Goal: Answer question/provide support: Share knowledge or assist other users

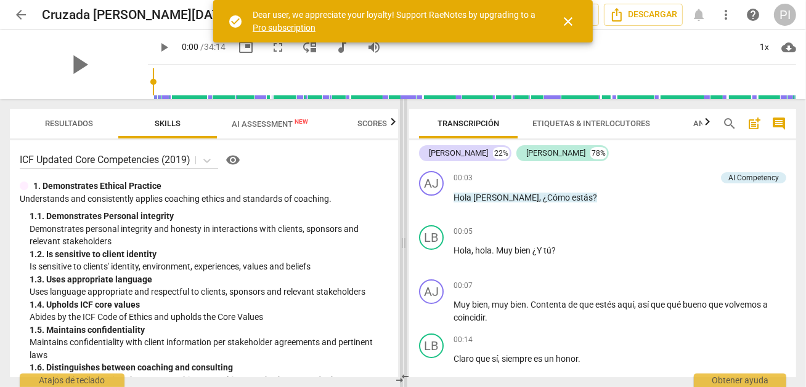
drag, startPoint x: 403, startPoint y: 242, endPoint x: 169, endPoint y: 243, distance: 233.4
click at [400, 243] on span at bounding box center [403, 243] width 7 height 288
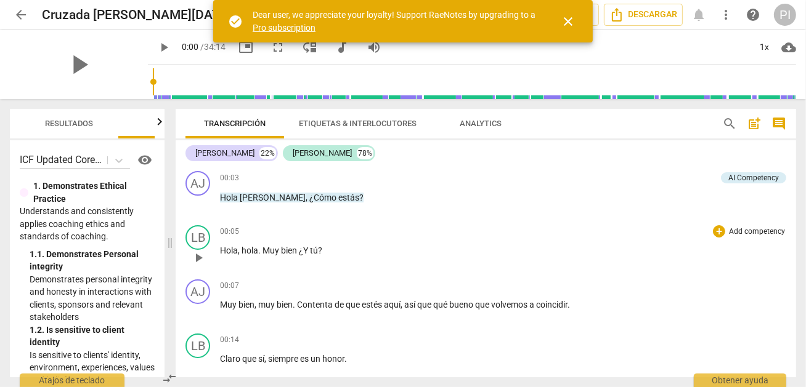
click at [350, 249] on p "Hola , hola . Muy bien ¿Y tú ?" at bounding box center [503, 251] width 566 height 13
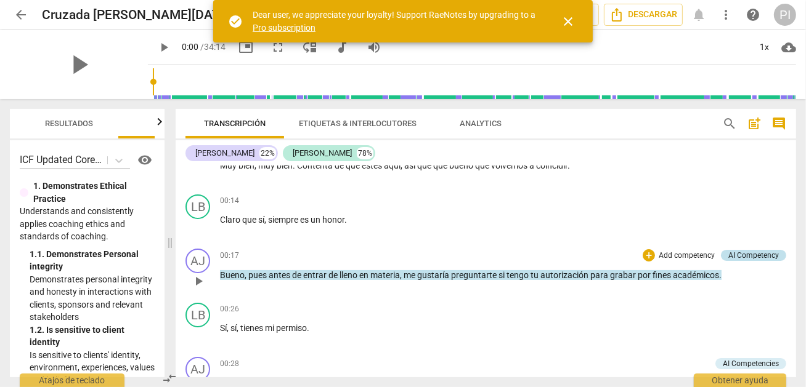
click at [724, 251] on div "AI Competency" at bounding box center [753, 255] width 65 height 11
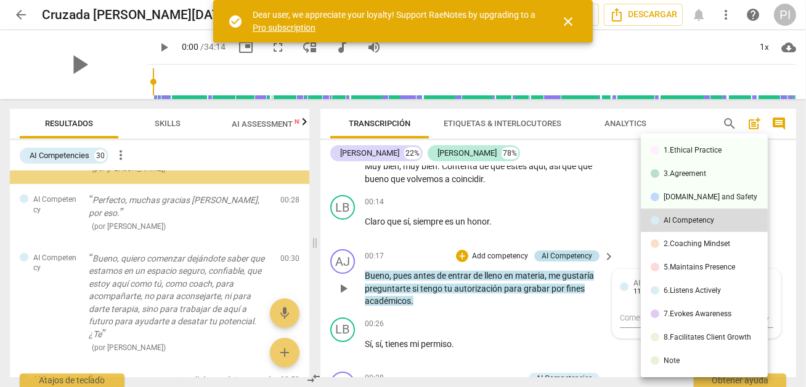
scroll to position [123, 0]
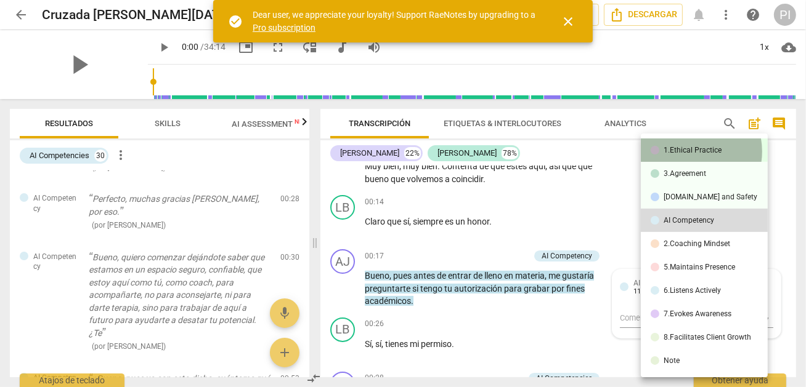
click at [687, 152] on div "1.Ethical Practice" at bounding box center [693, 150] width 58 height 7
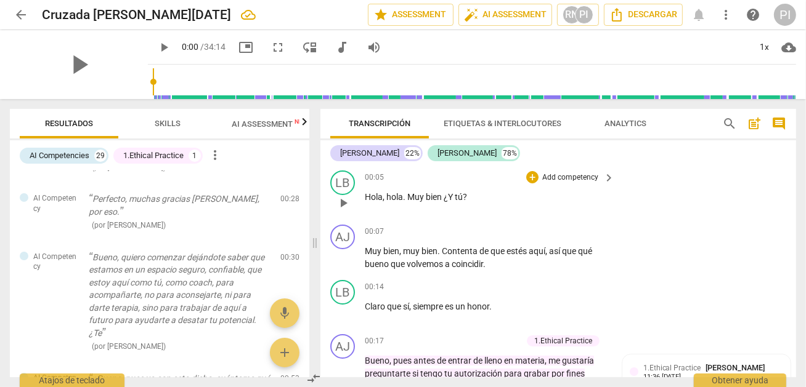
scroll to position [0, 0]
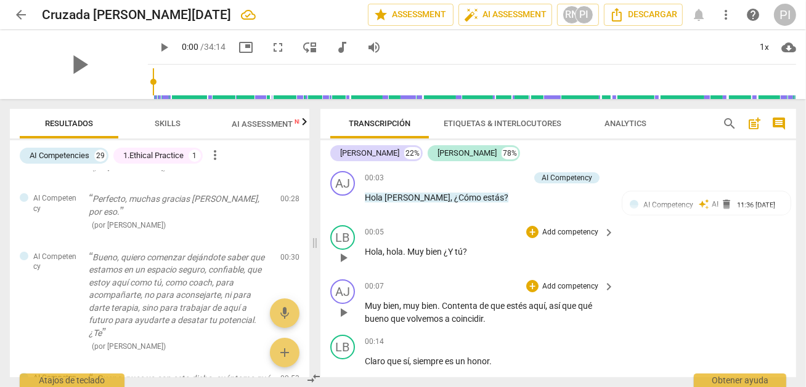
click at [520, 326] on div "AJ play_arrow pause 00:07 + Add competency keyboard_arrow_right Muy bien , muy …" at bounding box center [558, 302] width 476 height 55
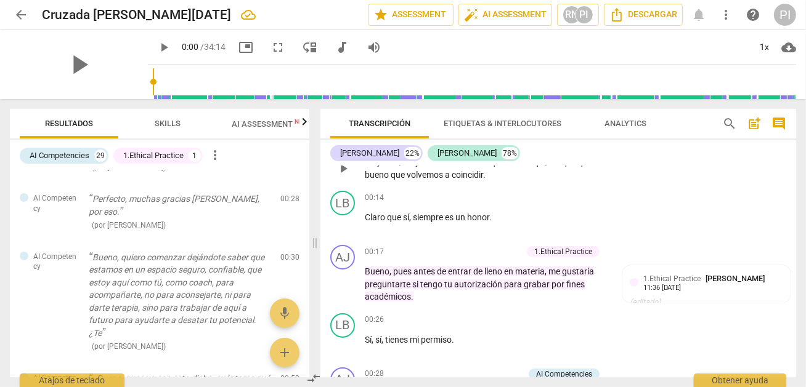
scroll to position [171, 0]
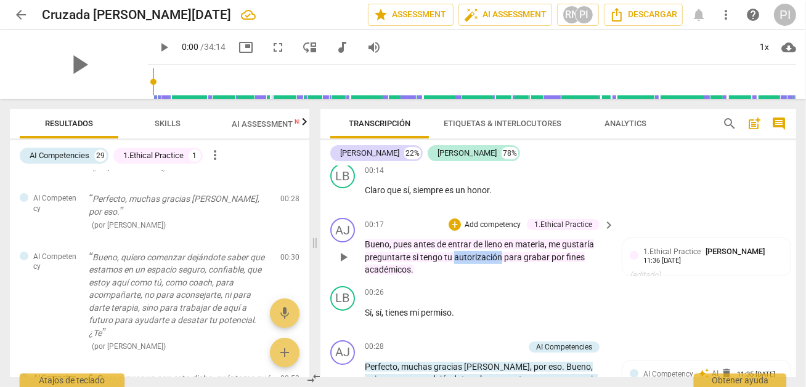
drag, startPoint x: 499, startPoint y: 254, endPoint x: 454, endPoint y: 251, distance: 45.1
click at [454, 253] on span "autorización" at bounding box center [479, 258] width 50 height 10
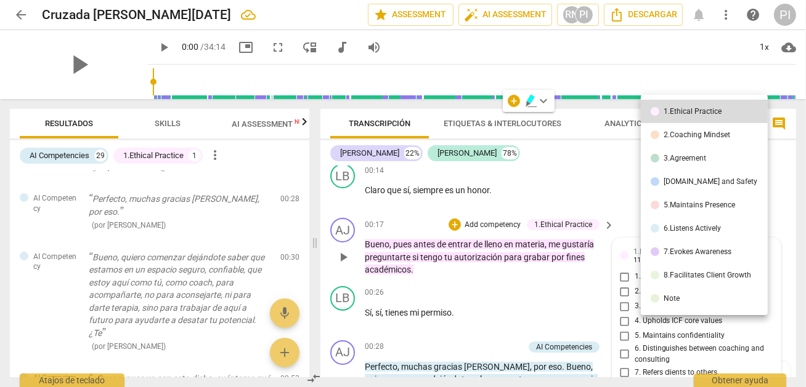
scroll to position [309, 0]
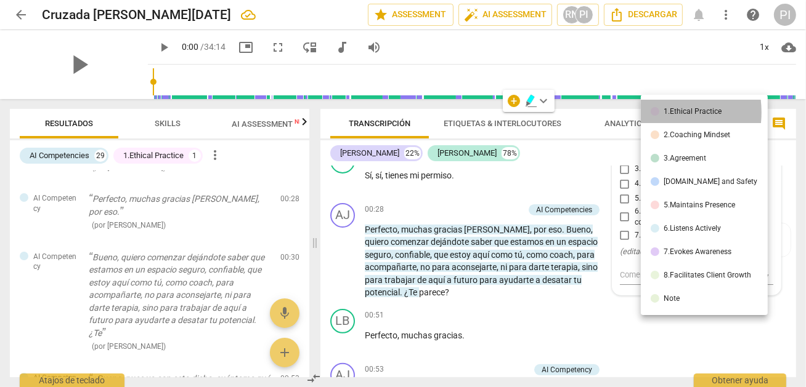
click at [653, 113] on div at bounding box center [654, 111] width 9 height 9
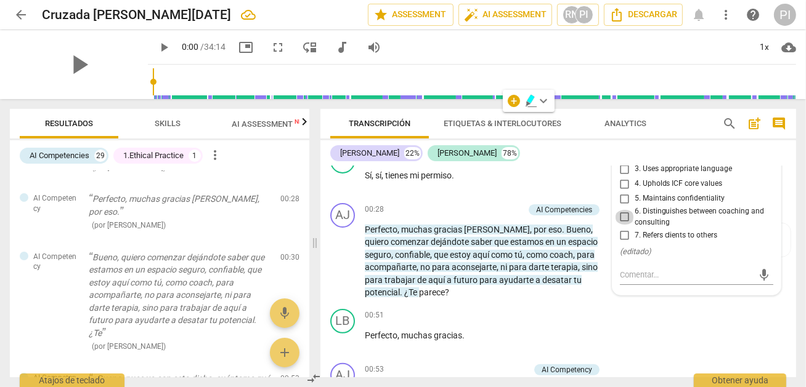
click at [621, 214] on input "6. Distinguishes between coaching and consulting" at bounding box center [625, 217] width 20 height 15
checkbox input "true"
click at [572, 285] on p "Perfecto , muchas gracias [PERSON_NAME] , por eso . [PERSON_NAME] , quiero come…" at bounding box center [486, 262] width 243 height 76
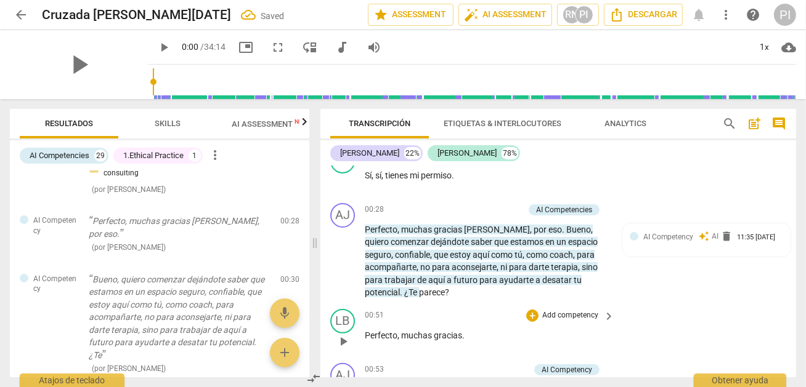
scroll to position [123, 0]
click at [512, 191] on div "LB play_arrow pause 00:26 + Add competency keyboard_arrow_right Sí , sí , tiene…" at bounding box center [558, 171] width 476 height 54
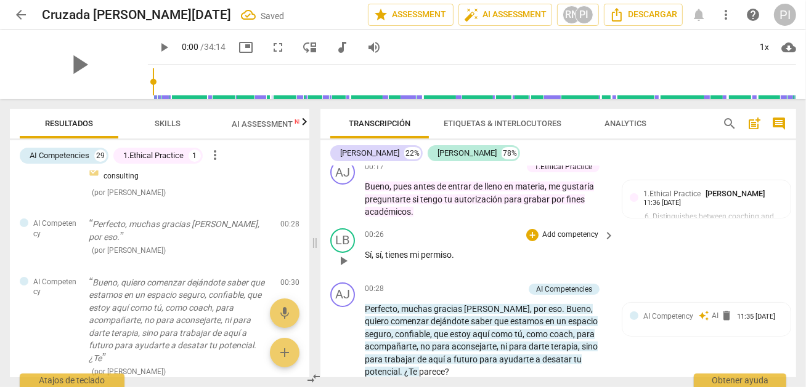
scroll to position [211, 0]
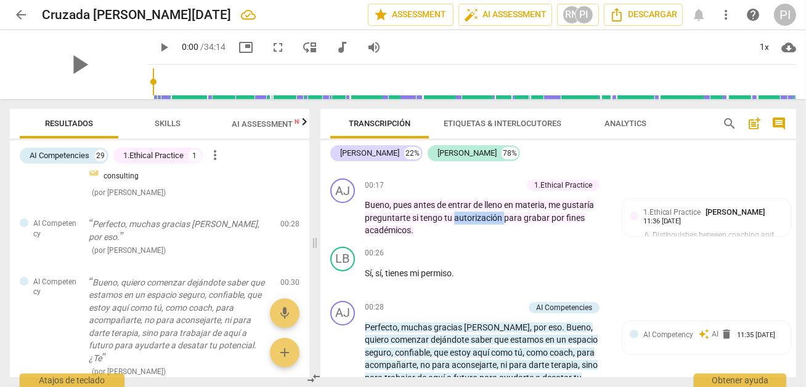
drag, startPoint x: 455, startPoint y: 212, endPoint x: 501, endPoint y: 216, distance: 46.3
click at [501, 216] on span "autorización" at bounding box center [479, 218] width 50 height 10
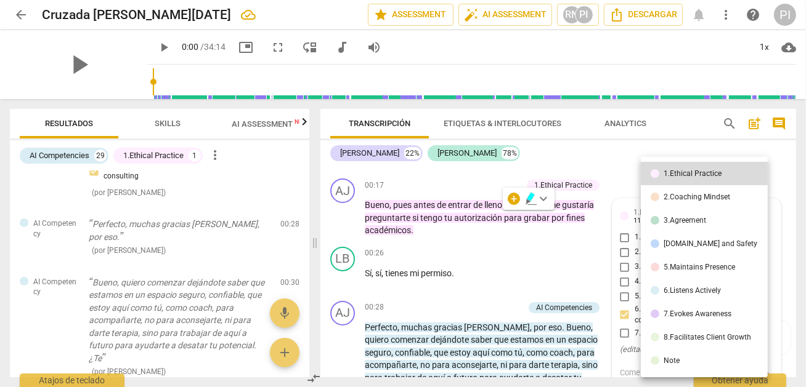
click at [530, 196] on div at bounding box center [403, 193] width 806 height 387
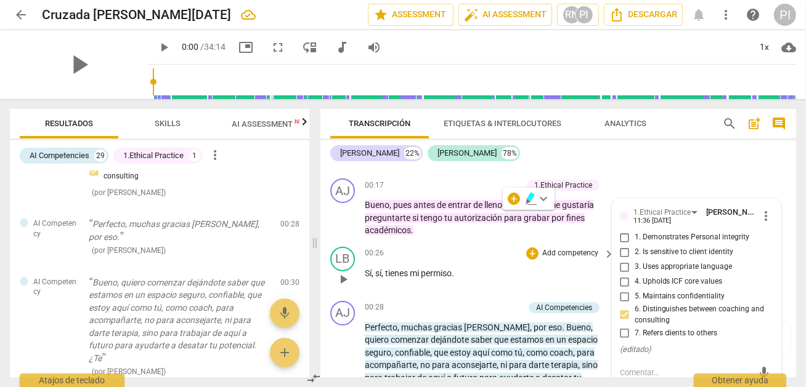
click at [463, 242] on div "LB play_arrow pause 00:26 + Add competency keyboard_arrow_right Sí , sí , tiene…" at bounding box center [558, 269] width 476 height 54
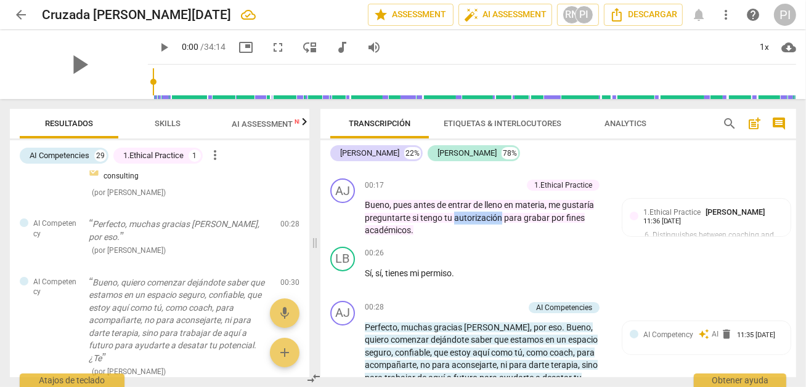
drag, startPoint x: 453, startPoint y: 214, endPoint x: 500, endPoint y: 216, distance: 46.9
click at [500, 216] on span "autorización" at bounding box center [479, 218] width 50 height 10
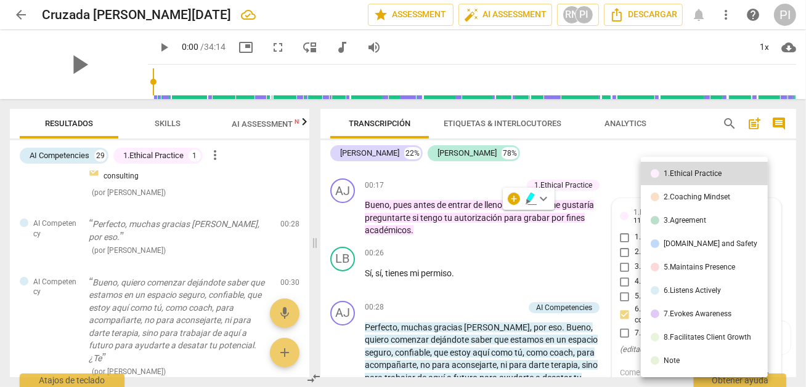
click at [529, 195] on div at bounding box center [403, 193] width 806 height 387
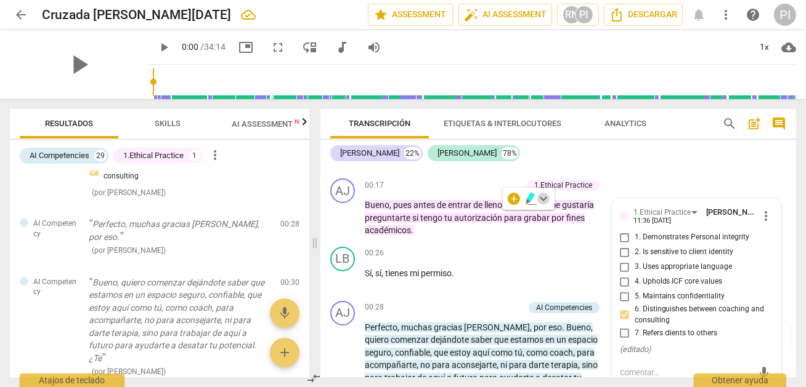
click at [543, 197] on span "keyboard_arrow_down" at bounding box center [543, 199] width 15 height 15
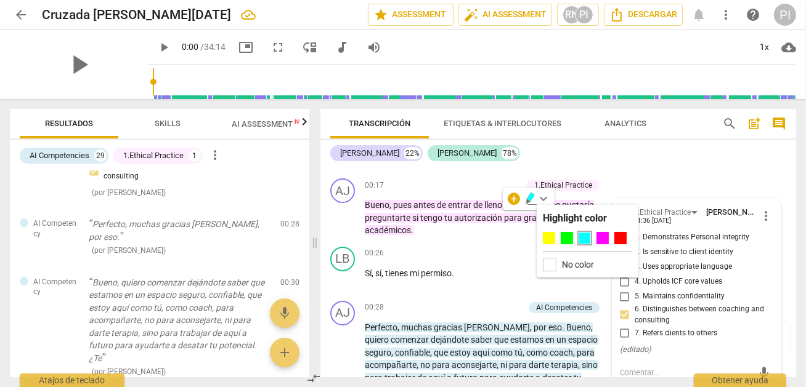
click at [583, 234] on div at bounding box center [584, 238] width 12 height 12
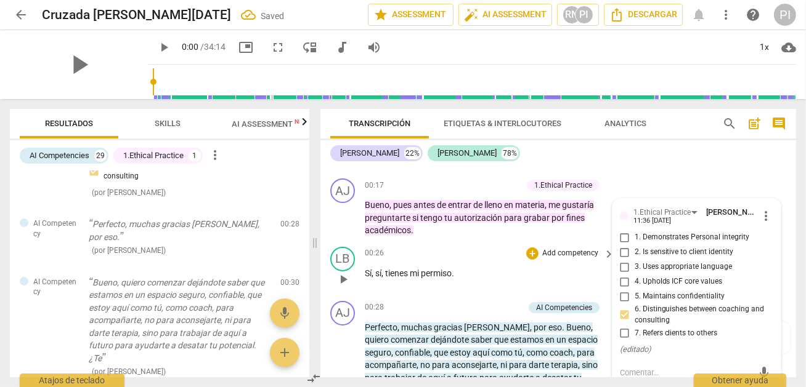
click at [500, 285] on div "00:26 + Add competency keyboard_arrow_right Sí , sí , tienes mi permiso ." at bounding box center [490, 269] width 251 height 44
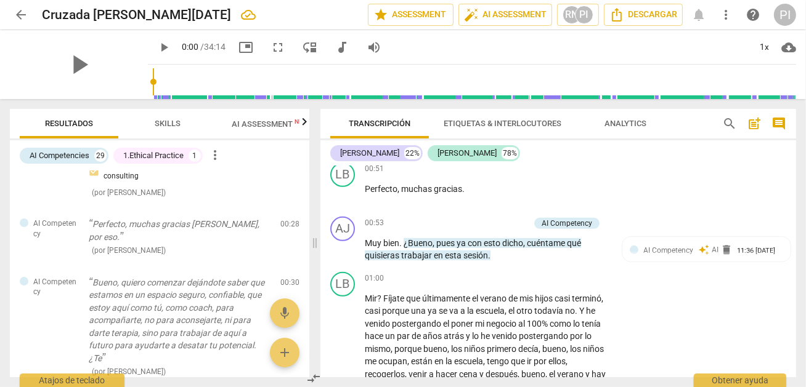
scroll to position [480, 0]
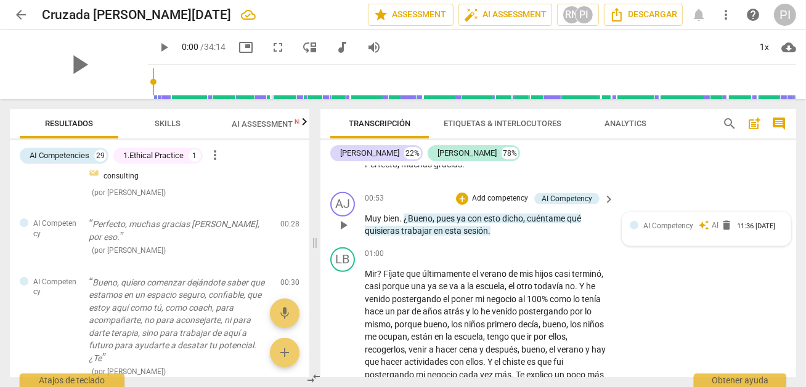
click at [737, 230] on div "11:36 [DATE]" at bounding box center [756, 227] width 38 height 8
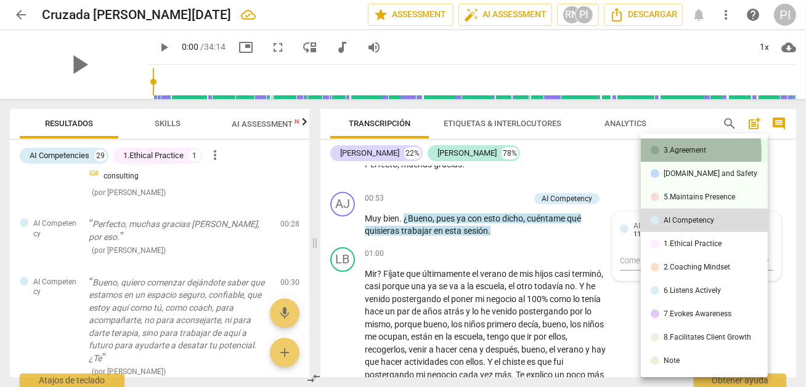
click at [655, 152] on div at bounding box center [654, 150] width 9 height 9
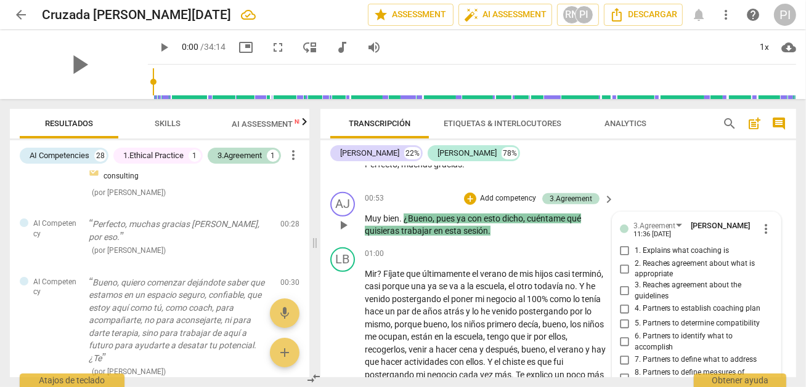
click at [622, 337] on input "6. Partners to identify what to accomplish" at bounding box center [625, 342] width 20 height 15
checkbox input "true"
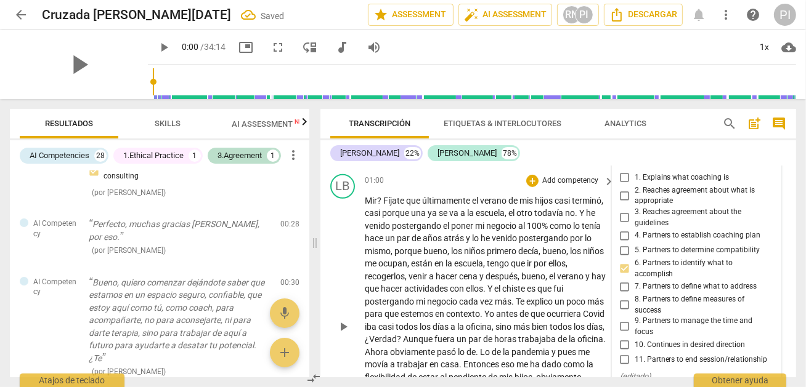
scroll to position [578, 0]
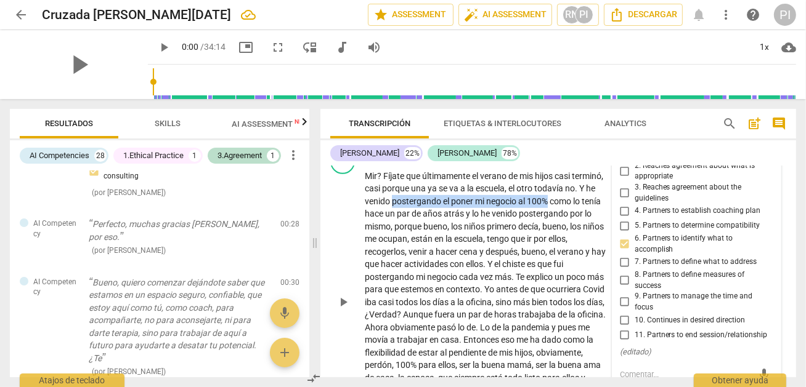
drag, startPoint x: 424, startPoint y: 196, endPoint x: 600, endPoint y: 201, distance: 175.6
click at [600, 201] on p "Mir ? Fíjate que últimamente el verano de mis hijos casi terminó , casi porque …" at bounding box center [486, 302] width 243 height 265
click at [609, 175] on icon "button" at bounding box center [609, 178] width 7 height 9
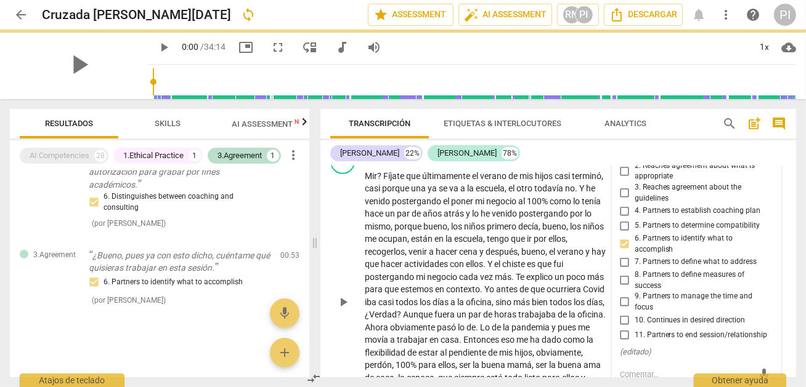
scroll to position [60, 0]
click at [434, 234] on span "están" at bounding box center [422, 239] width 23 height 10
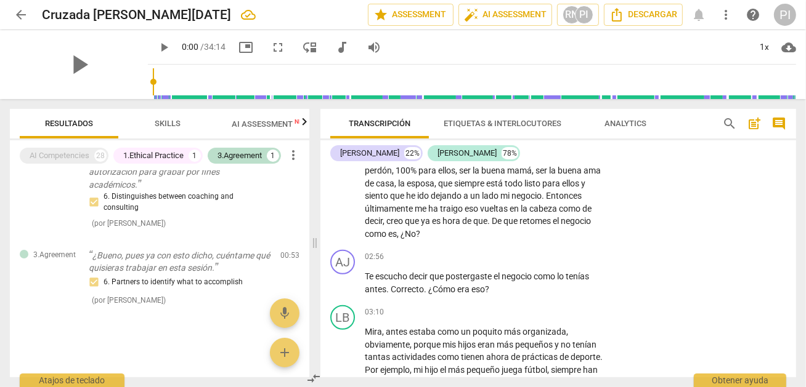
scroll to position [477, 0]
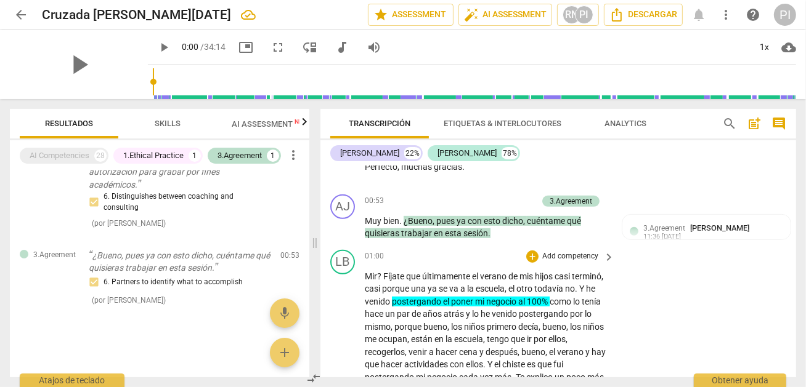
click at [405, 348] on span "recogerlos" at bounding box center [385, 352] width 40 height 10
click at [527, 369] on span "es" at bounding box center [532, 365] width 10 height 10
click at [549, 357] on span "el" at bounding box center [553, 352] width 8 height 10
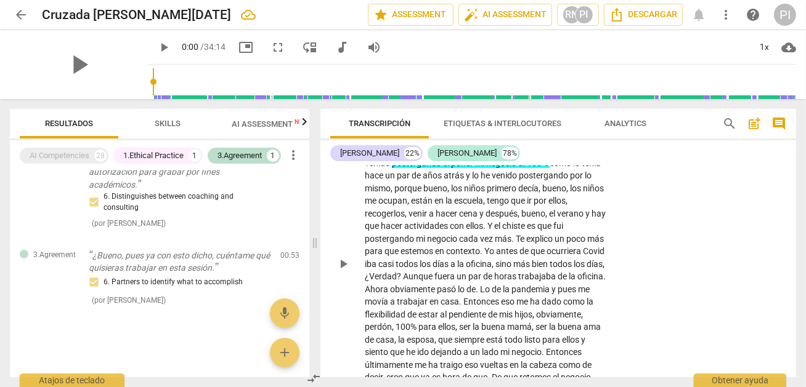
scroll to position [629, 0]
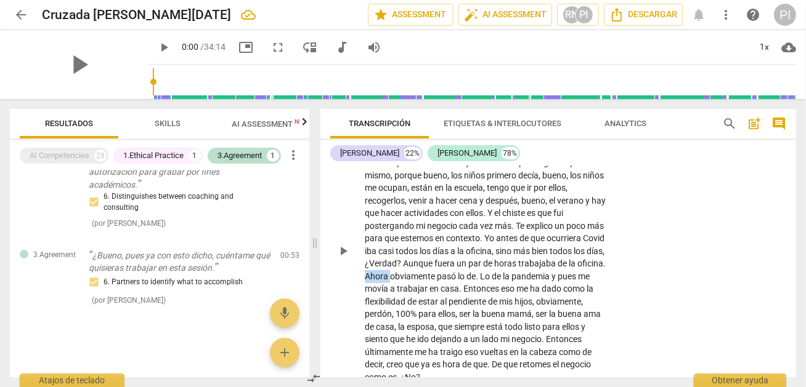
drag, startPoint x: 476, startPoint y: 272, endPoint x: 500, endPoint y: 272, distance: 24.6
click at [500, 272] on p "Mir ? Fíjate que últimamente el verano de mis hijos casi terminó , casi porque …" at bounding box center [486, 251] width 243 height 265
click at [526, 257] on icon "button" at bounding box center [528, 254] width 7 height 9
drag, startPoint x: 451, startPoint y: 285, endPoint x: 559, endPoint y: 284, distance: 107.8
click at [559, 284] on p "Mir ? Fíjate que últimamente el verano de mis hijos casi terminó , casi porque …" at bounding box center [486, 251] width 243 height 265
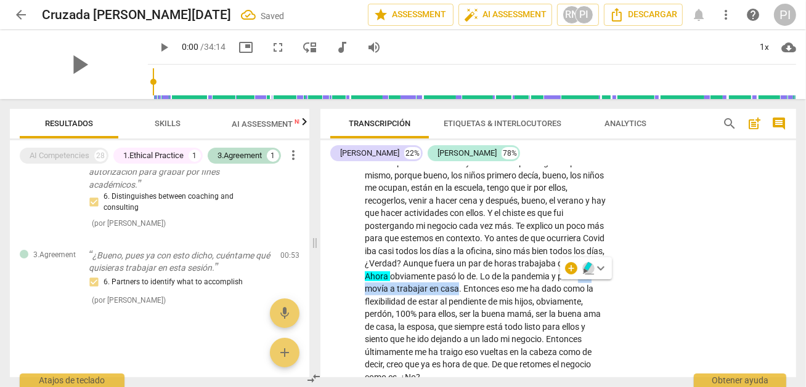
click at [584, 267] on icon "button" at bounding box center [588, 268] width 12 height 15
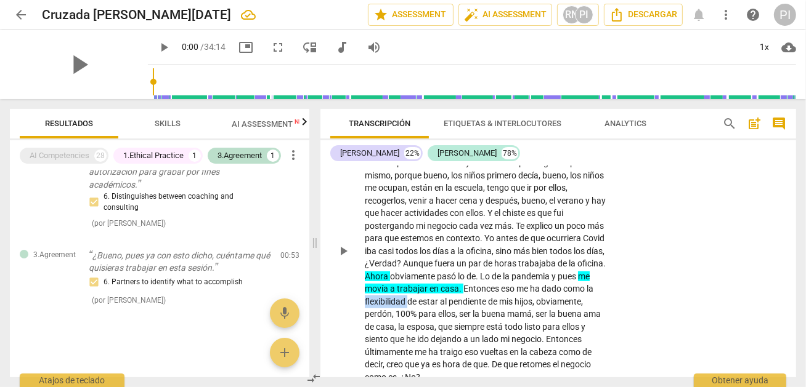
drag, startPoint x: 460, startPoint y: 298, endPoint x: 504, endPoint y: 298, distance: 44.3
click at [504, 298] on p "Mir ? Fíjate que últimamente el verano de mis hijos casi terminó , casi porque …" at bounding box center [486, 251] width 243 height 265
click at [531, 281] on icon "button" at bounding box center [531, 279] width 7 height 9
click at [542, 332] on span "para" at bounding box center [552, 327] width 20 height 10
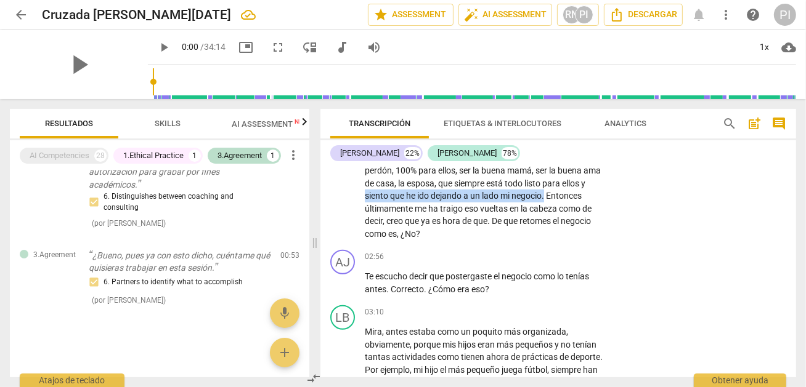
drag, startPoint x: 448, startPoint y: 192, endPoint x: 396, endPoint y: 207, distance: 54.0
click at [396, 207] on p "Mir ? Fíjate que últimamente el verano de mis hijos casi terminó , casi porque …" at bounding box center [486, 107] width 243 height 265
click at [425, 185] on icon "button" at bounding box center [426, 186] width 7 height 9
click at [532, 251] on div "+" at bounding box center [532, 257] width 12 height 12
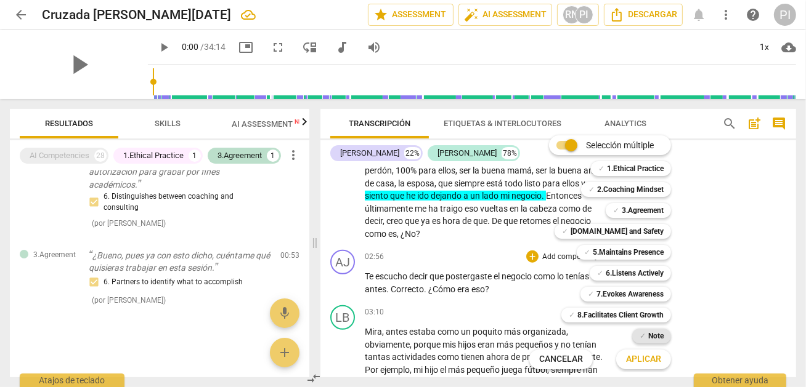
click at [654, 333] on b "Note" at bounding box center [655, 336] width 15 height 15
click at [652, 357] on span "Aplicar" at bounding box center [643, 360] width 35 height 12
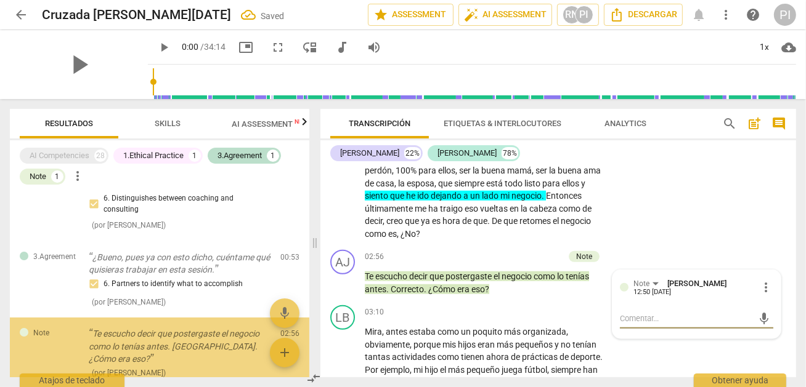
scroll to position [128, 0]
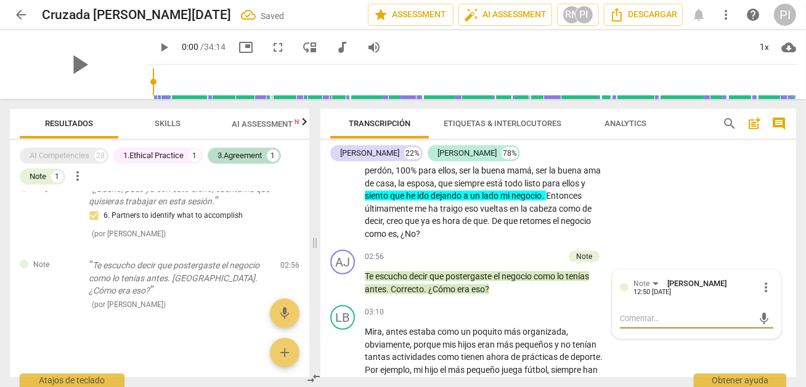
type textarea "o"
type textarea "ok"
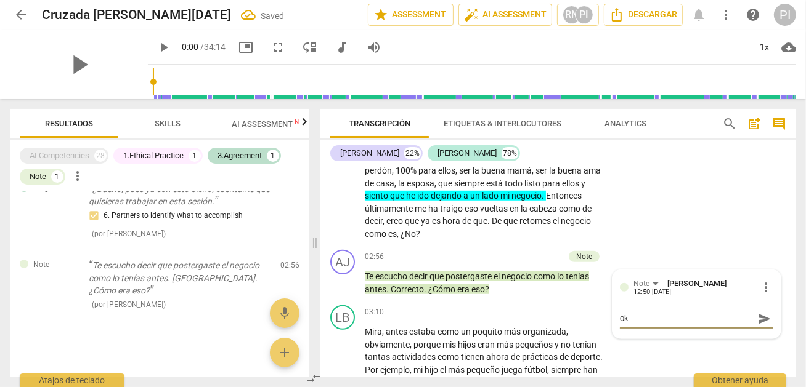
type textarea "ok"
type textarea "ok e"
type textarea "ok es"
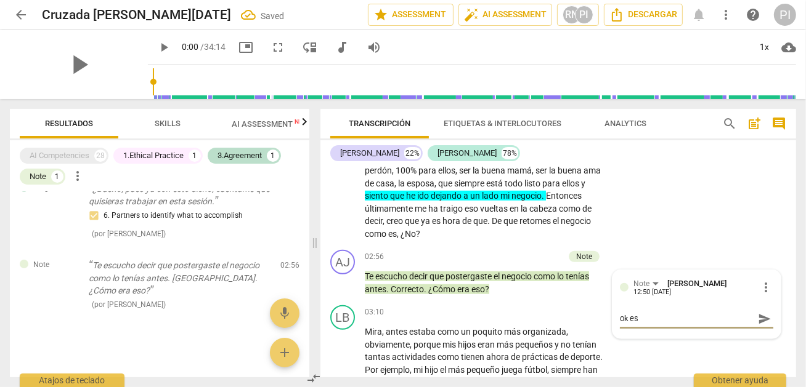
type textarea "ok esc"
type textarea "ok escu"
type textarea "ok escuc"
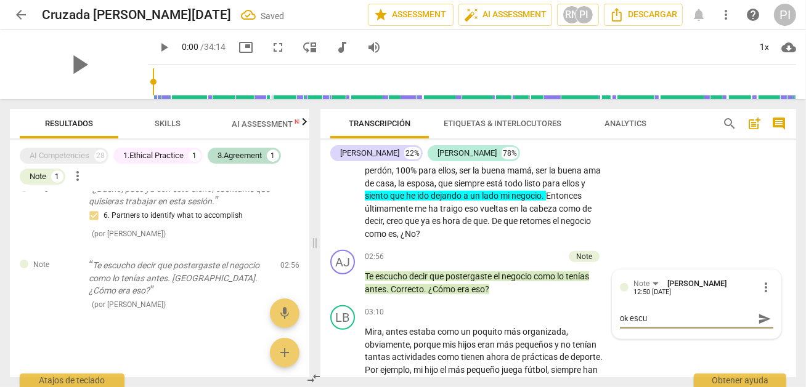
type textarea "ok escuc"
type textarea "ok escuch"
type textarea "ok escucha"
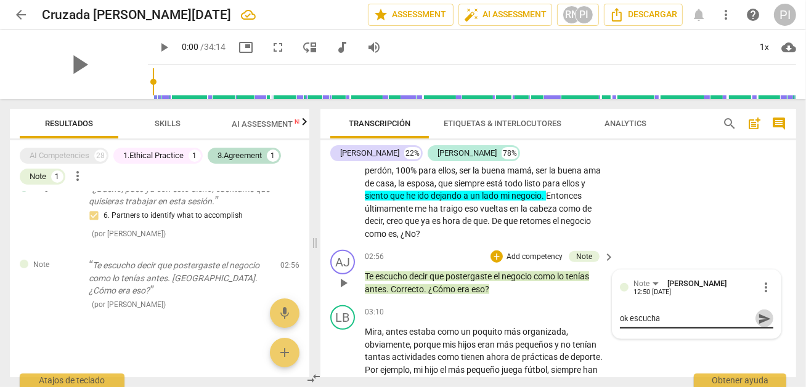
click at [764, 312] on span "send" at bounding box center [765, 319] width 14 height 14
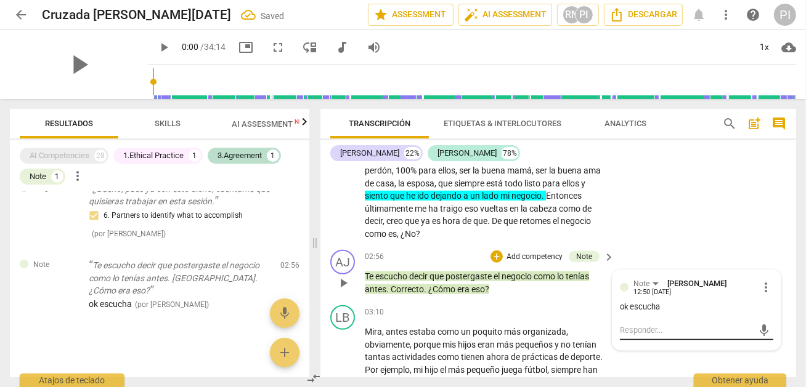
click at [644, 325] on textarea at bounding box center [687, 331] width 134 height 12
type textarea "c"
type textarea "cu"
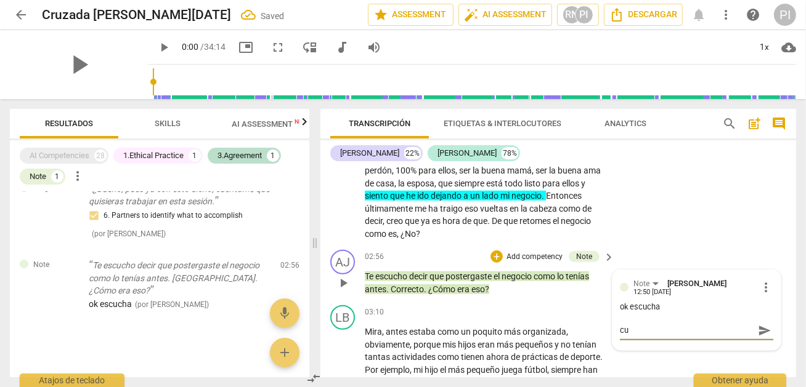
type textarea "cur"
type textarea "curi"
type textarea "curio"
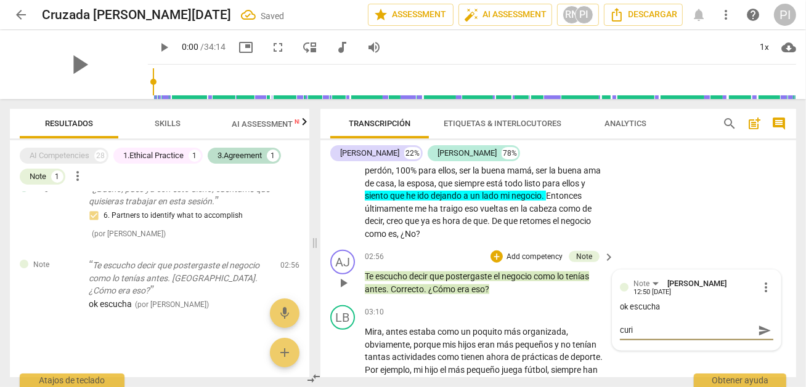
type textarea "curio"
type textarea "curios"
type textarea "curiosi"
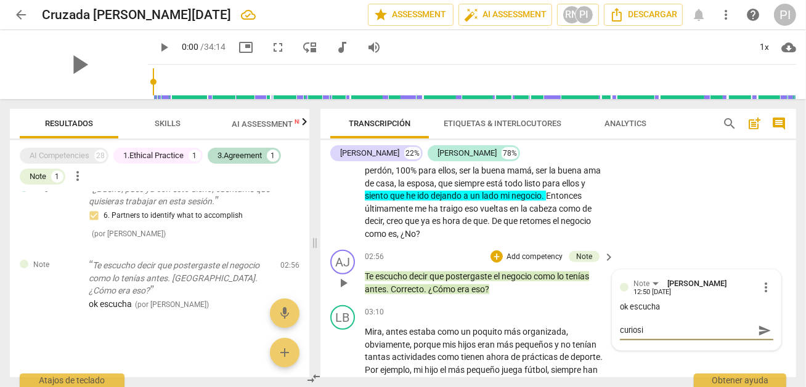
type textarea "curiosid"
type textarea "curiosida"
type textarea "curiosidad"
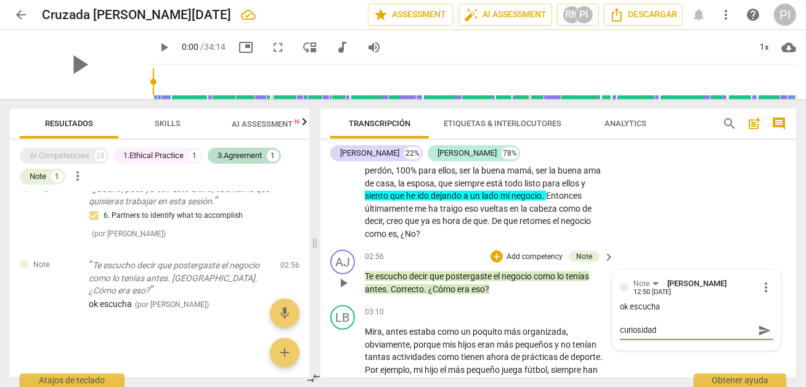
type textarea "curiosidad"
click at [758, 326] on span "send" at bounding box center [765, 331] width 14 height 14
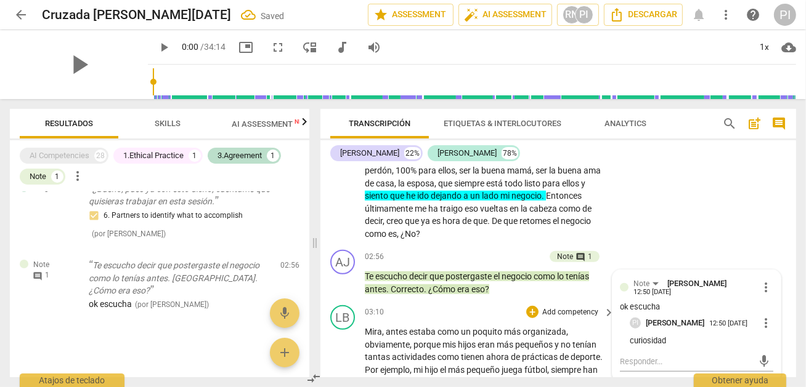
click at [404, 312] on div "03:10 + Add competency keyboard_arrow_right" at bounding box center [490, 313] width 251 height 14
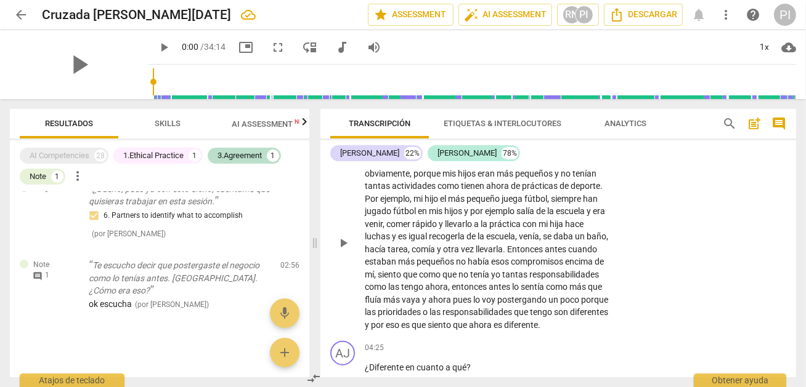
scroll to position [920, 0]
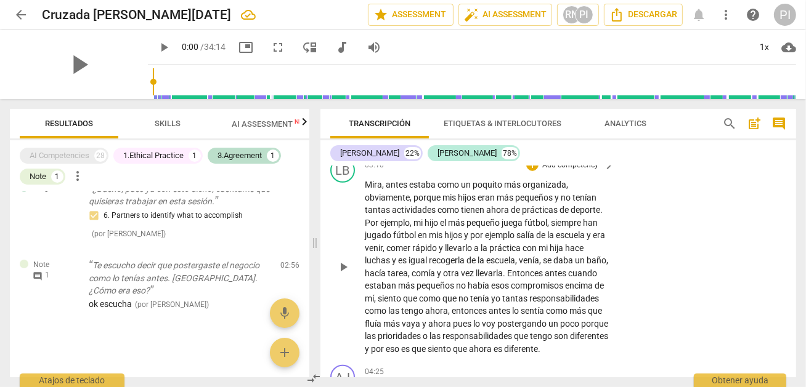
click at [621, 223] on div "LB play_arrow pause 03:10 + Add competency keyboard_arrow_right Mira , antes es…" at bounding box center [558, 256] width 476 height 207
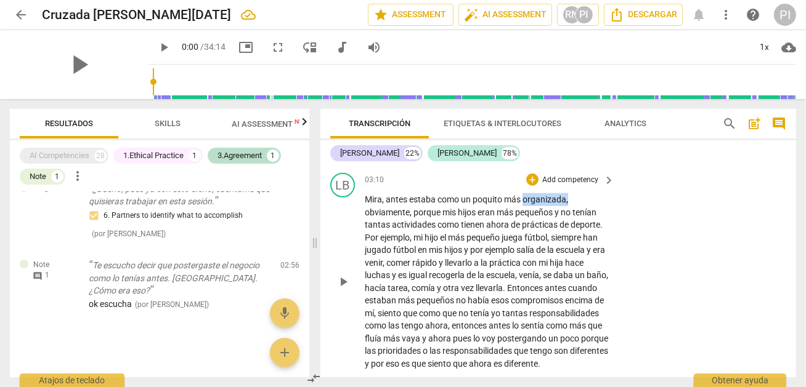
scroll to position [904, 0]
drag, startPoint x: 524, startPoint y: 179, endPoint x: 569, endPoint y: 179, distance: 45.6
click at [569, 179] on div "03:10 + Add competency keyboard_arrow_right Mira , antes estaba como un poquito…" at bounding box center [490, 272] width 251 height 197
click at [596, 179] on icon "button" at bounding box center [594, 178] width 7 height 9
click at [387, 286] on span "hacía" at bounding box center [376, 290] width 23 height 10
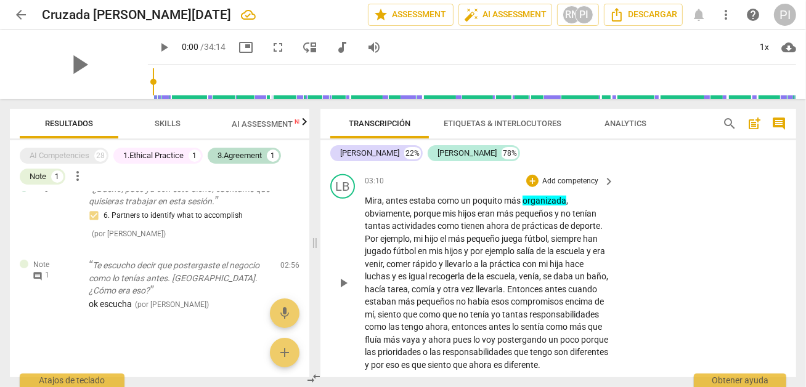
scroll to position [1048, 0]
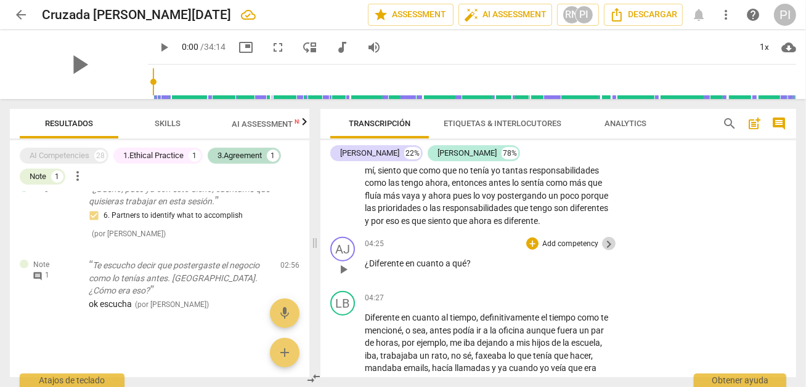
click at [610, 251] on span "keyboard_arrow_right" at bounding box center [608, 244] width 15 height 15
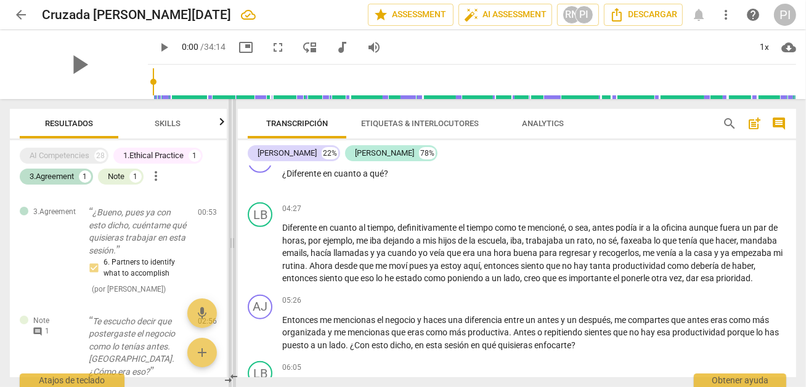
scroll to position [176, 0]
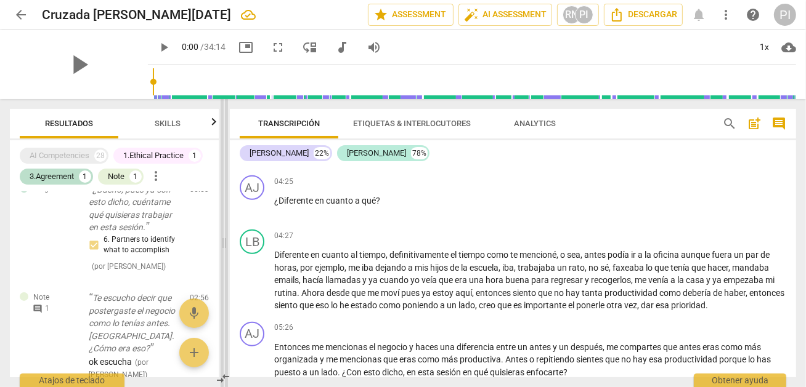
drag, startPoint x: 403, startPoint y: 245, endPoint x: 225, endPoint y: 262, distance: 178.8
click at [225, 262] on span at bounding box center [224, 243] width 7 height 288
click at [716, 176] on div "+" at bounding box center [719, 182] width 12 height 12
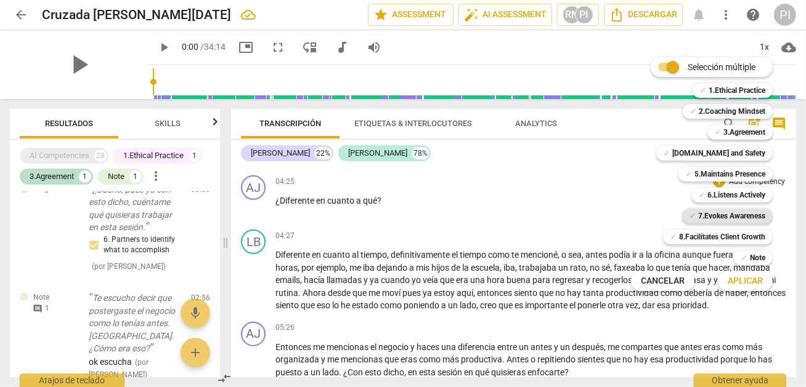
click at [703, 216] on b "7.Evokes Awareness" at bounding box center [731, 216] width 67 height 15
click at [739, 280] on span "Aplicar" at bounding box center [744, 281] width 35 height 12
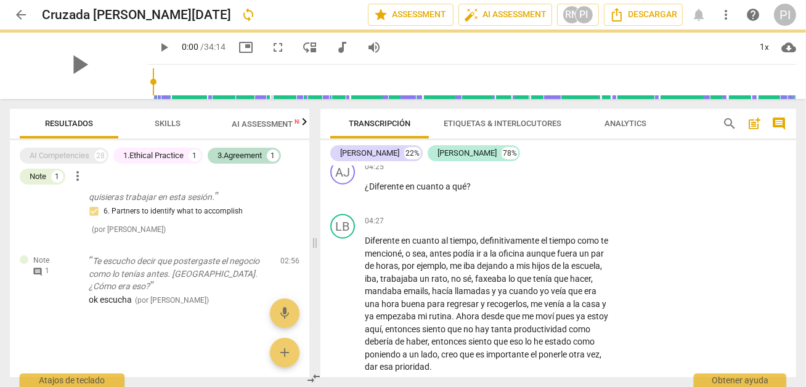
scroll to position [128, 0]
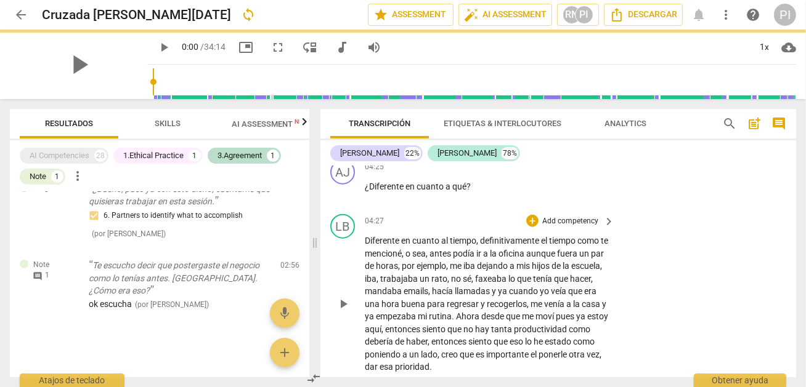
drag, startPoint x: 739, startPoint y: 280, endPoint x: 650, endPoint y: 246, distance: 94.7
click at [650, 246] on div "LB play_arrow pause 04:27 + Add competency keyboard_arrow_right Diferente en cu…" at bounding box center [558, 293] width 476 height 169
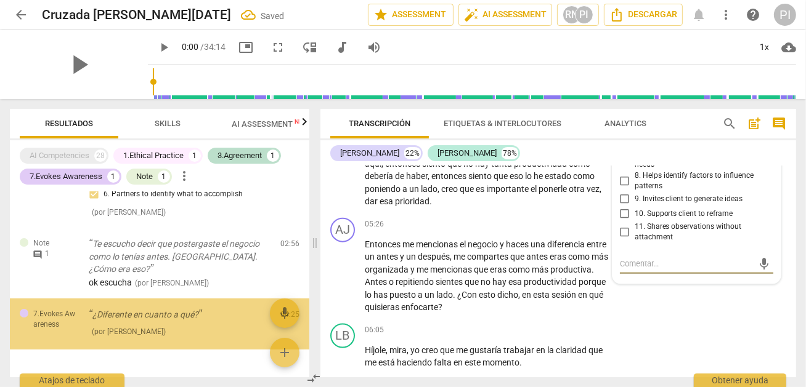
scroll to position [182, 0]
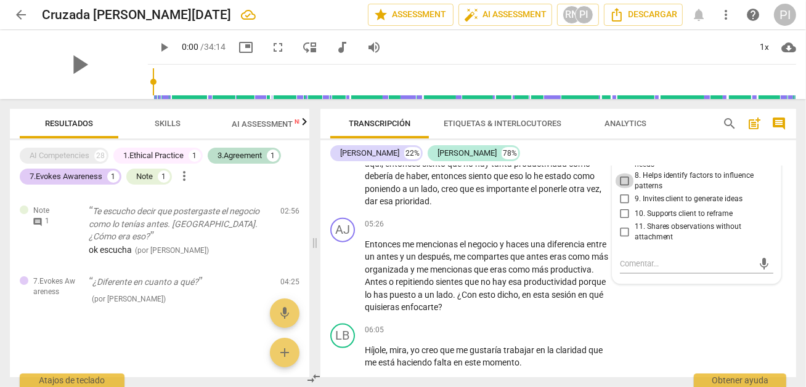
click at [621, 188] on input "8. Helps identify factors to influence patterns" at bounding box center [625, 181] width 20 height 15
checkbox input "true"
click at [395, 223] on div "AJ play_arrow pause 05:26 + Add competency keyboard_arrow_right Entonces me men…" at bounding box center [558, 266] width 476 height 106
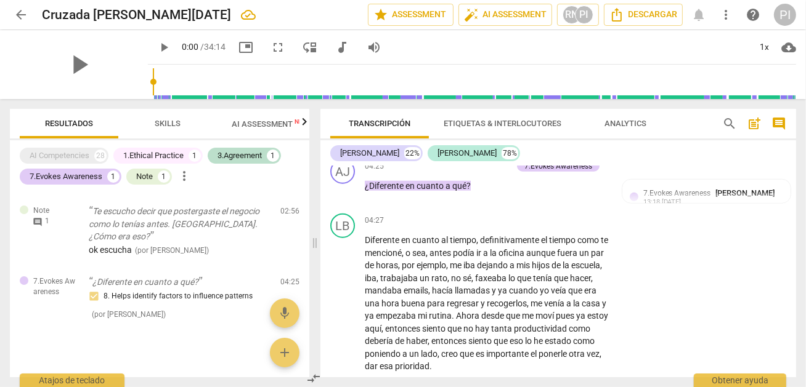
scroll to position [1119, 0]
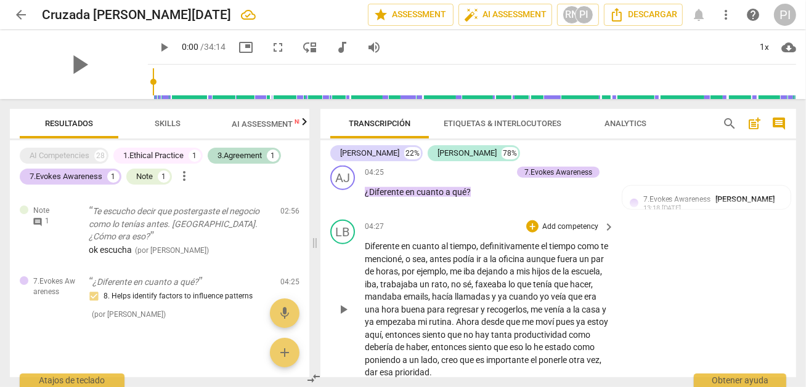
click at [678, 285] on div "LB play_arrow pause 04:27 + Add competency keyboard_arrow_right Diferente en cu…" at bounding box center [558, 299] width 476 height 169
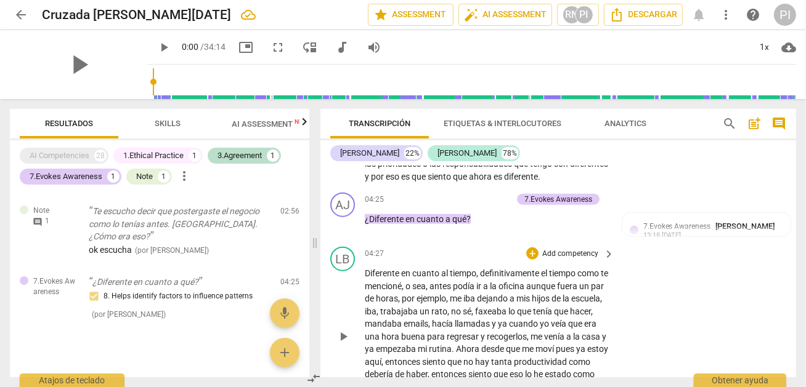
scroll to position [1095, 0]
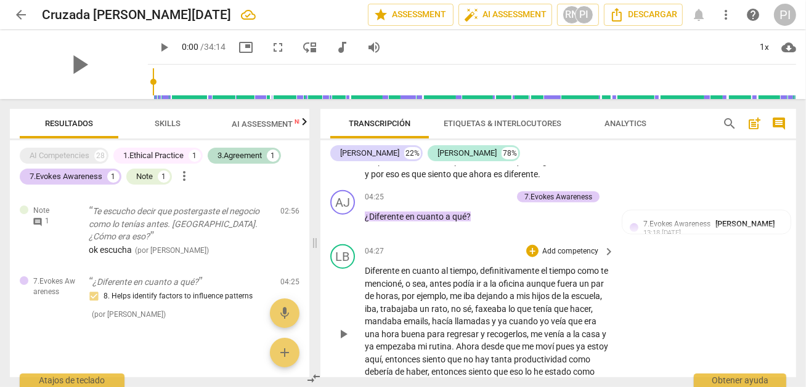
click at [428, 326] on span "emails" at bounding box center [415, 322] width 25 height 10
click at [446, 299] on span "ejemplo" at bounding box center [431, 296] width 30 height 10
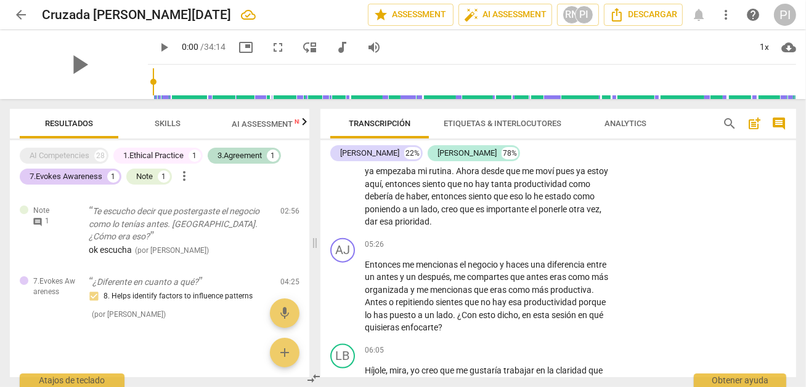
scroll to position [1101, 0]
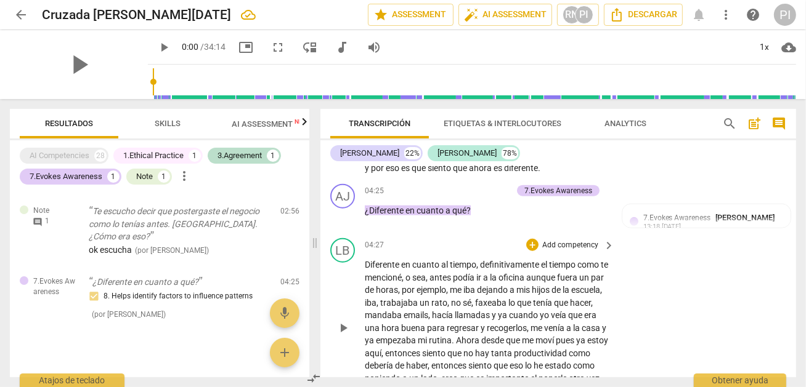
click at [381, 358] on span "aquí" at bounding box center [373, 354] width 17 height 10
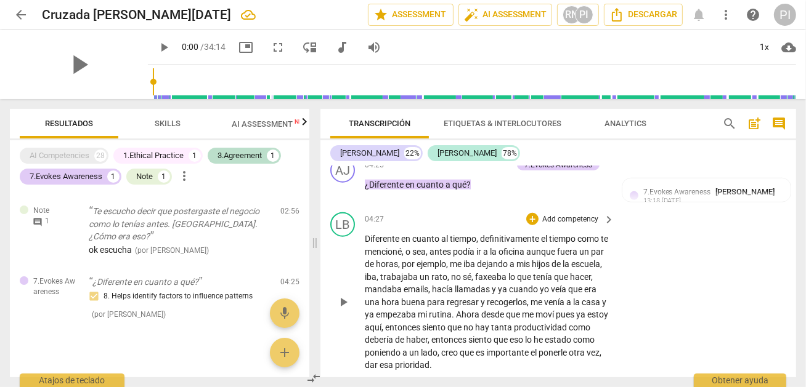
scroll to position [1270, 0]
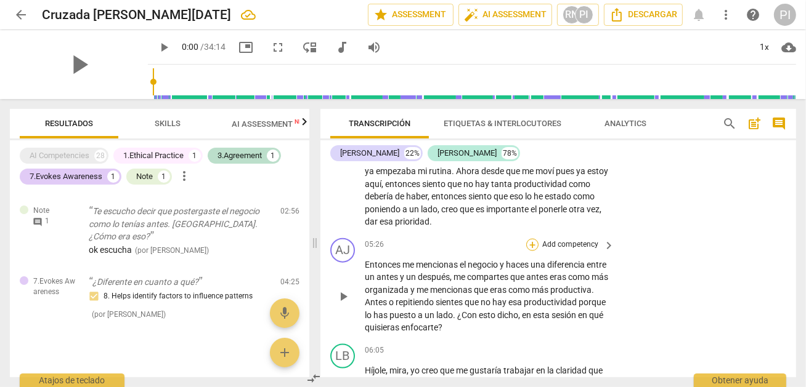
click at [533, 251] on div "+" at bounding box center [532, 245] width 12 height 12
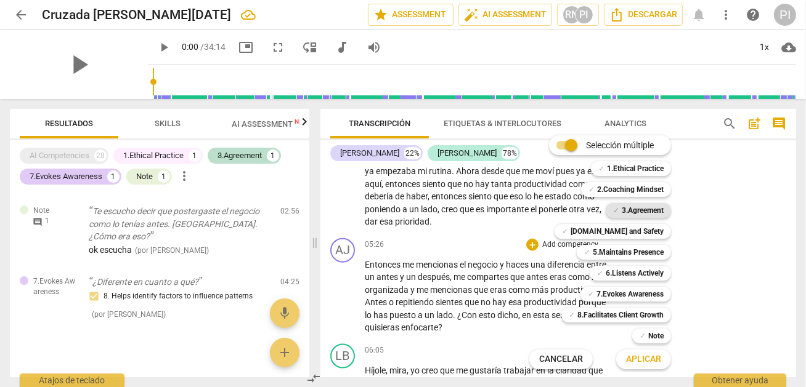
click at [636, 209] on b "3.Agreement" at bounding box center [642, 210] width 42 height 15
click at [645, 356] on span "Aplicar" at bounding box center [643, 360] width 35 height 12
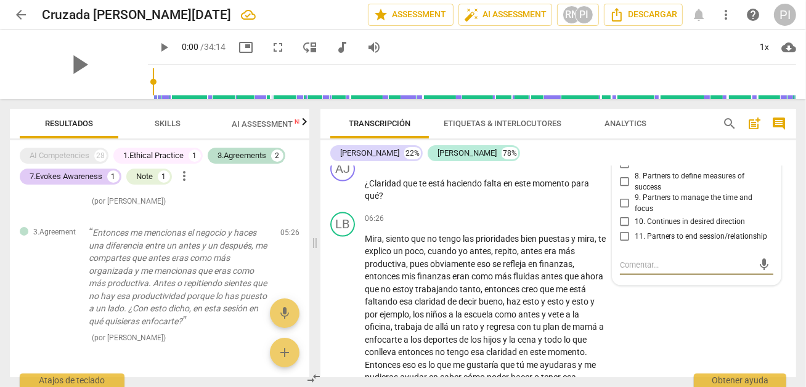
scroll to position [1328, 0]
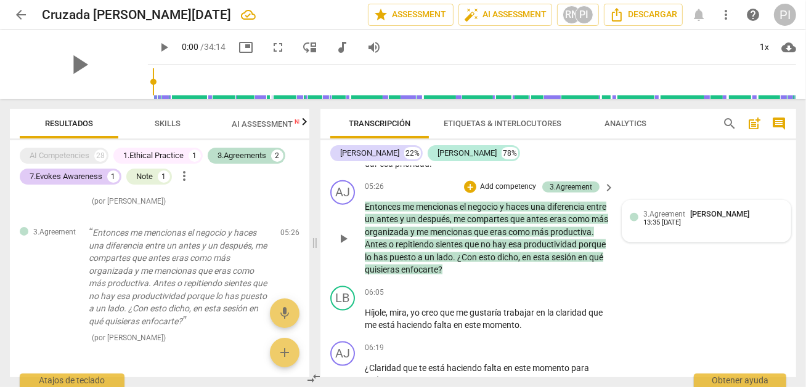
click at [656, 227] on div "13:35 [DATE]" at bounding box center [662, 223] width 38 height 8
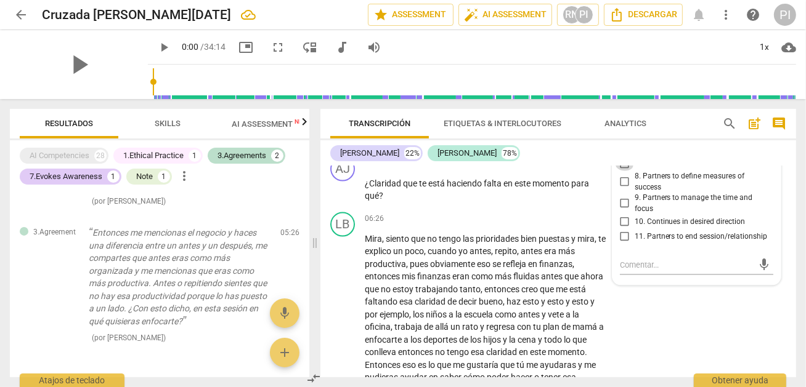
click at [626, 171] on input "7. Partners to define what to address" at bounding box center [625, 163] width 20 height 15
click at [625, 171] on input "7. Partners to define what to address" at bounding box center [625, 163] width 20 height 15
click at [625, 167] on input "7. Partners to define what to address" at bounding box center [625, 163] width 20 height 15
checkbox input "false"
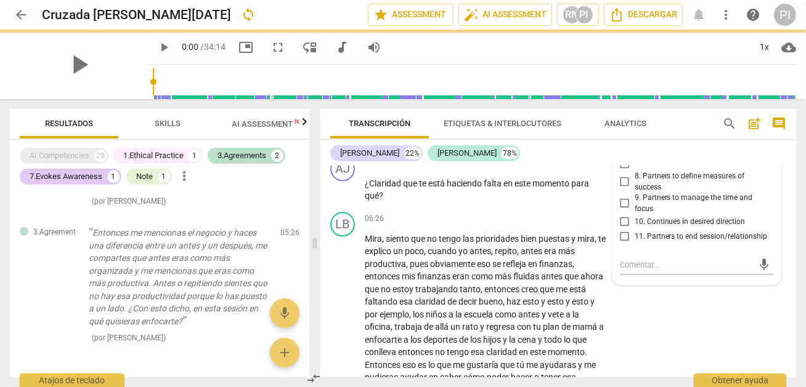
scroll to position [1328, 0]
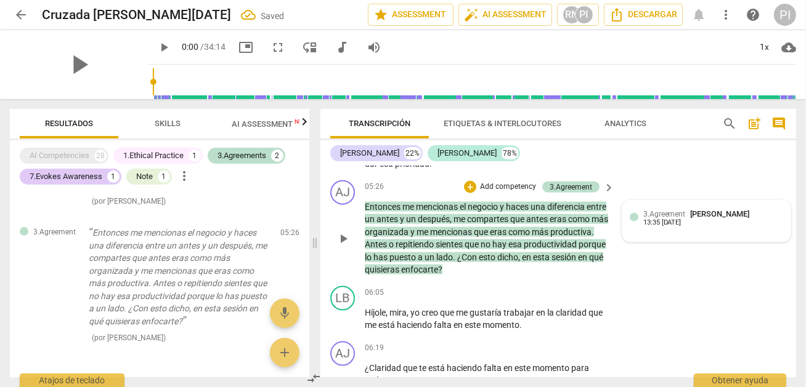
click at [660, 219] on span "3.Agreement" at bounding box center [664, 214] width 42 height 9
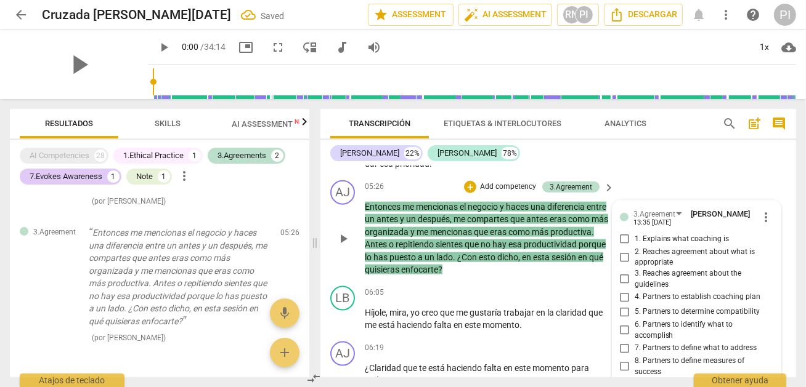
scroll to position [1513, 0]
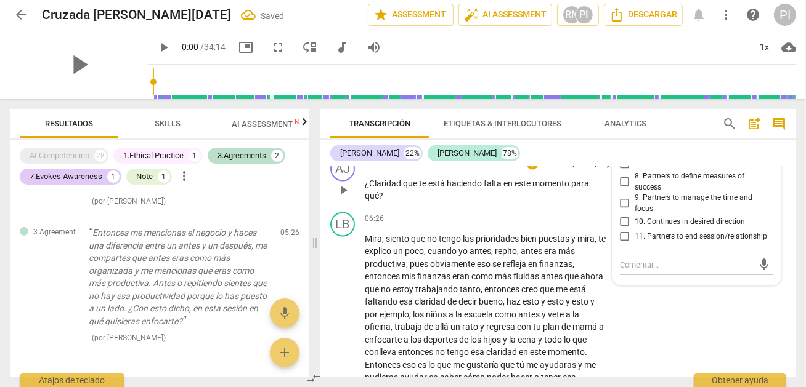
click at [493, 208] on div "AJ play_arrow pause 06:19 + Add competency keyboard_arrow_right ¿Claridad que t…" at bounding box center [558, 179] width 476 height 55
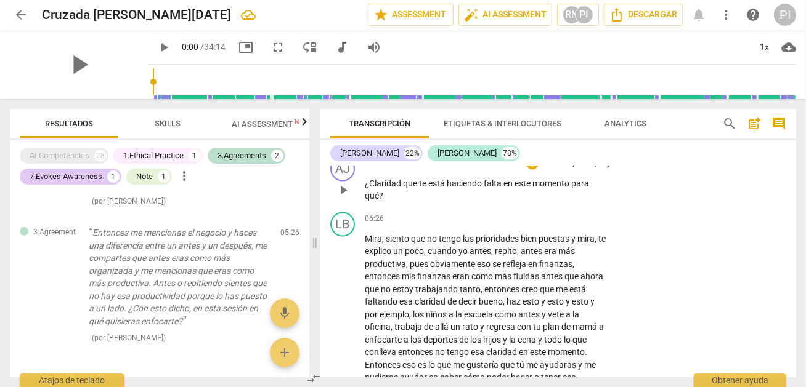
click at [617, 182] on div "AJ play_arrow pause 06:19 + Add competency keyboard_arrow_right ¿Claridad que t…" at bounding box center [558, 179] width 476 height 55
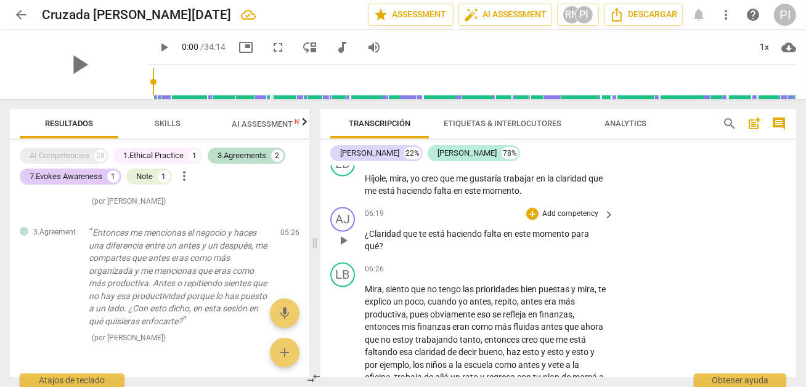
scroll to position [1464, 0]
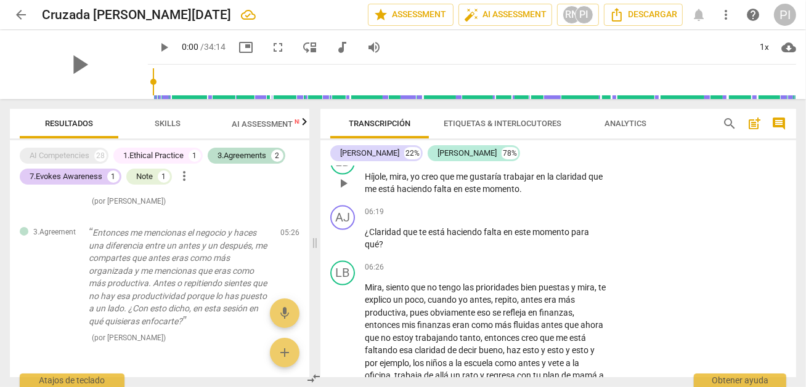
click at [556, 182] on span "la" at bounding box center [551, 177] width 9 height 10
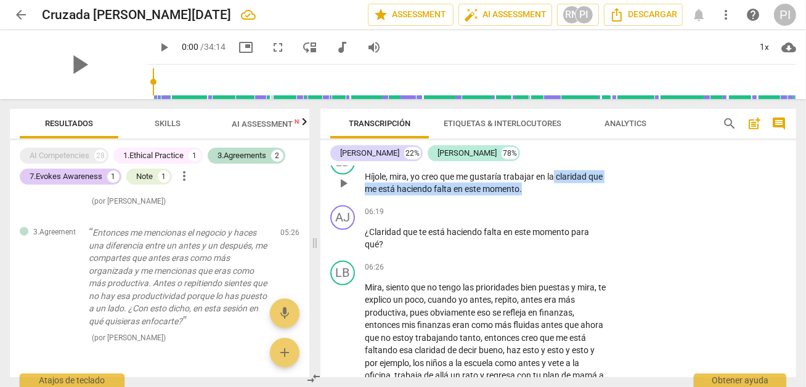
drag, startPoint x: 556, startPoint y: 184, endPoint x: 597, endPoint y: 207, distance: 47.1
click at [597, 201] on div "LB play_arrow pause 06:05 + Add competency keyboard_arrow_right Híjole , [PERSO…" at bounding box center [558, 172] width 476 height 55
click at [551, 177] on icon "button" at bounding box center [550, 178] width 7 height 9
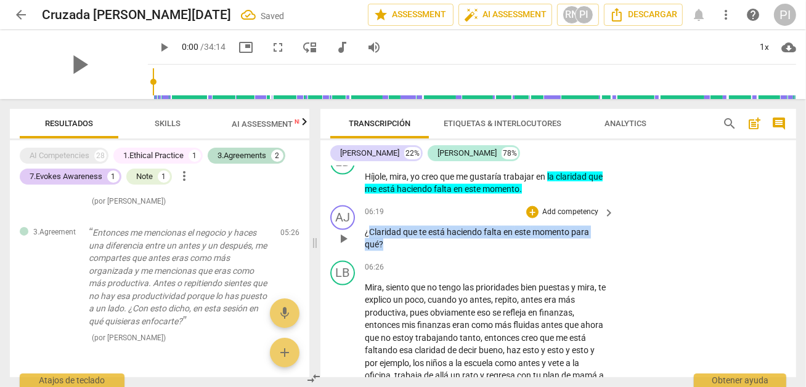
drag, startPoint x: 370, startPoint y: 238, endPoint x: 387, endPoint y: 251, distance: 20.7
click at [387, 251] on p "¿Claridad que te está haciendo falta en este momento para qué ?" at bounding box center [486, 238] width 243 height 25
click at [408, 233] on icon "button" at bounding box center [409, 234] width 7 height 9
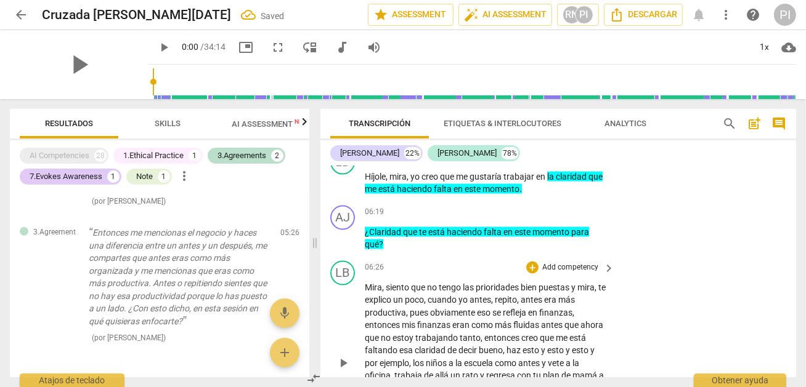
click at [474, 265] on div "LB play_arrow pause 06:26 + Add competency keyboard_arrow_right Mira , siento q…" at bounding box center [558, 353] width 476 height 195
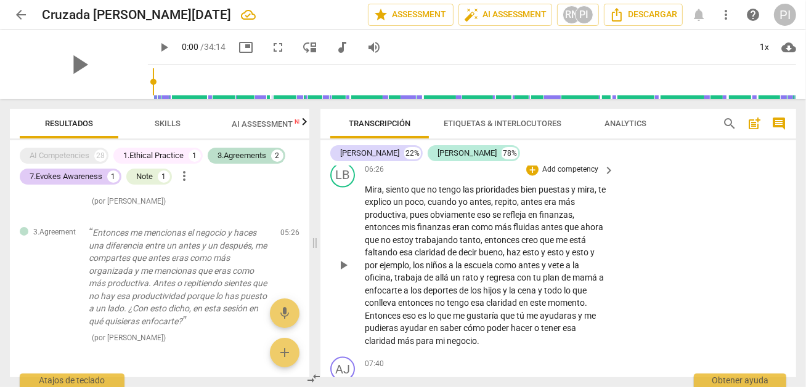
scroll to position [1587, 0]
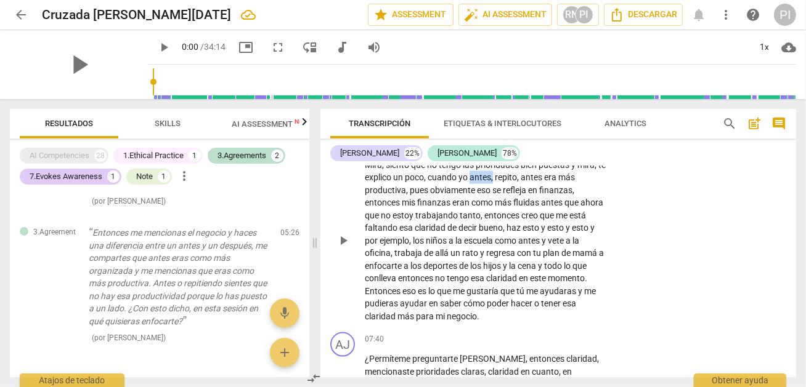
drag, startPoint x: 478, startPoint y: 187, endPoint x: 502, endPoint y: 186, distance: 24.1
click at [502, 186] on p "[PERSON_NAME] , siento que no tengo las prioridades bien puestas y mira , te ex…" at bounding box center [486, 241] width 243 height 164
click at [535, 166] on icon "button" at bounding box center [533, 169] width 12 height 15
drag, startPoint x: 365, startPoint y: 196, endPoint x: 408, endPoint y: 198, distance: 43.1
click at [408, 198] on p "[PERSON_NAME] , siento que no tengo las prioridades bien puestas y mira , te ex…" at bounding box center [486, 241] width 243 height 164
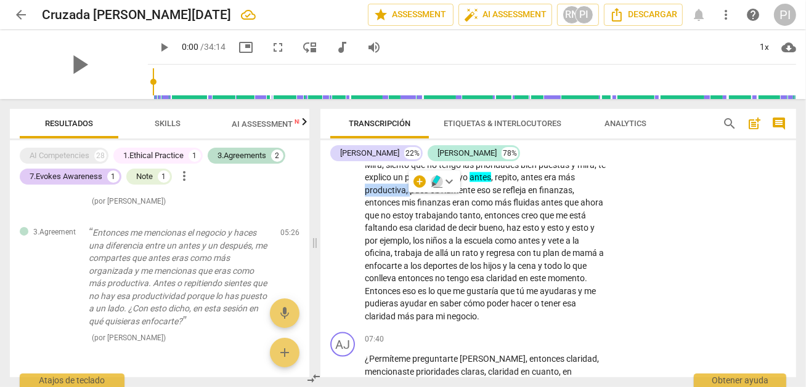
click at [432, 180] on icon "button" at bounding box center [437, 181] width 12 height 15
click at [456, 233] on span "de" at bounding box center [452, 228] width 11 height 10
drag, startPoint x: 529, startPoint y: 200, endPoint x: 577, endPoint y: 196, distance: 47.5
click at [577, 196] on p "[PERSON_NAME] , siento que no tengo las prioridades bien puestas y mira , te ex…" at bounding box center [486, 241] width 243 height 164
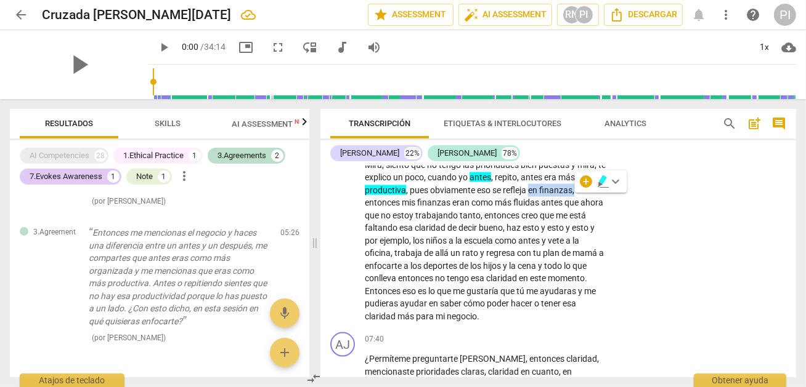
click at [597, 179] on icon "button" at bounding box center [603, 181] width 12 height 15
click at [633, 240] on div "LB play_arrow pause 06:26 + Add competency keyboard_arrow_right Mira , siento q…" at bounding box center [558, 231] width 476 height 195
click at [448, 258] on span "allá" at bounding box center [442, 253] width 15 height 10
drag, startPoint x: 365, startPoint y: 237, endPoint x: 448, endPoint y: 233, distance: 83.2
click at [448, 233] on p "[PERSON_NAME] , siento que no tengo las prioridades bien puestas y mira , te ex…" at bounding box center [486, 241] width 243 height 164
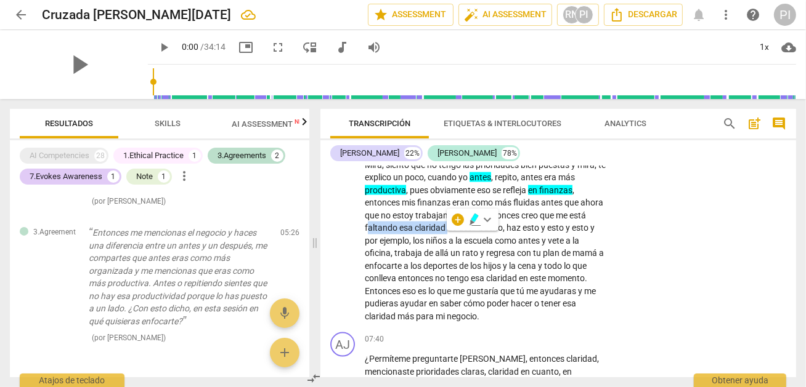
click at [474, 217] on icon "button" at bounding box center [474, 218] width 7 height 9
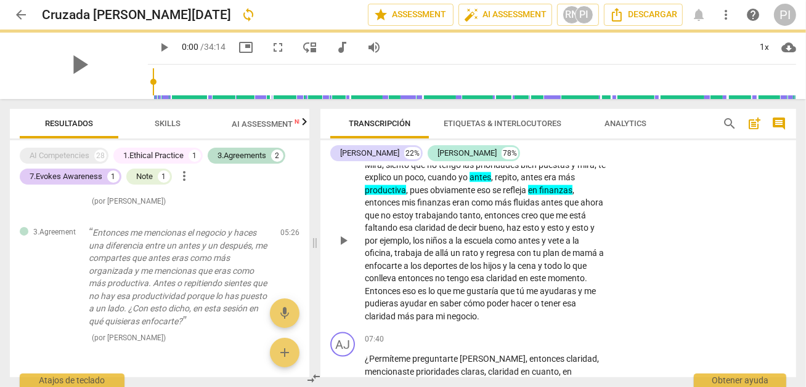
click at [487, 267] on p "[PERSON_NAME] , siento que no tengo las prioridades bien puestas y mira , te ex…" at bounding box center [486, 241] width 243 height 164
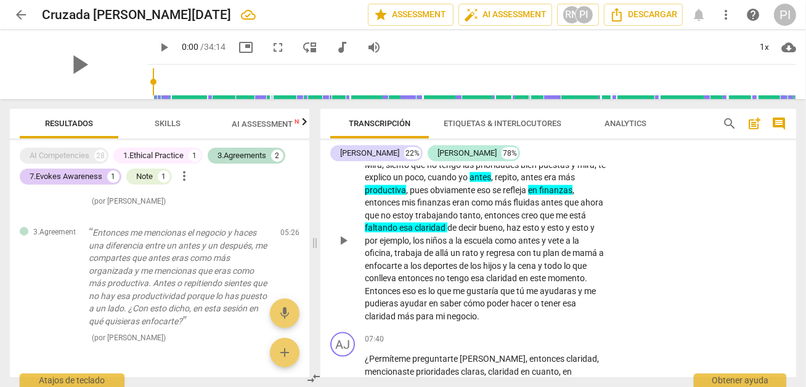
click at [633, 307] on div "LB play_arrow pause 06:26 + Add competency keyboard_arrow_right Mira , siento q…" at bounding box center [558, 231] width 476 height 195
click at [436, 258] on span "allá" at bounding box center [442, 253] width 15 height 10
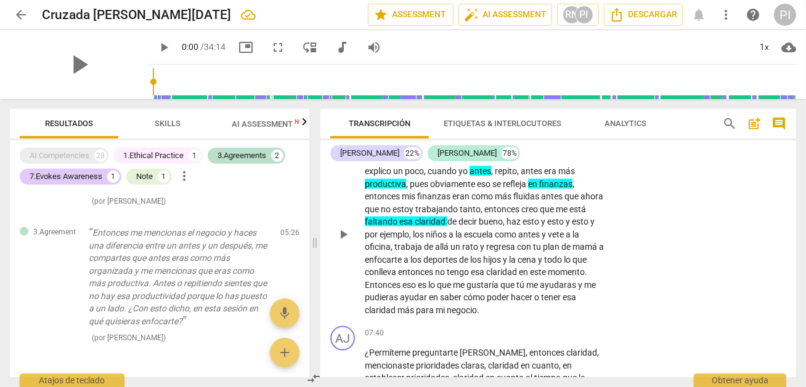
click at [483, 285] on p "[PERSON_NAME] , siento que no tengo las prioridades bien puestas y mira , te ex…" at bounding box center [486, 235] width 243 height 164
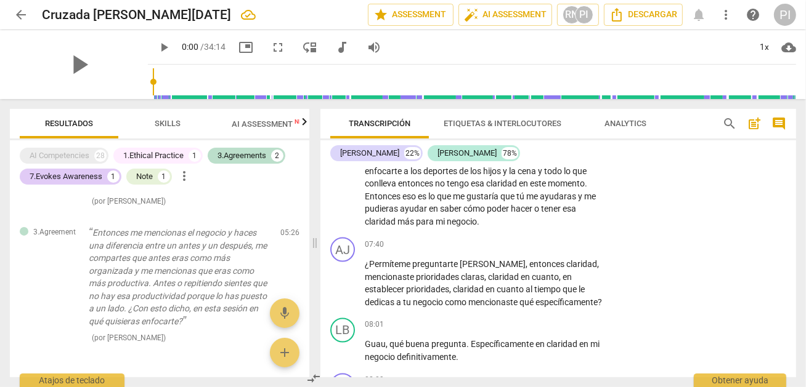
scroll to position [1487, 0]
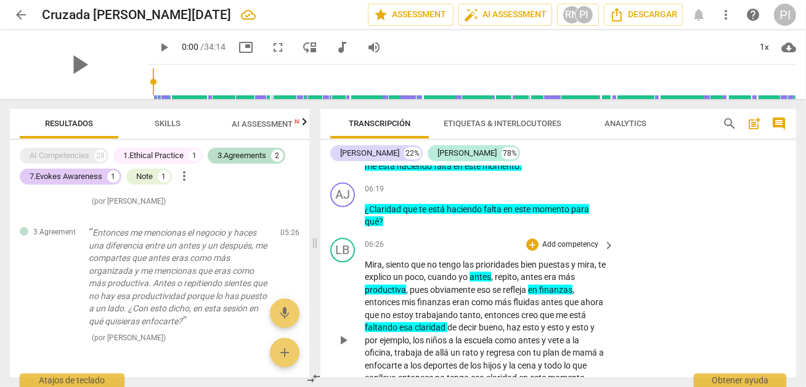
click at [447, 346] on span "niños" at bounding box center [437, 341] width 23 height 10
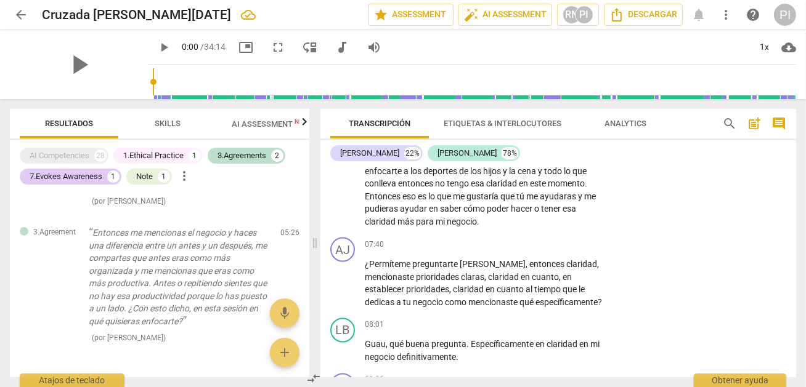
scroll to position [1525, 0]
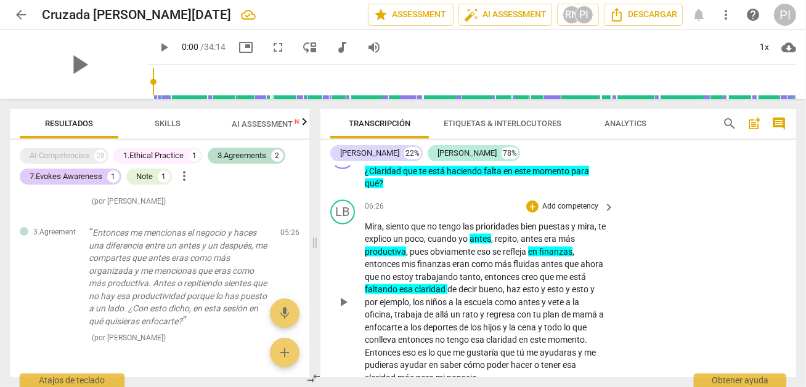
click at [445, 329] on p "[PERSON_NAME] , siento que no tengo las prioridades bien puestas y mira , te ex…" at bounding box center [486, 303] width 243 height 164
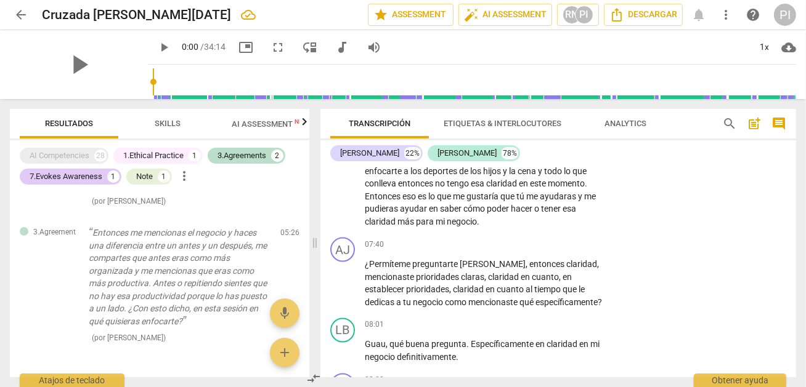
scroll to position [1487, 0]
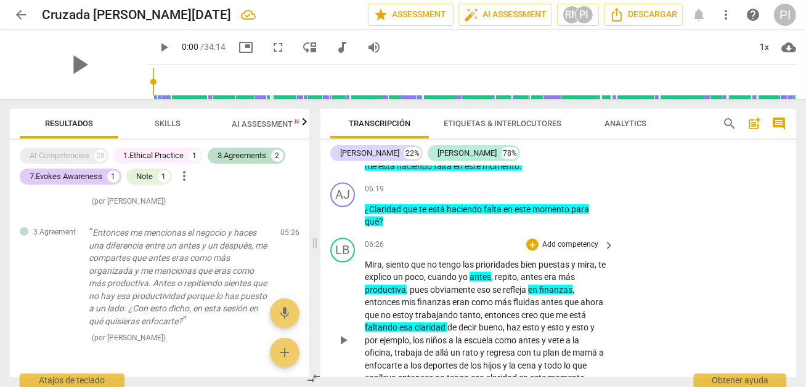
click at [428, 358] on span "de" at bounding box center [429, 353] width 11 height 10
click at [476, 371] on span "los" at bounding box center [476, 366] width 13 height 10
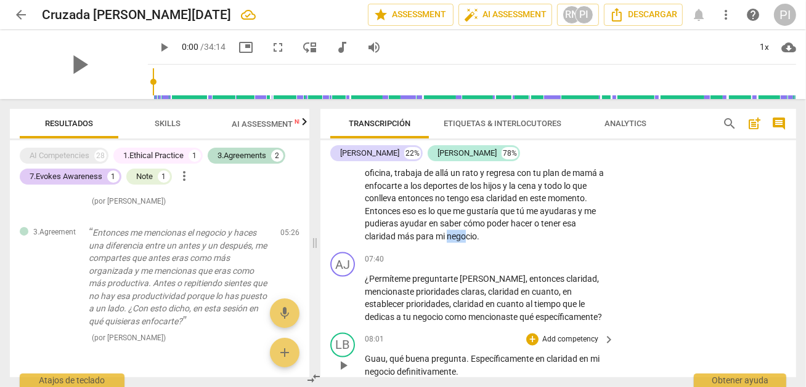
scroll to position [1674, 0]
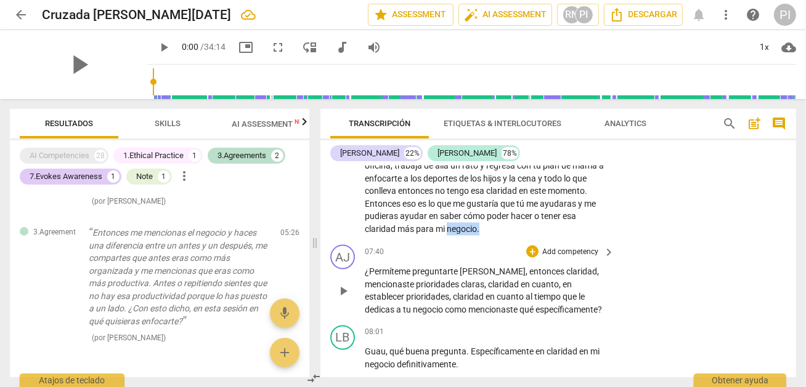
drag, startPoint x: 448, startPoint y: 373, endPoint x: 482, endPoint y: 301, distance: 79.9
click at [482, 301] on div "AJ play_arrow pause 00:03 + Add competency keyboard_arrow_right [PERSON_NAME] ,…" at bounding box center [558, 271] width 476 height 211
click at [505, 222] on icon "button" at bounding box center [506, 218] width 7 height 9
drag, startPoint x: 363, startPoint y: 236, endPoint x: 397, endPoint y: 236, distance: 33.3
click at [397, 236] on p "[PERSON_NAME] , siento que no tengo las prioridades bien puestas y mira , te ex…" at bounding box center [486, 153] width 243 height 164
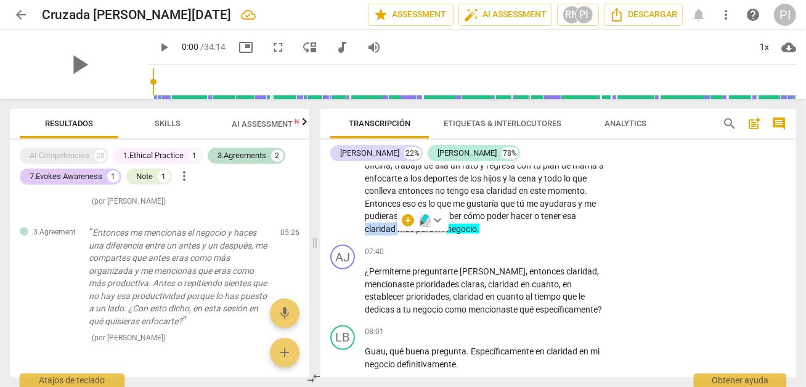
click at [423, 218] on icon "button" at bounding box center [424, 218] width 7 height 9
click at [428, 257] on div "07:40 + Add competency keyboard_arrow_right" at bounding box center [490, 252] width 251 height 14
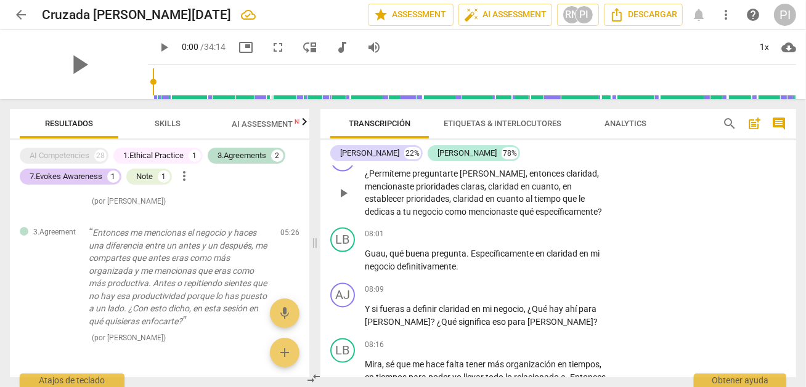
scroll to position [1747, 0]
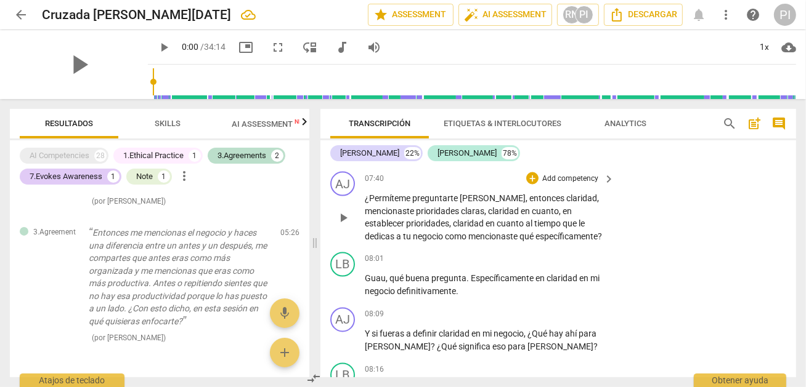
click at [431, 203] on span "preguntarte" at bounding box center [435, 198] width 47 height 10
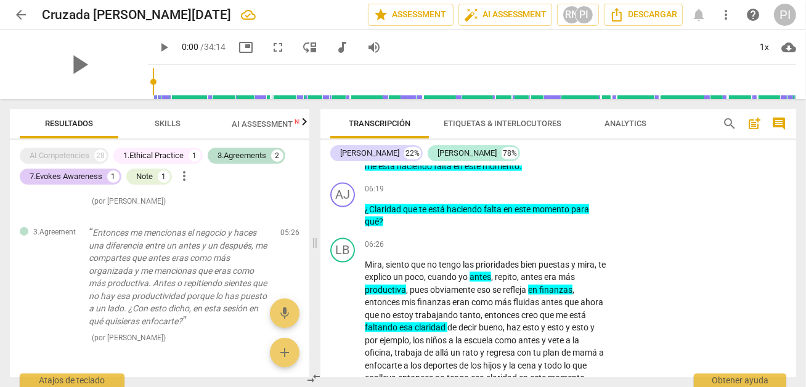
scroll to position [1682, 0]
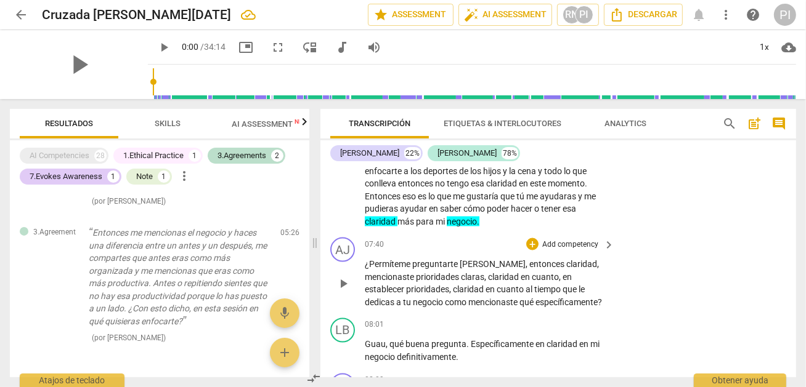
click at [435, 269] on span "preguntarte" at bounding box center [435, 264] width 47 height 10
drag, startPoint x: 520, startPoint y: 309, endPoint x: 545, endPoint y: 327, distance: 30.4
click at [545, 309] on p "¿Permíteme preguntarte [PERSON_NAME] , entonces claridad , mencionaste priorida…" at bounding box center [486, 283] width 243 height 51
click at [461, 309] on icon "button" at bounding box center [459, 306] width 12 height 15
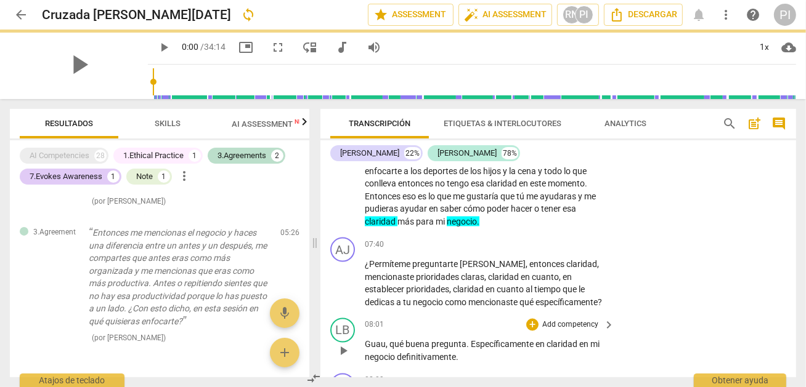
click at [488, 338] on div "LB play_arrow pause 08:01 + Add competency keyboard_arrow_right Guau , qué buen…" at bounding box center [558, 341] width 476 height 55
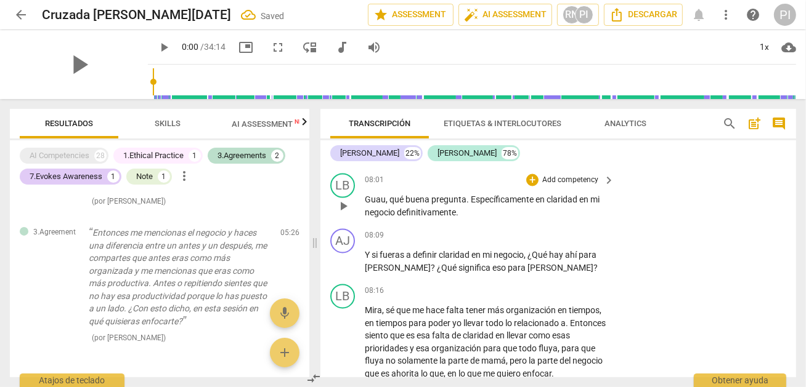
scroll to position [1828, 0]
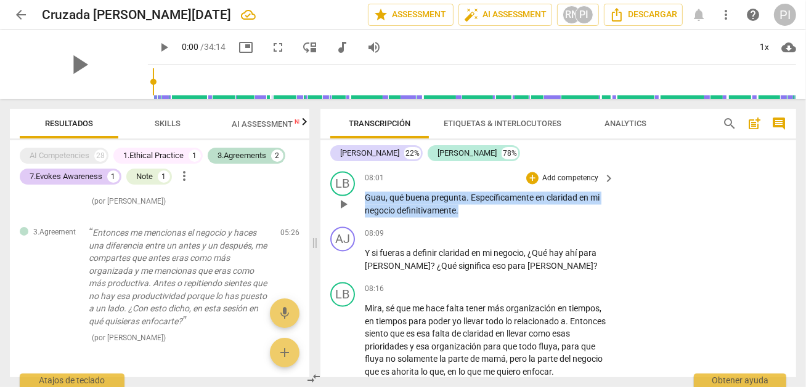
drag, startPoint x: 365, startPoint y: 218, endPoint x: 495, endPoint y: 236, distance: 131.8
click at [495, 217] on p "Guau , qué buena pregunta . Específicamente en claridad en mi negocio definitiv…" at bounding box center [486, 204] width 243 height 25
click at [485, 214] on icon "button" at bounding box center [485, 213] width 7 height 9
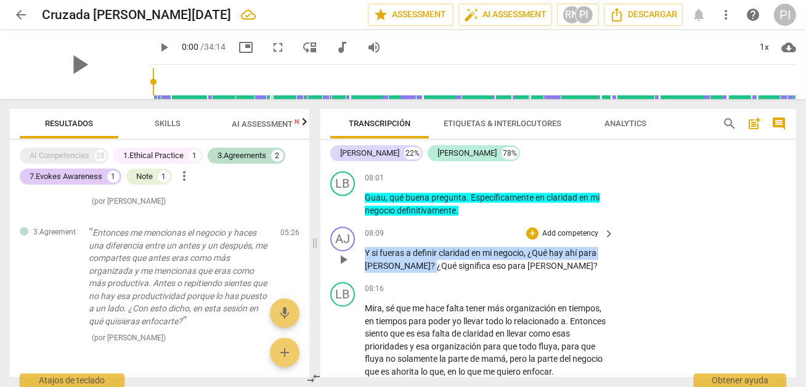
drag, startPoint x: 364, startPoint y: 274, endPoint x: 392, endPoint y: 283, distance: 29.2
click at [392, 273] on p "Y si fueras a definir claridad en mi negocio , ¿Qué hay ahí para [PERSON_NAME] …" at bounding box center [486, 260] width 243 height 25
click at [420, 269] on icon "button" at bounding box center [419, 268] width 7 height 9
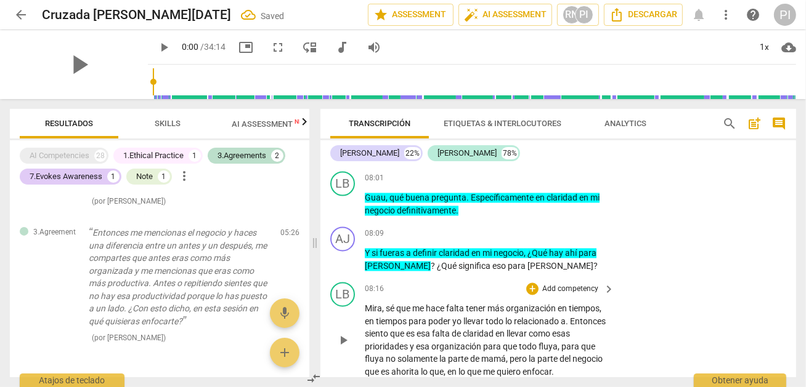
click at [433, 296] on div "08:16 + Add competency keyboard_arrow_right" at bounding box center [490, 290] width 251 height 14
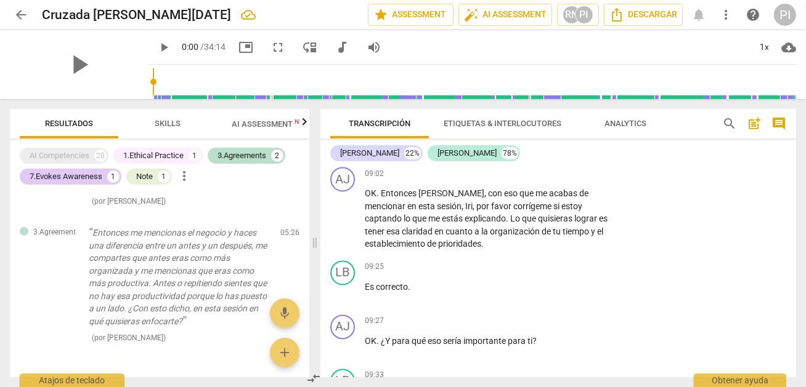
scroll to position [2049, 0]
click at [530, 181] on div "+" at bounding box center [532, 175] width 12 height 12
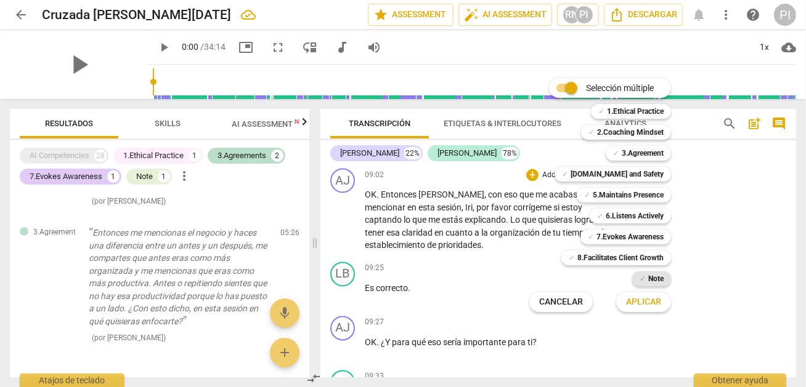
click at [650, 278] on b "Note" at bounding box center [655, 279] width 15 height 15
click at [649, 297] on span "Aplicar" at bounding box center [643, 302] width 35 height 12
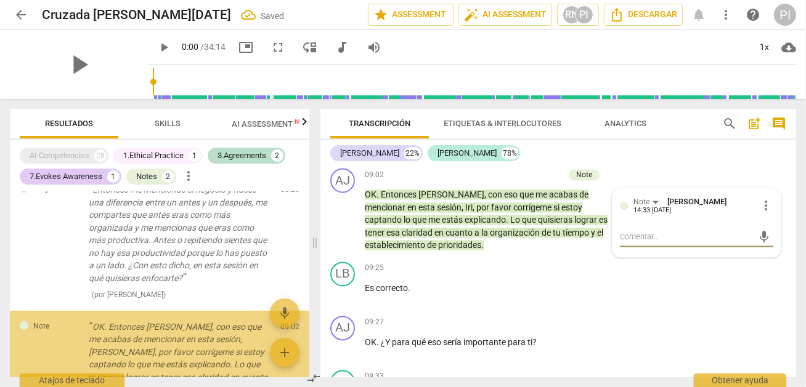
type textarea "x"
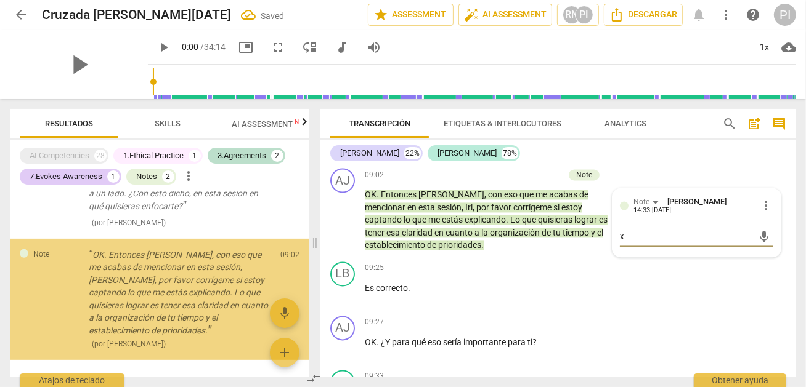
scroll to position [419, 0]
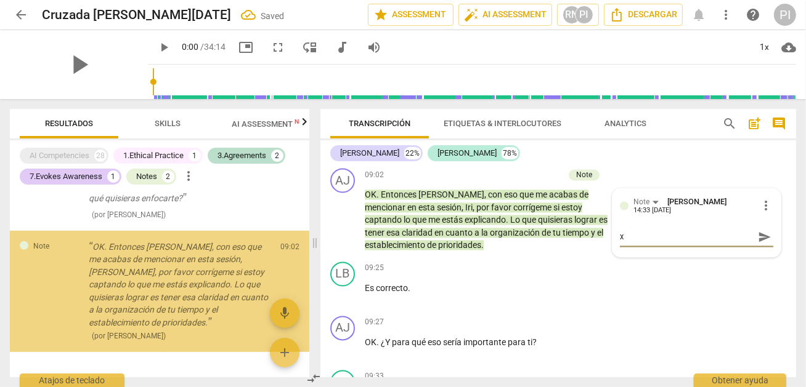
type textarea "xc"
type textarea "xce"
type textarea "xceñ"
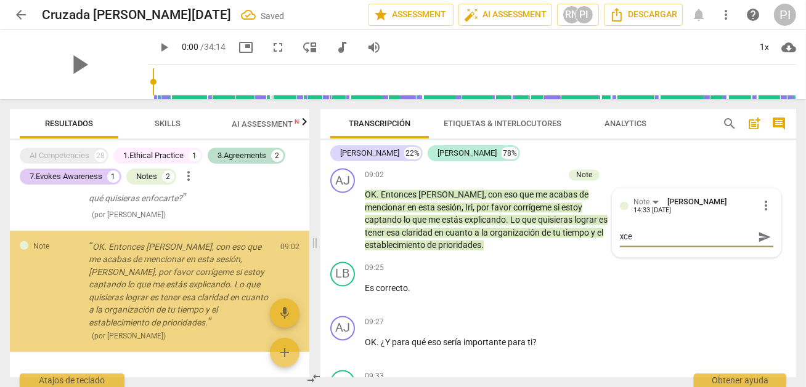
type textarea "xceñ"
type textarea "xceñe"
type textarea "xceñem"
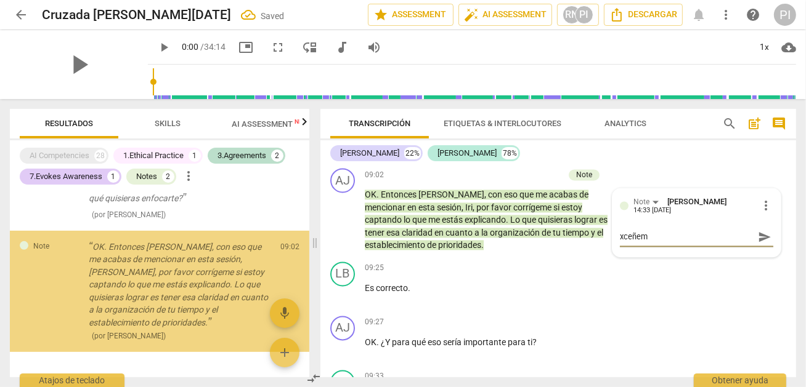
type textarea "xceñemt"
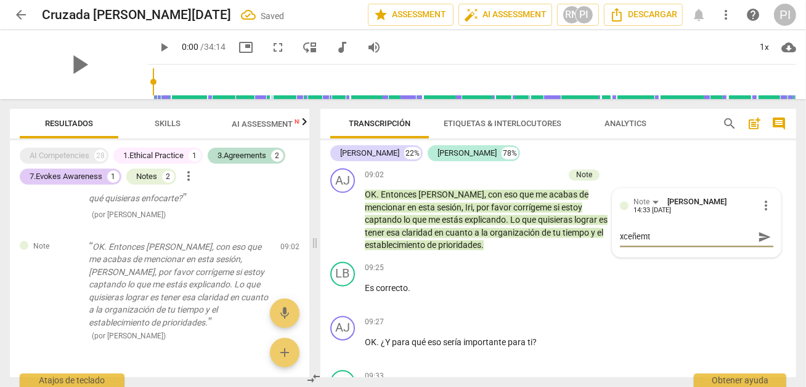
type textarea "xceñem"
type textarea "xceñe"
type textarea "xceñ"
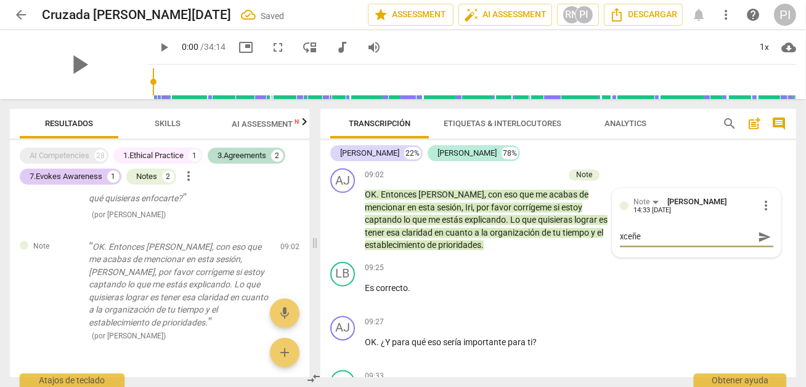
type textarea "xceñ"
type textarea "xce"
type textarea "xc"
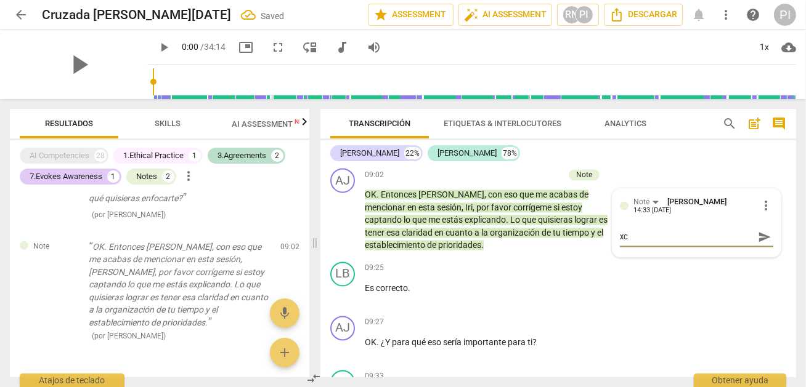
type textarea "x"
type textarea "E"
type textarea "Ex"
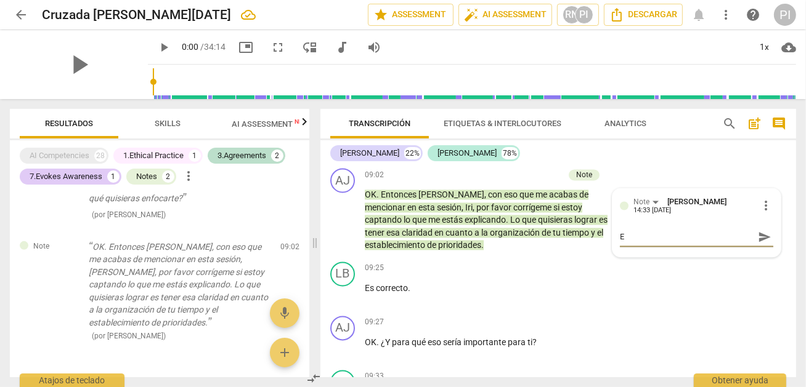
type textarea "Ex"
type textarea "Exc"
type textarea "Exce"
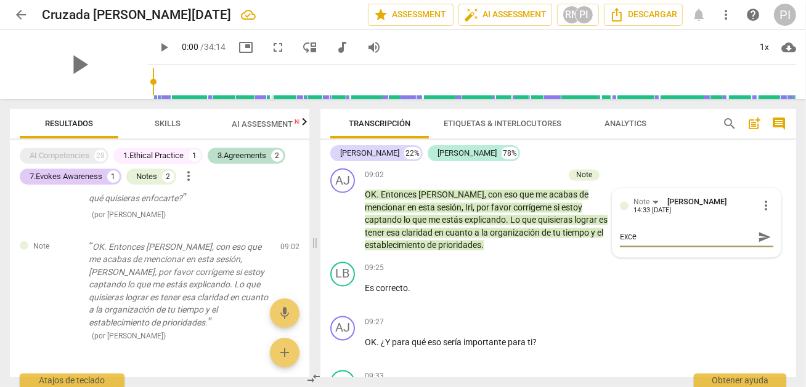
type textarea "Excel"
type textarea "Excele"
type textarea "Excelen"
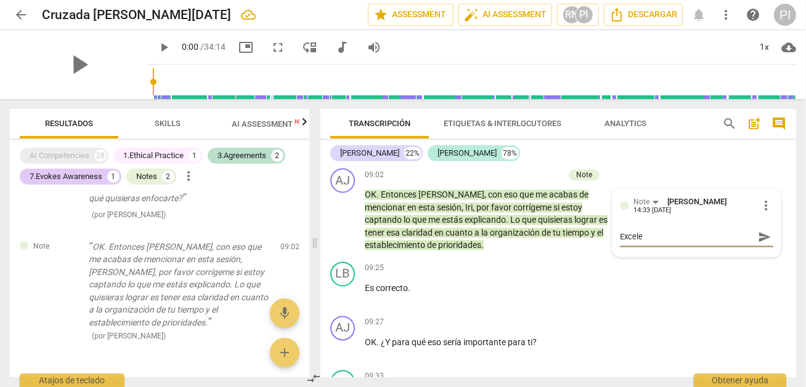
type textarea "Excelen"
type textarea "Excelent"
type textarea "Excelente"
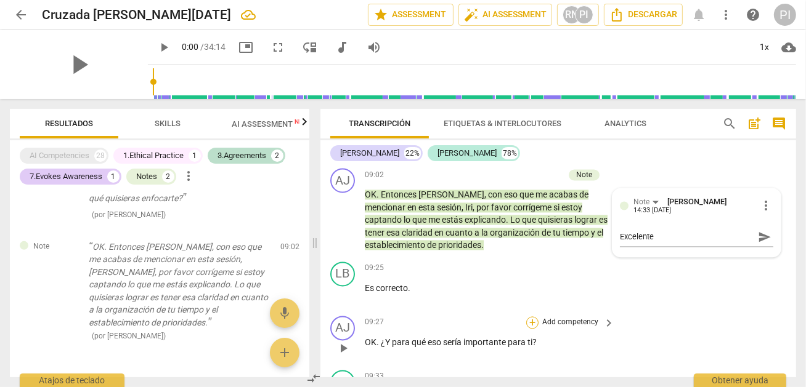
click at [530, 329] on div "+" at bounding box center [532, 323] width 12 height 12
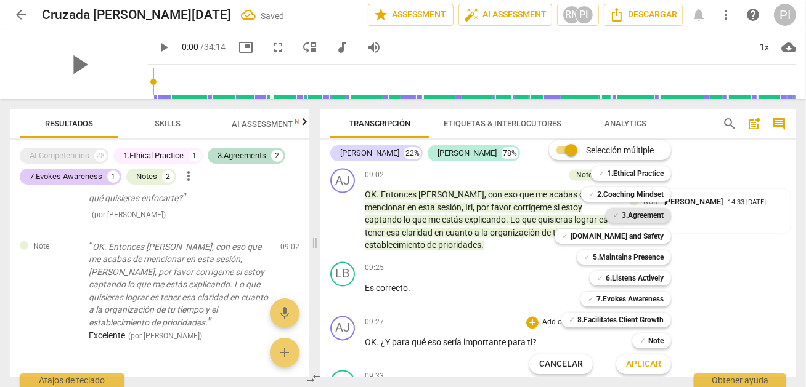
click at [626, 215] on b "3.Agreement" at bounding box center [642, 215] width 42 height 15
click at [644, 365] on span "Aplicar" at bounding box center [643, 364] width 35 height 12
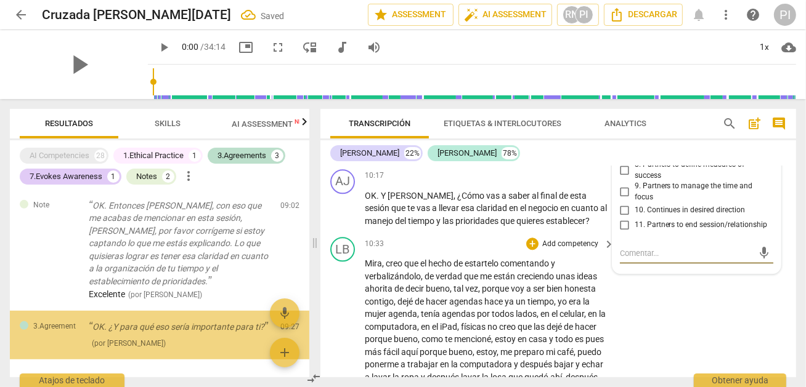
scroll to position [503, 0]
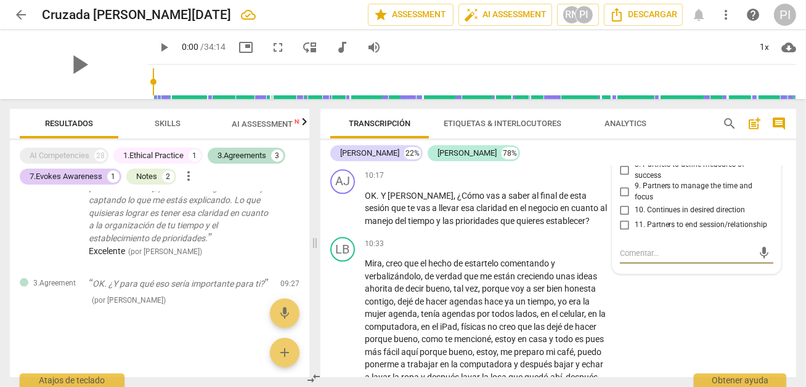
type textarea "D"
type textarea "De"
type textarea "Def"
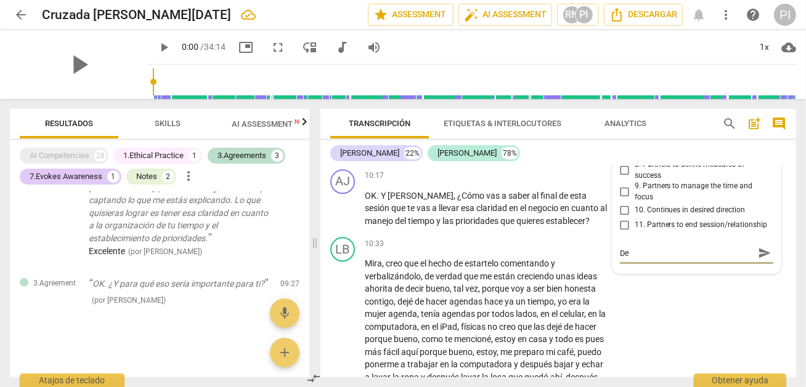
type textarea "Def"
type textarea "Defi"
type textarea "Defin"
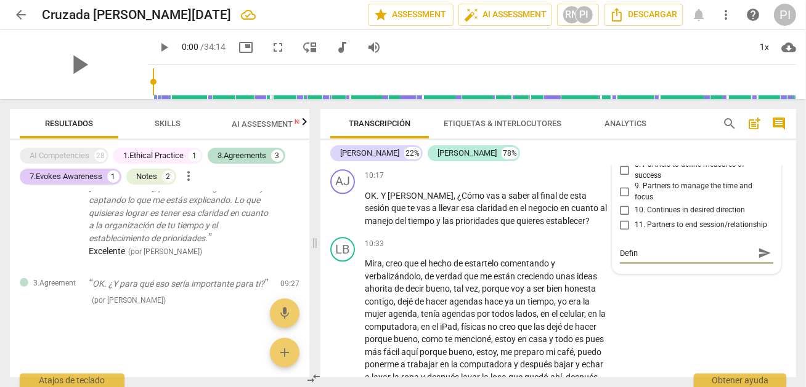
type textarea "Define"
type textarea "Define i"
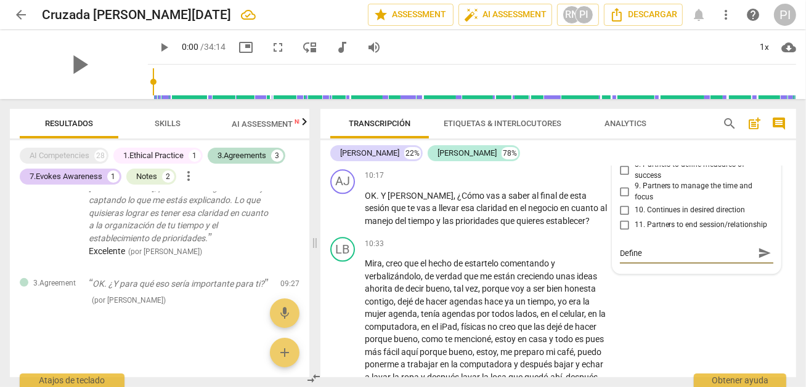
type textarea "Define i"
type textarea "Define im"
type textarea "Define imp"
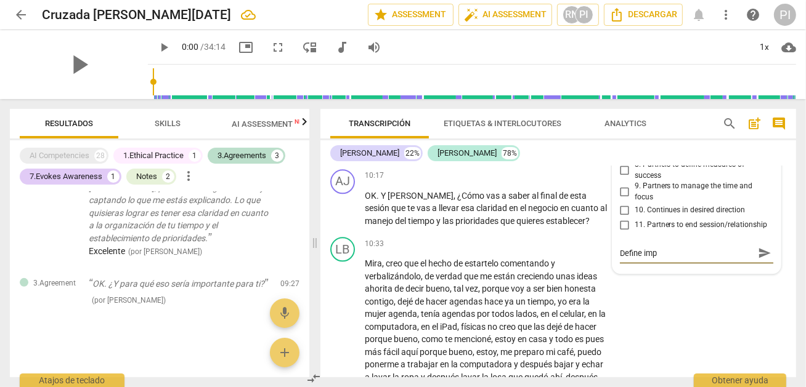
type textarea "Define impo"
type textarea "Define impor"
type textarea "Define import"
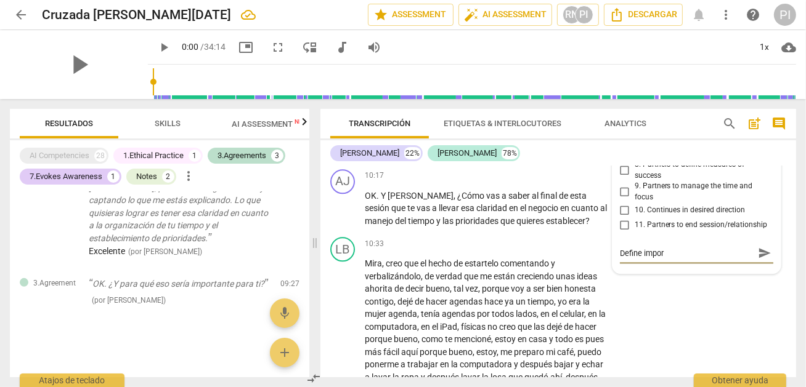
type textarea "Define import"
type textarea "Define importa"
type textarea "Define importan"
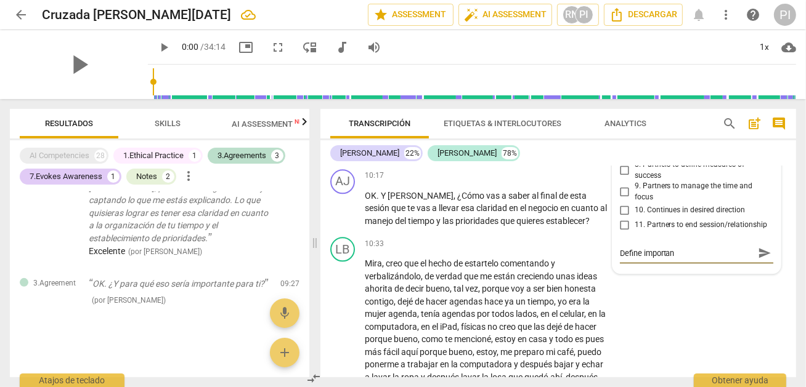
type textarea "Define importanc"
type textarea "Define importanci"
type textarea "Define importancia"
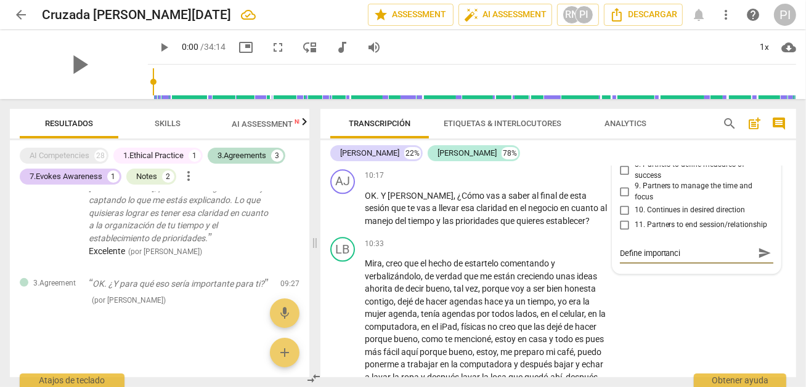
type textarea "Define importancia"
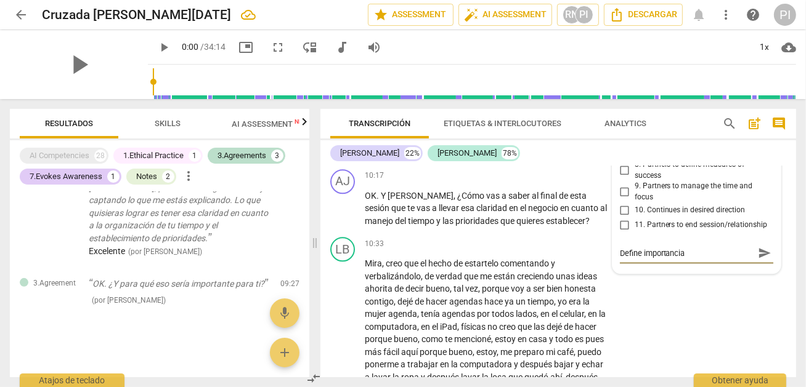
type textarea "Define importanci"
type textarea "Define importanc"
type textarea "Define importan"
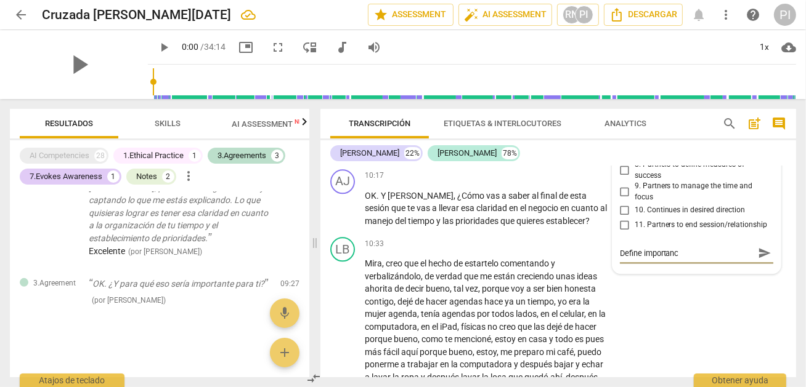
type textarea "Define importan"
type textarea "Define importa"
type textarea "Define import"
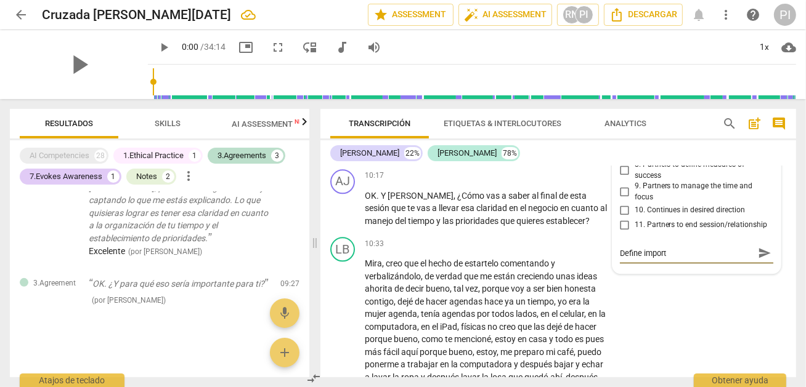
type textarea "Define impor"
type textarea "Define impo"
type textarea "Define imp"
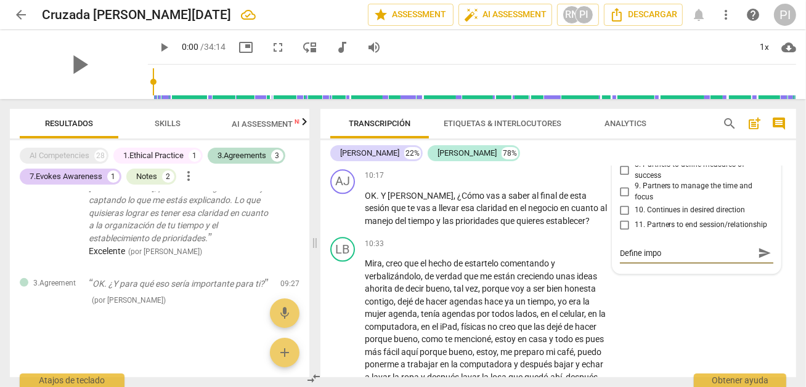
type textarea "Define imp"
type textarea "Define im"
type textarea "Define i"
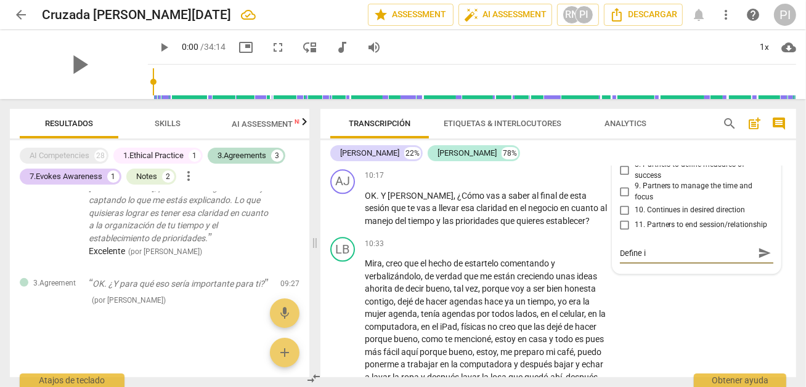
type textarea "Define"
type textarea "Defin"
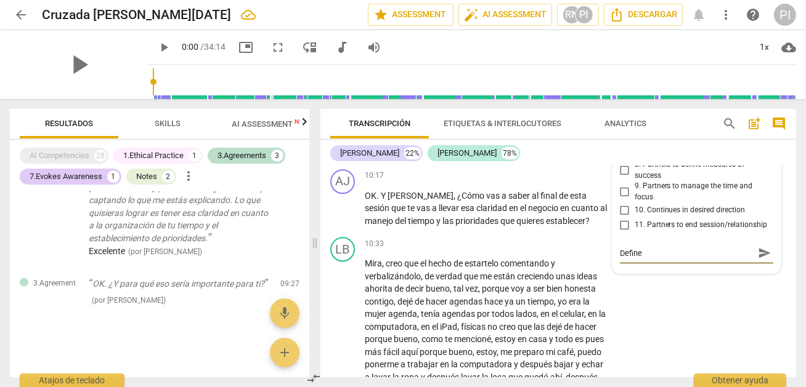
type textarea "Defin"
type textarea "Defi"
type textarea "Def"
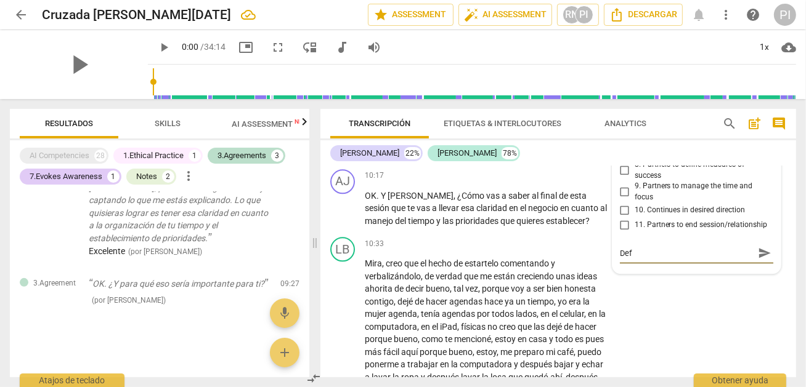
type textarea "De"
type textarea "D"
click at [501, 201] on span "a" at bounding box center [504, 196] width 7 height 10
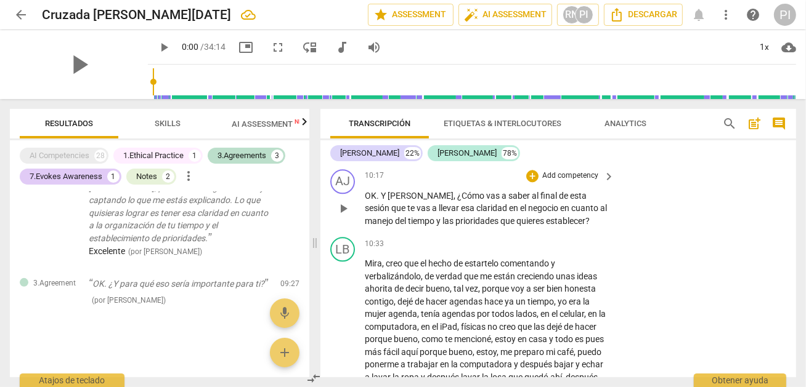
scroll to position [2191, 0]
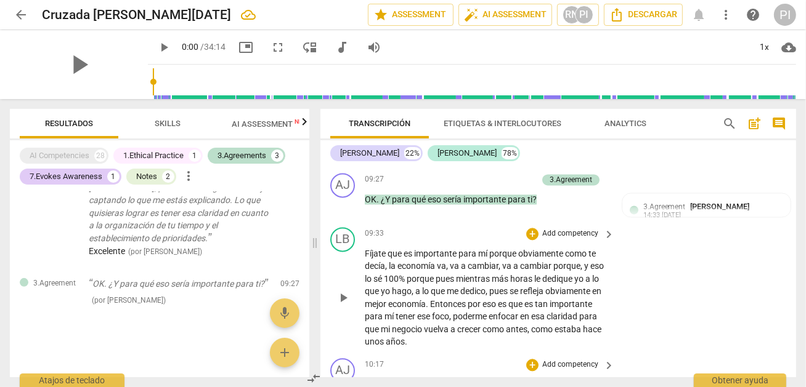
click at [384, 259] on span "Fíjate" at bounding box center [376, 254] width 23 height 10
drag, startPoint x: 398, startPoint y: 284, endPoint x: 498, endPoint y: 285, distance: 99.8
click at [498, 285] on p "Fíjate que es importante para mí porque obviamente como te decía , la economía …" at bounding box center [486, 298] width 243 height 101
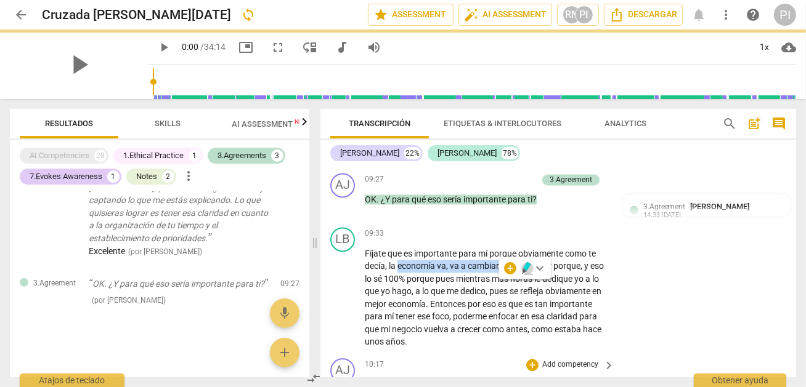
click at [527, 267] on icon "button" at bounding box center [526, 266] width 7 height 9
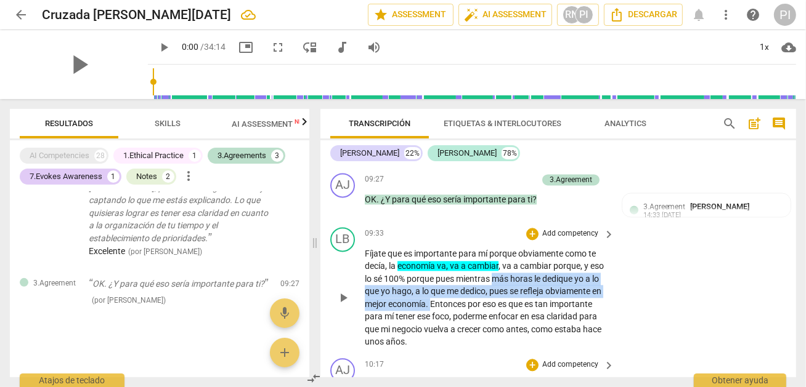
drag, startPoint x: 493, startPoint y: 298, endPoint x: 431, endPoint y: 318, distance: 64.7
click at [431, 318] on p "Fíjate que es importante para mí porque obviamente como te decía , la economía …" at bounding box center [486, 298] width 243 height 101
click at [455, 307] on icon "button" at bounding box center [459, 306] width 12 height 15
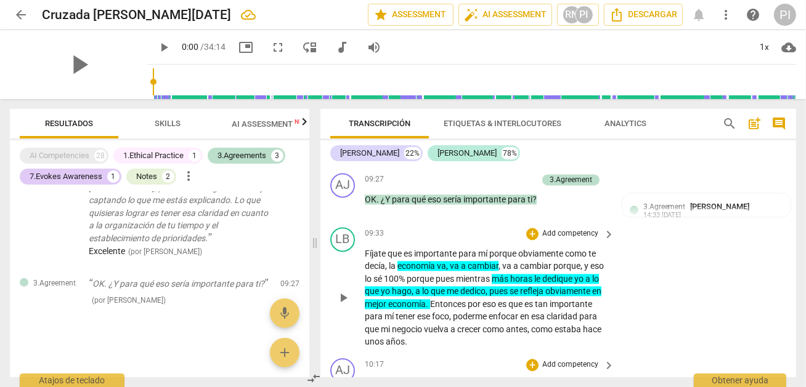
click at [540, 334] on span "como" at bounding box center [542, 330] width 23 height 10
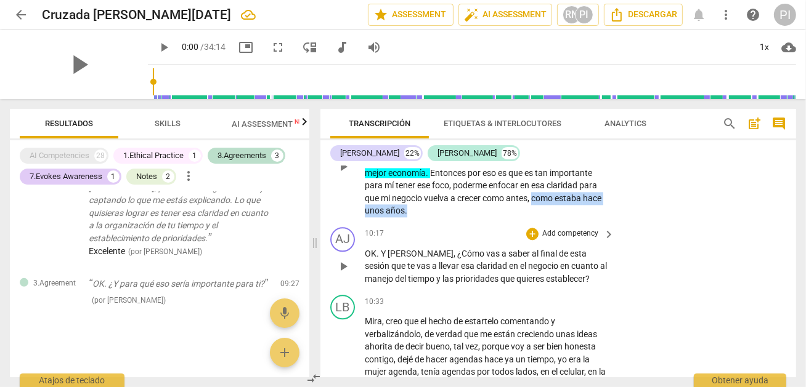
drag, startPoint x: 535, startPoint y: 218, endPoint x: 554, endPoint y: 233, distance: 24.6
click at [554, 217] on p "Fíjate que es importante para mí porque obviamente como te decía , la economía …" at bounding box center [486, 166] width 243 height 101
click at [430, 214] on icon "button" at bounding box center [431, 216] width 4 height 5
click at [604, 242] on span "keyboard_arrow_right" at bounding box center [608, 234] width 15 height 15
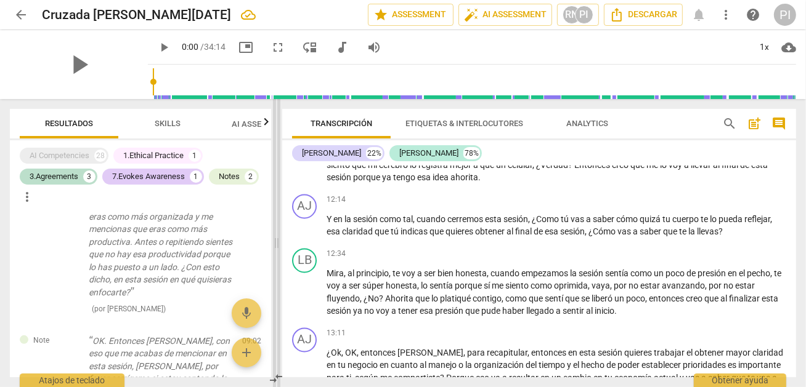
scroll to position [1731, 0]
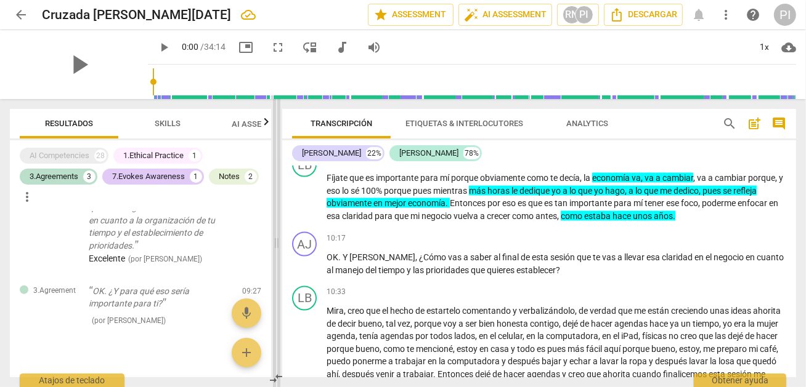
drag, startPoint x: 404, startPoint y: 240, endPoint x: 250, endPoint y: 253, distance: 154.6
click at [273, 253] on span at bounding box center [276, 243] width 7 height 288
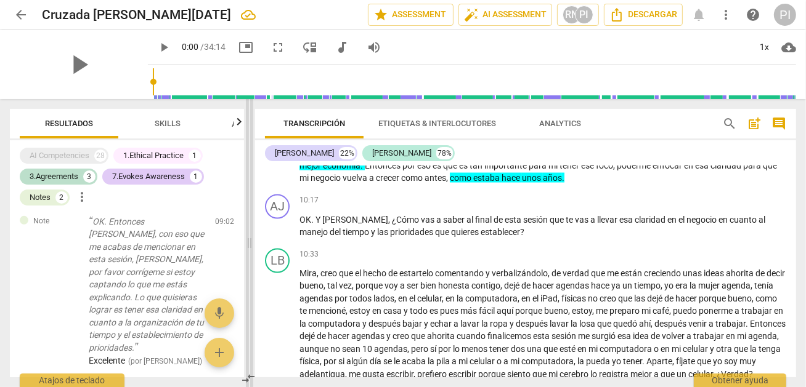
scroll to position [1718, 0]
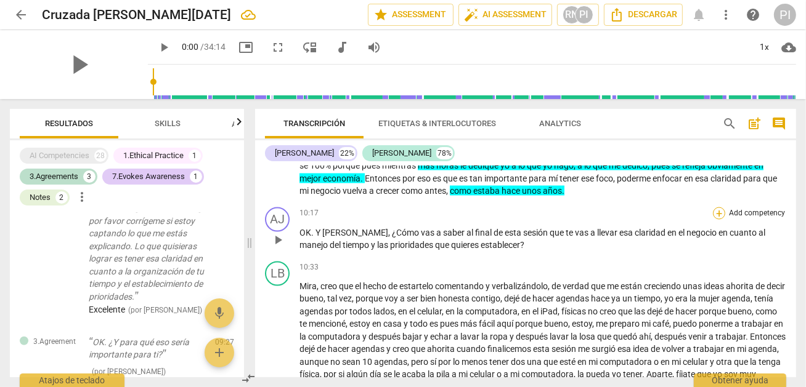
click at [715, 220] on div "+" at bounding box center [719, 214] width 12 height 12
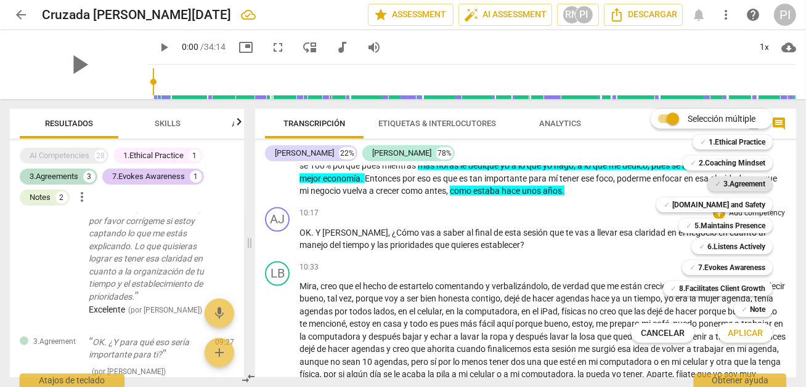
click at [739, 182] on b "3.Agreement" at bounding box center [744, 184] width 42 height 15
click at [746, 330] on span "Aplicar" at bounding box center [744, 334] width 35 height 12
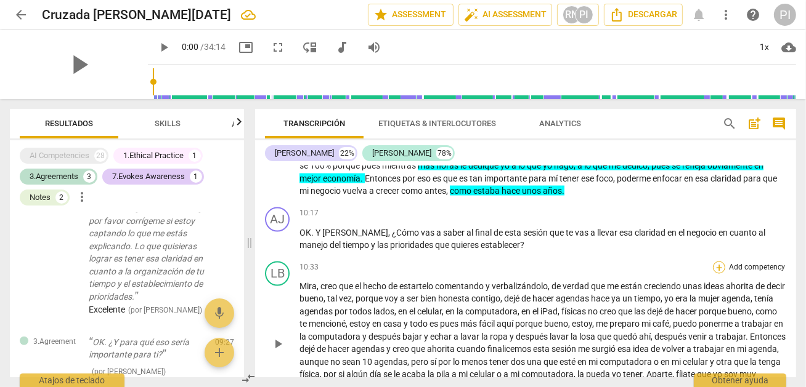
click at [713, 274] on div "+" at bounding box center [719, 268] width 12 height 12
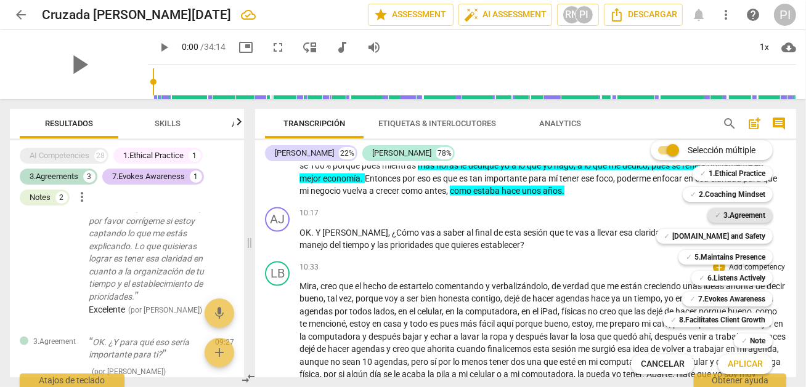
click at [742, 214] on b "3.Agreement" at bounding box center [744, 215] width 42 height 15
click at [497, 285] on div at bounding box center [403, 193] width 806 height 387
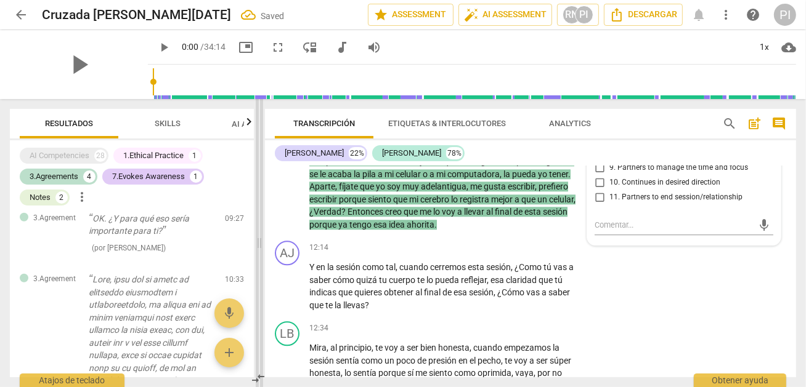
scroll to position [882, 0]
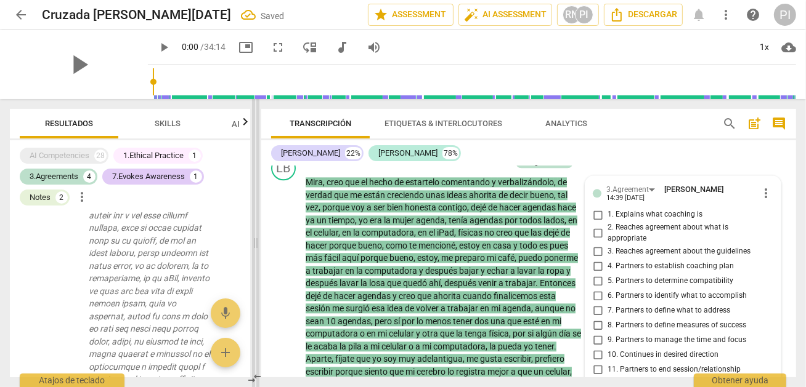
drag, startPoint x: 312, startPoint y: 243, endPoint x: 253, endPoint y: 249, distance: 58.8
click at [253, 249] on span at bounding box center [255, 243] width 7 height 288
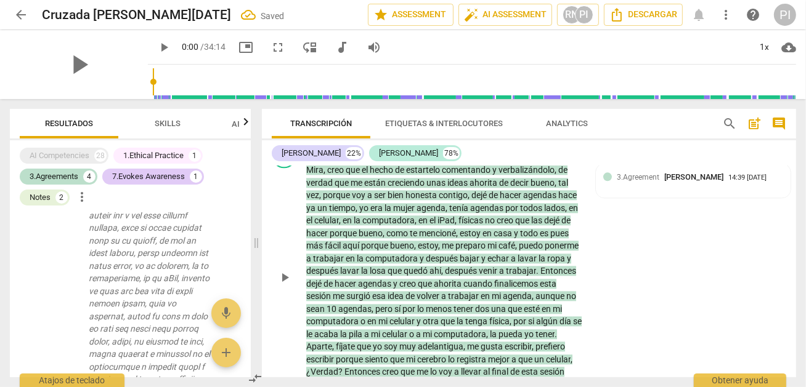
click at [695, 212] on div "LB play_arrow pause 10:33 + Add competency 3.Agreement keyboard_arrow_right [PE…" at bounding box center [529, 267] width 534 height 257
click at [419, 200] on span "honesta" at bounding box center [421, 195] width 33 height 10
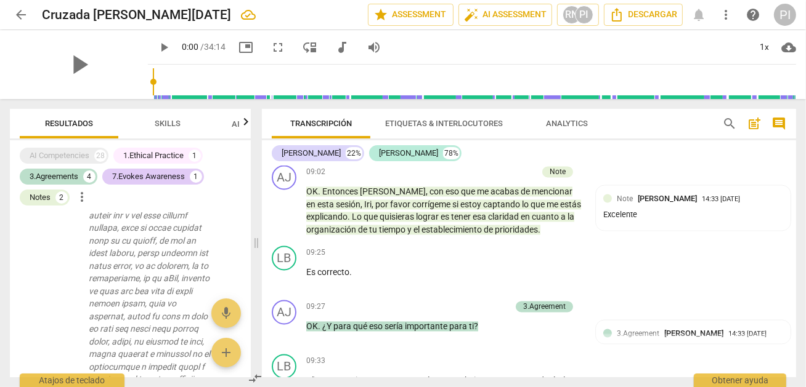
scroll to position [1949, 0]
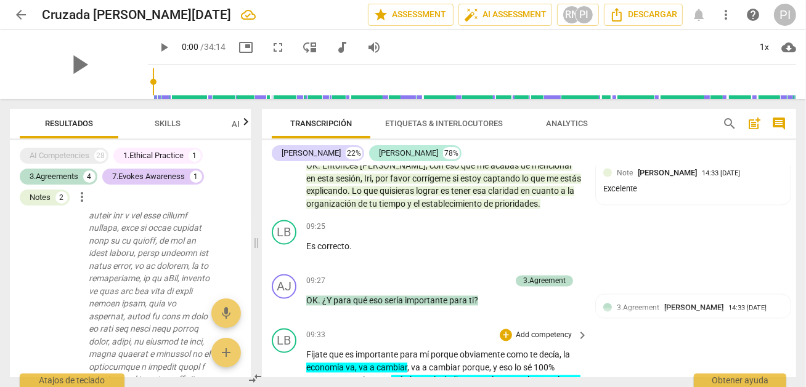
click at [450, 342] on div "09:33 + Add competency keyboard_arrow_right" at bounding box center [447, 336] width 283 height 14
click at [370, 366] on p "Fíjate que es importante para mí porque obviamente como te decía , la economía …" at bounding box center [443, 393] width 275 height 89
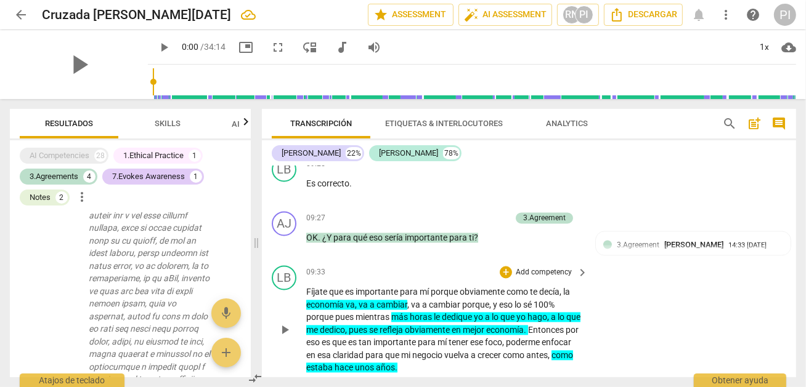
scroll to position [2156, 0]
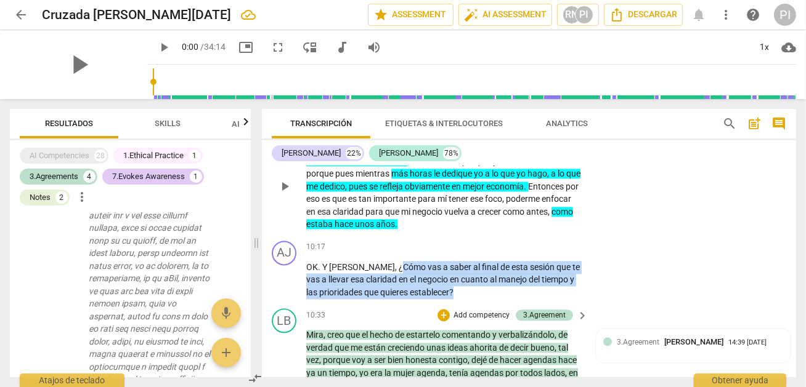
drag, startPoint x: 358, startPoint y: 272, endPoint x: 472, endPoint y: 297, distance: 116.7
click at [472, 297] on p "OK . Y [PERSON_NAME] , ¿Cómo vas a saber al final de esta sesión que te vas a l…" at bounding box center [443, 280] width 275 height 38
click at [469, 278] on icon "button" at bounding box center [469, 279] width 7 height 9
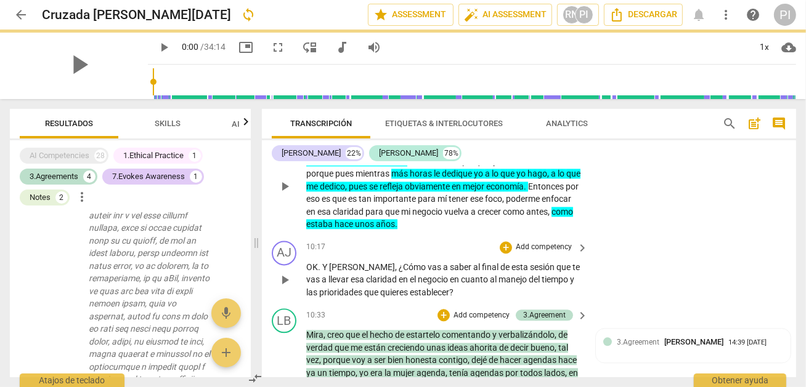
click at [461, 304] on div "AJ play_arrow pause 10:17 + Add competency keyboard_arrow_right OK . Y [PERSON_…" at bounding box center [529, 270] width 534 height 68
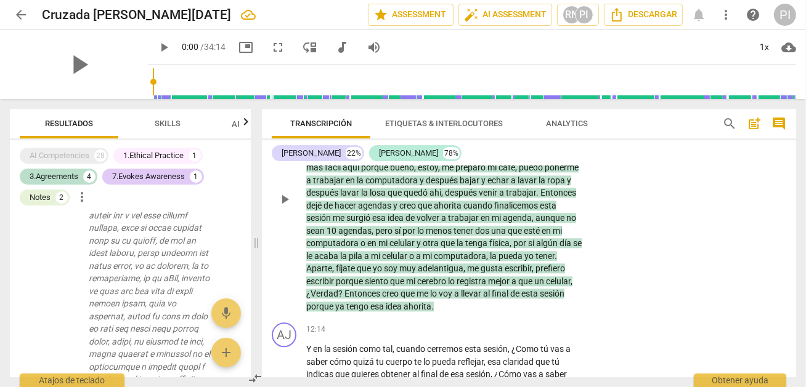
scroll to position [2401, 0]
drag, startPoint x: 503, startPoint y: 270, endPoint x: 366, endPoint y: 283, distance: 138.0
click at [366, 283] on p "[PERSON_NAME] , creo que el hecho de estartelo comentando y verbalizándolo , de…" at bounding box center [443, 197] width 275 height 227
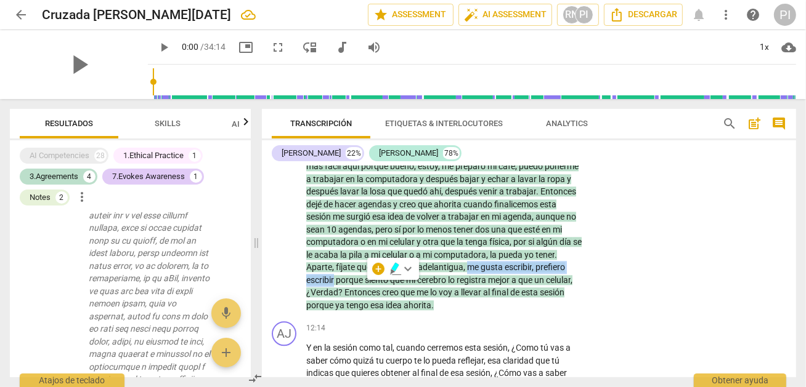
click at [393, 266] on icon "button" at bounding box center [394, 267] width 7 height 9
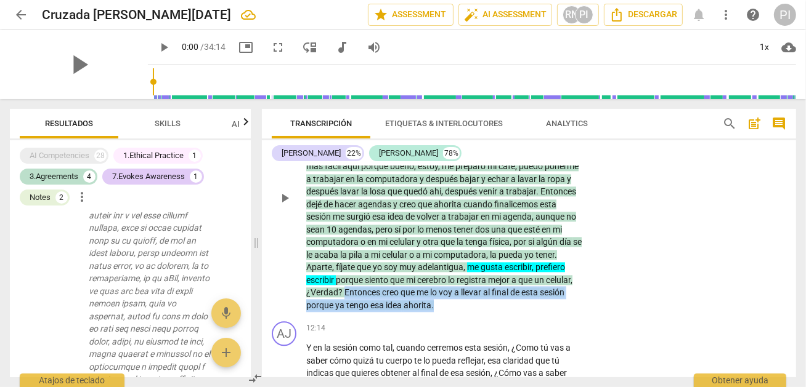
drag, startPoint x: 385, startPoint y: 297, endPoint x: 492, endPoint y: 309, distance: 107.3
click at [492, 309] on p "[PERSON_NAME] , creo que el hecho de estartelo comentando y verbalizándolo , de…" at bounding box center [443, 197] width 275 height 227
click at [503, 298] on icon "button" at bounding box center [504, 297] width 4 height 5
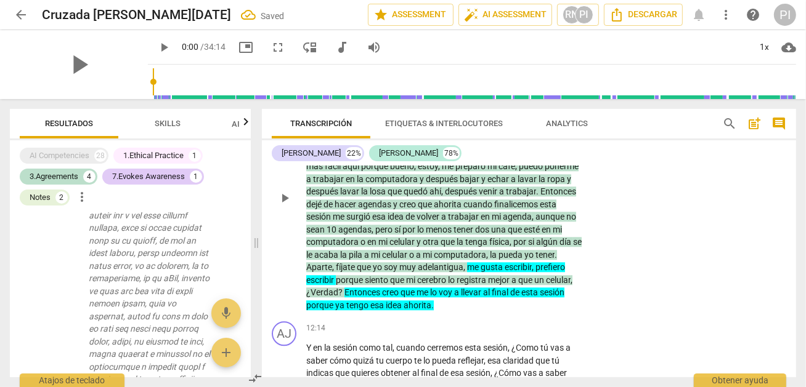
click at [572, 317] on div "LB play_arrow pause 10:33 + Add competency 3.Agreement keyboard_arrow_right [PE…" at bounding box center [529, 187] width 534 height 257
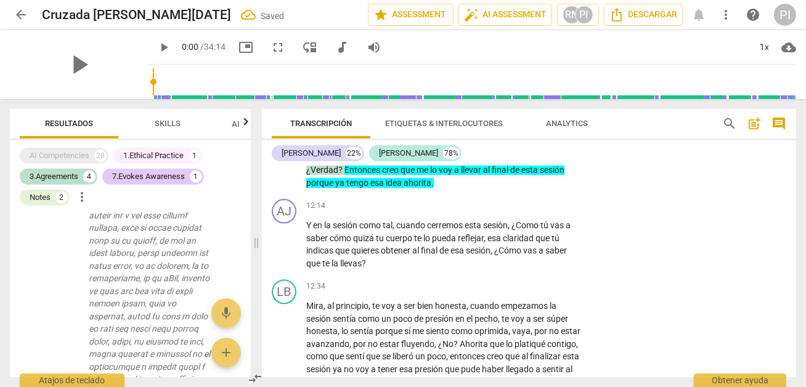
scroll to position [2548, 0]
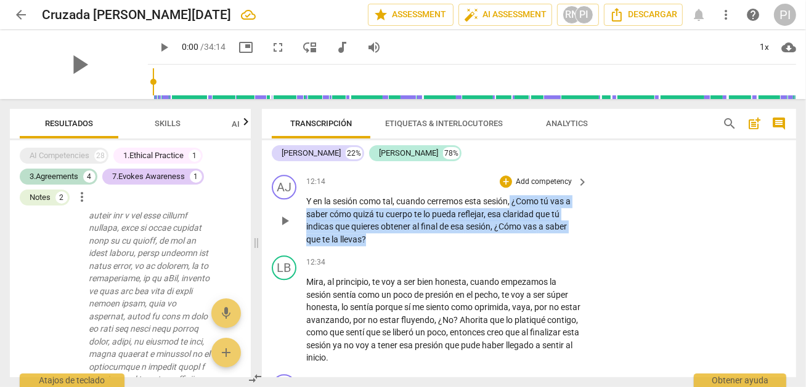
drag, startPoint x: 512, startPoint y: 210, endPoint x: 548, endPoint y: 245, distance: 49.2
click at [548, 245] on p "Y en la sesión como tal , cuando cerremos esta sesión , ¿Como tú vas a saber có…" at bounding box center [443, 220] width 275 height 51
click at [396, 224] on icon "button" at bounding box center [394, 226] width 7 height 9
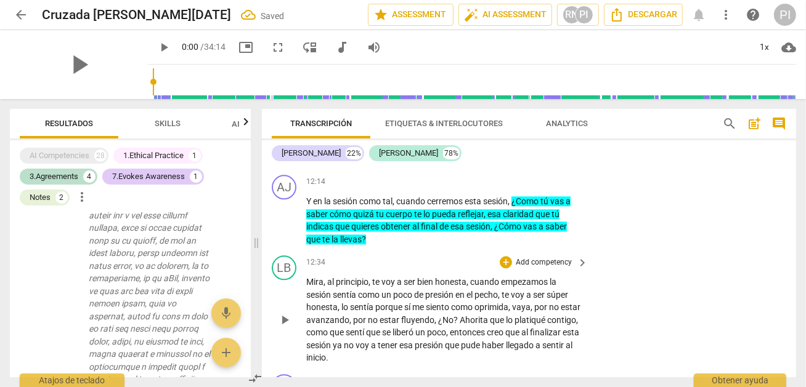
click at [443, 259] on div "LB play_arrow pause 12:34 + Add competency keyboard_arrow_right Mira , al princ…" at bounding box center [529, 310] width 534 height 119
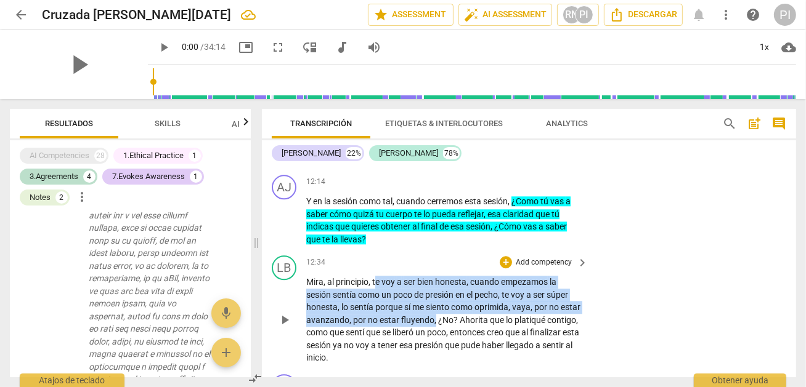
drag, startPoint x: 373, startPoint y: 288, endPoint x: 455, endPoint y: 323, distance: 89.1
click at [455, 323] on p "[PERSON_NAME] , al principio , te voy a ser bien honesta , cuando empezamos la …" at bounding box center [443, 320] width 275 height 89
click at [483, 310] on icon "button" at bounding box center [483, 311] width 4 height 5
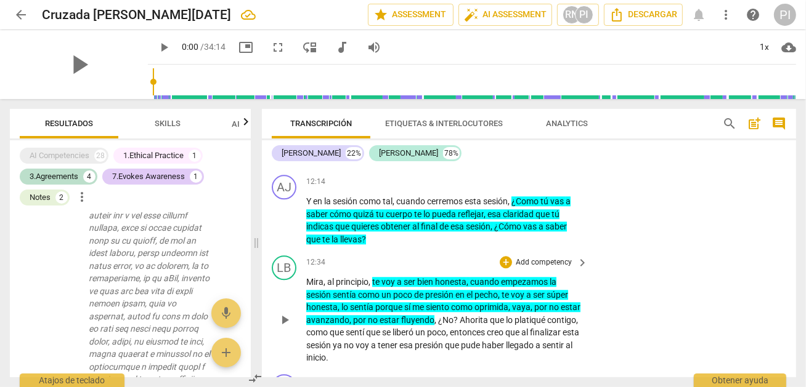
click at [447, 355] on p "[PERSON_NAME] , al principio , te voy a ser bien honesta , cuando empezamos la …" at bounding box center [443, 320] width 275 height 89
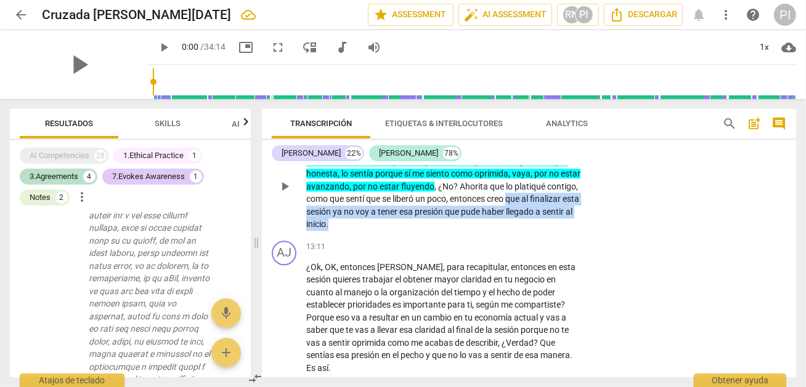
drag, startPoint x: 542, startPoint y: 202, endPoint x: 555, endPoint y: 228, distance: 28.9
click at [555, 228] on p "[PERSON_NAME] , al principio , te voy a ser bien honesta , cuando empezamos la …" at bounding box center [443, 186] width 275 height 89
click at [424, 211] on icon "button" at bounding box center [425, 211] width 7 height 9
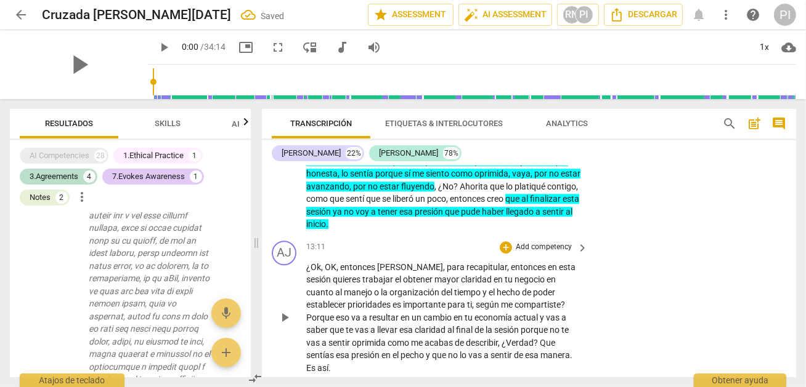
click at [467, 246] on div "13:11 + Add competency keyboard_arrow_right" at bounding box center [447, 248] width 283 height 14
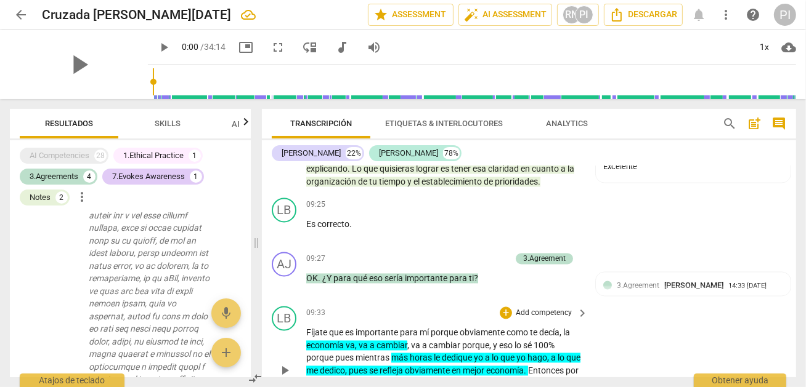
scroll to position [1947, 0]
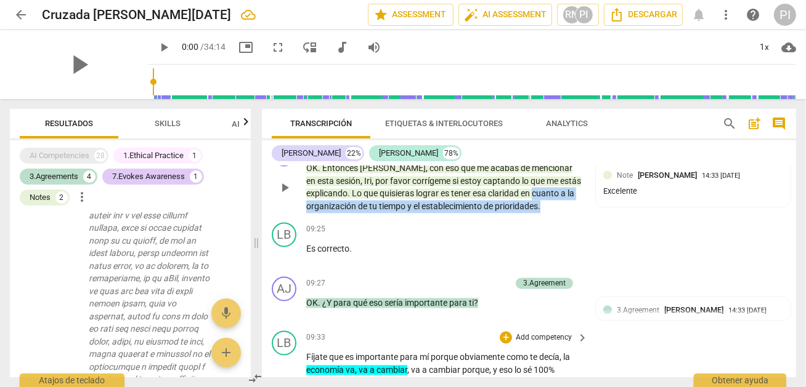
drag, startPoint x: 535, startPoint y: 199, endPoint x: 546, endPoint y: 214, distance: 18.9
click at [546, 213] on p "OK . Entonces [PERSON_NAME] , con eso que me acabas de mencionar en esta sesión…" at bounding box center [443, 188] width 275 height 51
click at [567, 198] on icon "button" at bounding box center [568, 200] width 4 height 5
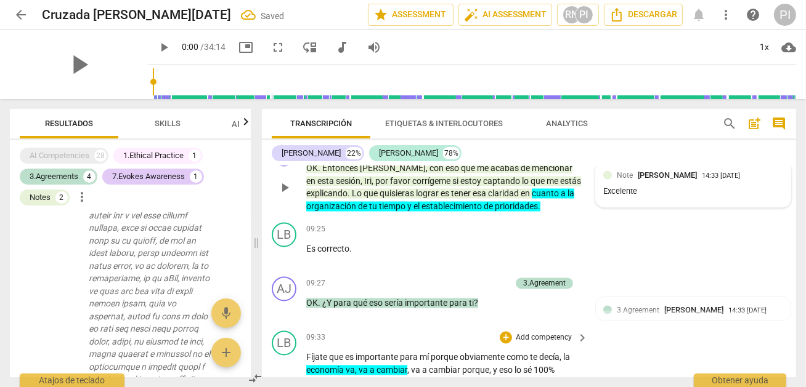
click at [636, 207] on div "Note [PERSON_NAME] 14:33 [DATE] Excelente" at bounding box center [693, 185] width 195 height 45
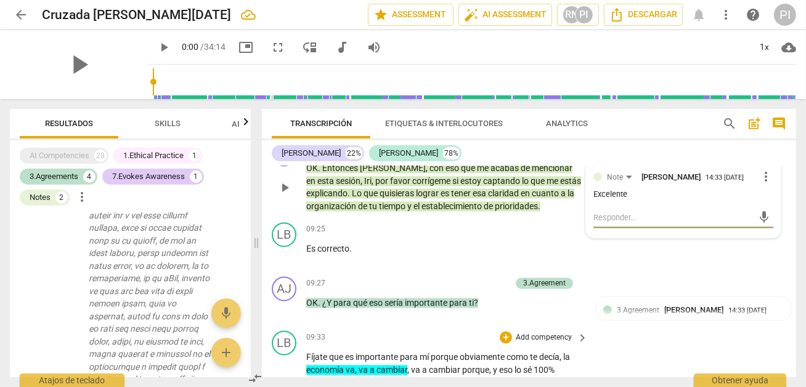
click at [625, 224] on textarea at bounding box center [673, 218] width 160 height 12
type textarea "e"
type textarea "en"
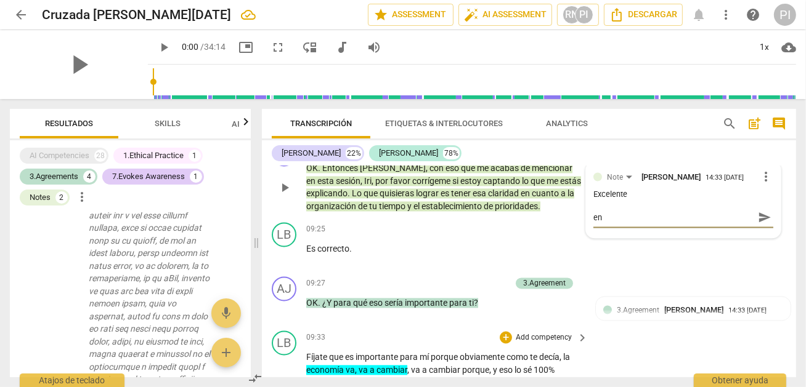
type textarea "ent"
type textarea "ento"
type textarea "enton"
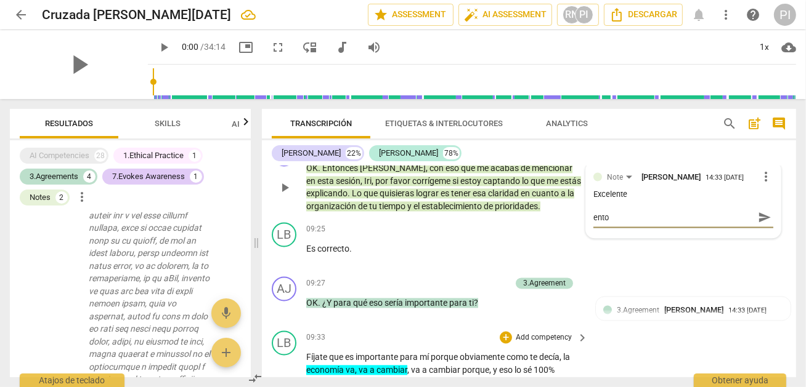
type textarea "enton"
type textarea "entonc"
type textarea "entonce"
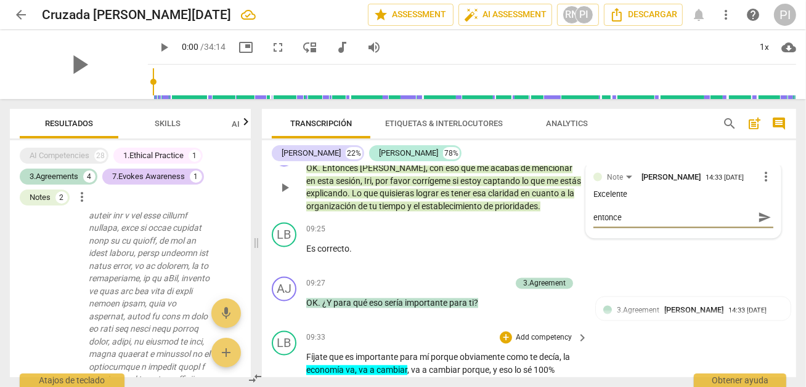
type textarea "entonces"
type textarea "entonces q"
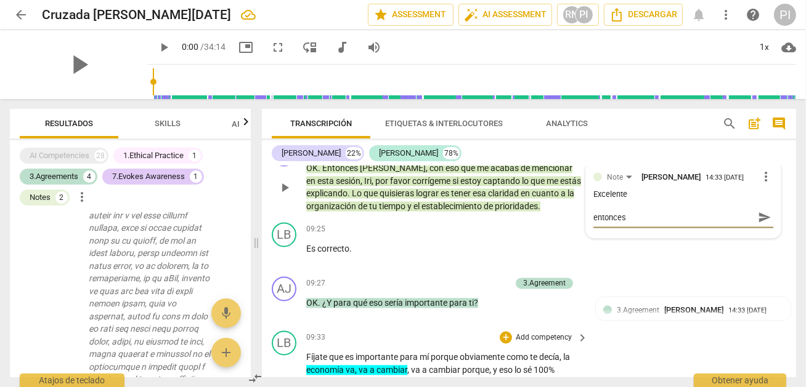
type textarea "entonces q"
type textarea "entonces qu"
type textarea "entonces que"
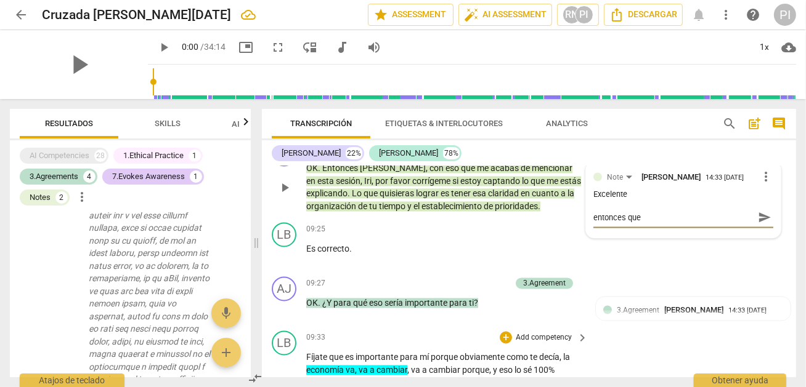
type textarea "entonces que"
type textarea "entonces que q"
type textarea "entonces que qu"
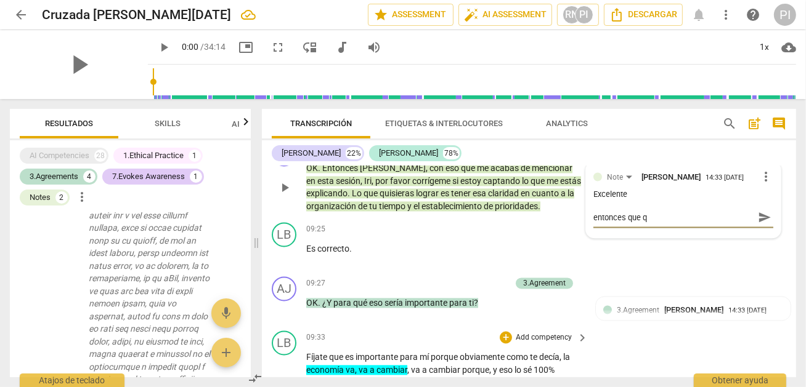
type textarea "entonces que qu"
click at [758, 231] on span "send" at bounding box center [765, 224] width 14 height 14
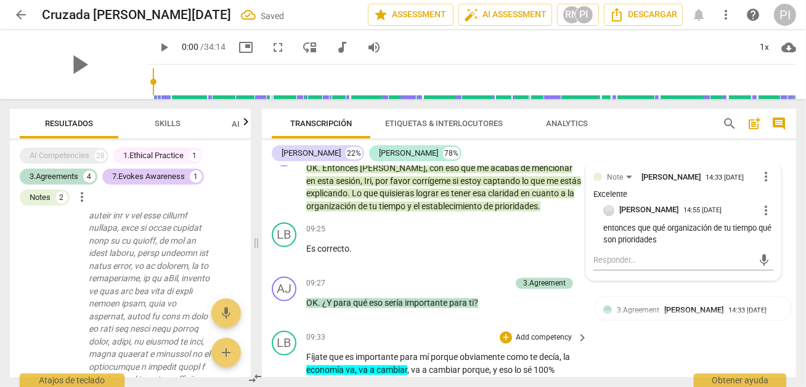
click at [429, 363] on span "mí" at bounding box center [424, 358] width 11 height 10
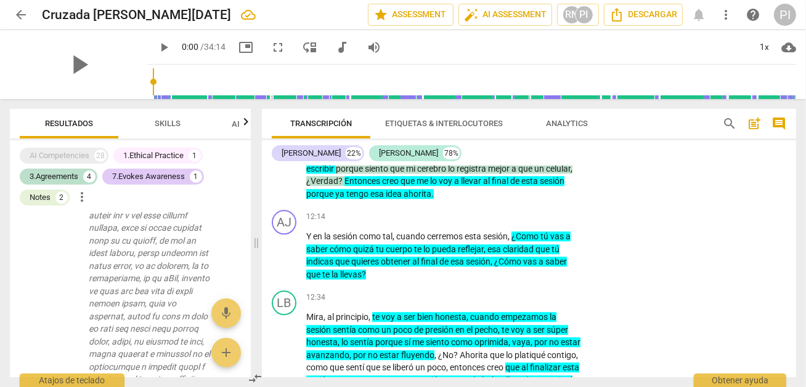
scroll to position [2681, 0]
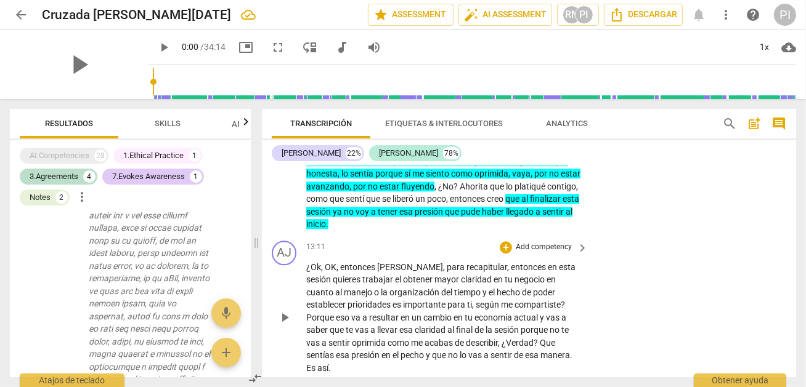
click at [576, 363] on p "¿Ok , OK , entonces [PERSON_NAME] , para recapitular , entonces en esta sesión …" at bounding box center [443, 318] width 275 height 114
click at [504, 251] on div "+" at bounding box center [506, 247] width 12 height 12
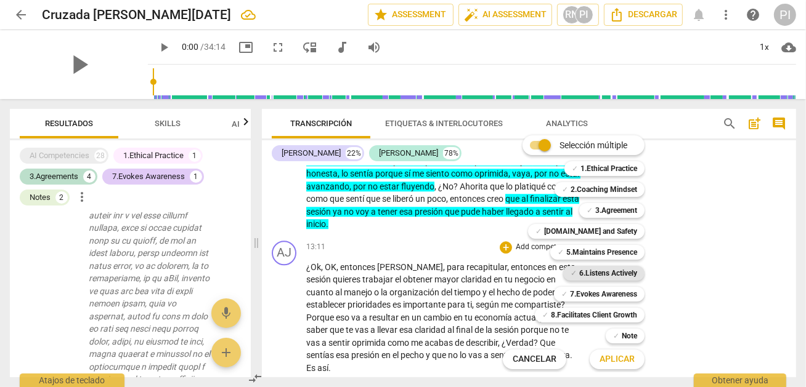
click at [599, 272] on b "6.Listens Actively" at bounding box center [608, 273] width 58 height 15
click at [614, 357] on span "Aplicar" at bounding box center [616, 360] width 35 height 12
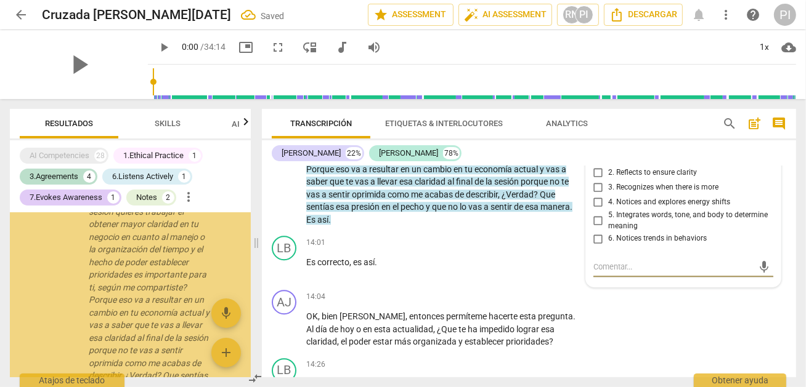
scroll to position [1415, 0]
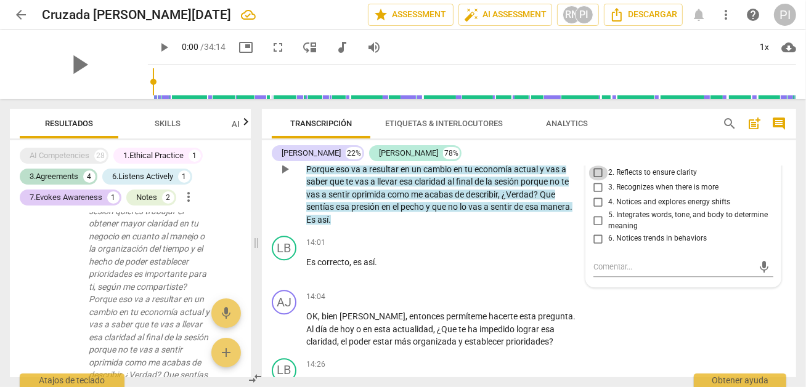
click at [599, 174] on input "2. Reflects to ensure clarity" at bounding box center [598, 173] width 20 height 15
click at [374, 290] on div "14:04 + Add competency keyboard_arrow_right" at bounding box center [447, 297] width 283 height 14
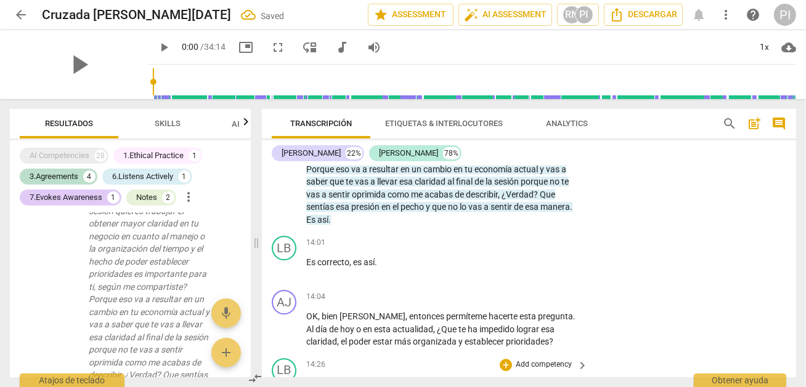
click at [358, 358] on div "14:26 + Add competency keyboard_arrow_right" at bounding box center [447, 365] width 283 height 14
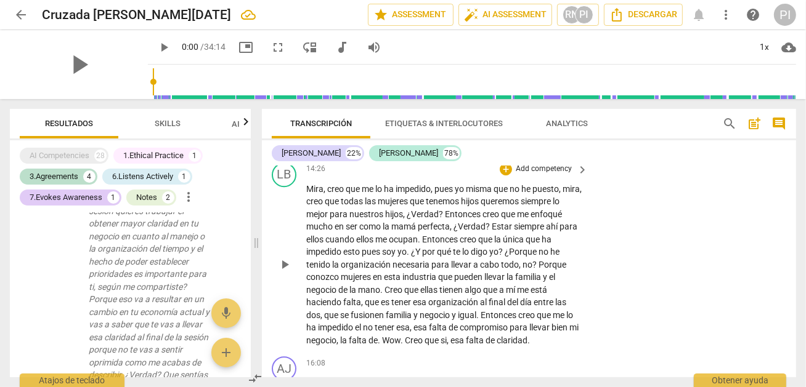
scroll to position [3050, 0]
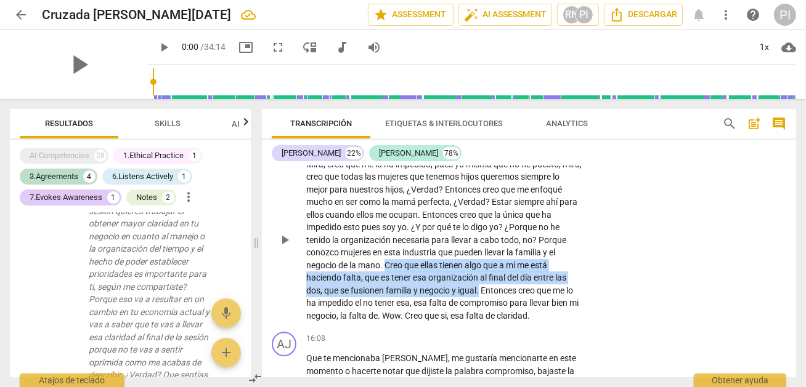
drag, startPoint x: 386, startPoint y: 258, endPoint x: 480, endPoint y: 280, distance: 97.3
click at [480, 280] on p "[PERSON_NAME] , creo que me lo ha impedido , pues yo misma que no he puesto , m…" at bounding box center [443, 240] width 275 height 164
click at [509, 269] on icon "button" at bounding box center [510, 265] width 7 height 9
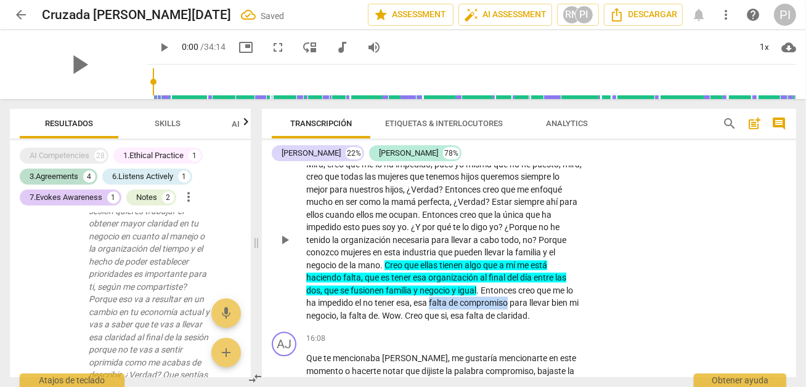
drag, startPoint x: 431, startPoint y: 293, endPoint x: 511, endPoint y: 296, distance: 80.1
click at [511, 296] on p "[PERSON_NAME] , creo que me lo ha impedido , pues yo misma que no he puesto , m…" at bounding box center [443, 240] width 275 height 164
click at [541, 278] on icon "button" at bounding box center [539, 277] width 7 height 9
drag, startPoint x: 395, startPoint y: 309, endPoint x: 579, endPoint y: 305, distance: 183.6
click at [579, 305] on div "[PERSON_NAME] , creo que me lo ha impedido , pues yo misma que no he puesto , m…" at bounding box center [447, 240] width 283 height 164
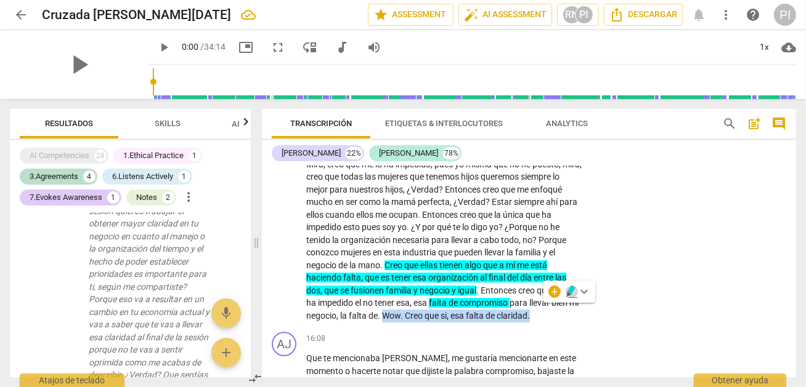
click at [569, 290] on icon "button" at bounding box center [570, 290] width 7 height 9
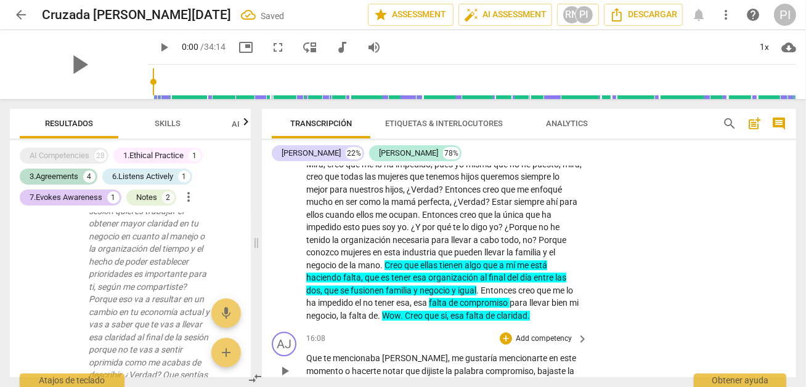
click at [364, 354] on span "mencionaba" at bounding box center [357, 359] width 49 height 10
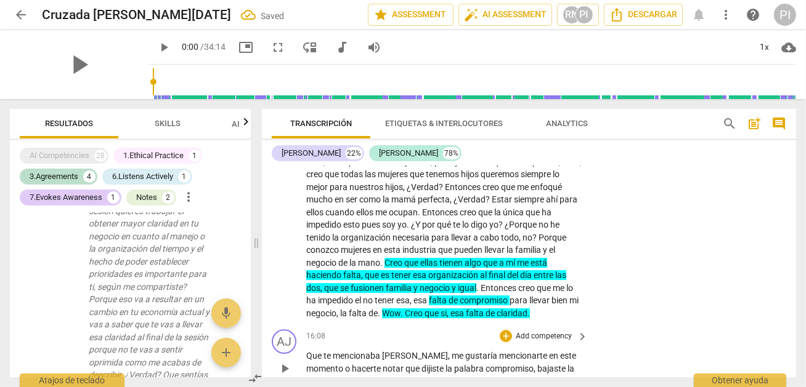
scroll to position [3196, 0]
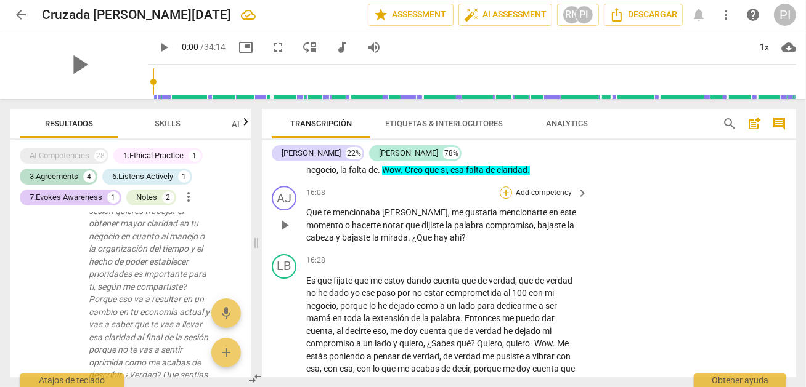
click at [504, 187] on div "+" at bounding box center [506, 193] width 12 height 12
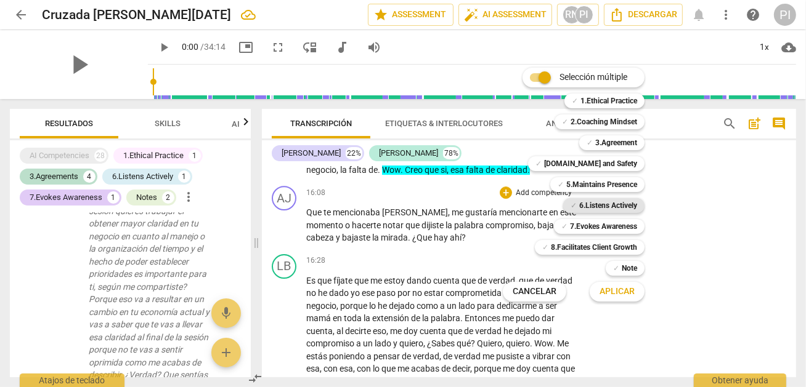
click at [609, 203] on b "6.Listens Actively" at bounding box center [608, 205] width 58 height 15
click at [620, 290] on span "Aplicar" at bounding box center [616, 292] width 35 height 12
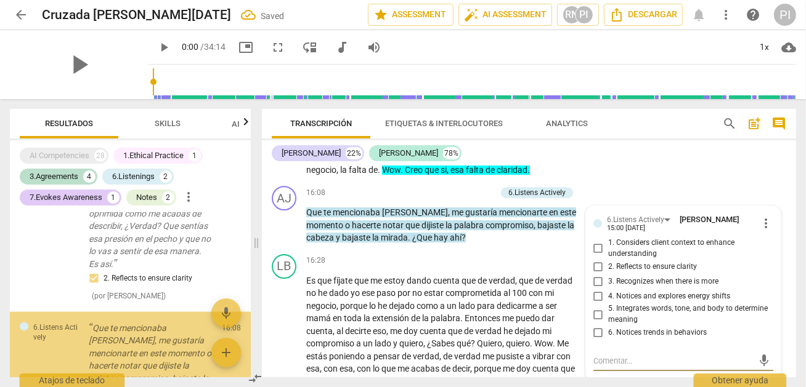
scroll to position [1624, 0]
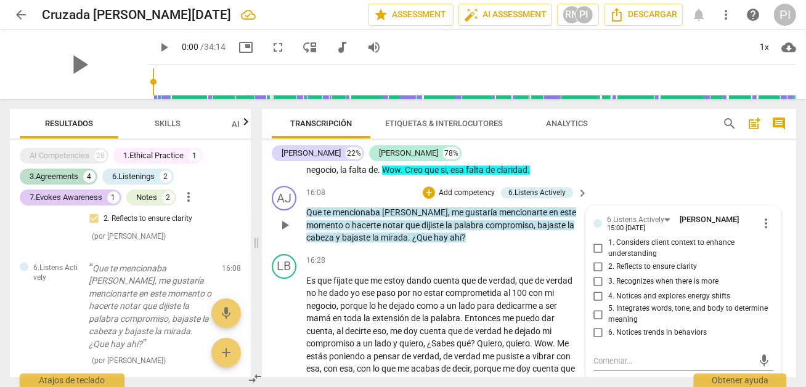
click at [620, 262] on span "2. Reflects to ensure clarity" at bounding box center [652, 267] width 89 height 11
click at [608, 262] on input "2. Reflects to ensure clarity" at bounding box center [598, 266] width 20 height 15
click at [597, 290] on input "4. Notices and explores energy shifts" at bounding box center [598, 296] width 20 height 15
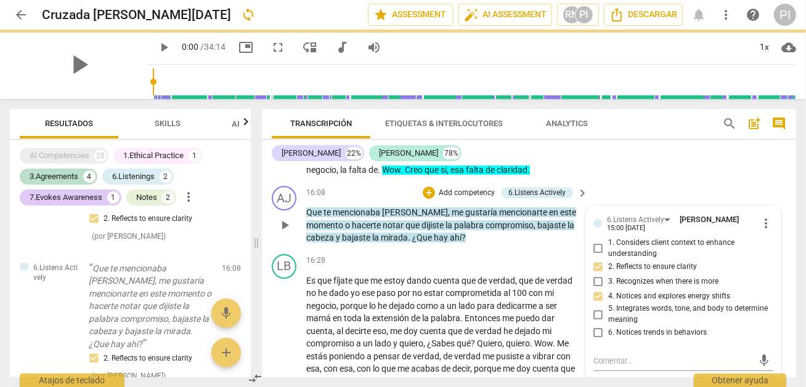
click at [484, 237] on div "AJ play_arrow pause 16:08 + Add competency 6.Listens Actively keyboard_arrow_ri…" at bounding box center [529, 215] width 534 height 68
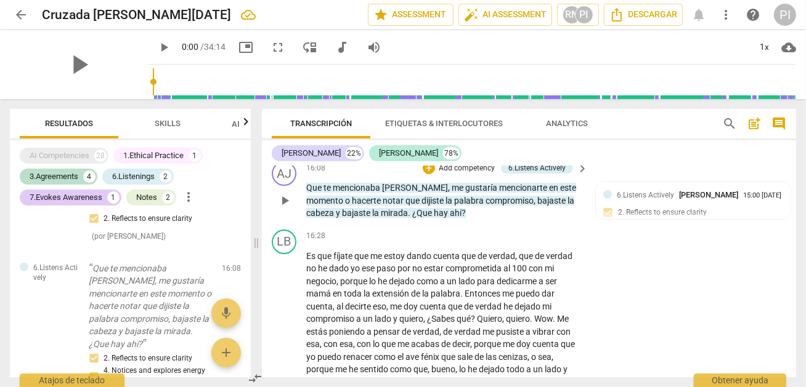
scroll to position [3245, 0]
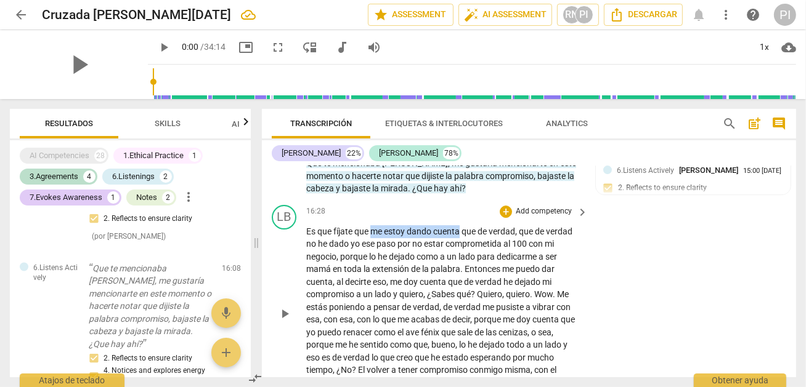
drag, startPoint x: 371, startPoint y: 222, endPoint x: 460, endPoint y: 225, distance: 89.4
click at [460, 225] on p "Es que fíjate que me estoy dando cuenta que de verdad , que de verdad no he dad…" at bounding box center [443, 313] width 275 height 177
click at [490, 207] on icon "button" at bounding box center [490, 205] width 7 height 9
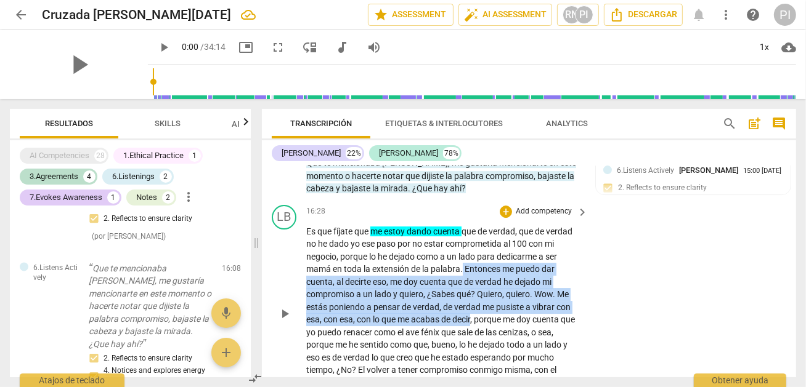
drag, startPoint x: 463, startPoint y: 260, endPoint x: 472, endPoint y: 313, distance: 53.7
click at [472, 313] on p "Es que fíjate que me estoy dando cuenta que de verdad , que de verdad no he dad…" at bounding box center [443, 313] width 275 height 177
click at [498, 294] on icon "button" at bounding box center [500, 293] width 7 height 9
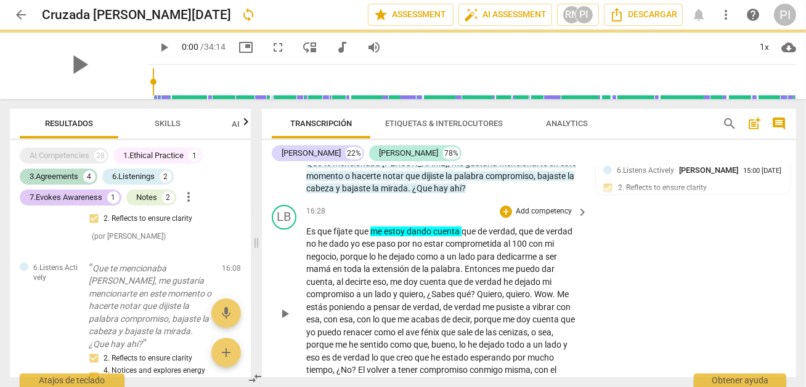
click at [418, 340] on span "que" at bounding box center [420, 345] width 14 height 10
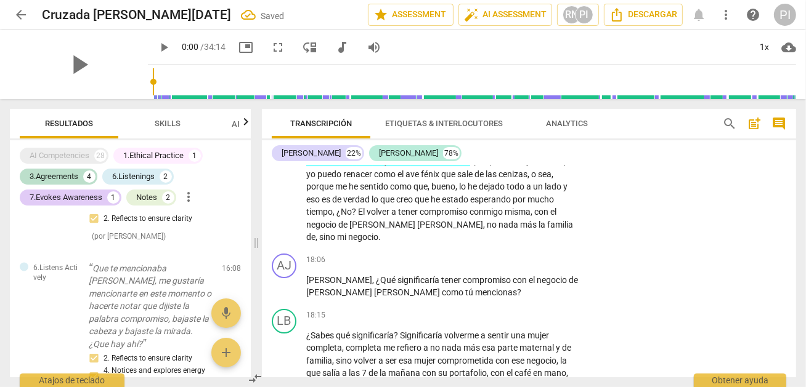
scroll to position [3196, 0]
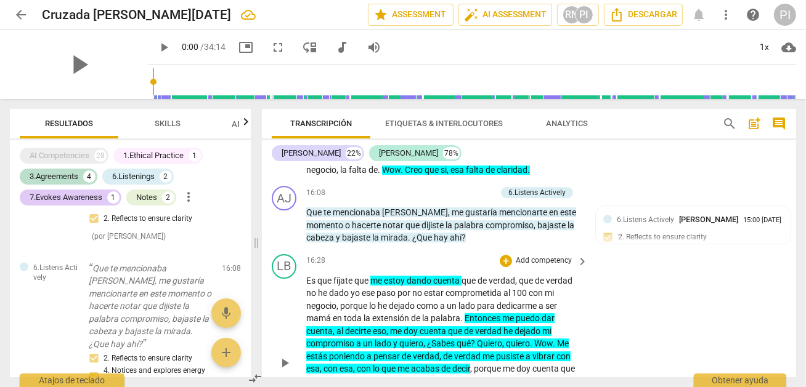
click at [509, 364] on span "me" at bounding box center [510, 369] width 14 height 10
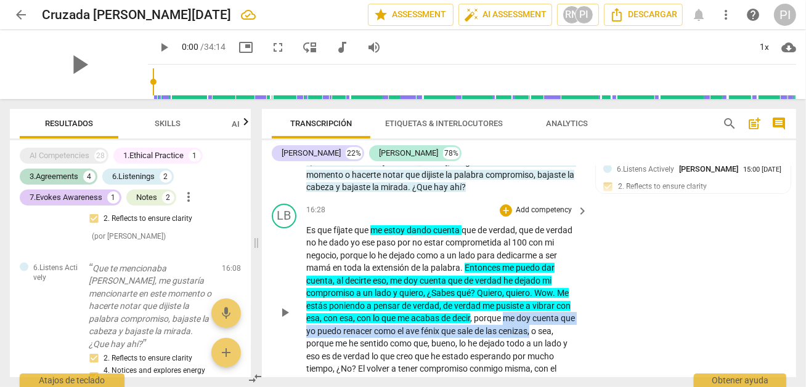
drag, startPoint x: 508, startPoint y: 308, endPoint x: 532, endPoint y: 324, distance: 29.4
click at [532, 324] on p "Es que fíjate que me estoy dando cuenta que de verdad , que de verdad no he dad…" at bounding box center [443, 312] width 275 height 177
click at [562, 305] on icon "button" at bounding box center [562, 305] width 7 height 9
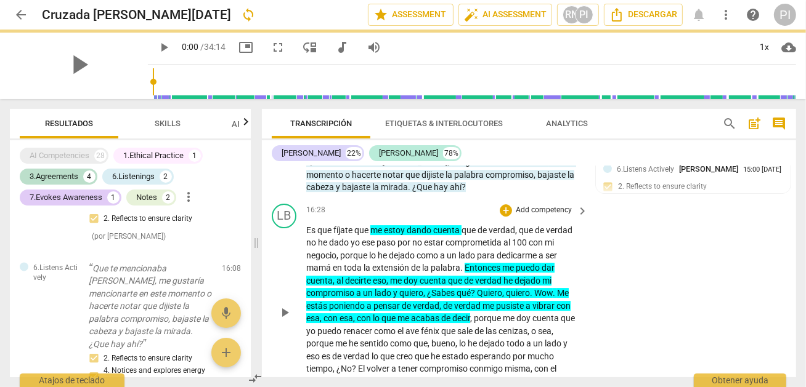
click at [590, 341] on div "LB play_arrow pause 16:28 + Add competency keyboard_arrow_right Es que fíjate q…" at bounding box center [529, 302] width 534 height 207
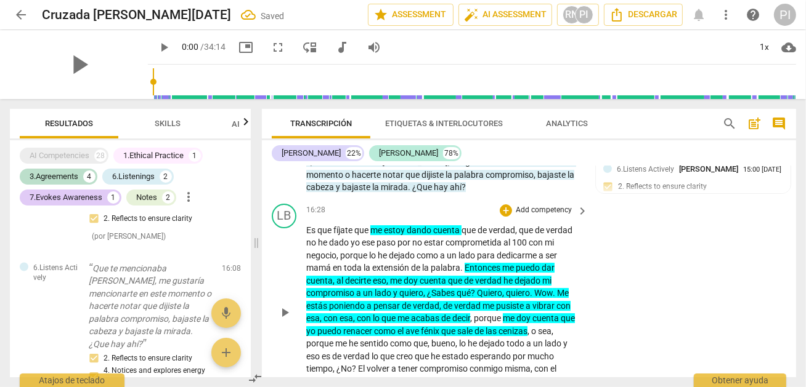
click at [411, 352] on span "creo" at bounding box center [405, 357] width 18 height 10
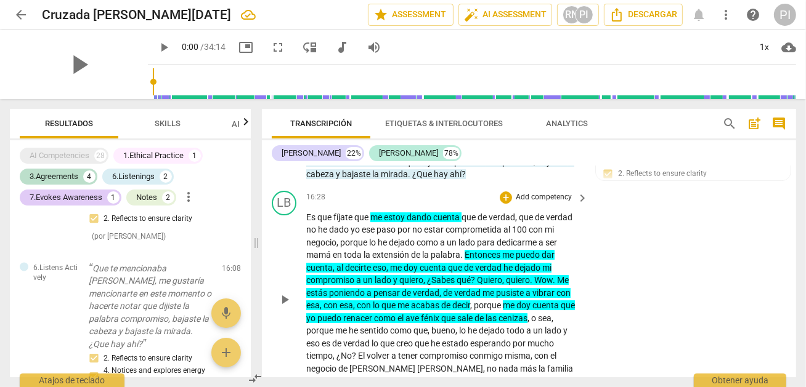
scroll to position [3404, 0]
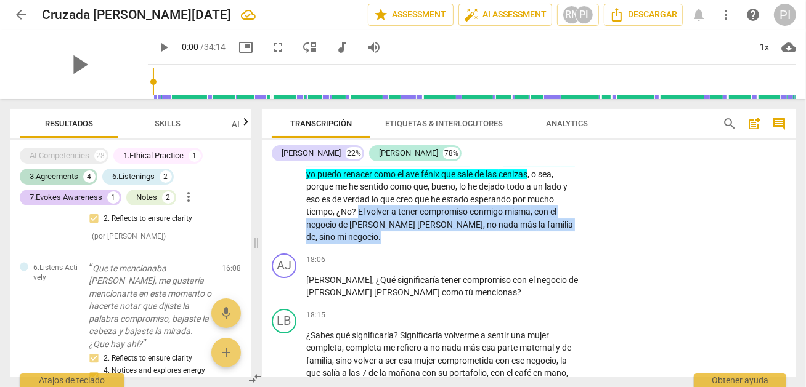
drag, startPoint x: 358, startPoint y: 203, endPoint x: 369, endPoint y: 234, distance: 32.7
click at [369, 234] on p "Es que fíjate que me estoy dando cuenta que de verdad , que de verdad no he dad…" at bounding box center [443, 155] width 275 height 177
click at [365, 214] on icon "button" at bounding box center [365, 211] width 7 height 9
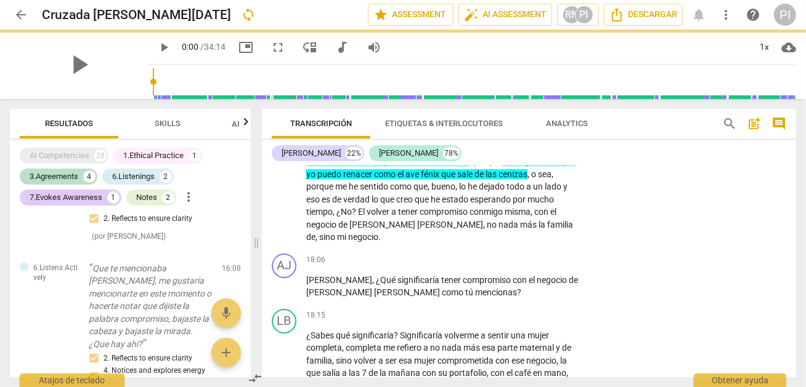
click at [367, 239] on div "LB play_arrow pause 16:28 + Add competency keyboard_arrow_right Es que fíjate q…" at bounding box center [529, 145] width 534 height 207
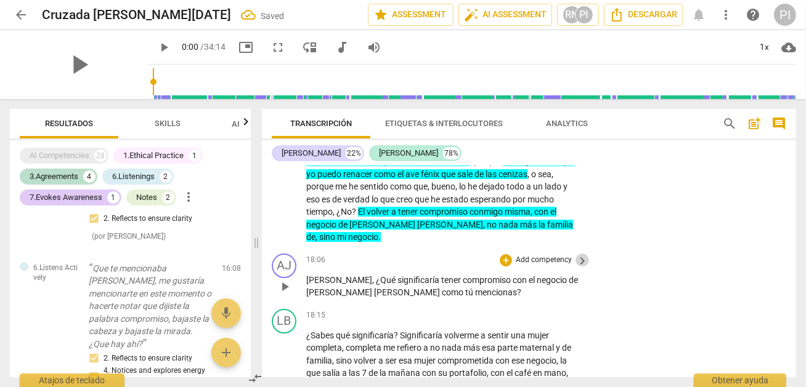
click at [578, 254] on span "keyboard_arrow_right" at bounding box center [582, 261] width 15 height 15
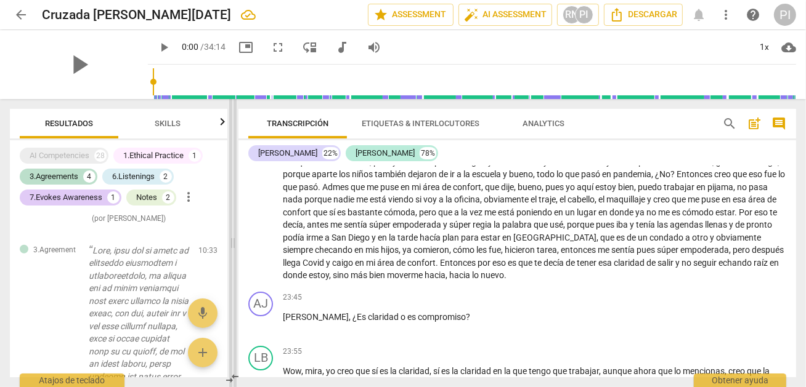
scroll to position [2577, 0]
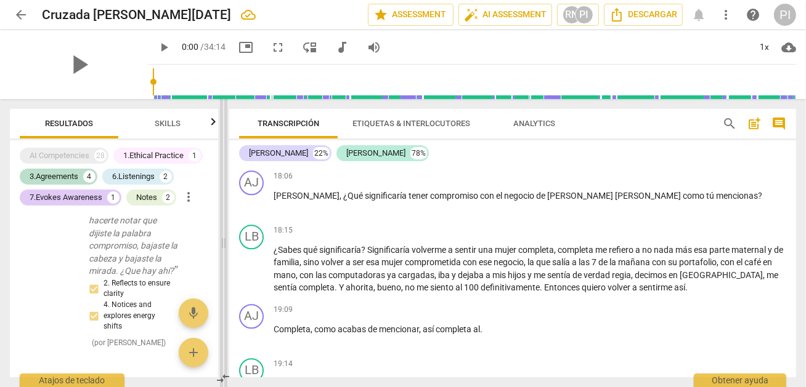
drag, startPoint x: 406, startPoint y: 227, endPoint x: 226, endPoint y: 247, distance: 180.9
click at [226, 247] on span at bounding box center [223, 243] width 7 height 288
click at [715, 171] on div "+ Add competency" at bounding box center [749, 177] width 73 height 12
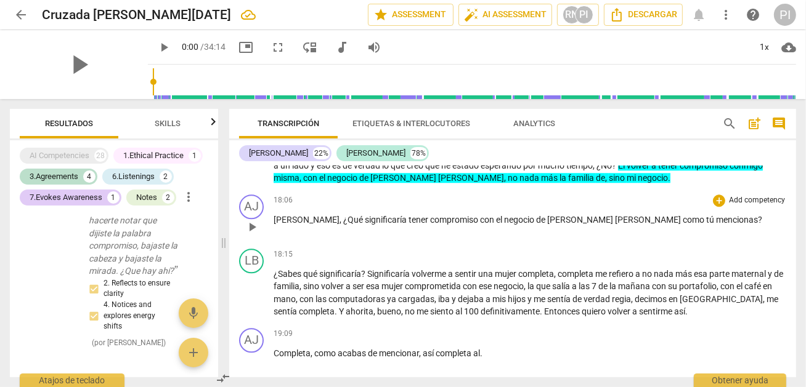
scroll to position [2528, 0]
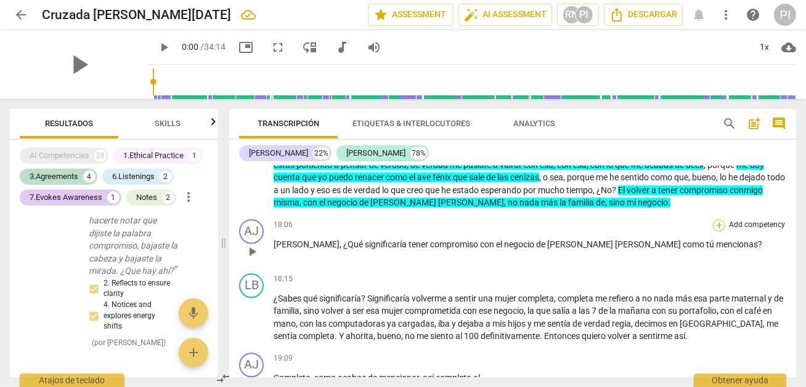
click at [717, 219] on div "+" at bounding box center [719, 225] width 12 height 12
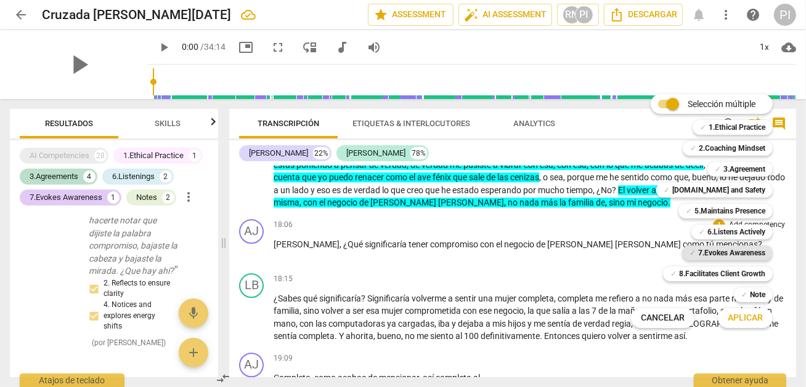
click at [743, 253] on b "7.Evokes Awareness" at bounding box center [731, 253] width 67 height 15
click at [742, 318] on span "Aplicar" at bounding box center [744, 318] width 35 height 12
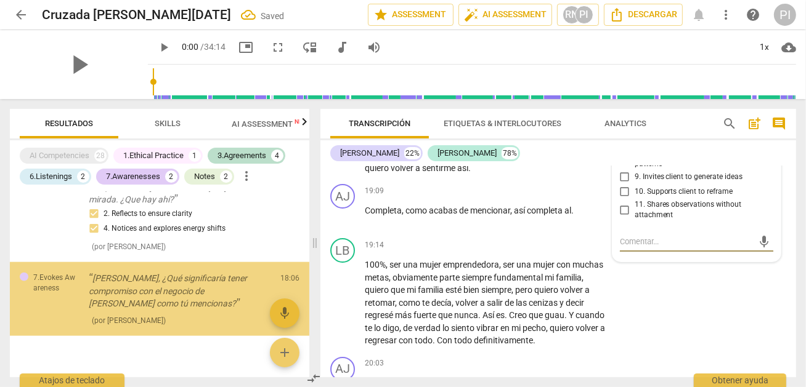
scroll to position [1293, 0]
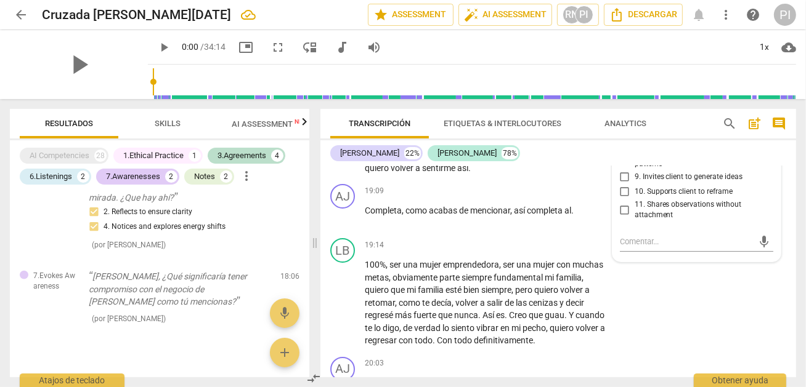
click at [687, 221] on span "11. Shares observations without attachment" at bounding box center [701, 211] width 134 height 22
click at [634, 217] on input "11. Shares observations without attachment" at bounding box center [625, 210] width 20 height 15
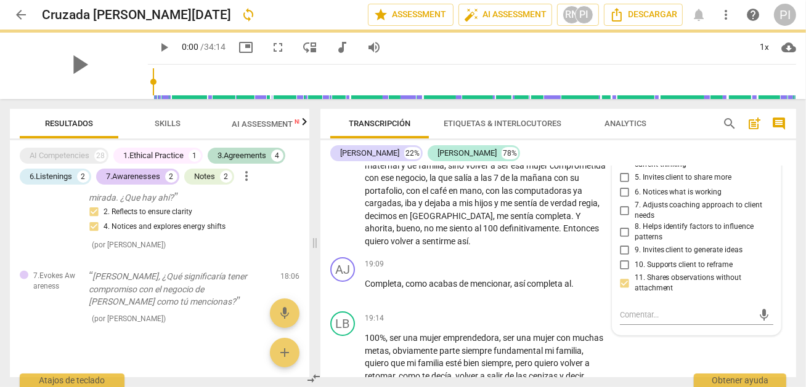
scroll to position [3828, 0]
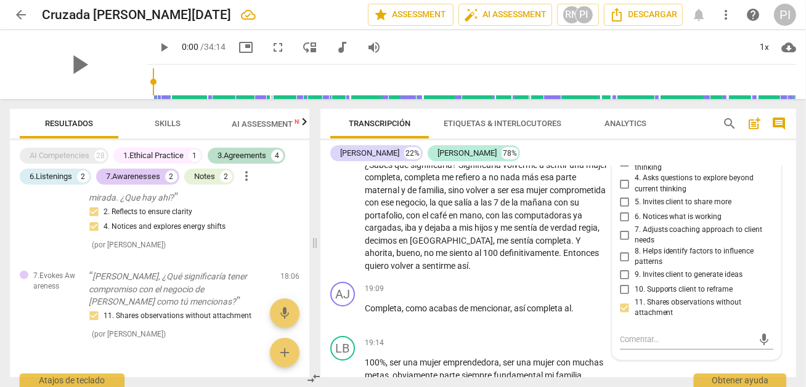
click at [623, 152] on input "2. Challenges to evoke insight" at bounding box center [625, 144] width 20 height 15
click at [621, 170] on input "3. Asks questions about client way of thinking" at bounding box center [625, 162] width 20 height 15
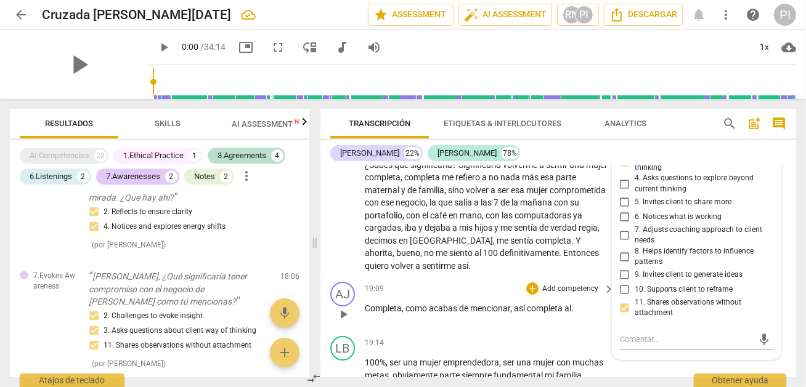
click at [456, 296] on div "19:09 + Add competency keyboard_arrow_right" at bounding box center [490, 289] width 251 height 14
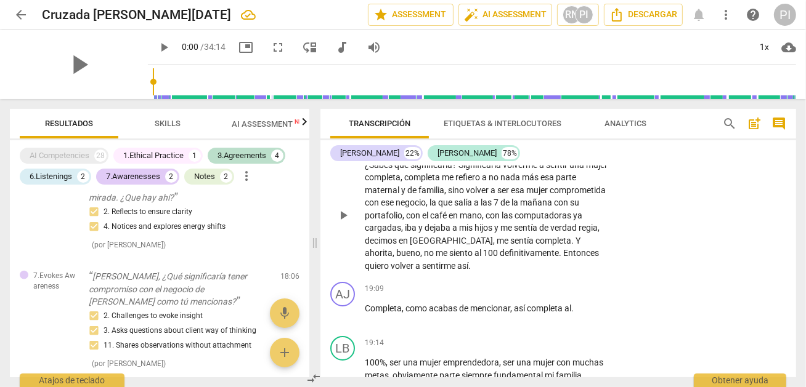
click at [442, 182] on span "completa" at bounding box center [423, 177] width 38 height 10
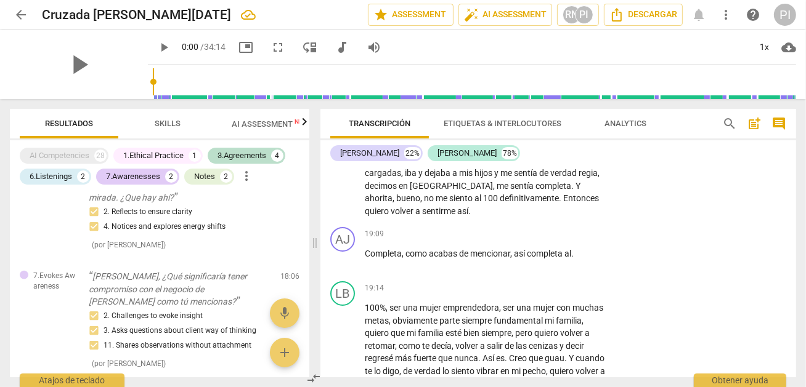
scroll to position [3739, 0]
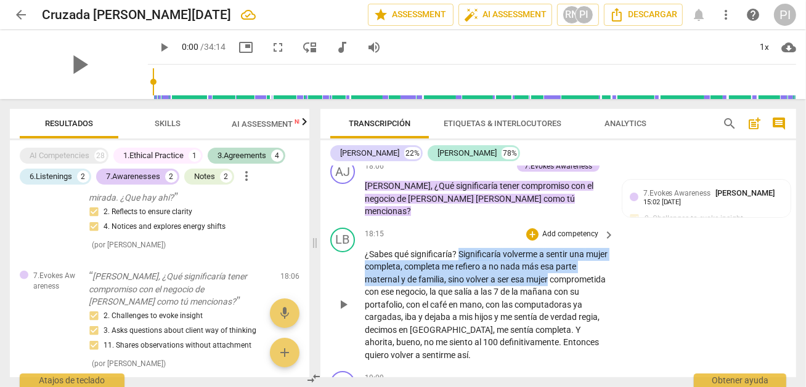
drag, startPoint x: 459, startPoint y: 270, endPoint x: 565, endPoint y: 301, distance: 109.6
click at [565, 301] on p "¿Sabes qué significaría ? Significaría volverme a sentir una mujer completa , c…" at bounding box center [486, 305] width 243 height 114
click at [575, 280] on icon "button" at bounding box center [577, 279] width 7 height 9
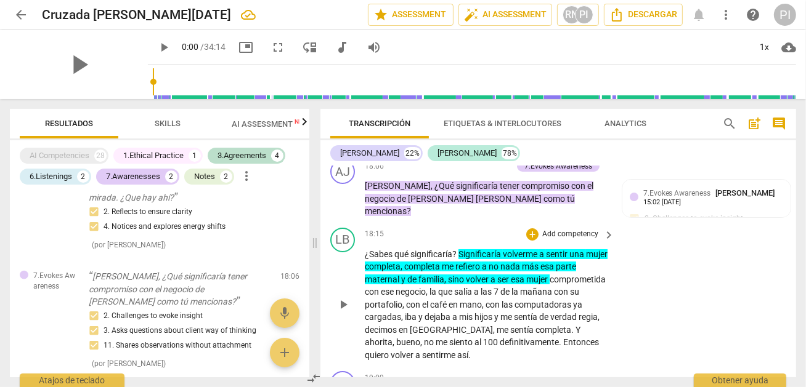
click at [430, 310] on span "el" at bounding box center [426, 305] width 8 height 10
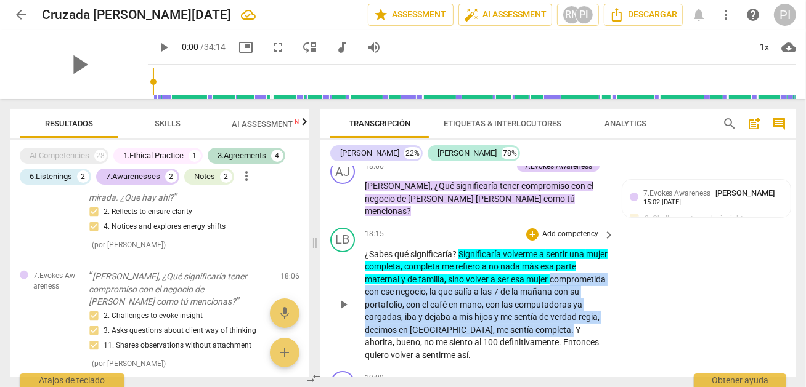
drag, startPoint x: 365, startPoint y: 310, endPoint x: 402, endPoint y: 358, distance: 60.6
click at [402, 358] on p "¿Sabes qué significaría ? Significaría volverme a sentir una mujer completa , c…" at bounding box center [486, 305] width 243 height 114
click at [432, 345] on icon "button" at bounding box center [431, 342] width 7 height 9
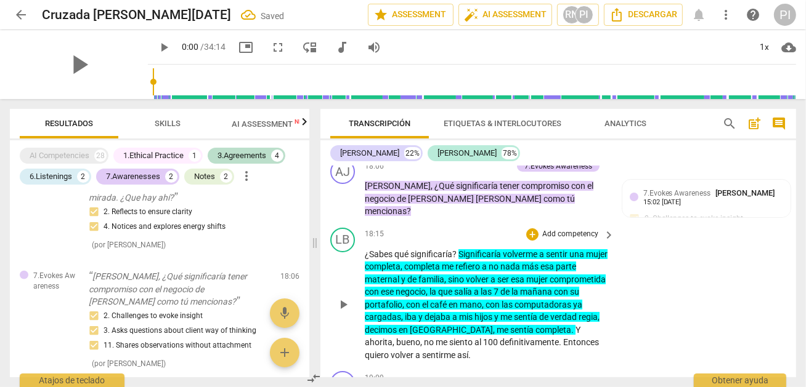
click at [415, 360] on span "volver" at bounding box center [403, 355] width 25 height 10
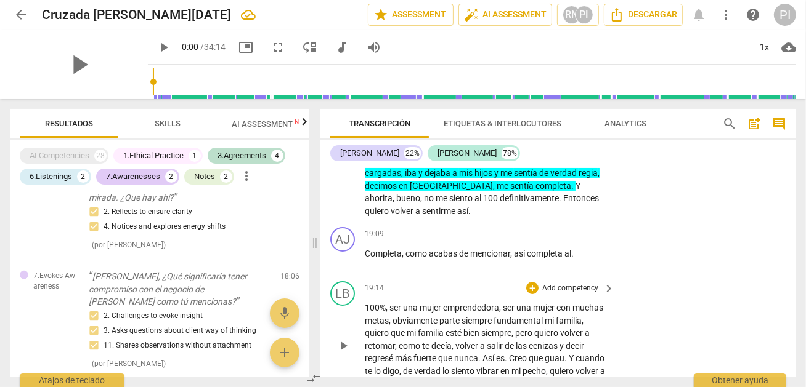
click at [435, 326] on span "obviamente" at bounding box center [415, 321] width 47 height 10
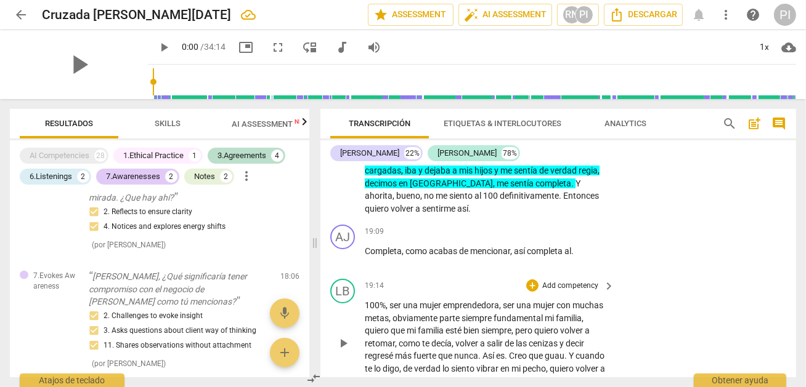
scroll to position [3898, 0]
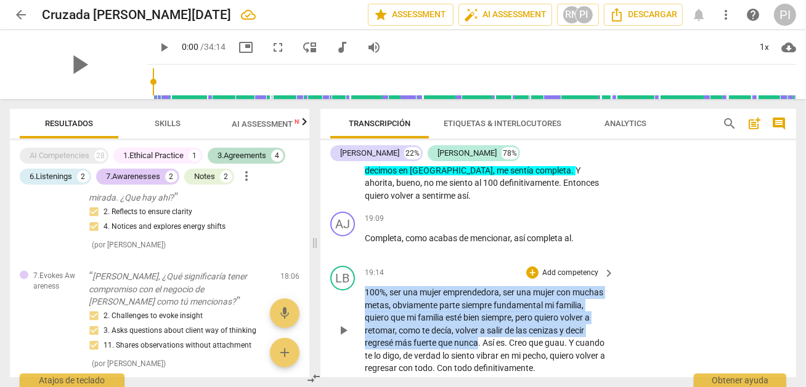
drag, startPoint x: 366, startPoint y: 310, endPoint x: 478, endPoint y: 357, distance: 121.7
click at [478, 357] on p "100% , ser una mujer emprendedora , ser una mujer con muchas metas , obviamente…" at bounding box center [486, 330] width 243 height 89
click at [504, 346] on icon "button" at bounding box center [506, 342] width 7 height 9
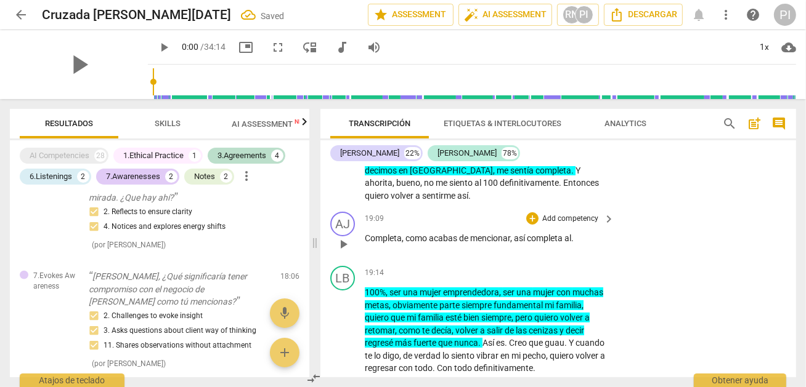
click at [666, 261] on div "AJ play_arrow pause 19:09 + Add competency keyboard_arrow_right Completa , como…" at bounding box center [558, 234] width 476 height 54
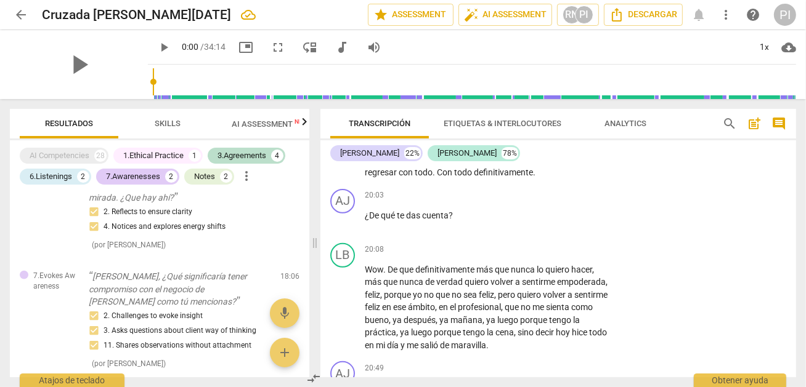
scroll to position [4118, 0]
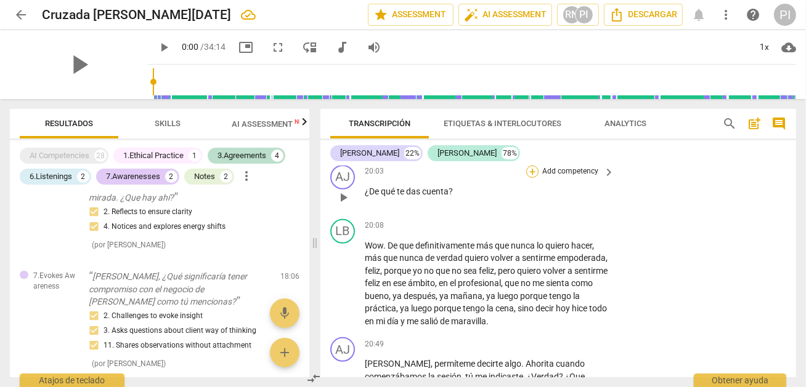
click at [529, 178] on div "+" at bounding box center [532, 172] width 12 height 12
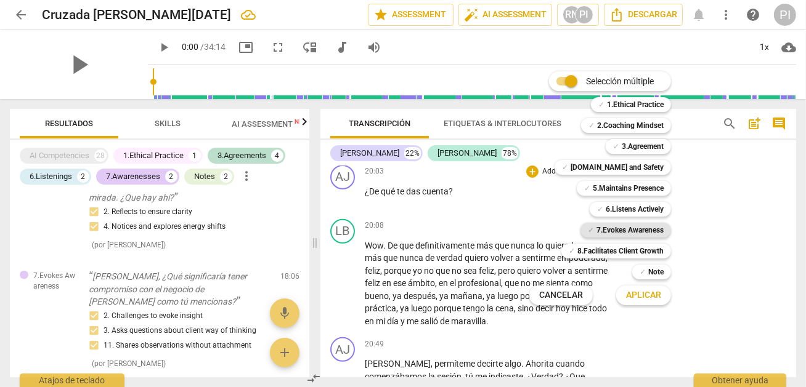
click at [635, 230] on b "7.Evokes Awareness" at bounding box center [629, 230] width 67 height 15
click at [646, 297] on span "Aplicar" at bounding box center [643, 295] width 35 height 12
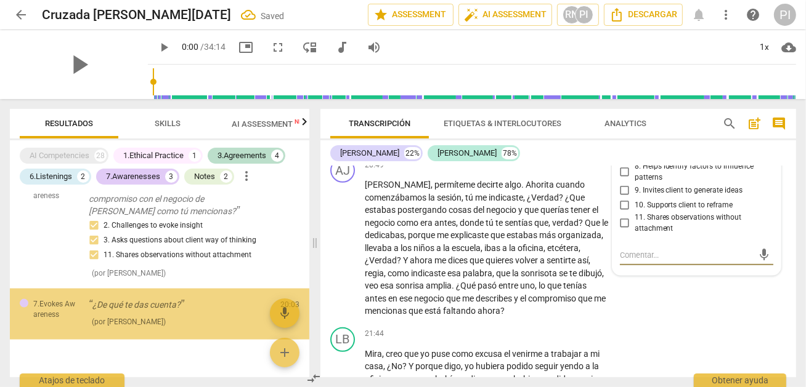
scroll to position [1394, 0]
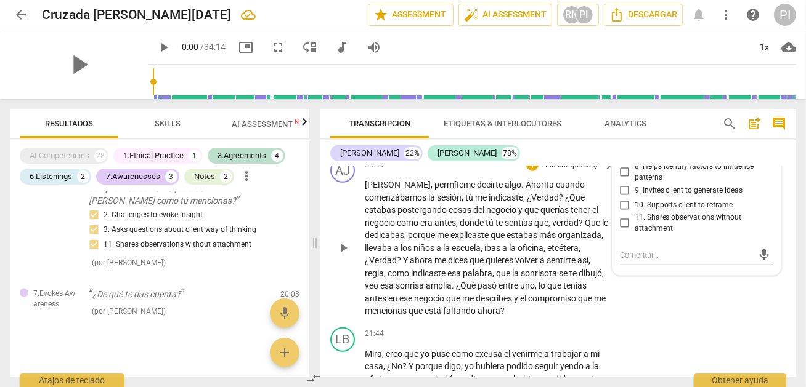
click at [434, 190] on span "permíteme" at bounding box center [455, 185] width 42 height 10
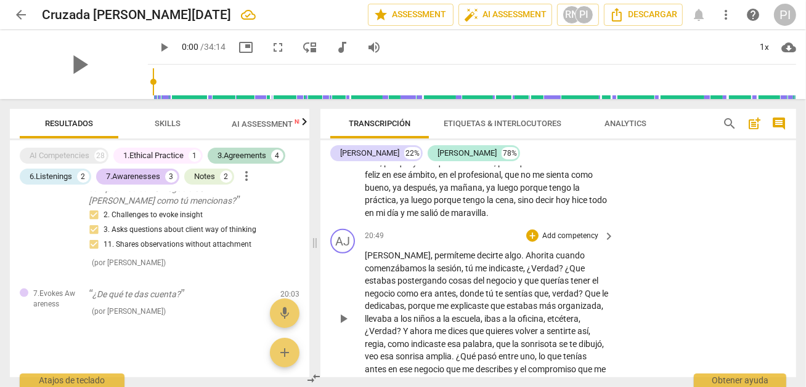
scroll to position [4108, 0]
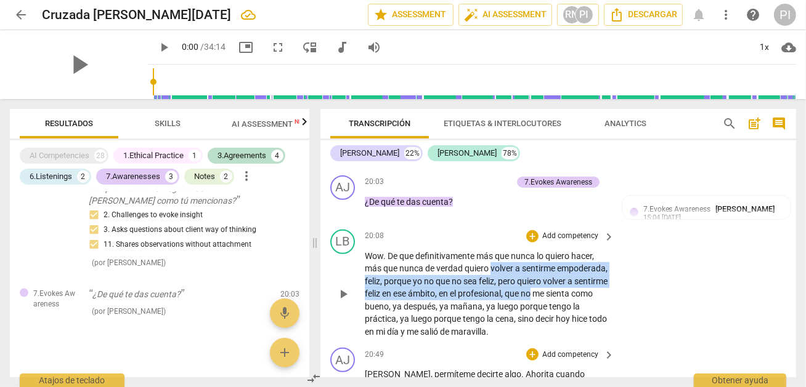
drag, startPoint x: 491, startPoint y: 285, endPoint x: 605, endPoint y: 315, distance: 118.0
click at [605, 315] on div "Wow . De que definitivamente más que nunca lo quiero hacer , más que nunca de v…" at bounding box center [490, 294] width 251 height 89
click at [625, 289] on icon "button" at bounding box center [629, 293] width 12 height 15
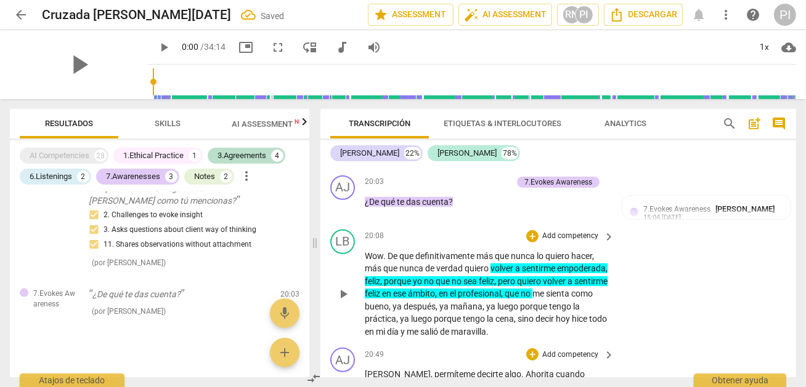
click at [389, 312] on span "bueno" at bounding box center [377, 307] width 24 height 10
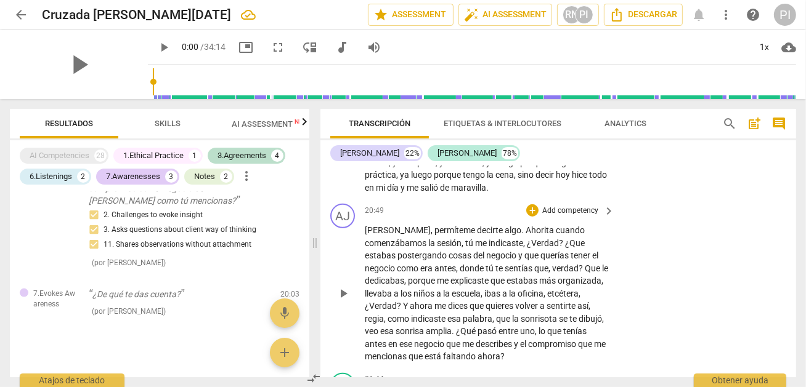
scroll to position [4395, 0]
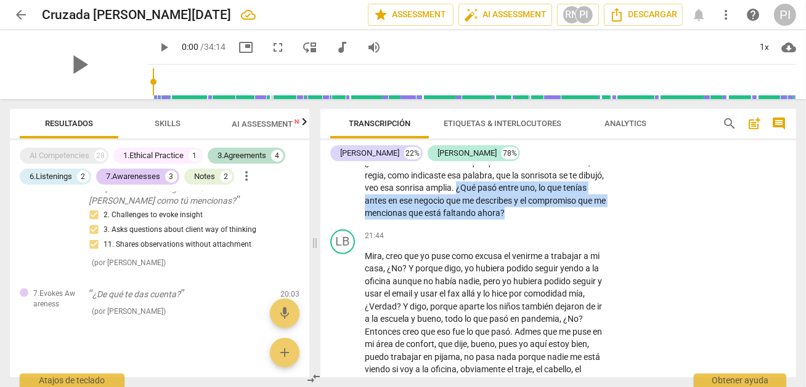
drag, startPoint x: 504, startPoint y: 205, endPoint x: 596, endPoint y: 233, distance: 95.9
click at [596, 220] on p "[PERSON_NAME] , permíteme decirte algo . Ahorita cuando comenzábamos la sesión …" at bounding box center [486, 150] width 243 height 139
click at [608, 214] on icon "button" at bounding box center [610, 216] width 4 height 5
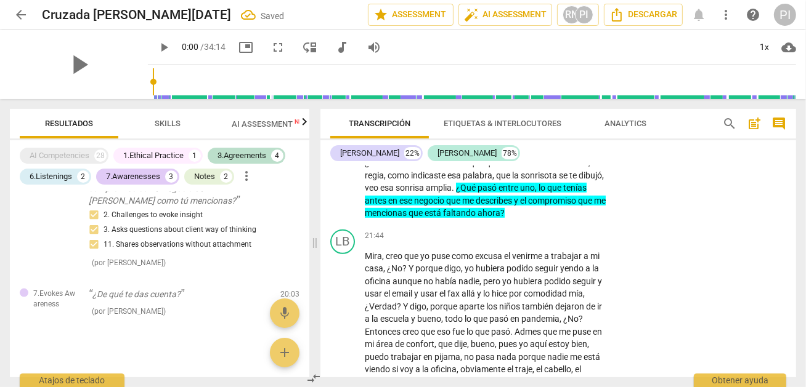
click at [492, 180] on span "palabra" at bounding box center [478, 176] width 30 height 10
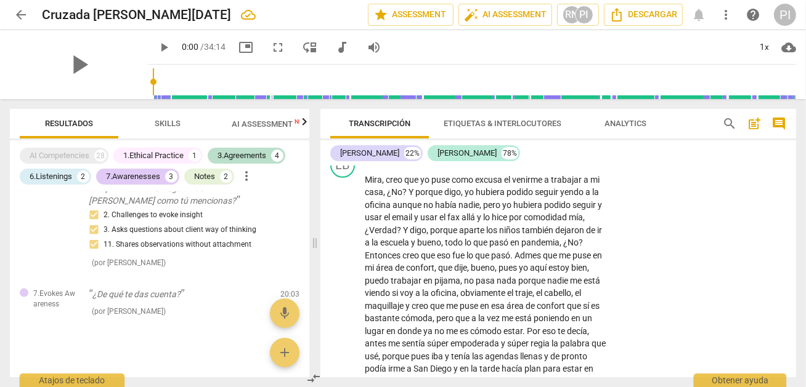
scroll to position [4484, 0]
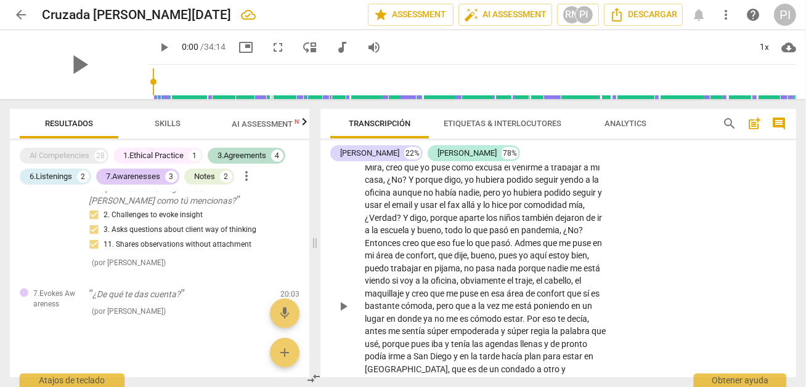
click at [440, 248] on span "eso" at bounding box center [444, 243] width 15 height 10
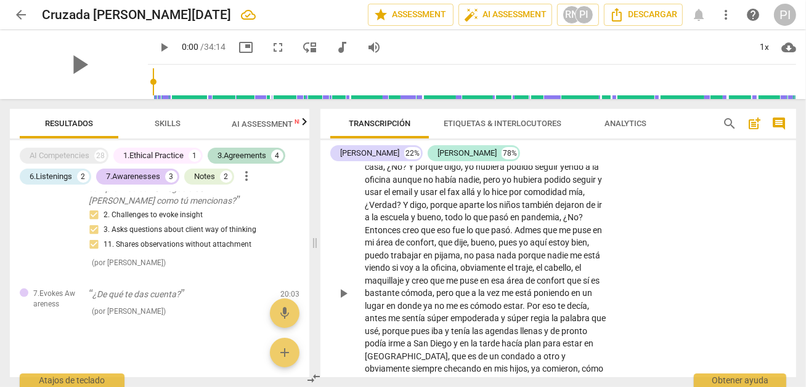
scroll to position [4509, 0]
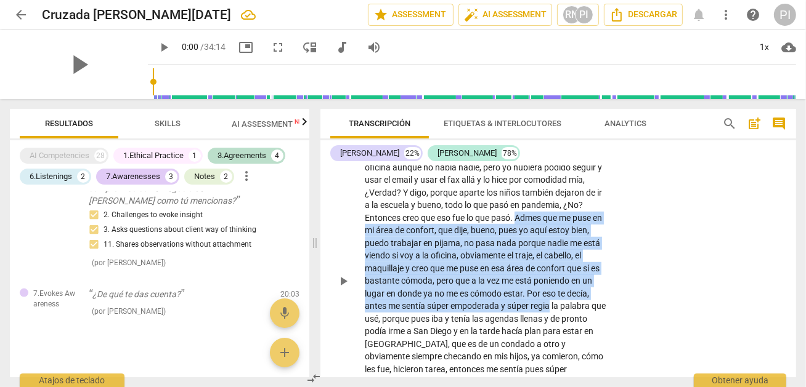
drag, startPoint x: 517, startPoint y: 237, endPoint x: 549, endPoint y: 321, distance: 90.5
click at [549, 321] on p "[PERSON_NAME] , creo que yo puse como excusa el venirme a trabajar a mi casa , …" at bounding box center [486, 281] width 243 height 291
click at [579, 307] on icon "button" at bounding box center [580, 304] width 7 height 9
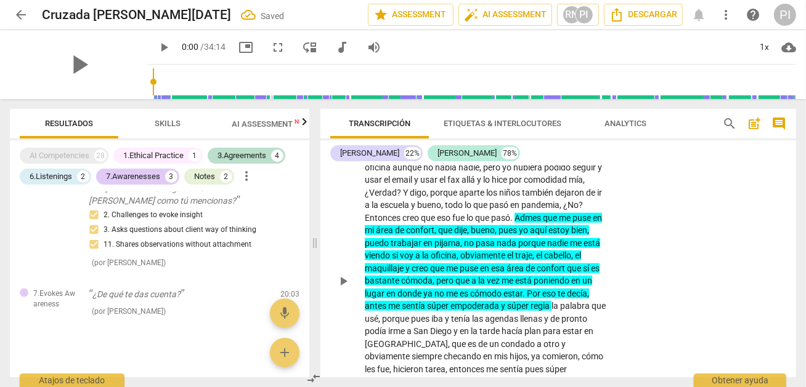
click at [508, 324] on span "agendas" at bounding box center [502, 319] width 35 height 10
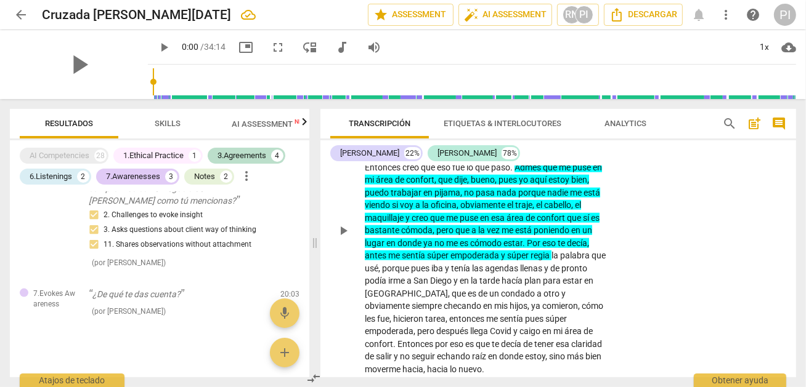
scroll to position [4572, 0]
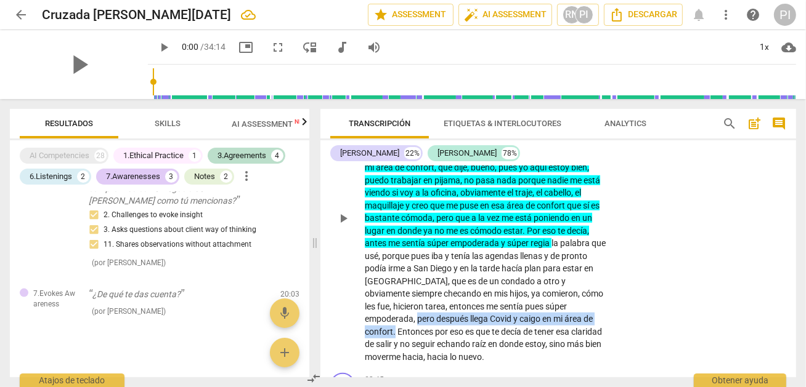
drag, startPoint x: 561, startPoint y: 323, endPoint x: 557, endPoint y: 338, distance: 15.4
click at [557, 338] on p "[PERSON_NAME] , creo que yo puse como excusa el venirme a trabajar a mi casa , …" at bounding box center [486, 218] width 243 height 291
click at [586, 315] on icon "button" at bounding box center [586, 317] width 7 height 9
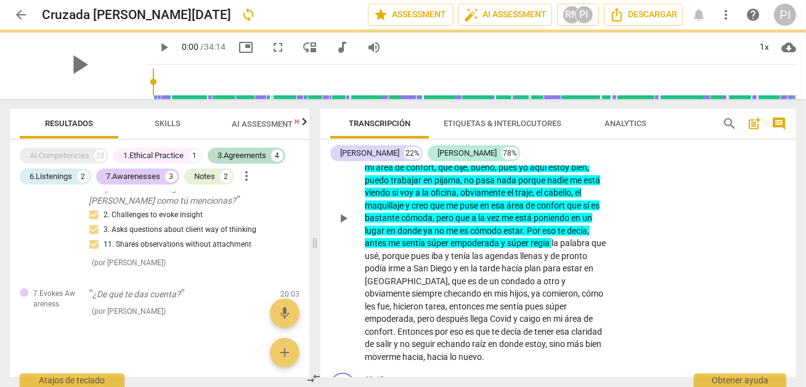
click at [556, 337] on span "esa" at bounding box center [563, 332] width 15 height 10
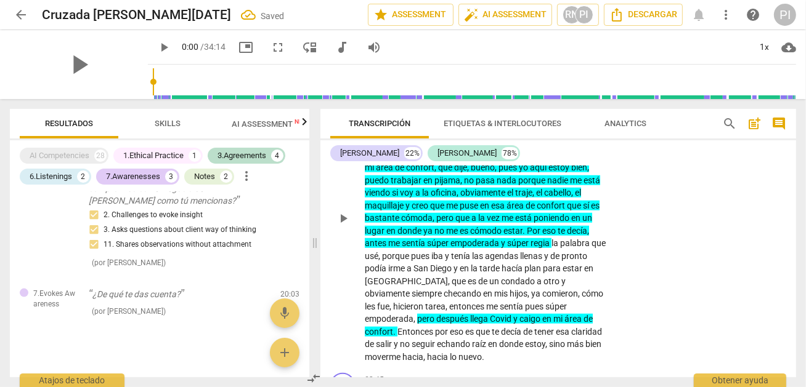
scroll to position [4716, 0]
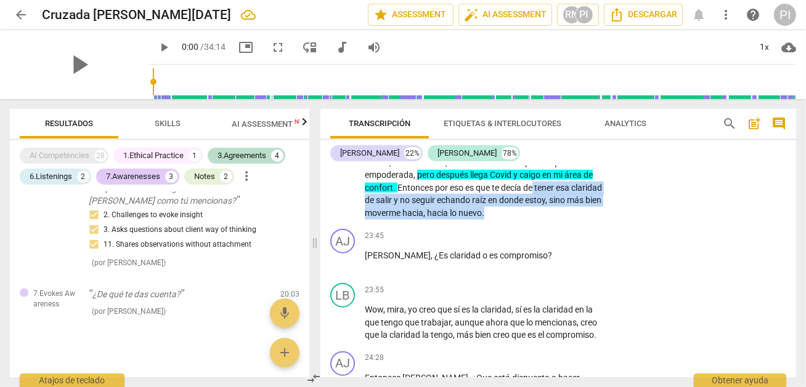
drag, startPoint x: 464, startPoint y: 205, endPoint x: 465, endPoint y: 230, distance: 24.6
click at [465, 220] on p "[PERSON_NAME] , creo que yo puse como excusa el venirme a trabajar a mi casa , …" at bounding box center [486, 74] width 243 height 291
click at [469, 216] on icon "button" at bounding box center [471, 216] width 4 height 5
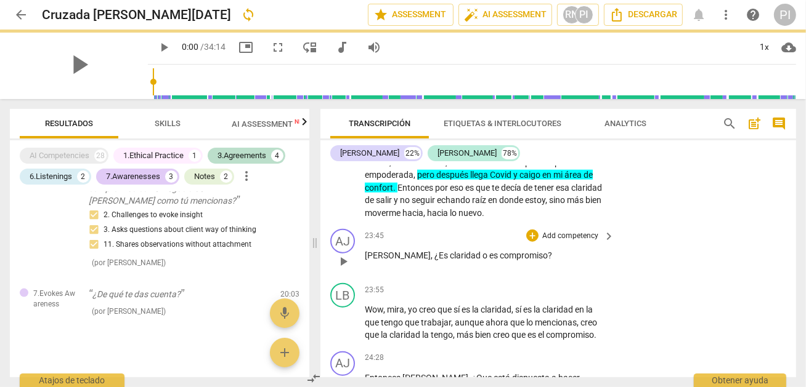
click at [462, 243] on div "23:45 + Add competency keyboard_arrow_right" at bounding box center [490, 236] width 251 height 14
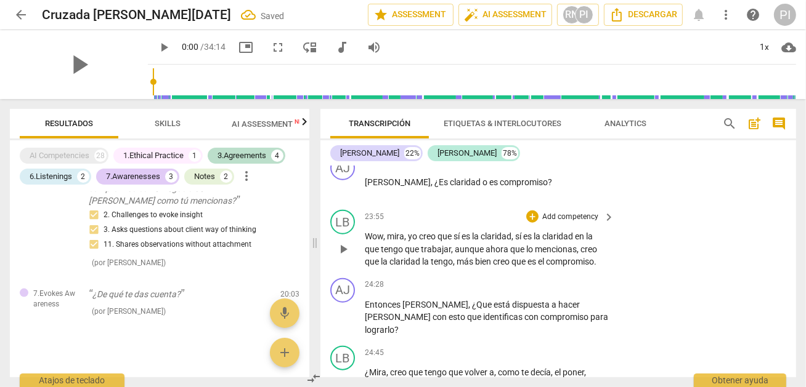
scroll to position [4814, 0]
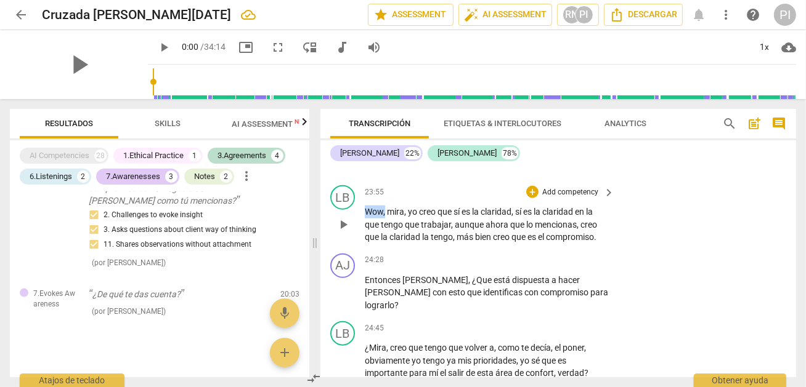
drag, startPoint x: 384, startPoint y: 230, endPoint x: 361, endPoint y: 233, distance: 23.6
click at [361, 233] on div "LB play_arrow pause 23:55 + Add competency keyboard_arrow_right Wow , mira , yo…" at bounding box center [558, 214] width 476 height 68
click at [410, 210] on icon "button" at bounding box center [414, 211] width 12 height 15
drag, startPoint x: 529, startPoint y: 253, endPoint x: 607, endPoint y: 252, distance: 77.6
click at [607, 244] on div "Wow , mira , yo creo que sí es la claridad , sí es la claridad en la que tengo …" at bounding box center [490, 225] width 251 height 38
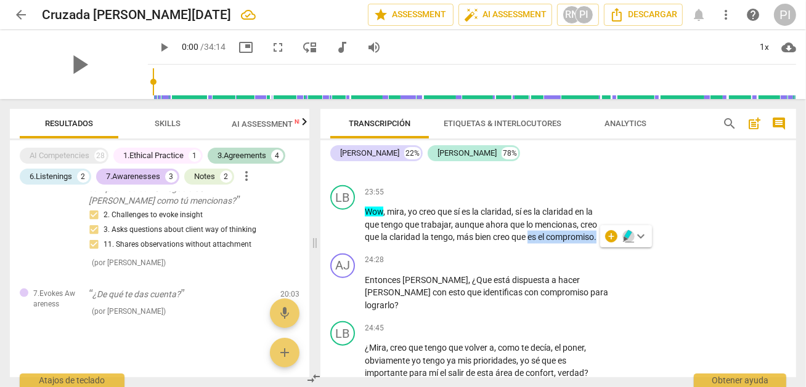
click at [625, 235] on icon "button" at bounding box center [627, 234] width 7 height 9
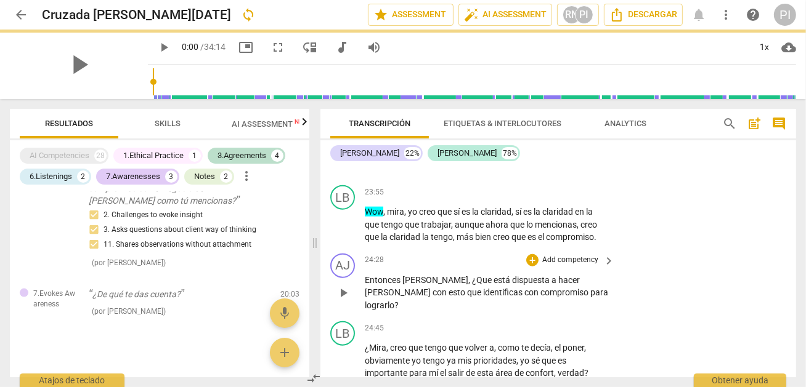
click at [637, 302] on div "AJ play_arrow pause 24:28 + Add competency keyboard_arrow_right Entonces [PERSO…" at bounding box center [558, 283] width 476 height 68
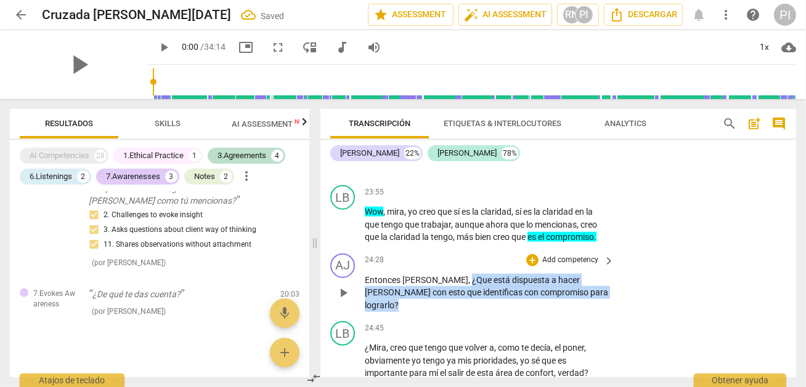
drag, startPoint x: 427, startPoint y: 297, endPoint x: 544, endPoint y: 314, distance: 118.8
click at [544, 312] on p "Entonces [PERSON_NAME] , ¿Que está dispuesta a hacer [PERSON_NAME] con esto que…" at bounding box center [486, 293] width 243 height 38
click at [564, 291] on icon "button" at bounding box center [570, 292] width 12 height 15
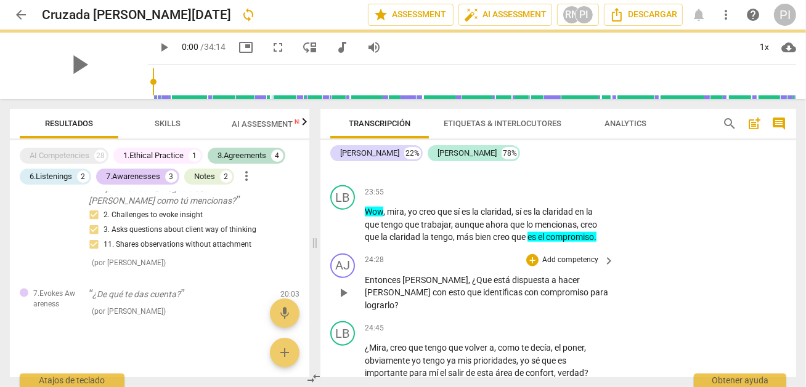
click at [639, 272] on div "AJ play_arrow pause 24:28 + Add competency keyboard_arrow_right Entonces [PERSO…" at bounding box center [558, 283] width 476 height 68
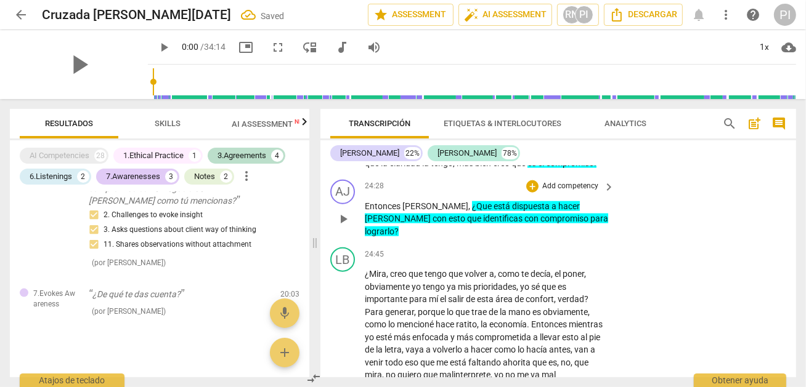
scroll to position [4912, 0]
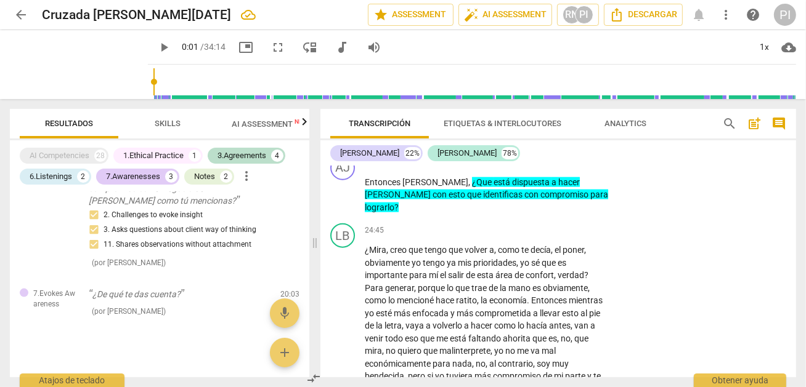
click at [153, 80] on input "range" at bounding box center [474, 81] width 643 height 39
click at [72, 62] on span "play_arrow" at bounding box center [79, 65] width 32 height 32
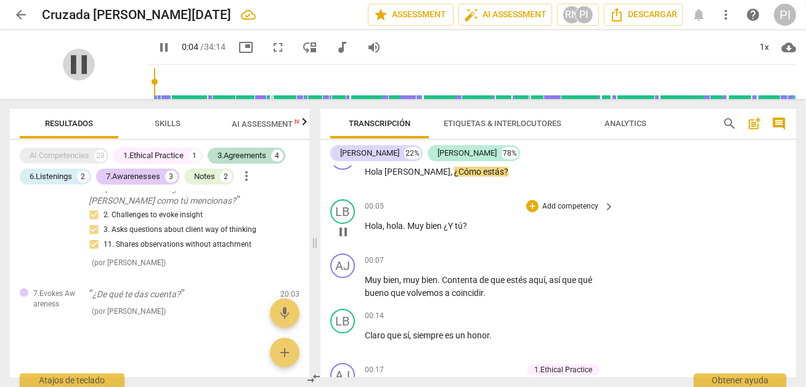
click at [71, 67] on span "pause" at bounding box center [79, 65] width 32 height 32
click at [73, 63] on span "play_arrow" at bounding box center [79, 65] width 32 height 32
click at [68, 64] on span "pause" at bounding box center [79, 65] width 32 height 32
click at [530, 81] on input "range" at bounding box center [474, 81] width 643 height 39
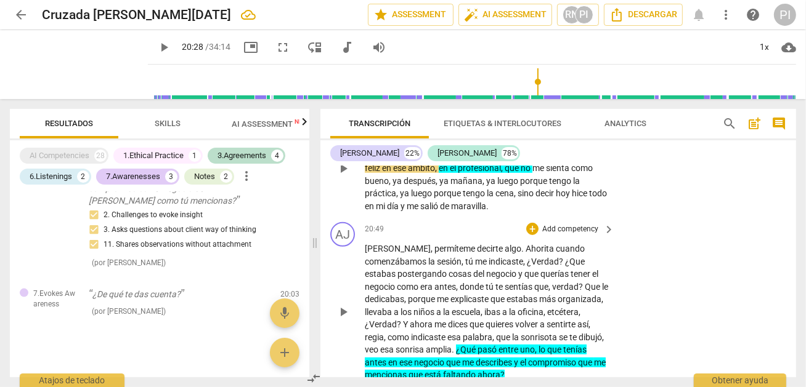
click at [447, 304] on span "me" at bounding box center [444, 299] width 14 height 10
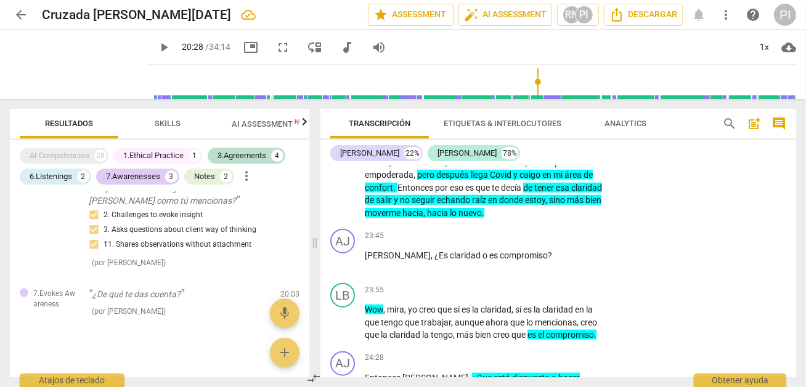
scroll to position [4838, 0]
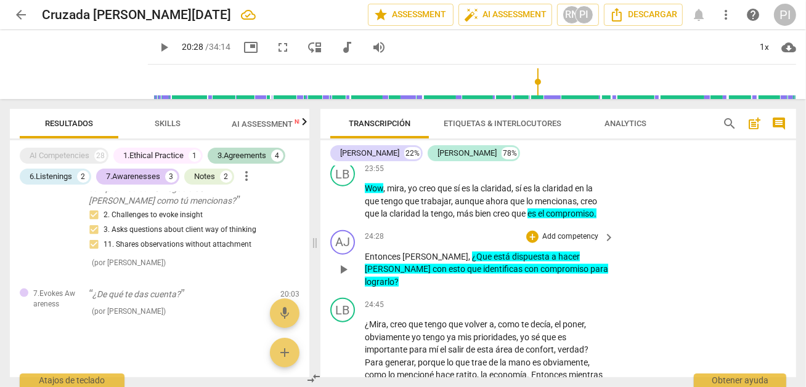
click at [590, 274] on span "para" at bounding box center [599, 269] width 18 height 10
click at [572, 83] on input "range" at bounding box center [474, 81] width 643 height 39
click at [78, 63] on span "play_arrow" at bounding box center [79, 65] width 32 height 32
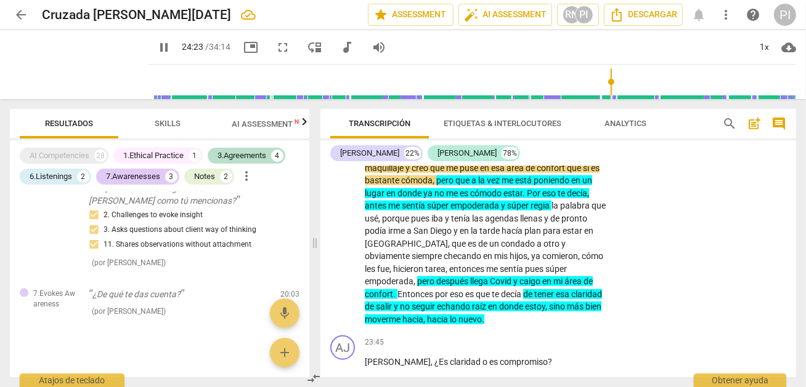
click at [605, 81] on input "range" at bounding box center [474, 81] width 643 height 39
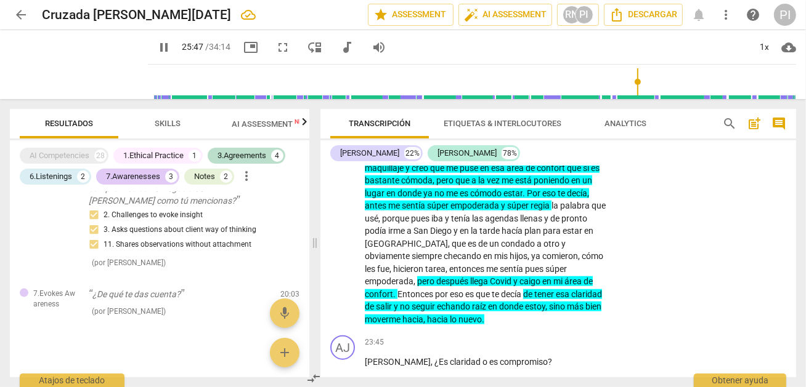
click at [633, 78] on input "range" at bounding box center [474, 81] width 643 height 39
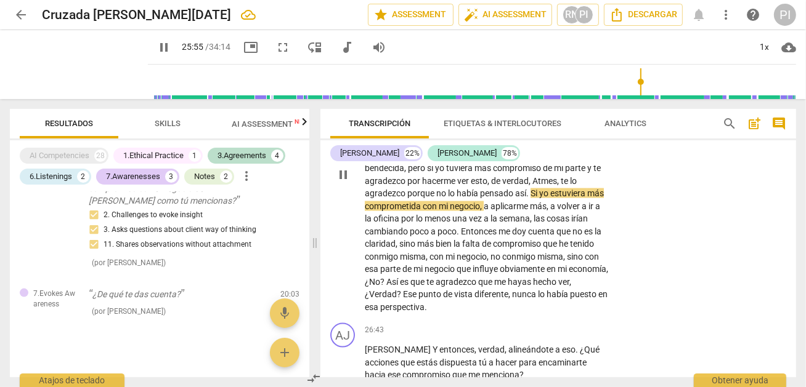
click at [447, 228] on p "¿Mira , creo que tengo que volver a , como te decía , el poner , obviamente yo …" at bounding box center [486, 175] width 243 height 278
click at [35, 71] on div "pause" at bounding box center [79, 64] width 138 height 69
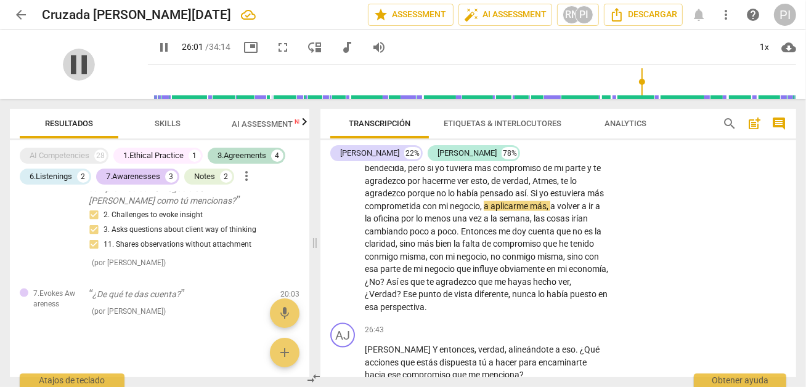
click at [76, 65] on span "pause" at bounding box center [79, 65] width 32 height 32
click at [416, 190] on p "¿Mira , creo que tengo que volver a , como te decía , el poner , obviamente yo …" at bounding box center [486, 175] width 243 height 278
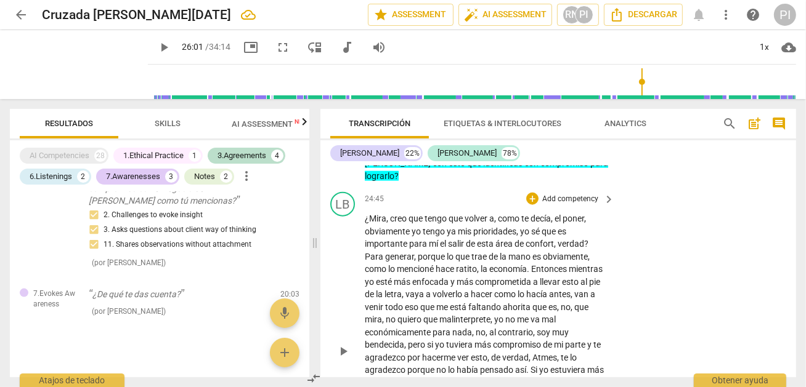
scroll to position [4956, 0]
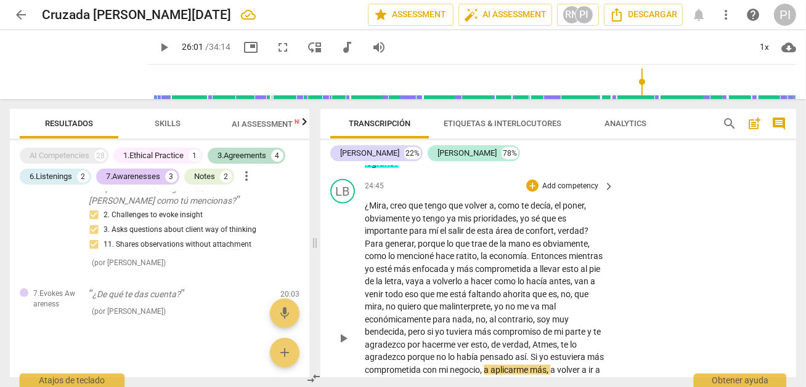
click at [406, 261] on span "mencioné" at bounding box center [416, 256] width 39 height 10
click at [415, 257] on span "mencioné" at bounding box center [416, 256] width 39 height 10
drag, startPoint x: 412, startPoint y: 222, endPoint x: 518, endPoint y: 222, distance: 105.9
click at [518, 222] on p "¿Mira , creo que tengo que volver a , como te decía , el poner , obviamente yo …" at bounding box center [486, 339] width 243 height 278
click at [544, 207] on icon "button" at bounding box center [546, 208] width 4 height 5
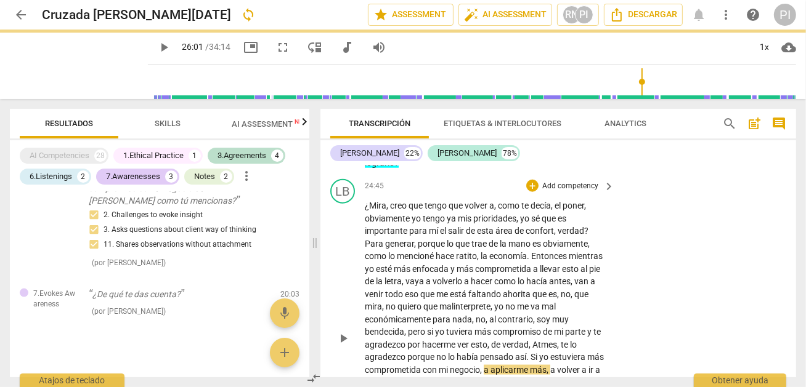
click at [508, 286] on span "como" at bounding box center [505, 282] width 23 height 10
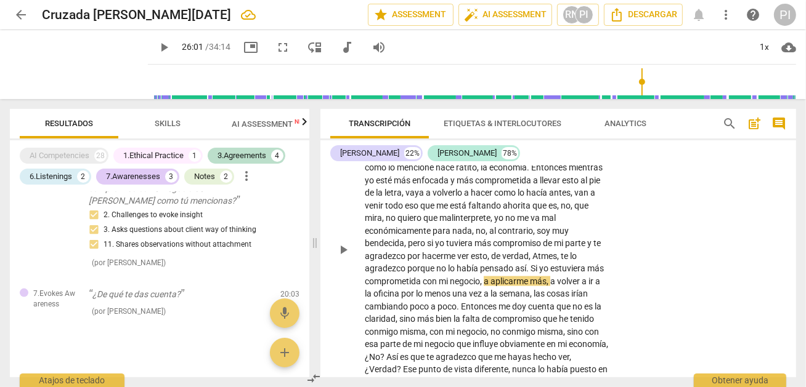
scroll to position [5057, 0]
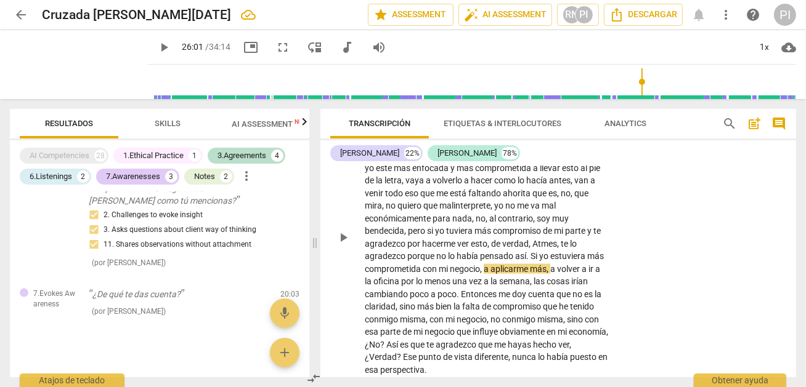
click at [479, 306] on span "falta" at bounding box center [472, 307] width 20 height 10
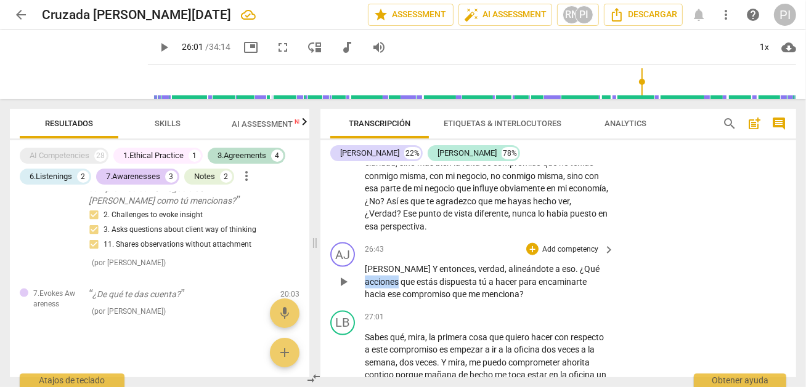
drag, startPoint x: 557, startPoint y: 275, endPoint x: 636, endPoint y: 272, distance: 78.9
click at [636, 272] on div "AJ play_arrow pause 26:43 + Add competency keyboard_arrow_right [PERSON_NAME] Y…" at bounding box center [558, 272] width 476 height 68
click at [617, 254] on icon "button" at bounding box center [619, 254] width 7 height 9
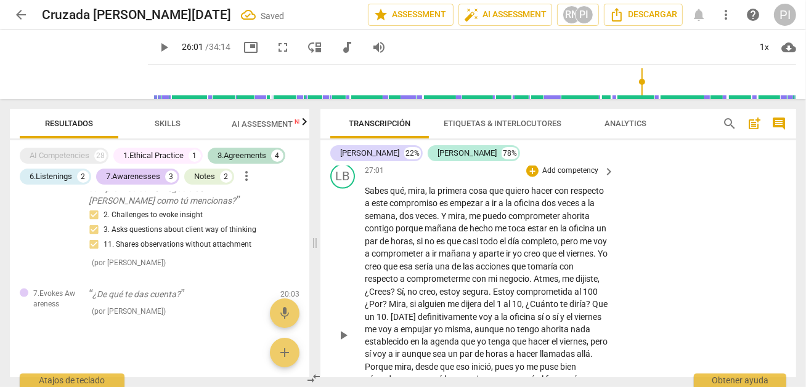
scroll to position [5372, 0]
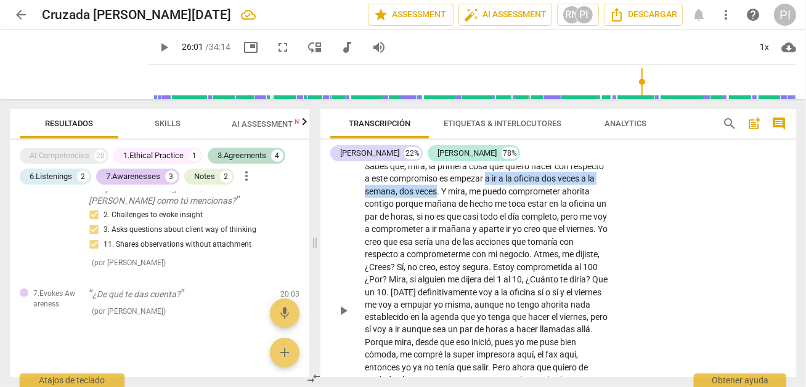
drag, startPoint x: 522, startPoint y: 184, endPoint x: 477, endPoint y: 193, distance: 45.2
click at [477, 193] on p "Sabes qué , mira , la primera cosa que quiero hacer con respecto a este comprom…" at bounding box center [486, 311] width 243 height 303
click at [504, 173] on icon "button" at bounding box center [504, 176] width 7 height 9
click at [574, 272] on span "al" at bounding box center [578, 267] width 9 height 10
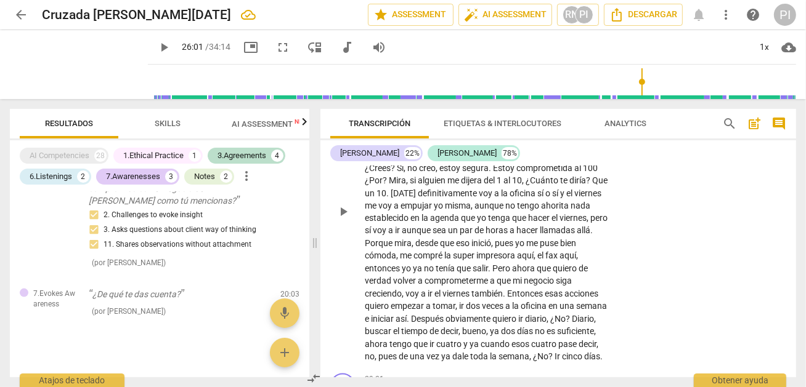
scroll to position [5615, 0]
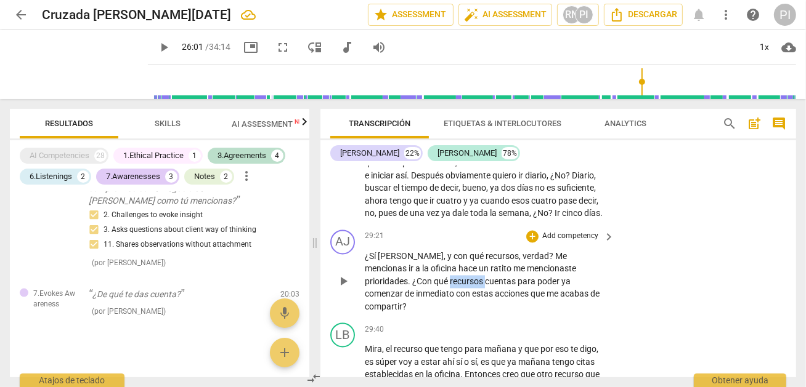
drag, startPoint x: 364, startPoint y: 295, endPoint x: 399, endPoint y: 299, distance: 35.3
click at [399, 299] on p "¿Sí [PERSON_NAME] , y con qué recursos , verdad ? Me mencionas ir a la oficina …" at bounding box center [486, 282] width 243 height 63
click at [426, 285] on icon "button" at bounding box center [425, 284] width 4 height 5
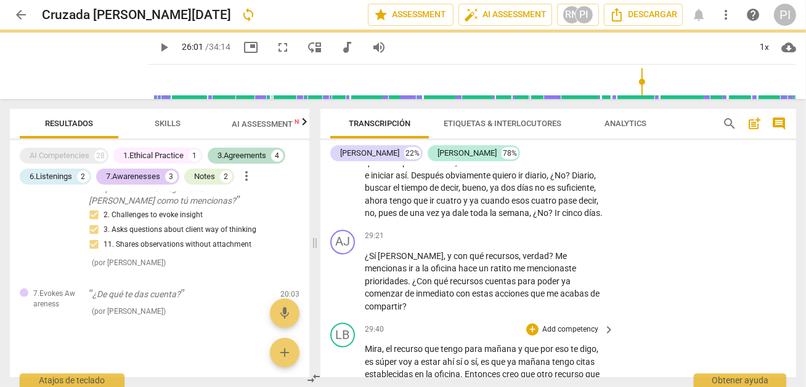
click at [428, 325] on div "LB play_arrow pause 29:40 + Add competency keyboard_arrow_right Mira , el recur…" at bounding box center [558, 390] width 476 height 144
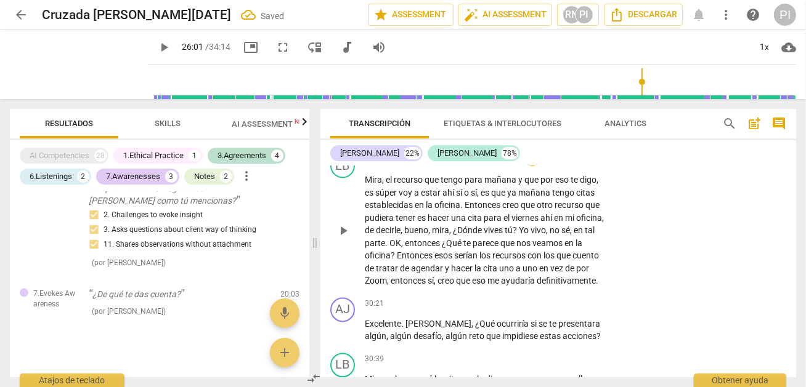
scroll to position [5786, 0]
drag, startPoint x: 394, startPoint y: 179, endPoint x: 423, endPoint y: 182, distance: 29.7
click at [423, 182] on span "recurso" at bounding box center [409, 179] width 31 height 10
click at [450, 168] on icon "button" at bounding box center [450, 168] width 4 height 5
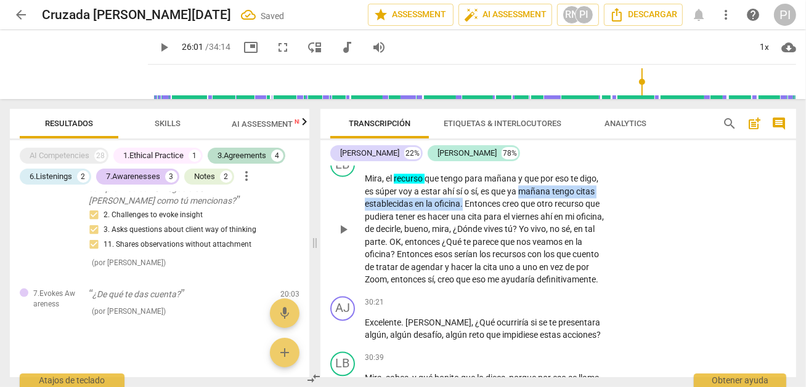
drag, startPoint x: 522, startPoint y: 195, endPoint x: 463, endPoint y: 207, distance: 60.3
click at [463, 207] on p "Mira , el recurso que tengo para [DATE] y que por eso te digo , es súper voy a …" at bounding box center [486, 229] width 243 height 114
click at [490, 190] on icon "button" at bounding box center [492, 189] width 7 height 9
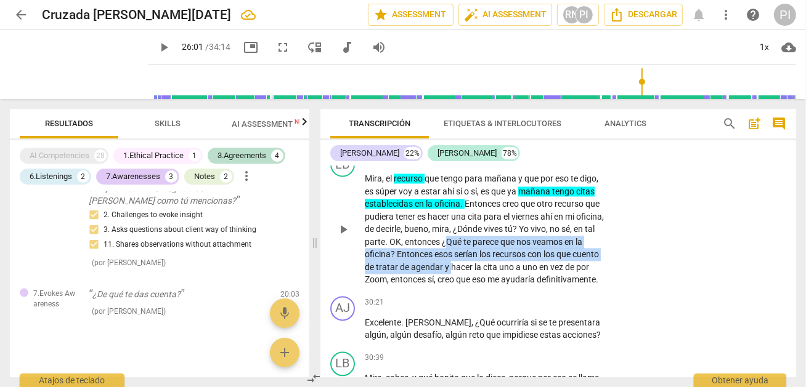
drag, startPoint x: 467, startPoint y: 245, endPoint x: 478, endPoint y: 271, distance: 28.7
click at [478, 271] on p "Mira , el recurso que tengo para [DATE] y que por eso te digo , es súper voy a …" at bounding box center [486, 229] width 243 height 114
click at [504, 252] on icon "button" at bounding box center [505, 252] width 7 height 9
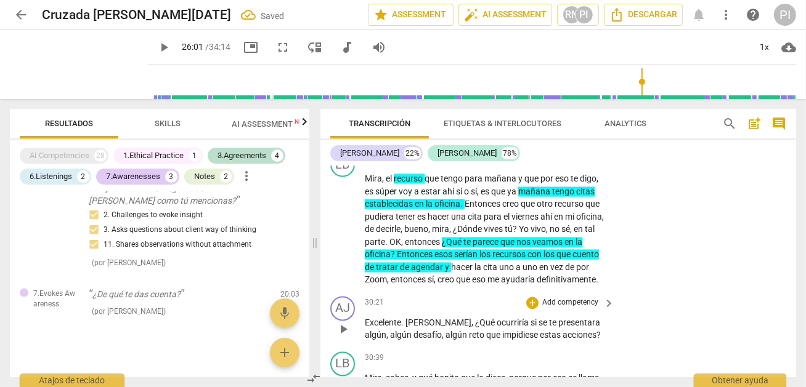
click at [495, 310] on div "AJ play_arrow pause 30:21 + Add competency keyboard_arrow_right Excelente . [PE…" at bounding box center [558, 318] width 476 height 55
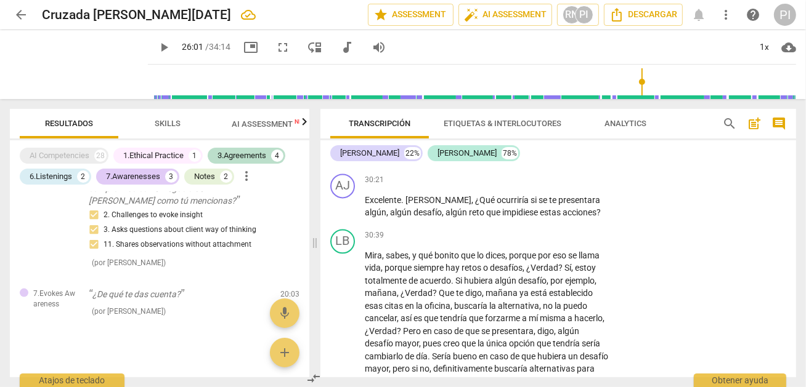
scroll to position [5933, 0]
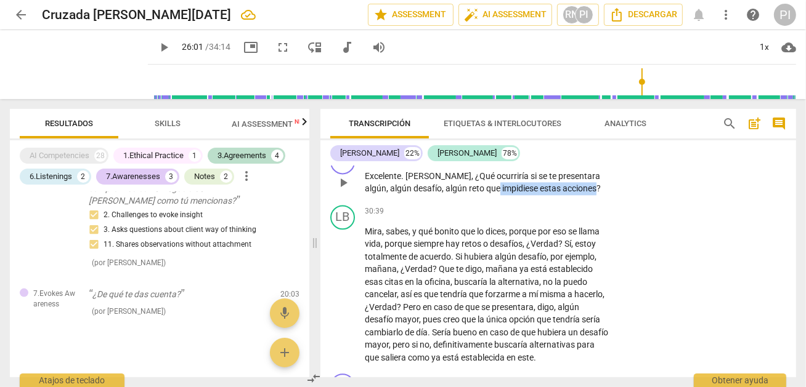
drag, startPoint x: 451, startPoint y: 204, endPoint x: 551, endPoint y: 202, distance: 99.2
click at [551, 195] on p "Excelente . [PERSON_NAME] , ¿Qué ocurriría si se te presentara algún , algún de…" at bounding box center [486, 182] width 243 height 25
click at [576, 184] on icon "button" at bounding box center [577, 186] width 7 height 9
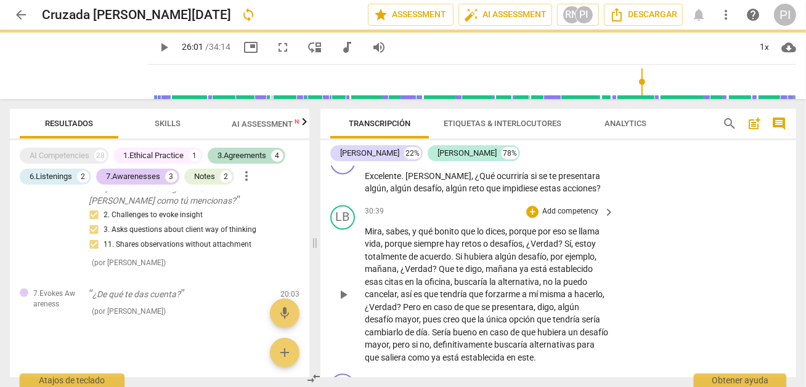
click at [517, 219] on div "30:39 + Add competency keyboard_arrow_right" at bounding box center [490, 212] width 251 height 14
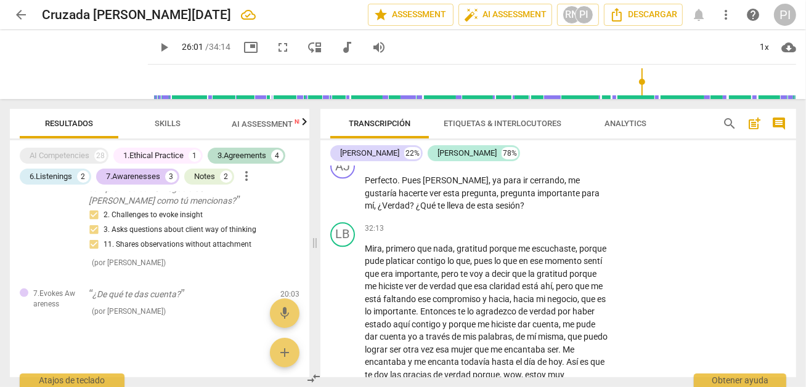
scroll to position [6153, 0]
drag, startPoint x: 478, startPoint y: 194, endPoint x: 548, endPoint y: 198, distance: 70.3
click at [548, 198] on p "Perfecto . Pues [PERSON_NAME] , ya para ir cerrando , me gustaría hacerte ver e…" at bounding box center [486, 193] width 243 height 38
click at [564, 185] on span "," at bounding box center [566, 180] width 4 height 10
drag, startPoint x: 477, startPoint y: 195, endPoint x: 522, endPoint y: 195, distance: 45.6
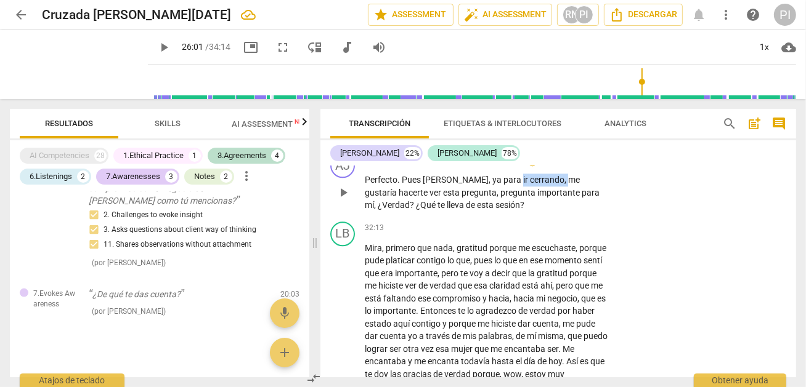
click at [522, 195] on p "Perfecto . Pues [PERSON_NAME] , ya para ir cerrando , me gustaría hacerte ver e…" at bounding box center [486, 193] width 243 height 38
click at [545, 176] on icon "button" at bounding box center [550, 179] width 12 height 15
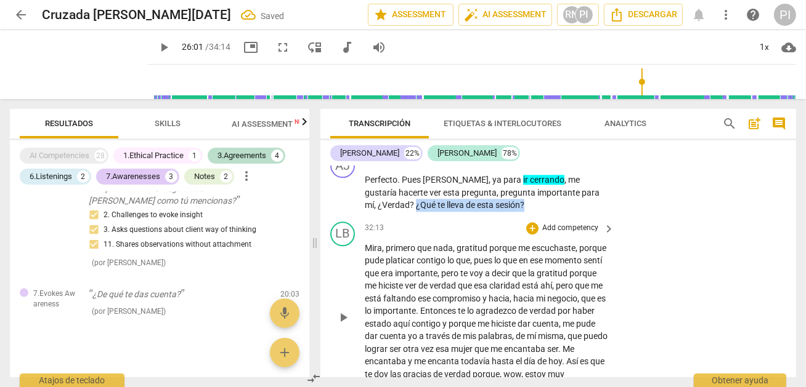
drag, startPoint x: 586, startPoint y: 212, endPoint x: 604, endPoint y: 233, distance: 27.1
click at [604, 233] on div "AJ play_arrow pause 00:03 + Add competency keyboard_arrow_right [PERSON_NAME] ,…" at bounding box center [558, 271] width 476 height 211
click at [482, 201] on icon "button" at bounding box center [480, 203] width 7 height 9
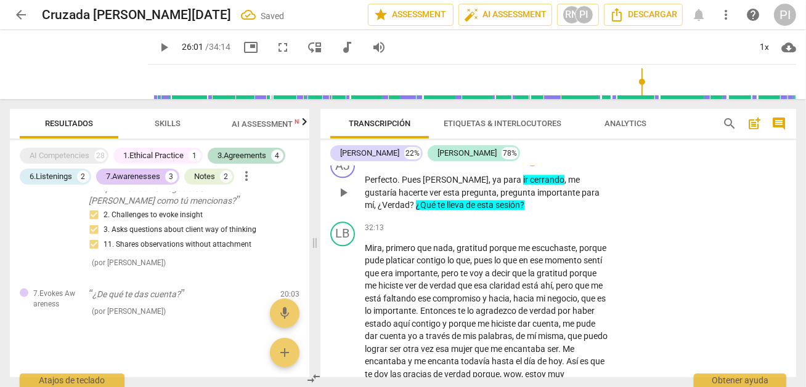
click at [483, 217] on div "AJ play_arrow pause 31:56 + Add competency keyboard_arrow_right Perfecto . Pues…" at bounding box center [558, 182] width 476 height 68
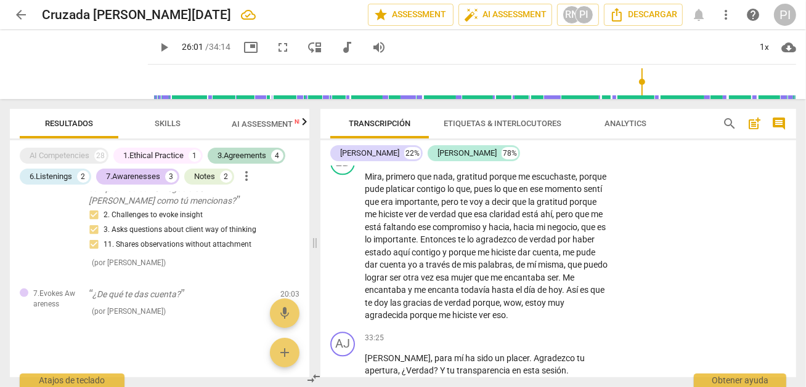
scroll to position [6226, 0]
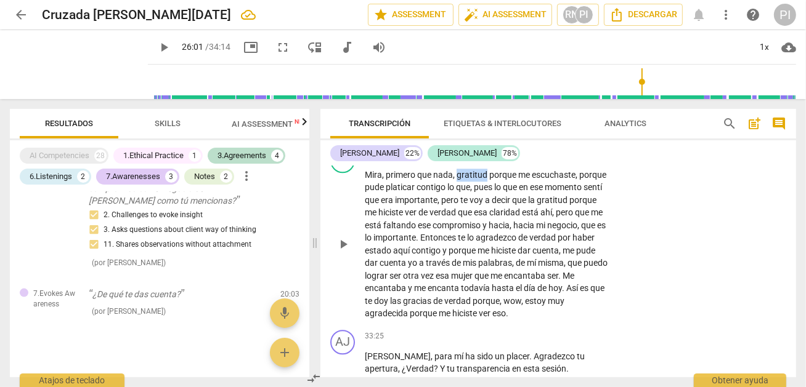
drag, startPoint x: 455, startPoint y: 191, endPoint x: 485, endPoint y: 188, distance: 30.3
click at [485, 180] on span "gratitud" at bounding box center [472, 175] width 33 height 10
click at [512, 174] on icon "button" at bounding box center [515, 172] width 7 height 9
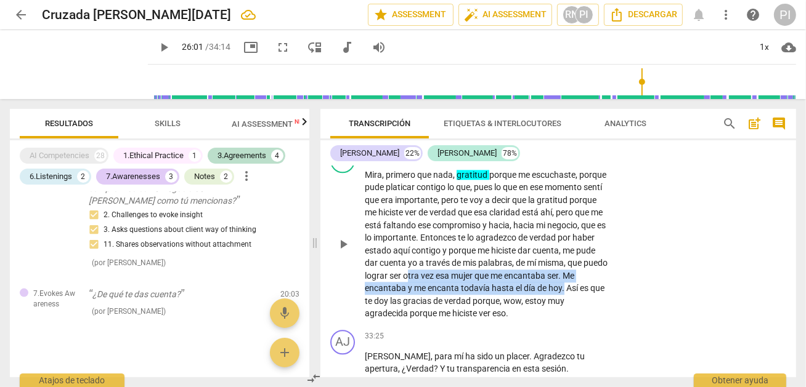
drag, startPoint x: 479, startPoint y: 293, endPoint x: 406, endPoint y: 317, distance: 77.1
click at [406, 317] on p "[PERSON_NAME] , primero que nada , gratitud porque me escuchaste , porque pude …" at bounding box center [486, 245] width 243 height 152
click at [431, 299] on icon "button" at bounding box center [434, 298] width 7 height 9
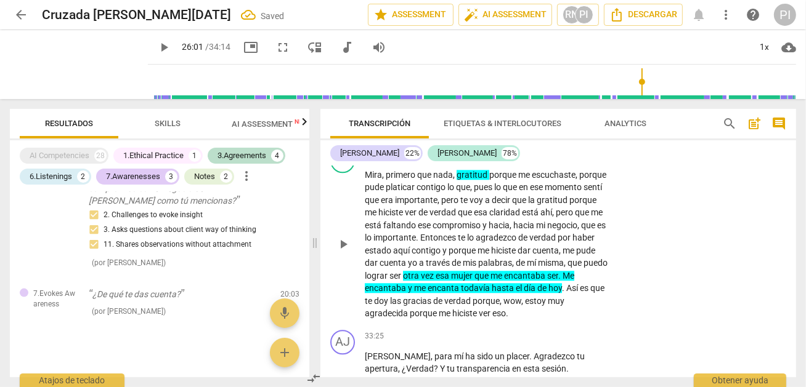
click at [440, 325] on div "LB play_arrow pause 32:13 + Add competency keyboard_arrow_right [PERSON_NAME] ,…" at bounding box center [558, 235] width 476 height 182
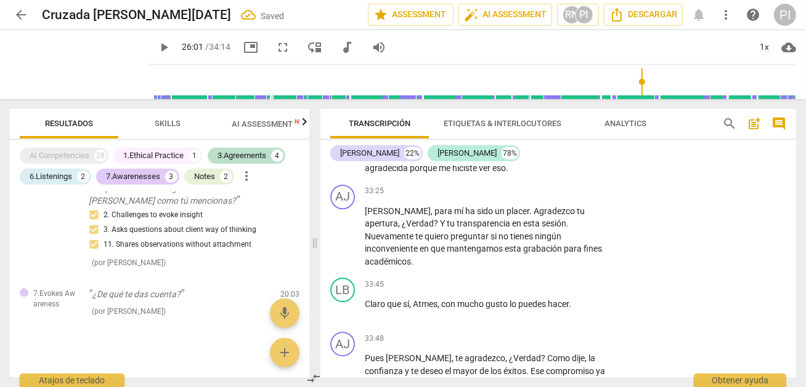
scroll to position [6373, 0]
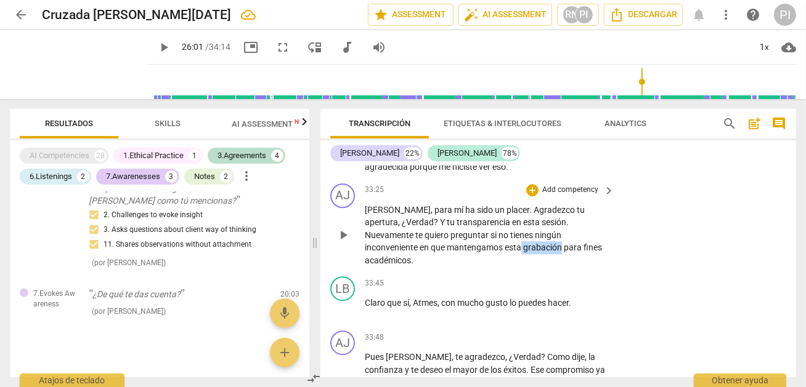
drag, startPoint x: 439, startPoint y: 265, endPoint x: 478, endPoint y: 265, distance: 39.4
click at [478, 265] on p "[PERSON_NAME] , para mí ha sido un placer . Agradezco tu apertura , ¿Verdad ? Y…" at bounding box center [486, 235] width 243 height 63
click at [505, 246] on icon "button" at bounding box center [507, 245] width 7 height 9
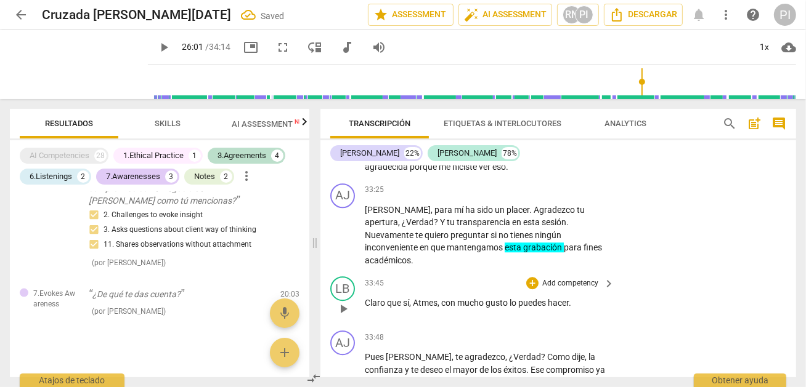
click at [489, 287] on div "33:45 + Add competency keyboard_arrow_right" at bounding box center [490, 284] width 251 height 14
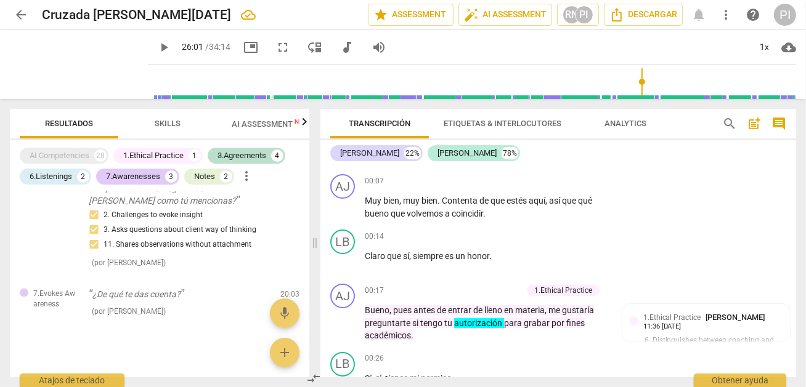
scroll to position [0, 0]
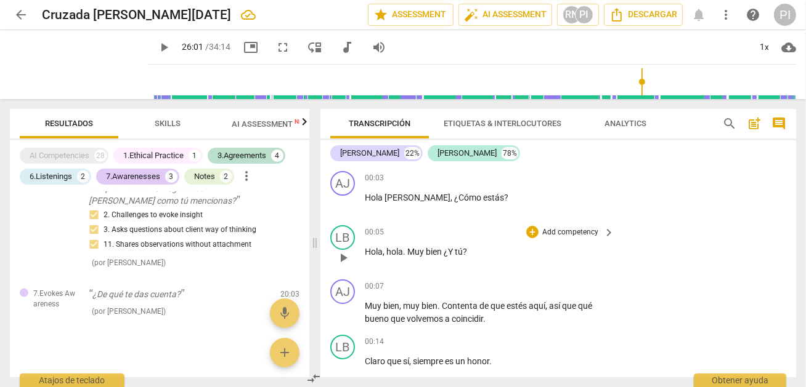
drag, startPoint x: 483, startPoint y: 365, endPoint x: 490, endPoint y: 166, distance: 199.1
click at [483, 365] on p "Claro que sí , siempre es un honor ." at bounding box center [486, 361] width 243 height 13
click at [728, 285] on div "AJ play_arrow pause 00:07 + Add competency keyboard_arrow_right Muy bien , muy …" at bounding box center [558, 302] width 476 height 55
drag, startPoint x: 636, startPoint y: 78, endPoint x: 676, endPoint y: 81, distance: 40.8
click at [676, 81] on input "range" at bounding box center [474, 81] width 643 height 39
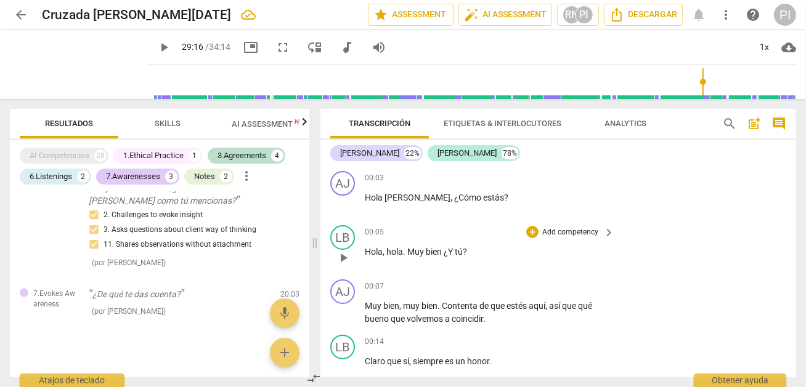
drag, startPoint x: 676, startPoint y: 81, endPoint x: 699, endPoint y: 83, distance: 22.8
click at [699, 83] on input "range" at bounding box center [474, 81] width 643 height 39
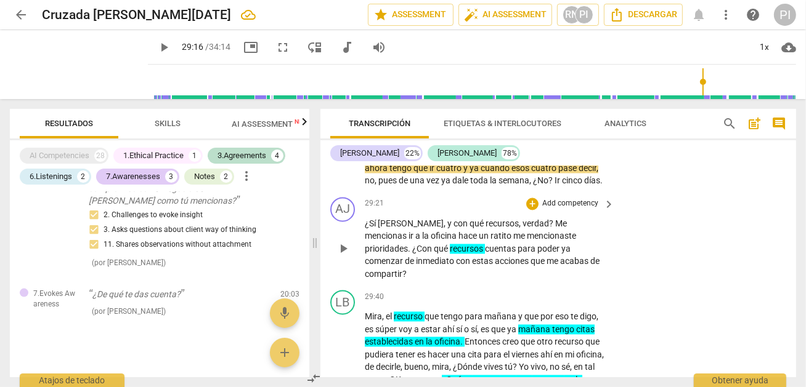
click at [642, 241] on div "AJ play_arrow pause 29:21 + Add competency keyboard_arrow_right ¿Sí [PERSON_NAM…" at bounding box center [558, 240] width 476 height 94
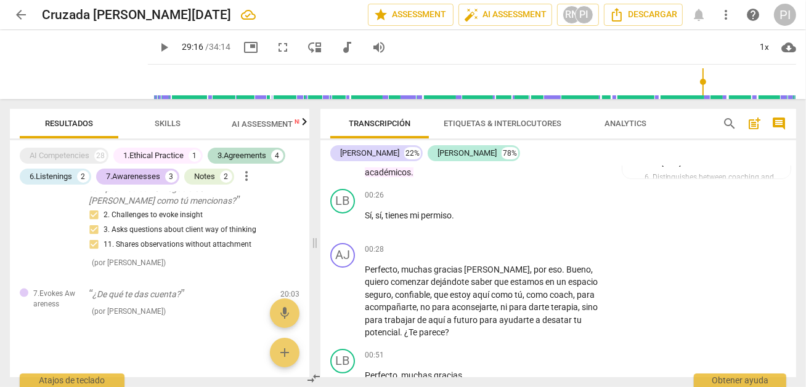
scroll to position [293, 0]
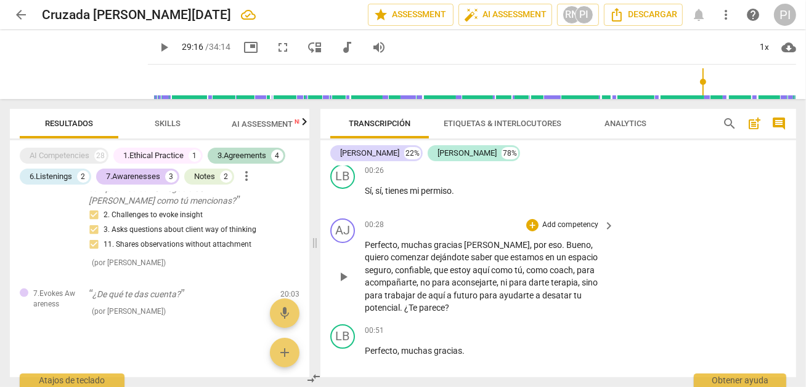
drag, startPoint x: 495, startPoint y: 291, endPoint x: 527, endPoint y: 289, distance: 32.1
click at [527, 289] on p "Perfecto , muchas gracias [PERSON_NAME] , por eso . [PERSON_NAME] , quiero come…" at bounding box center [486, 277] width 243 height 76
drag, startPoint x: 528, startPoint y: 293, endPoint x: 498, endPoint y: 291, distance: 30.2
click at [499, 291] on span "ayudarte" at bounding box center [517, 296] width 36 height 10
click at [572, 270] on span "keyboard_arrow_down" at bounding box center [572, 275] width 15 height 15
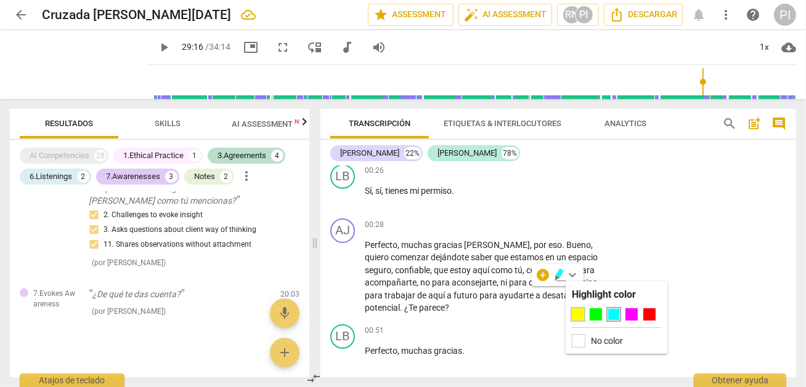
click at [575, 315] on div at bounding box center [578, 315] width 12 height 12
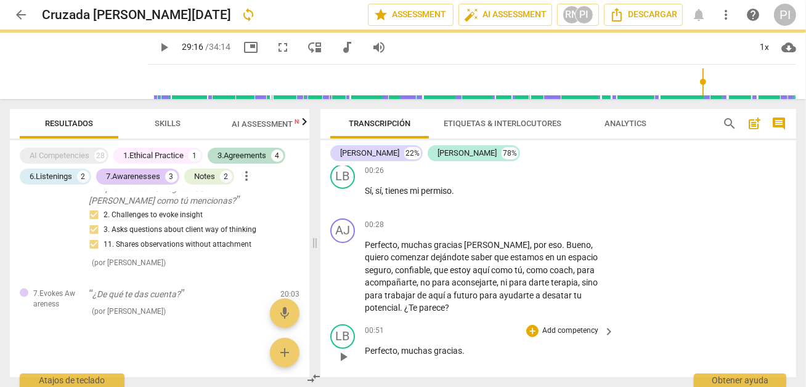
click at [482, 320] on div "LB play_arrow pause 00:51 + Add competency keyboard_arrow_right Perfecto , much…" at bounding box center [558, 347] width 476 height 54
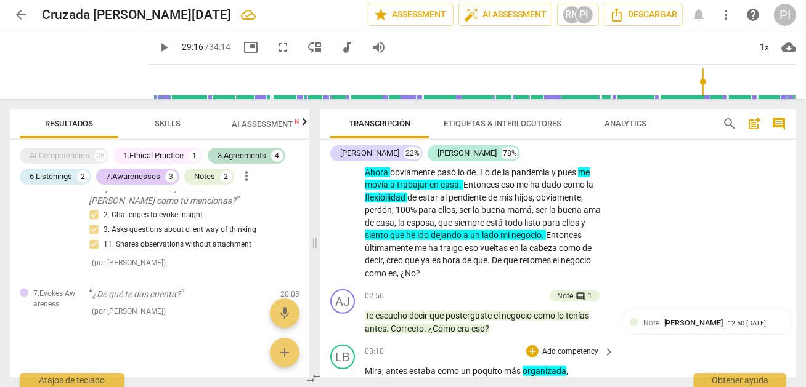
scroll to position [734, 0]
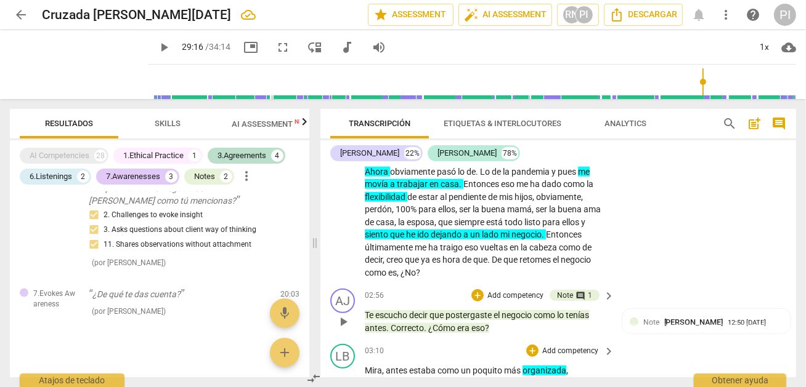
click at [437, 331] on div "AJ play_arrow pause 02:56 + Add competency Note comment 1 keyboard_arrow_right …" at bounding box center [558, 311] width 476 height 55
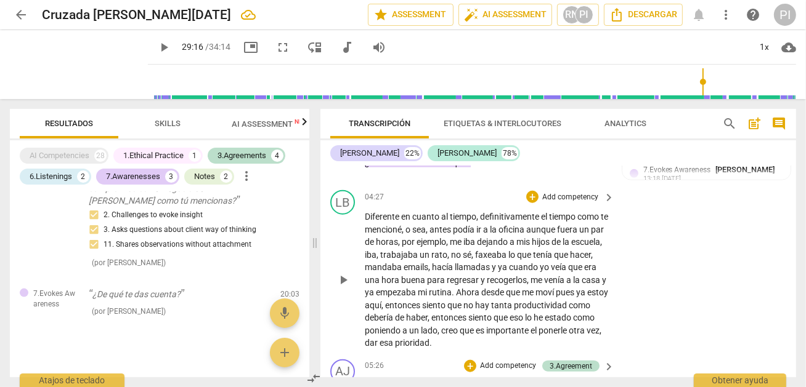
scroll to position [1150, 0]
drag, startPoint x: 448, startPoint y: 224, endPoint x: 479, endPoint y: 227, distance: 31.0
click at [479, 227] on p "Diferente en cuanto al tiempo , definitivamente el tiempo como te mencioné , o …" at bounding box center [486, 278] width 243 height 139
click at [520, 204] on span "keyboard_arrow_down" at bounding box center [521, 207] width 15 height 15
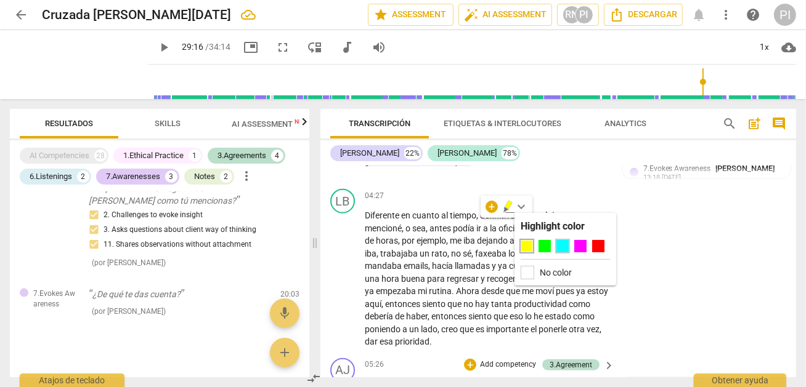
click at [557, 246] on div at bounding box center [562, 246] width 12 height 12
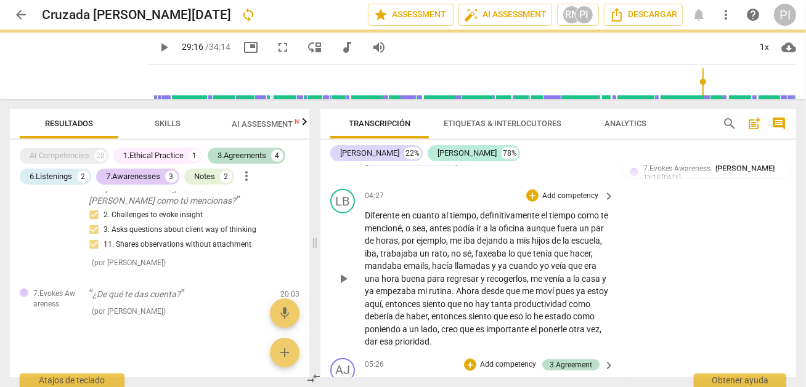
click at [418, 295] on span "empezaba" at bounding box center [397, 291] width 42 height 10
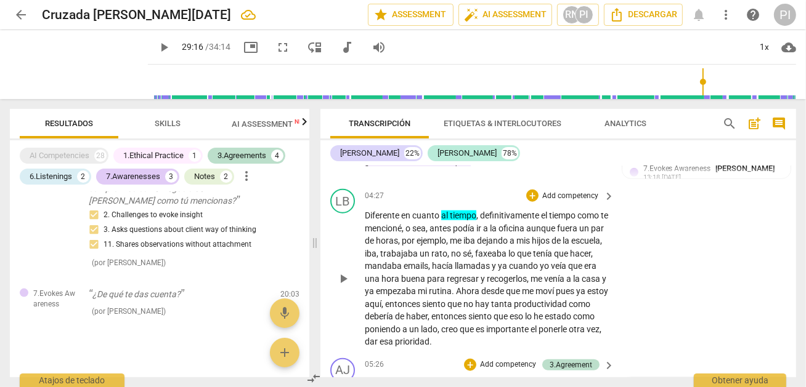
drag, startPoint x: 467, startPoint y: 349, endPoint x: 505, endPoint y: 352, distance: 38.3
click at [505, 349] on p "Diferente en cuanto al tiempo , definitivamente el tiempo como te mencioné , o …" at bounding box center [486, 278] width 243 height 139
drag, startPoint x: 505, startPoint y: 352, endPoint x: 467, endPoint y: 353, distance: 37.6
click at [467, 349] on p "Diferente en cuanto al tiempo , definitivamente el tiempo como te mencioné , o …" at bounding box center [486, 278] width 243 height 139
click at [535, 333] on icon "button" at bounding box center [533, 333] width 12 height 15
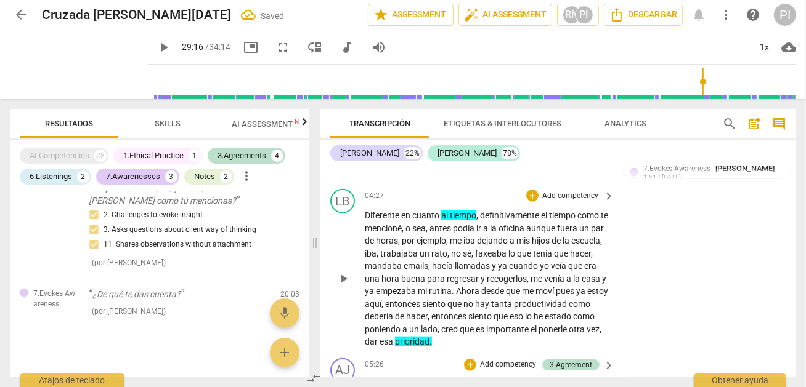
click at [663, 307] on div "LB play_arrow pause 04:27 + Add competency keyboard_arrow_right Diferente en cu…" at bounding box center [558, 268] width 476 height 169
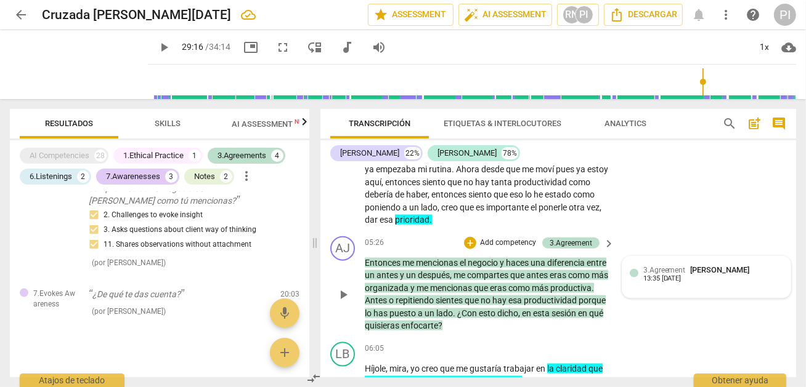
scroll to position [1297, 0]
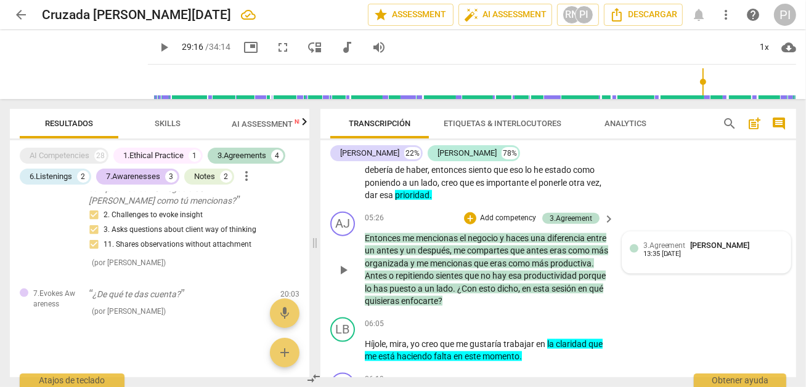
click at [633, 253] on div at bounding box center [633, 249] width 9 height 9
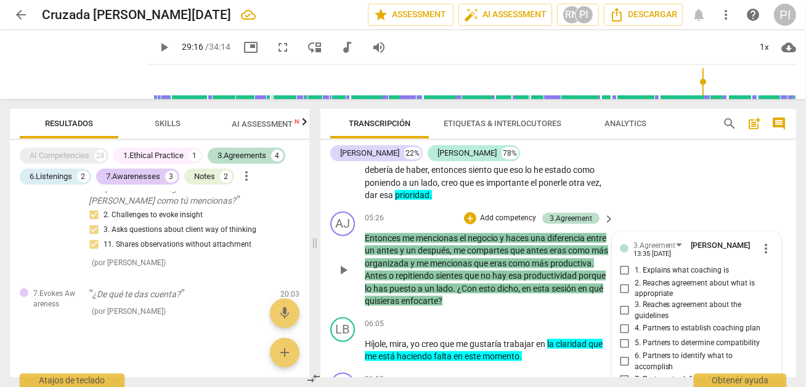
scroll to position [1513, 0]
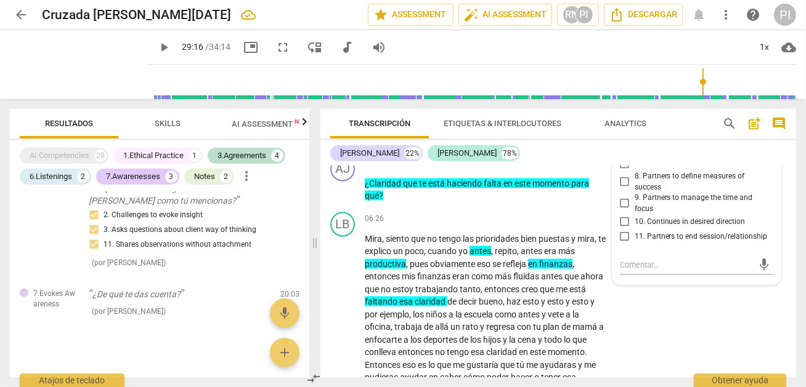
click at [674, 243] on span "11. Partners to end session/relationship" at bounding box center [700, 237] width 133 height 11
click at [634, 243] on input "11. Partners to end session/relationship" at bounding box center [625, 237] width 20 height 15
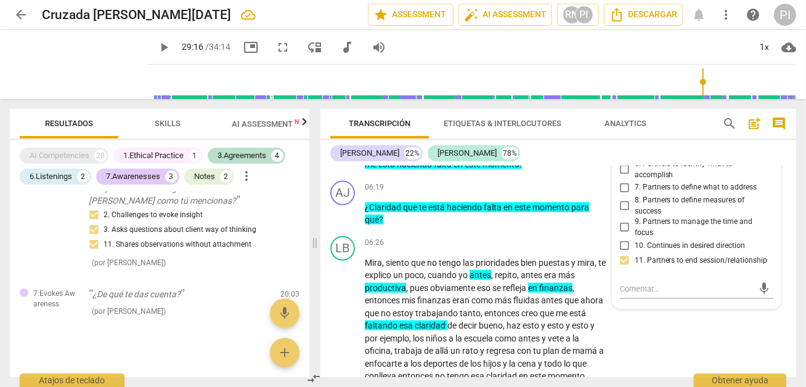
scroll to position [1464, 0]
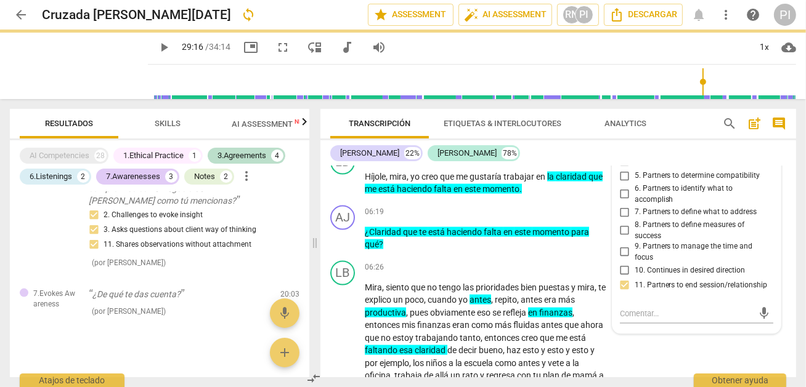
click at [624, 292] on input "11. Partners to end session/relationship" at bounding box center [625, 285] width 20 height 15
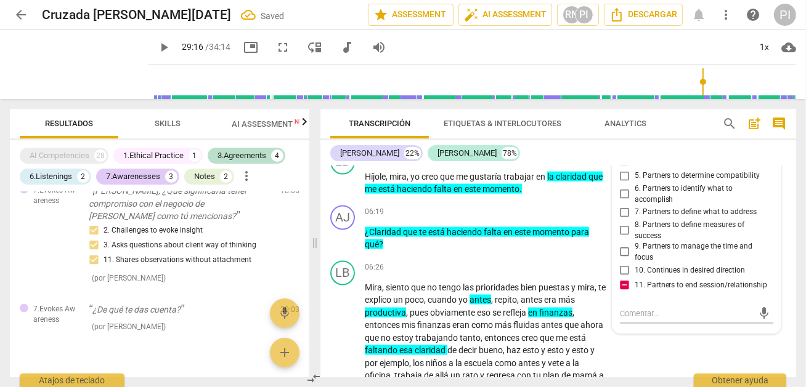
scroll to position [1410, 0]
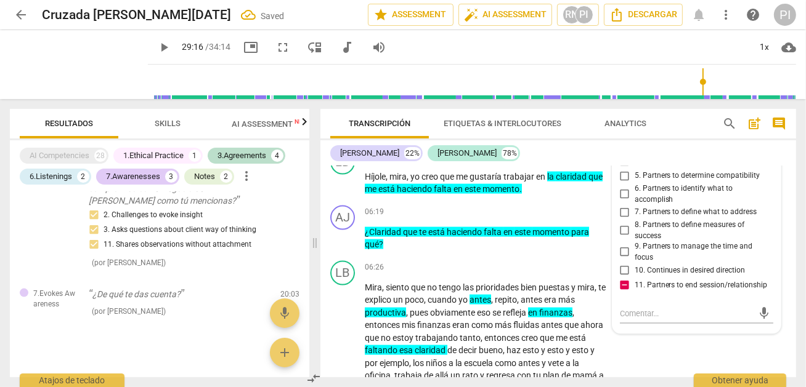
click at [626, 201] on input "6. Partners to identify what to accomplish" at bounding box center [625, 194] width 20 height 15
click at [623, 291] on input "11. Partners to end session/relationship" at bounding box center [625, 285] width 20 height 15
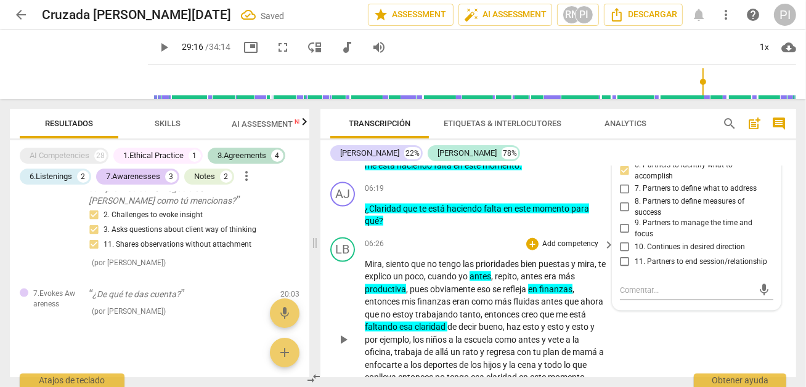
scroll to position [1489, 0]
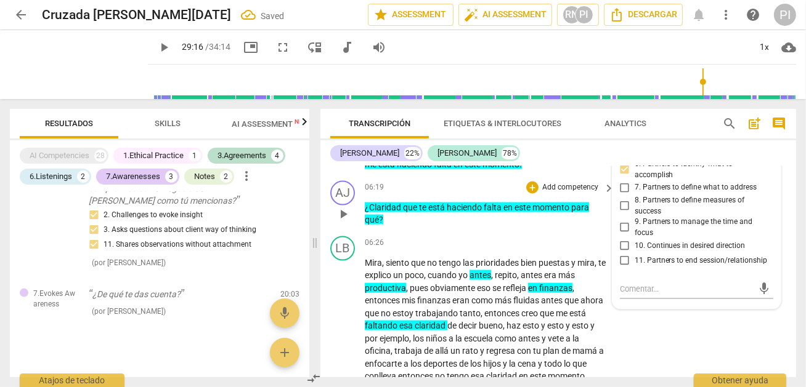
click at [430, 203] on div "06:19 + Add competency keyboard_arrow_right ¿Claridad que te está haciendo falt…" at bounding box center [490, 204] width 251 height 46
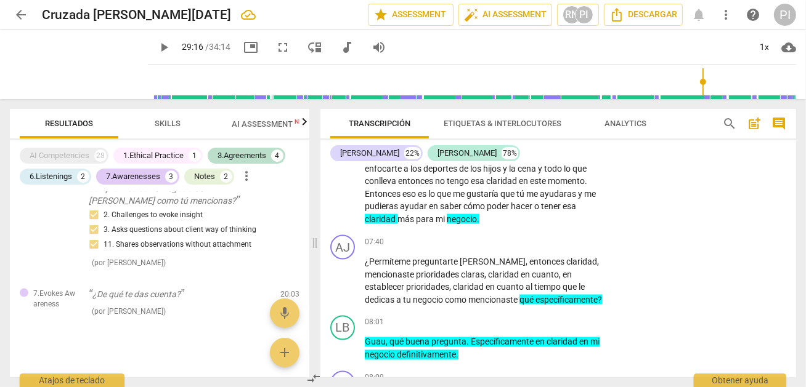
scroll to position [1709, 0]
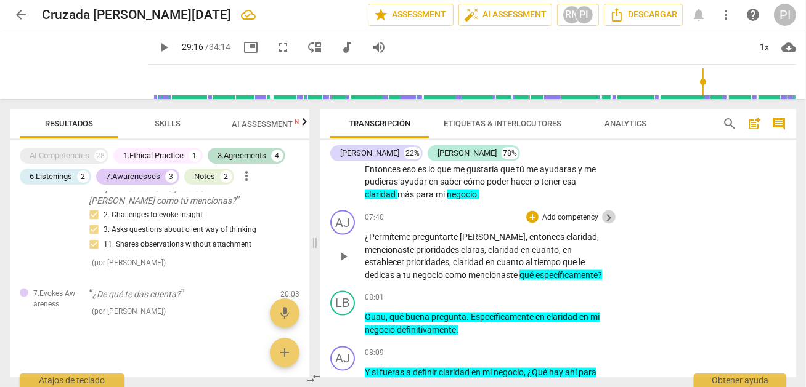
click at [605, 225] on span "keyboard_arrow_right" at bounding box center [608, 218] width 15 height 15
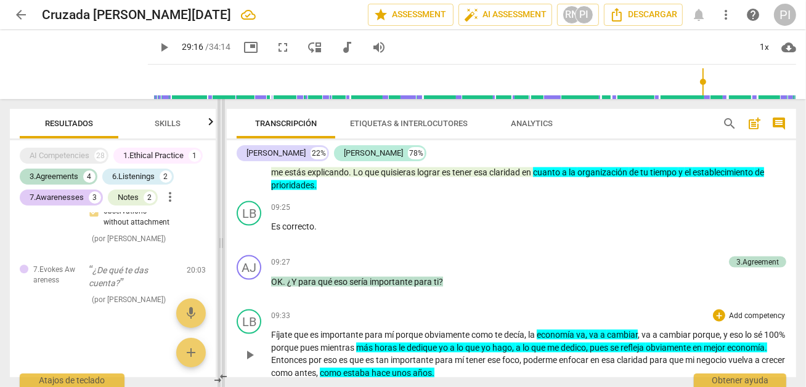
scroll to position [1268, 0]
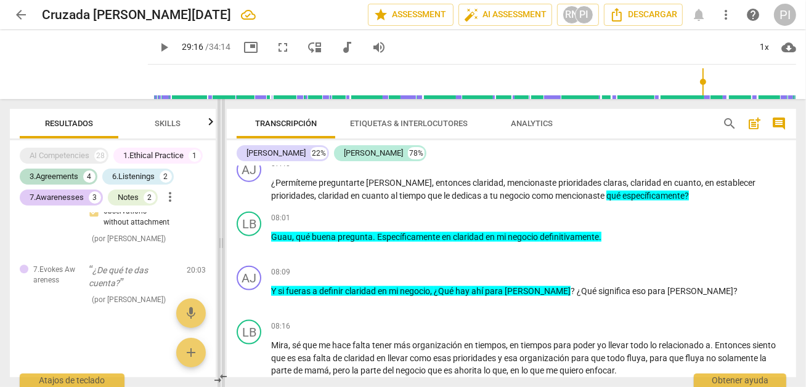
drag, startPoint x: 404, startPoint y: 241, endPoint x: 218, endPoint y: 252, distance: 186.3
click at [218, 252] on span at bounding box center [220, 243] width 7 height 288
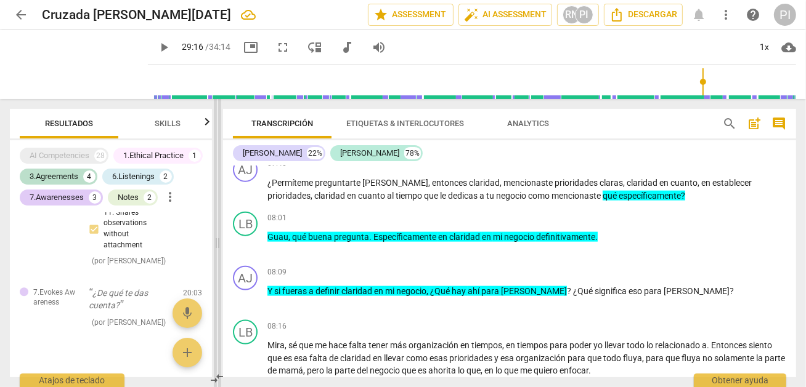
scroll to position [2718, 0]
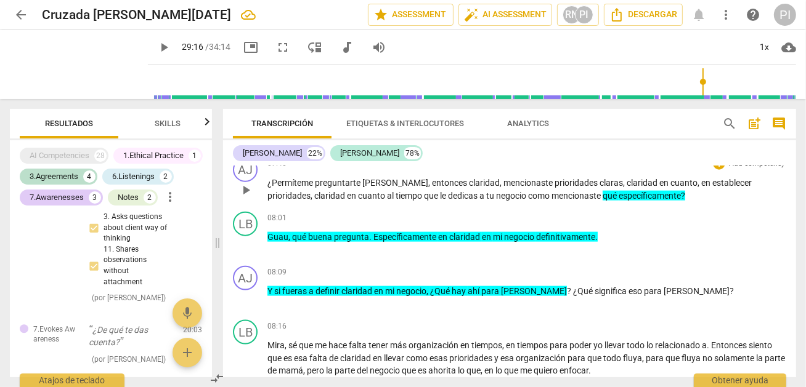
click at [672, 186] on p "¿Permíteme preguntarte [PERSON_NAME] , entonces claridad , mencionaste priorida…" at bounding box center [526, 189] width 519 height 25
drag, startPoint x: 672, startPoint y: 186, endPoint x: 557, endPoint y: 191, distance: 115.3
click at [557, 191] on p "¿Permíteme preguntarte [PERSON_NAME] , entonces claridad , mencionaste priorida…" at bounding box center [526, 189] width 519 height 25
click at [551, 191] on span "mencionaste" at bounding box center [576, 196] width 51 height 10
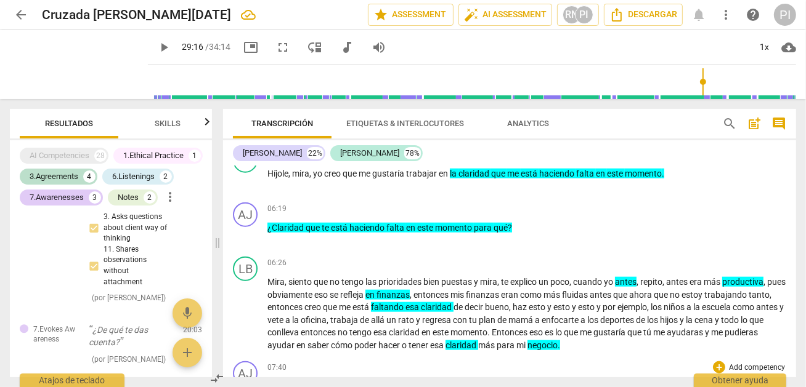
scroll to position [1068, 0]
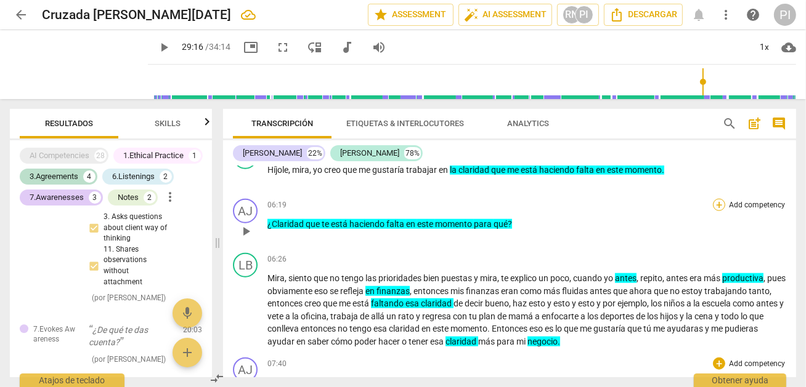
click at [716, 199] on div "+" at bounding box center [719, 205] width 12 height 12
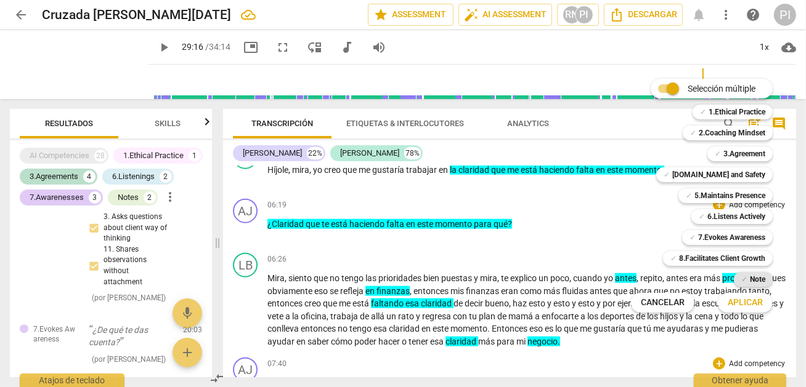
click at [748, 278] on div "✓ Note" at bounding box center [753, 279] width 39 height 15
click at [745, 304] on span "Aplicar" at bounding box center [744, 303] width 35 height 12
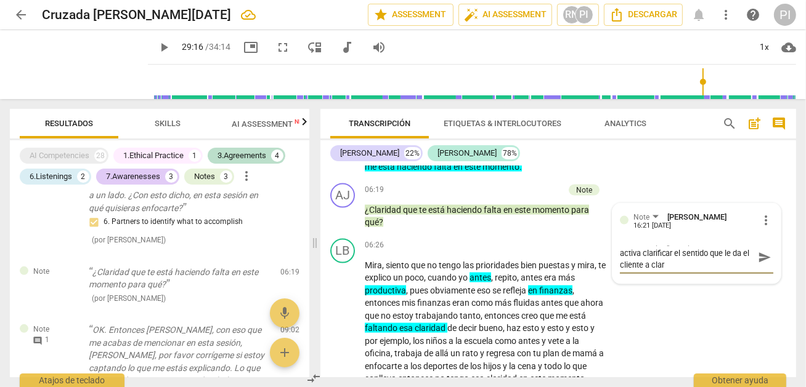
scroll to position [0, 0]
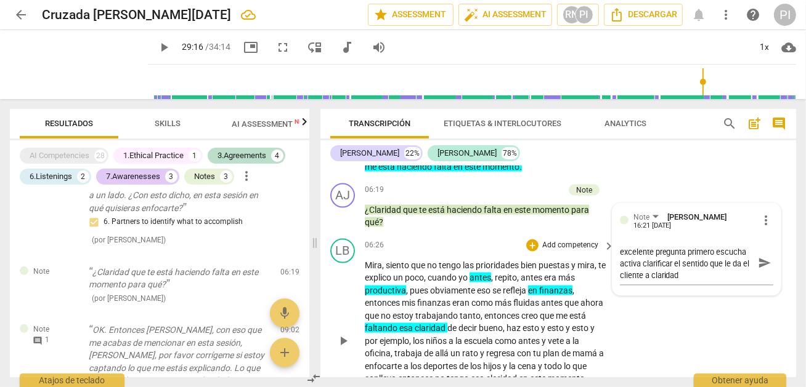
click at [493, 358] on span "regresa" at bounding box center [501, 354] width 31 height 10
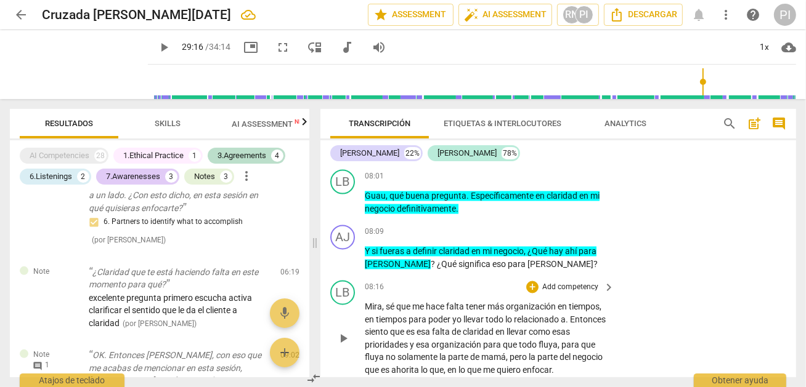
scroll to position [1991, 0]
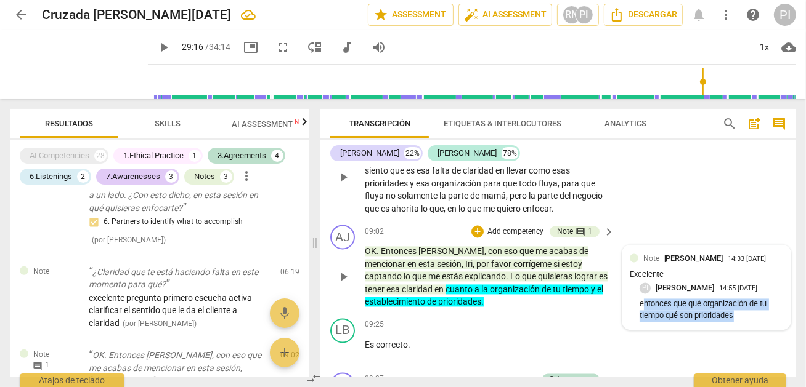
drag, startPoint x: 640, startPoint y: 328, endPoint x: 748, endPoint y: 343, distance: 108.8
click at [748, 330] on div "Note [PERSON_NAME] 14:33 [DATE] Excelente PI [PERSON_NAME] 14:55 [DATE] entonce…" at bounding box center [706, 288] width 168 height 84
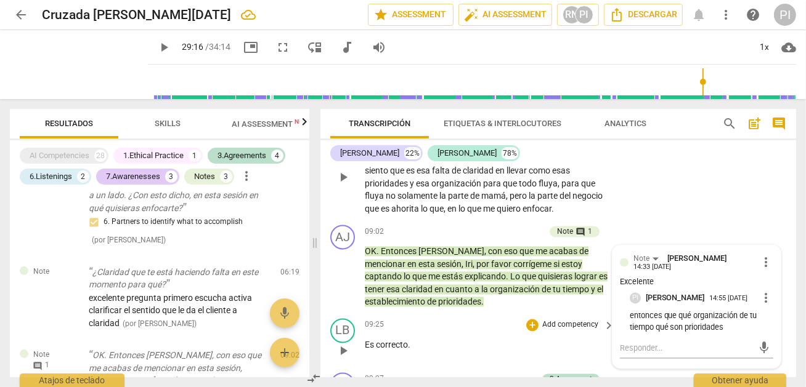
drag, startPoint x: 724, startPoint y: 264, endPoint x: 519, endPoint y: 363, distance: 228.4
click at [519, 352] on p "Es correcto ." at bounding box center [486, 345] width 243 height 13
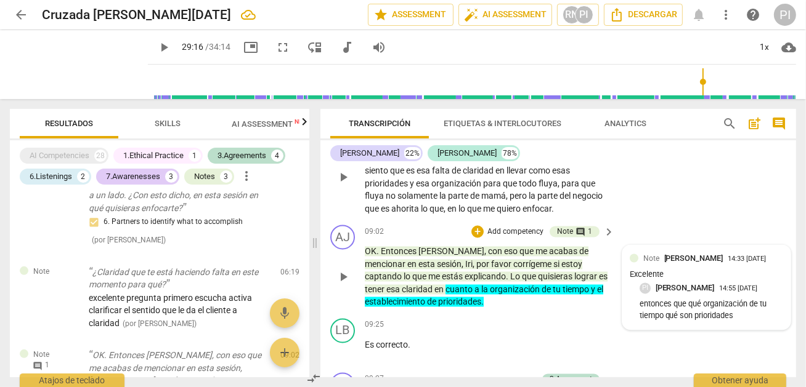
click at [732, 323] on p "entonces que qué organización de tu tiempo qué son prioridades" at bounding box center [711, 310] width 144 height 23
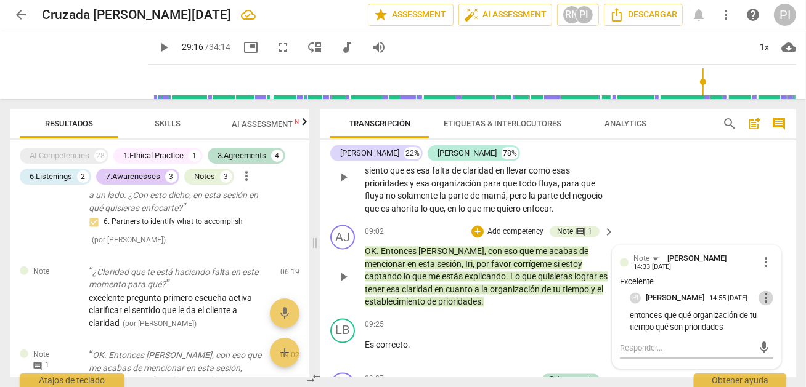
click at [761, 306] on span "more_vert" at bounding box center [765, 298] width 15 height 15
click at [770, 339] on li "Borrar" at bounding box center [774, 342] width 43 height 23
click at [732, 334] on p "entonces que qué organización de tu tiempo qué son prioridades" at bounding box center [701, 322] width 144 height 23
click at [722, 334] on p "entonces que qué organización de tu tiempo qué son prioridades" at bounding box center [701, 322] width 144 height 23
click at [634, 355] on textarea at bounding box center [687, 349] width 134 height 12
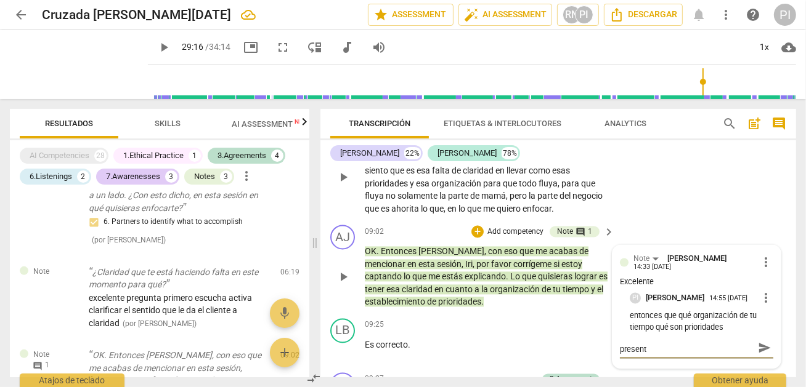
scroll to position [0, 0]
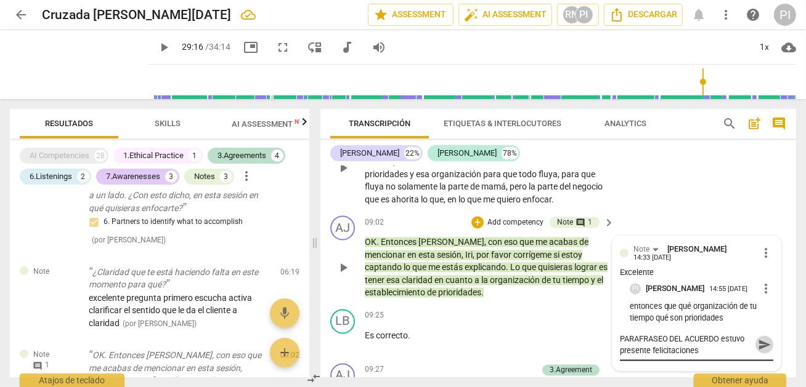
click at [761, 352] on span "send" at bounding box center [765, 346] width 14 height 14
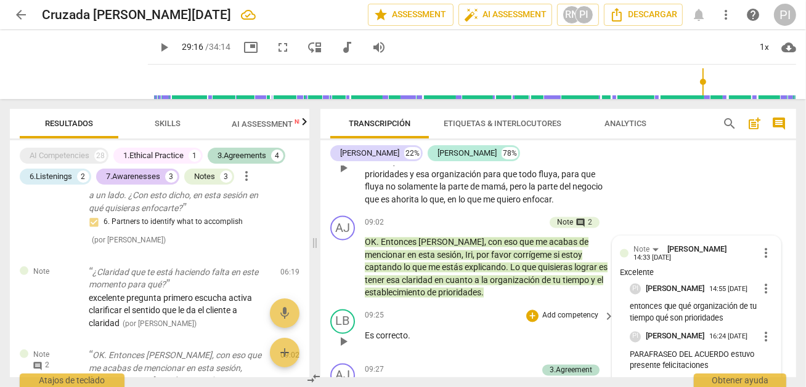
click at [466, 323] on div "09:25 + Add competency keyboard_arrow_right" at bounding box center [490, 317] width 251 height 14
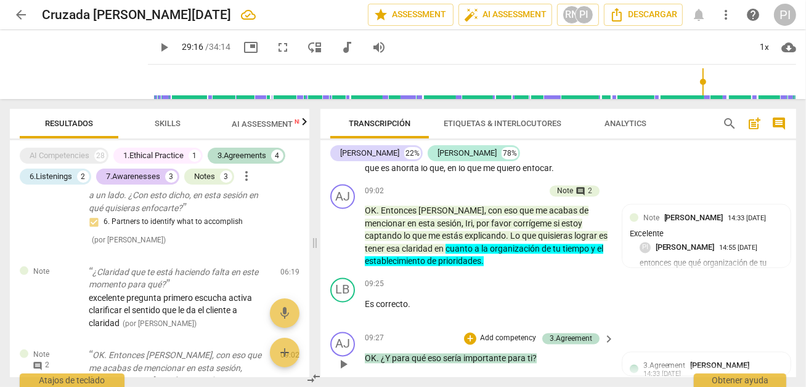
scroll to position [2050, 0]
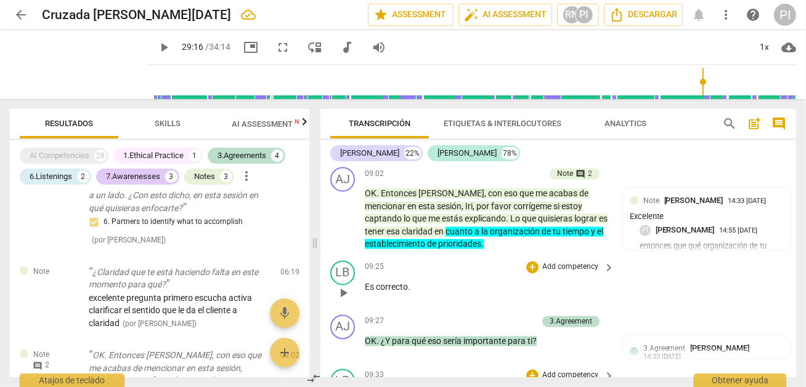
click at [756, 276] on div "LB play_arrow pause 09:25 + Add competency keyboard_arrow_right Es correcto ." at bounding box center [558, 283] width 476 height 54
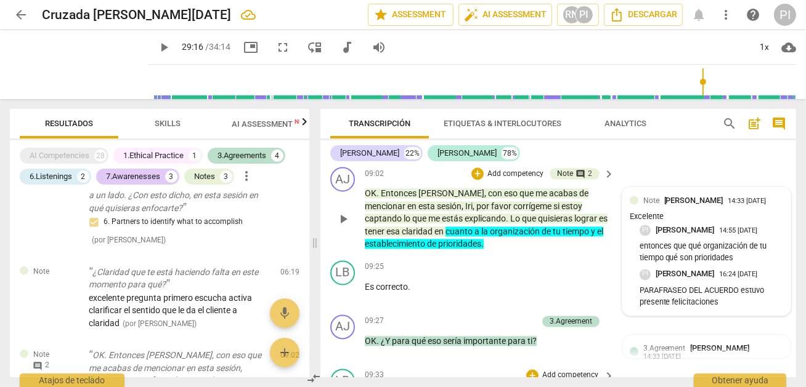
click at [754, 264] on p "entonces que qué organización de tu tiempo qué son prioridades" at bounding box center [711, 252] width 144 height 23
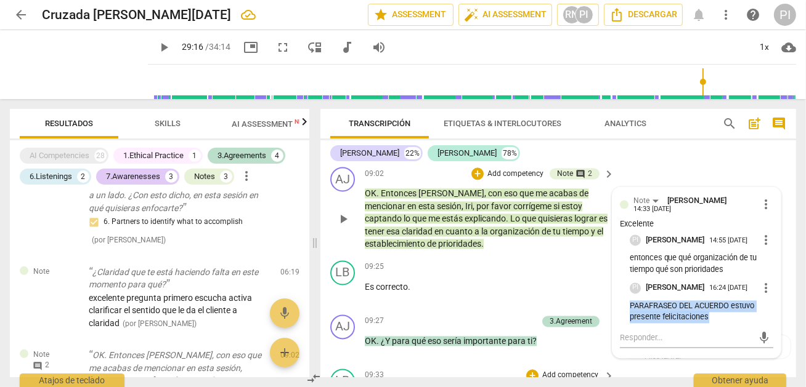
drag, startPoint x: 627, startPoint y: 329, endPoint x: 731, endPoint y: 344, distance: 105.2
click at [731, 324] on p "PARAFRASEO DEL ACUERDO estuvo presente felicitaciones" at bounding box center [701, 312] width 144 height 23
drag, startPoint x: 731, startPoint y: 344, endPoint x: 677, endPoint y: 335, distance: 55.0
click at [677, 324] on p "PARAFRASEO DEL ACUERDO estuvo presente felicitaciones" at bounding box center [701, 312] width 144 height 23
click at [762, 296] on span "more_vert" at bounding box center [765, 288] width 15 height 15
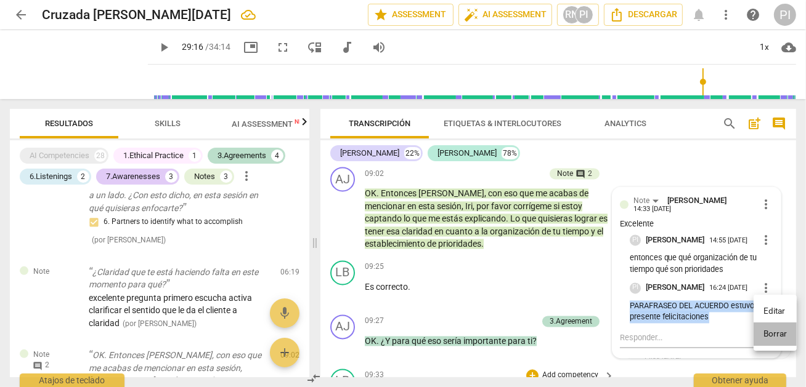
click at [771, 331] on li "Borrar" at bounding box center [774, 334] width 43 height 23
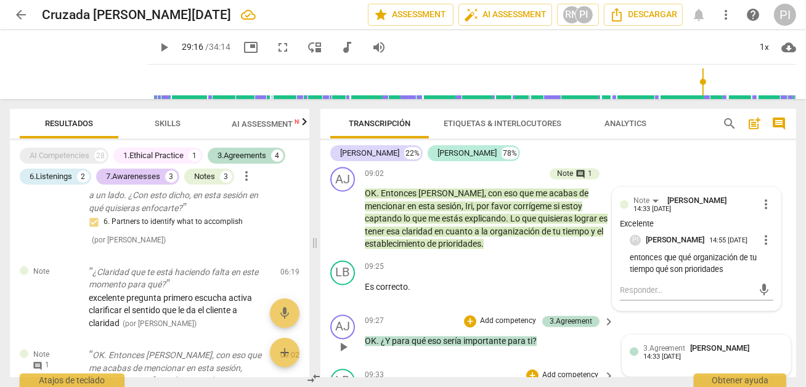
click at [667, 353] on span "3.Agreement" at bounding box center [664, 348] width 42 height 9
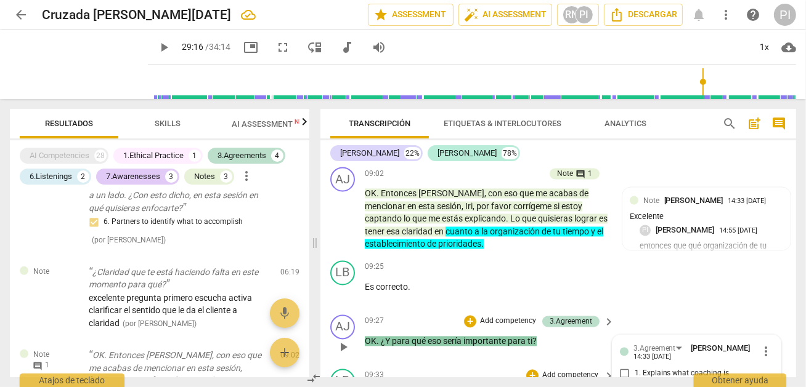
scroll to position [2381, 0]
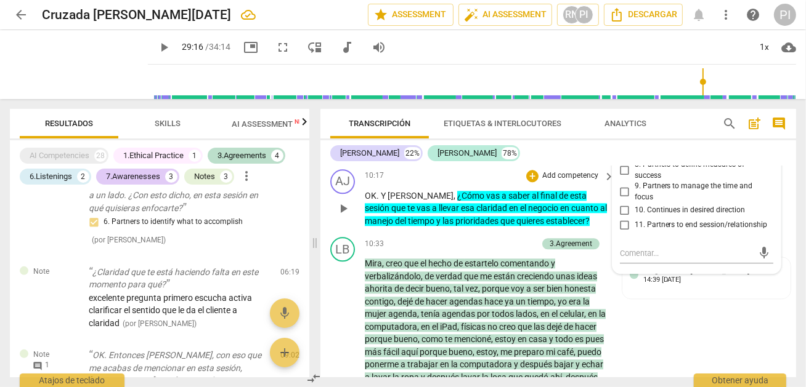
click at [471, 183] on div "AJ play_arrow pause 10:17 + Add competency keyboard_arrow_right OK . Y [PERSON_…" at bounding box center [558, 198] width 476 height 68
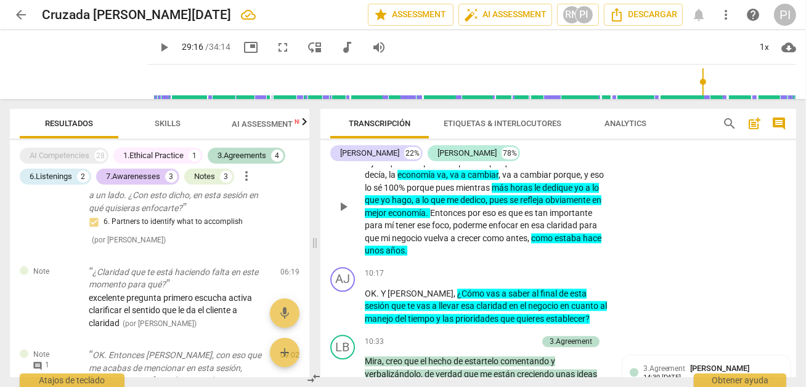
scroll to position [2307, 0]
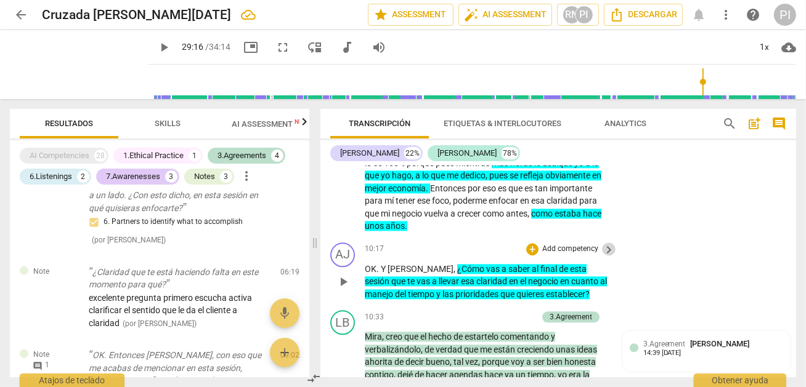
click at [604, 257] on span "keyboard_arrow_right" at bounding box center [608, 250] width 15 height 15
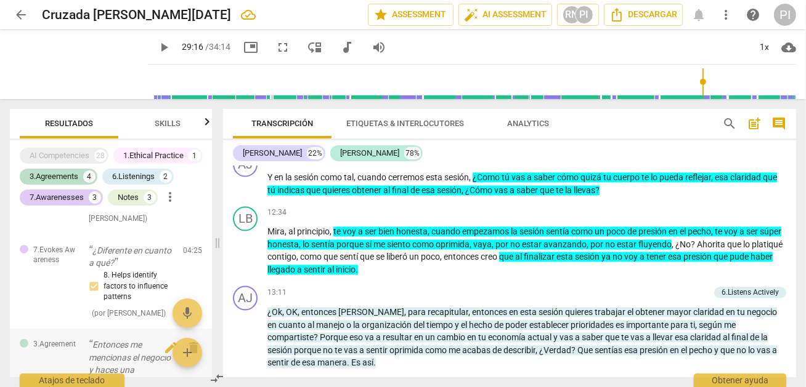
scroll to position [1657, 0]
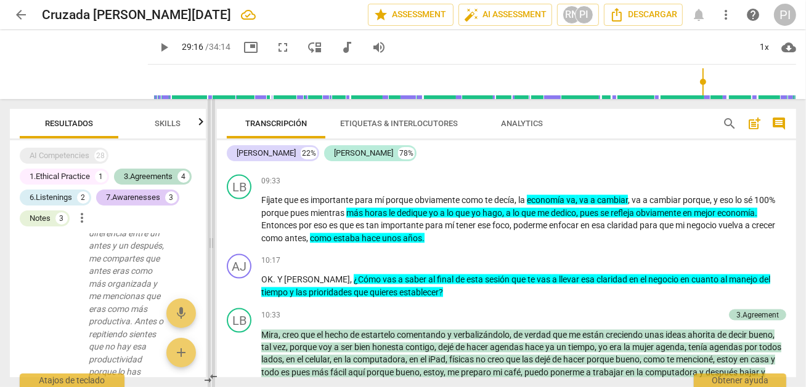
drag, startPoint x: 404, startPoint y: 243, endPoint x: 213, endPoint y: 243, distance: 190.9
click at [213, 243] on span at bounding box center [211, 243] width 7 height 288
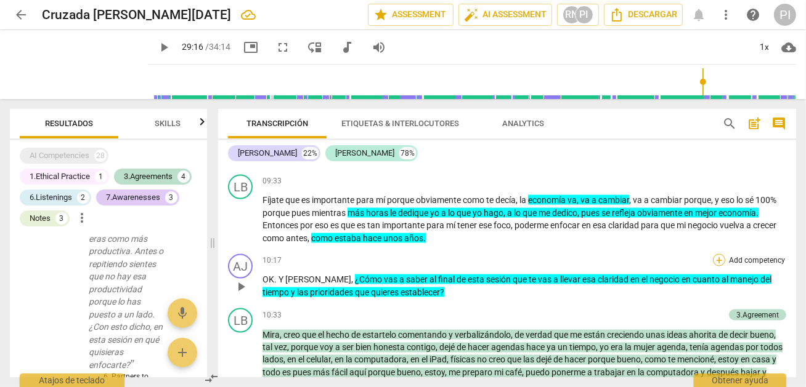
click at [716, 254] on div "+" at bounding box center [719, 260] width 12 height 12
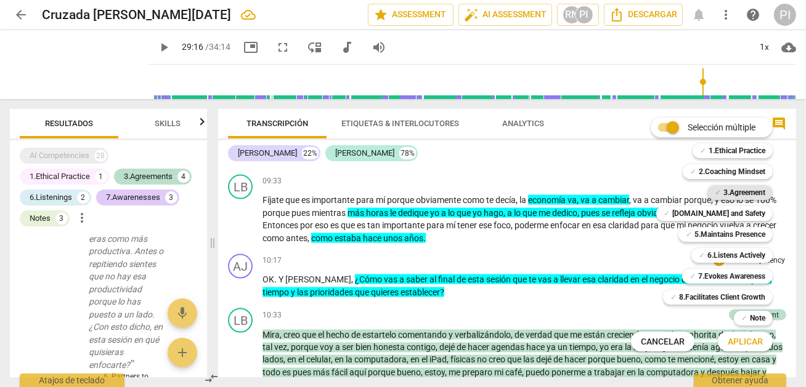
click at [734, 195] on b "3.Agreement" at bounding box center [744, 192] width 42 height 15
click at [746, 344] on span "Aplicar" at bounding box center [744, 342] width 35 height 12
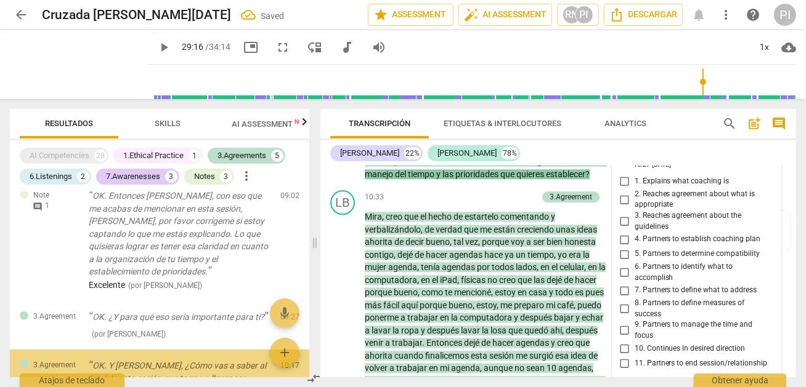
scroll to position [676, 0]
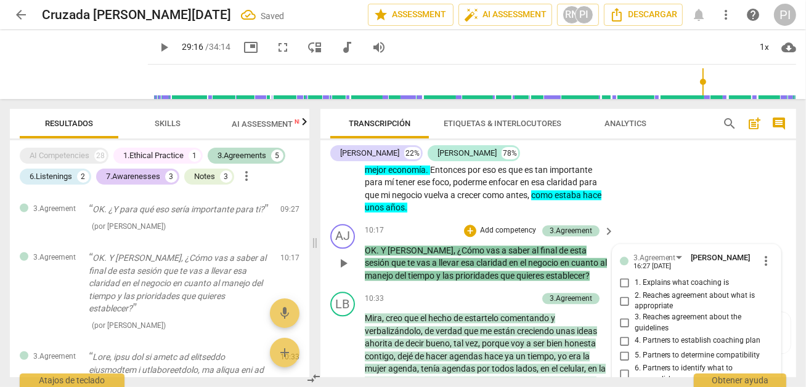
click at [774, 322] on div "3.Agreement [PERSON_NAME] 16:27 [DATE] more_vert 1. Explains what coaching is 2…" at bounding box center [696, 379] width 168 height 269
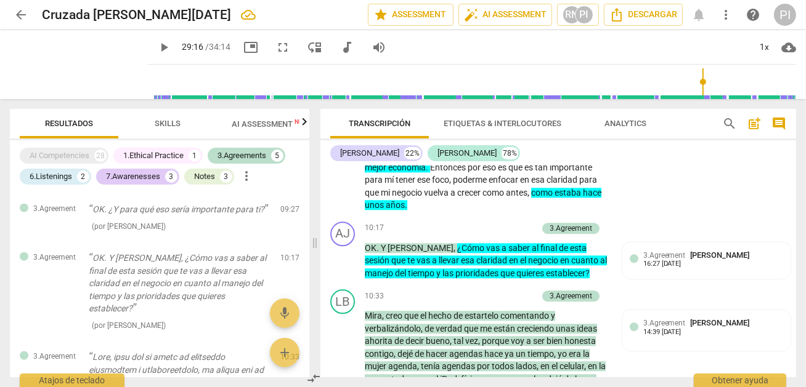
scroll to position [2326, 0]
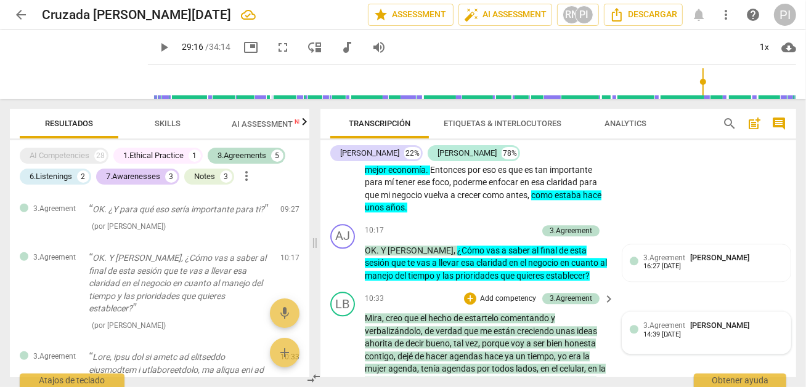
click at [648, 330] on span "3.Agreement" at bounding box center [664, 326] width 42 height 9
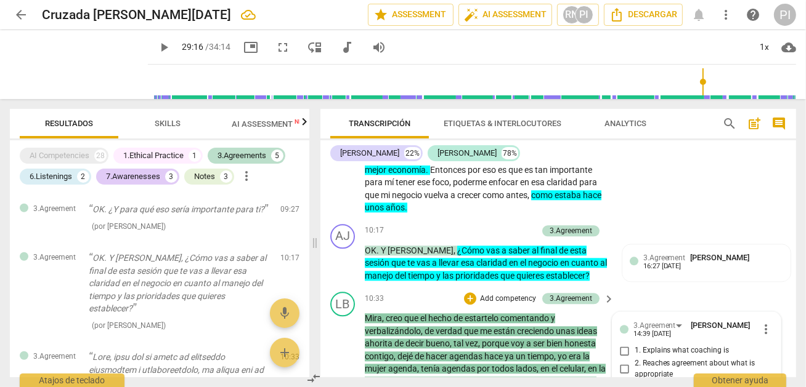
scroll to position [2634, 0]
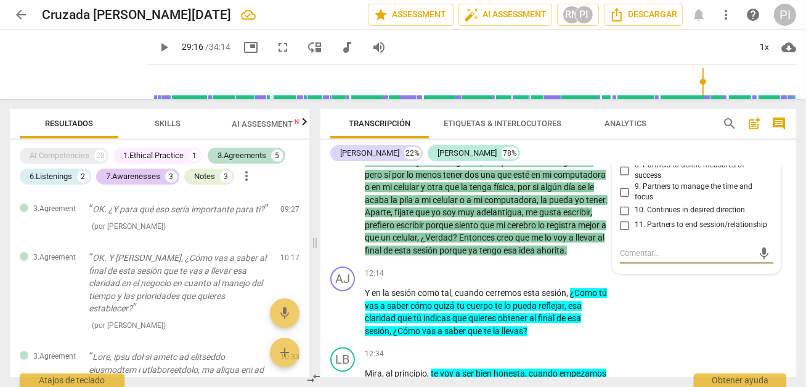
click at [696, 231] on span "11. Partners to end session/relationship" at bounding box center [700, 225] width 133 height 11
click at [634, 233] on input "11. Partners to end session/relationship" at bounding box center [625, 225] width 20 height 15
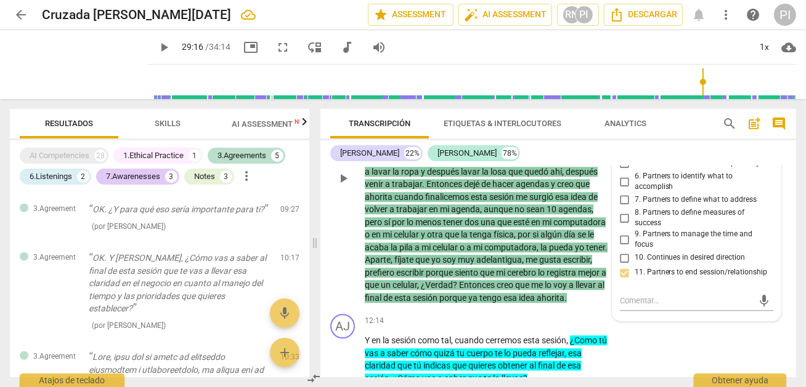
scroll to position [2584, 0]
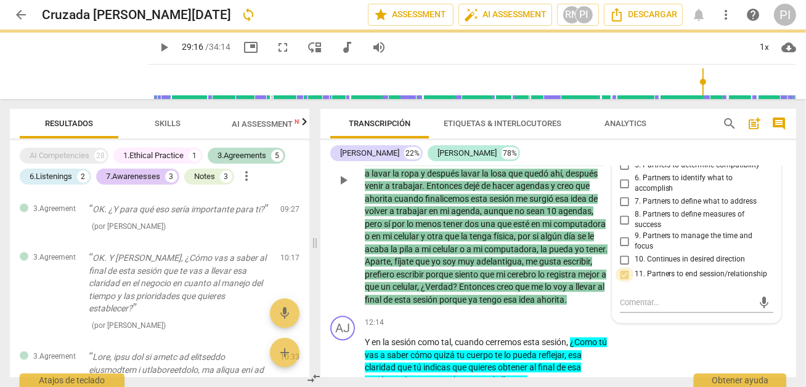
click at [623, 282] on input "11. Partners to end session/relationship" at bounding box center [625, 274] width 20 height 15
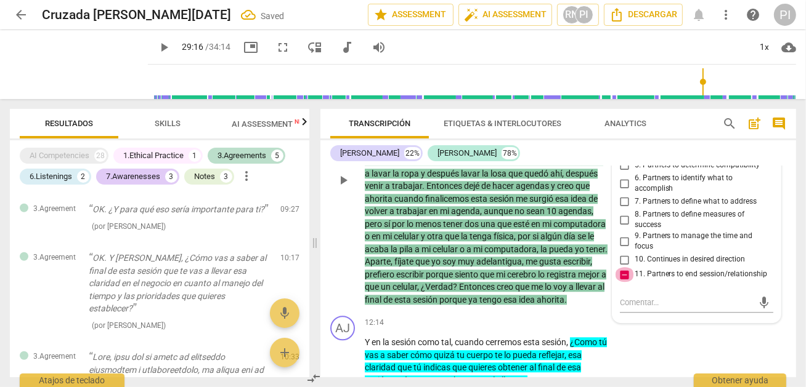
click at [623, 282] on input "11. Partners to end session/relationship" at bounding box center [625, 274] width 20 height 15
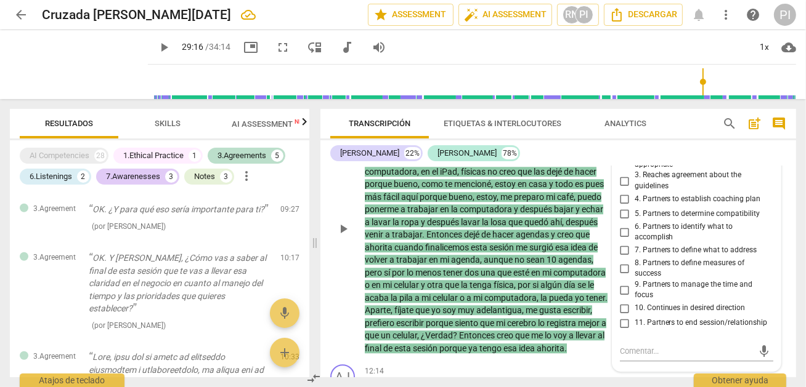
scroll to position [2560, 0]
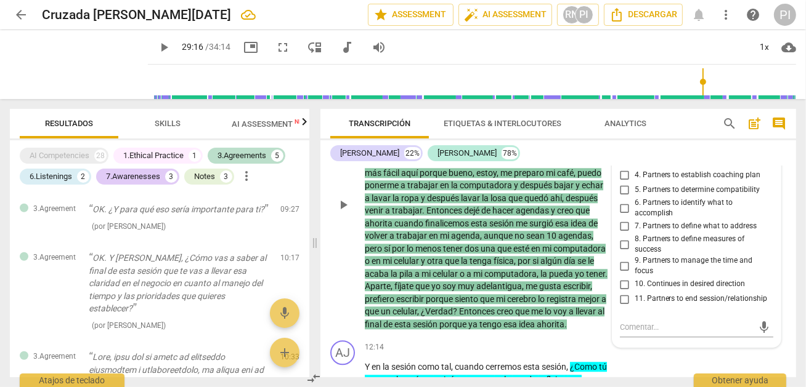
click at [621, 164] on input "3. Reaches agreement about the guidelines" at bounding box center [625, 157] width 20 height 15
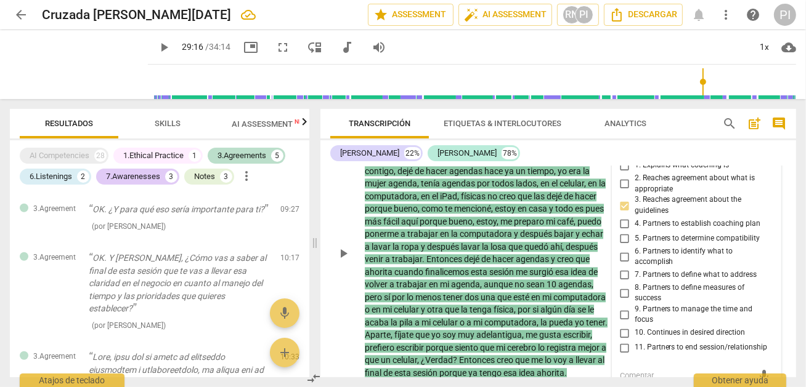
scroll to position [2536, 0]
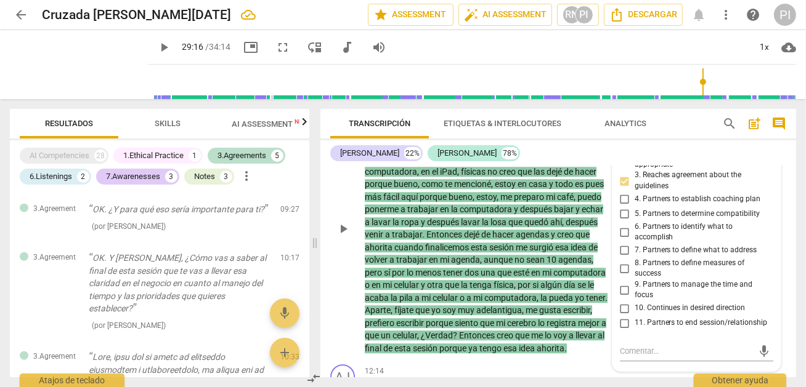
click at [620, 276] on input "8. Partners to define measures of success" at bounding box center [625, 268] width 20 height 15
click at [622, 188] on input "3. Reaches agreement about the guidelines" at bounding box center [625, 181] width 20 height 15
click at [620, 188] on input "3. Reaches agreement about the guidelines" at bounding box center [625, 181] width 20 height 15
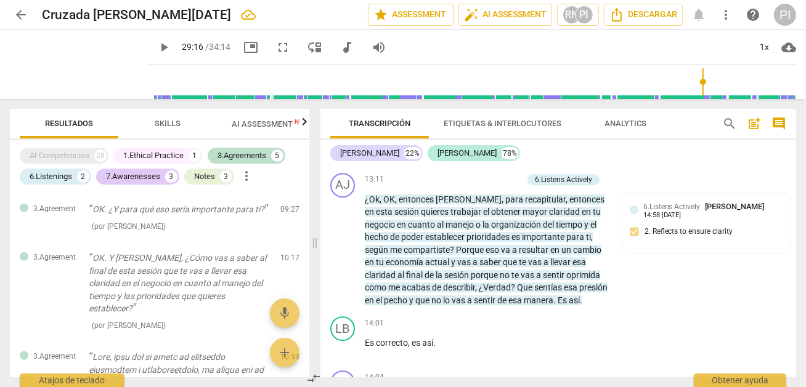
scroll to position [2952, 0]
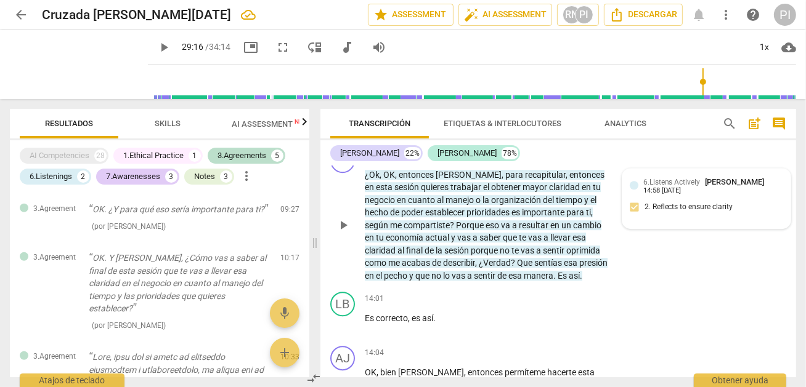
click at [644, 229] on div "6.Listens Actively [PERSON_NAME] 14:58 [DATE] 2. Reflects to ensure clarity" at bounding box center [706, 199] width 168 height 60
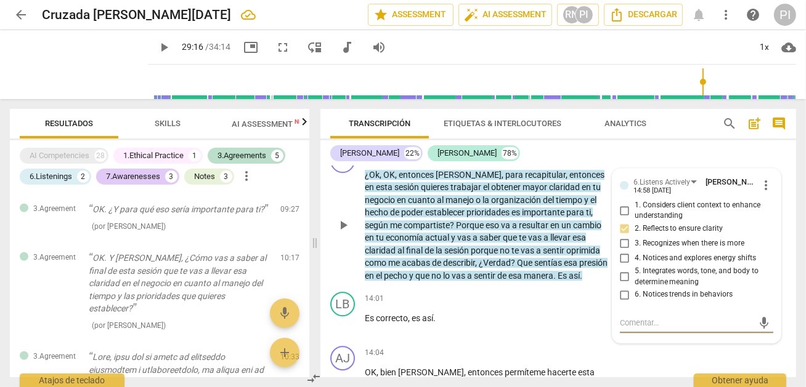
click at [654, 329] on textarea at bounding box center [687, 323] width 134 height 12
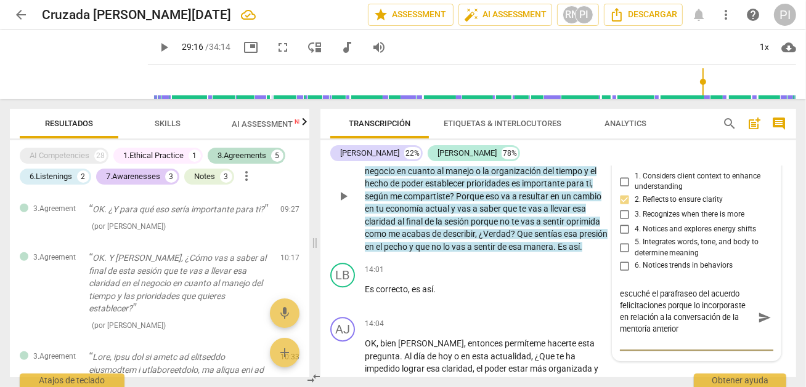
scroll to position [2992, 0]
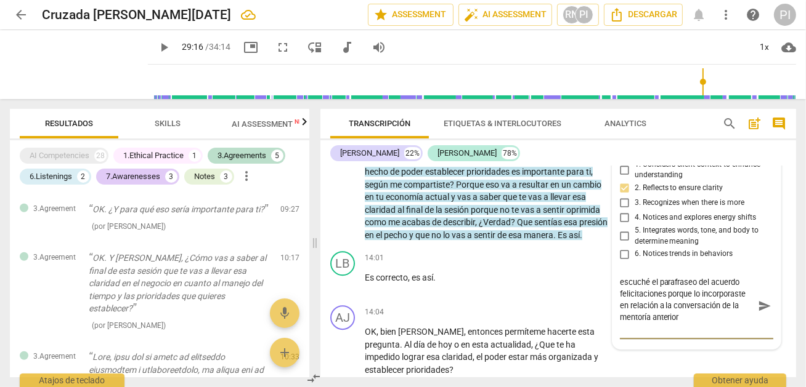
click at [534, 227] on span "sentías" at bounding box center [549, 222] width 30 height 10
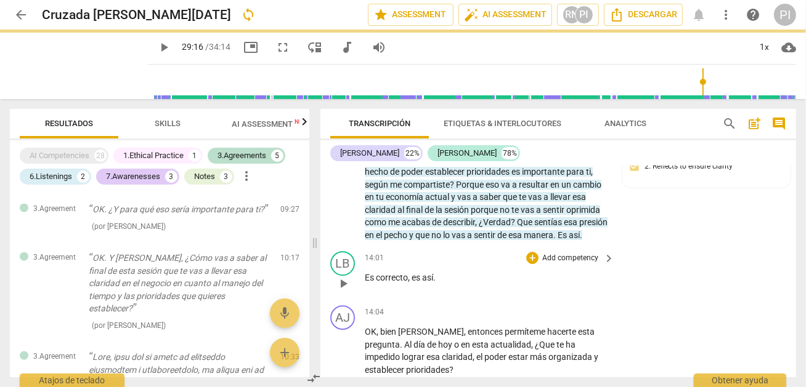
click at [495, 285] on p "Es correcto , es así ." at bounding box center [486, 278] width 243 height 13
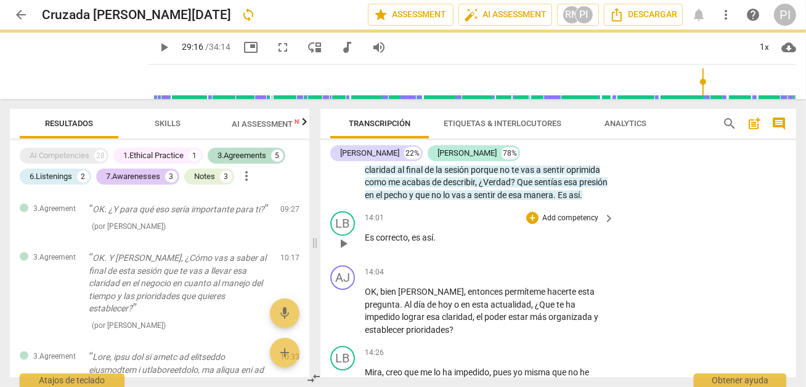
scroll to position [3176, 0]
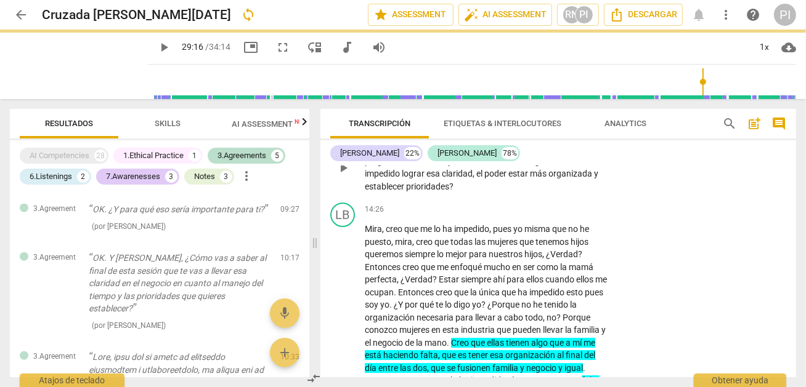
click at [604, 137] on span "keyboard_arrow_right" at bounding box center [608, 129] width 15 height 15
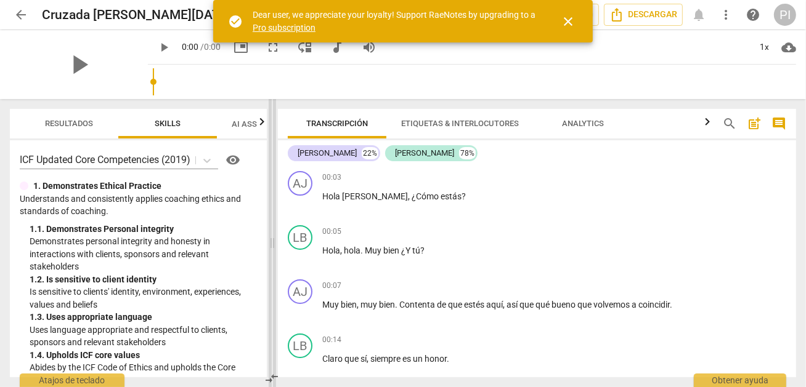
drag, startPoint x: 406, startPoint y: 243, endPoint x: 261, endPoint y: 259, distance: 145.7
click at [269, 259] on span at bounding box center [272, 243] width 7 height 288
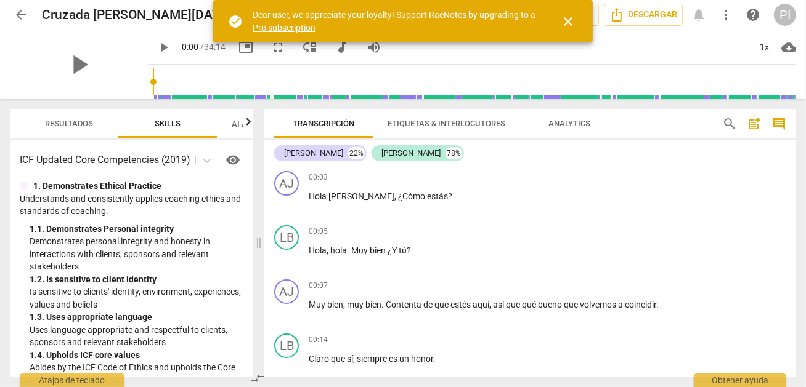
click at [797, 206] on div "Transcripción Etiquetas & Interlocutores Analytics search post_add comment Adme…" at bounding box center [532, 243] width 546 height 288
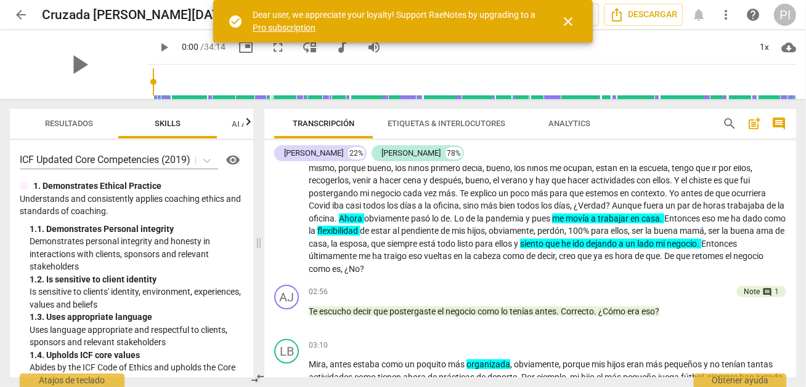
scroll to position [741, 0]
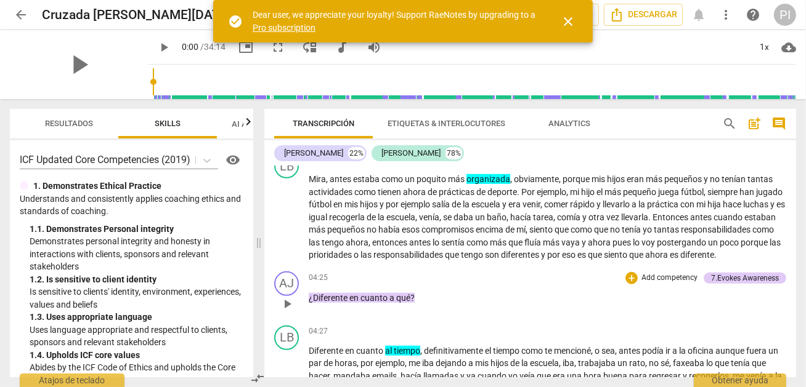
click at [445, 285] on div "04:25 + Add competency 7.Evokes Awareness keyboard_arrow_right" at bounding box center [547, 279] width 477 height 14
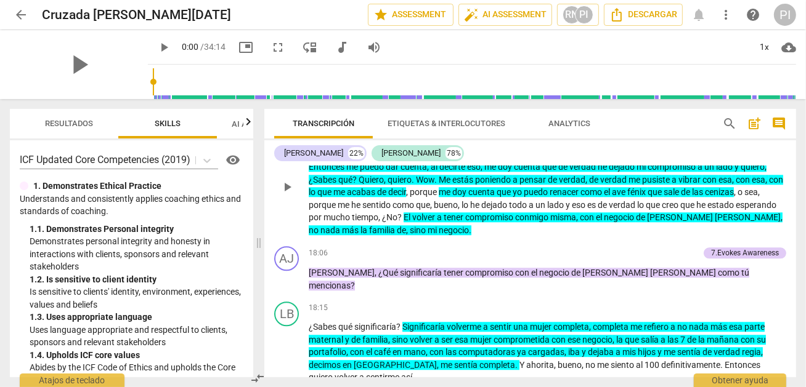
scroll to position [2569, 0]
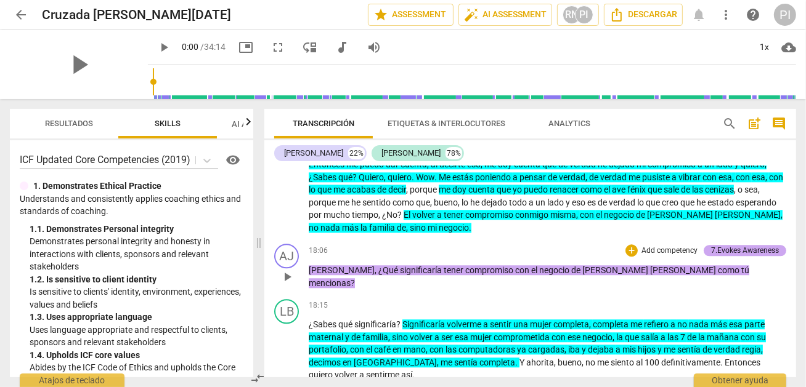
click at [719, 256] on div "7.Evokes Awareness" at bounding box center [745, 250] width 68 height 11
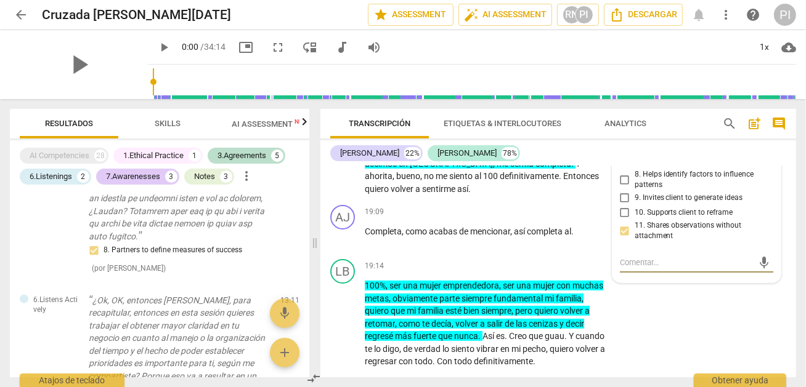
scroll to position [1633, 0]
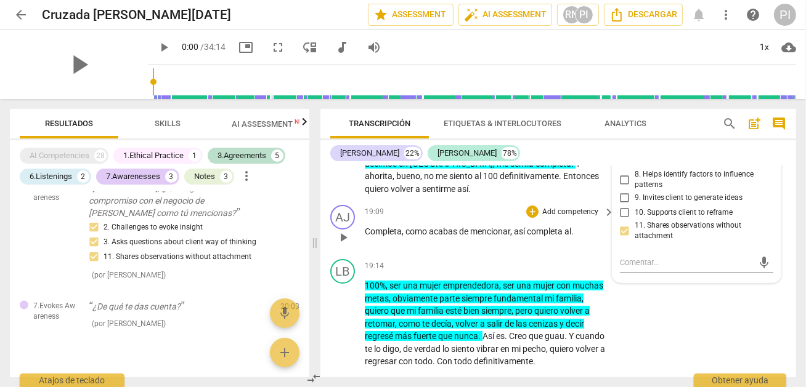
click at [458, 237] on div "19:09 + Add competency keyboard_arrow_right Completa , como acabas de mencionar…" at bounding box center [490, 227] width 251 height 44
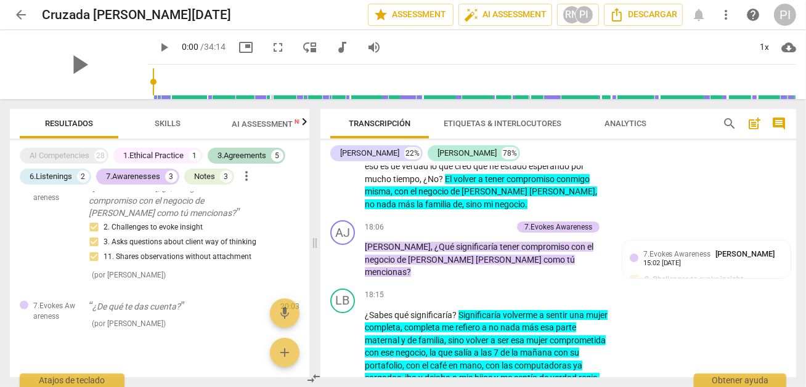
scroll to position [3636, 0]
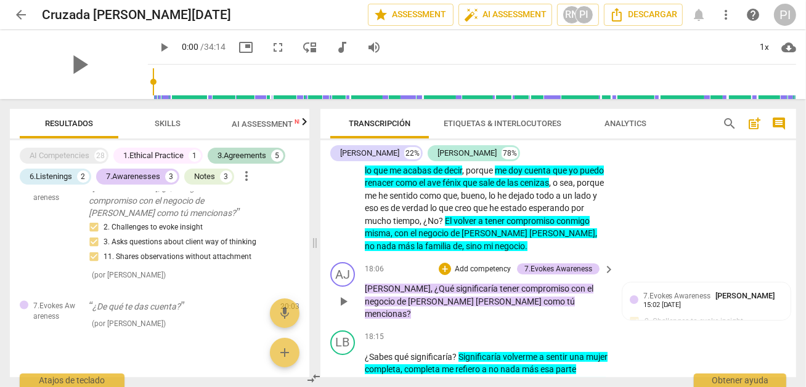
click at [562, 321] on p "[PERSON_NAME] , ¿Qué significaría tener compromiso con el negocio de [PERSON_NA…" at bounding box center [486, 302] width 243 height 38
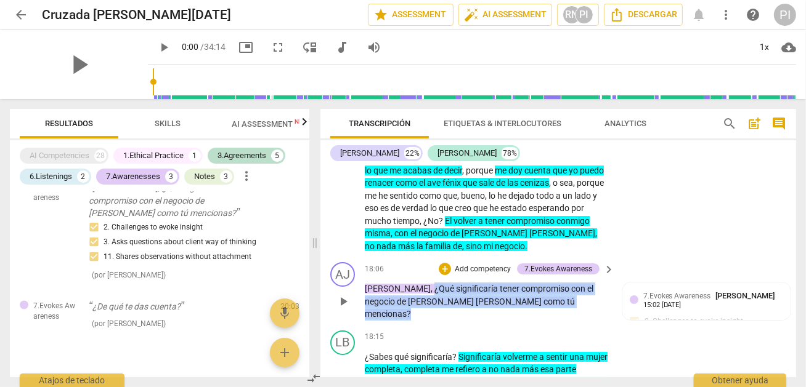
drag, startPoint x: 389, startPoint y: 318, endPoint x: 550, endPoint y: 339, distance: 162.1
click at [550, 326] on div "AJ play_arrow pause 18:06 + Add competency 7.Evokes Awareness keyboard_arrow_ri…" at bounding box center [558, 291] width 476 height 68
click at [551, 315] on span "keyboard_arrow_down" at bounding box center [552, 316] width 15 height 15
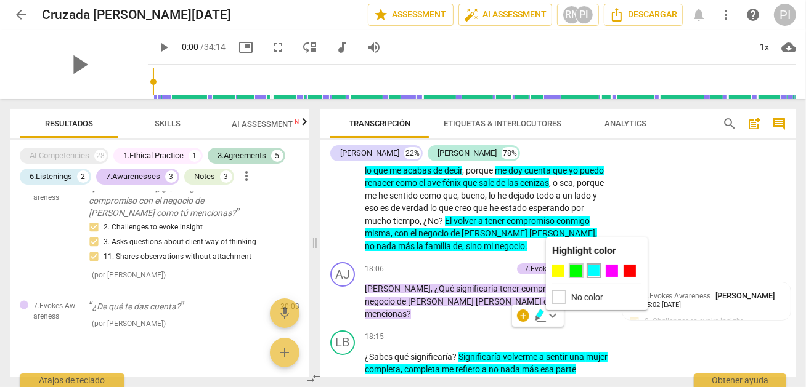
click at [573, 272] on div at bounding box center [576, 271] width 12 height 12
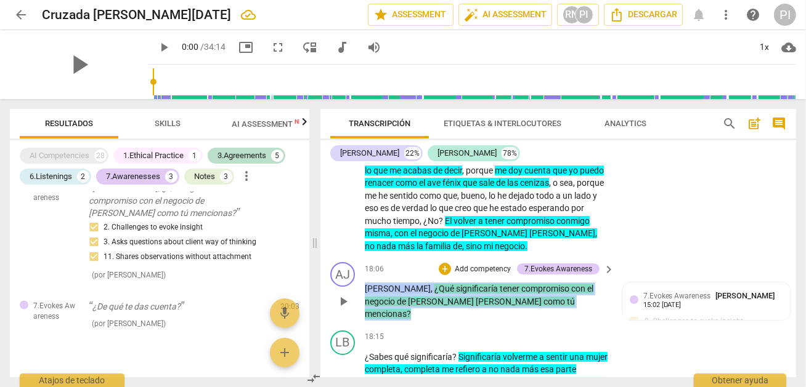
drag, startPoint x: 364, startPoint y: 318, endPoint x: 586, endPoint y: 331, distance: 222.7
click at [586, 321] on p "[PERSON_NAME] , ¿Qué significaría tener compromiso con el negocio de [PERSON_NA…" at bounding box center [486, 302] width 243 height 38
click at [551, 318] on span "keyboard_arrow_down" at bounding box center [552, 316] width 15 height 15
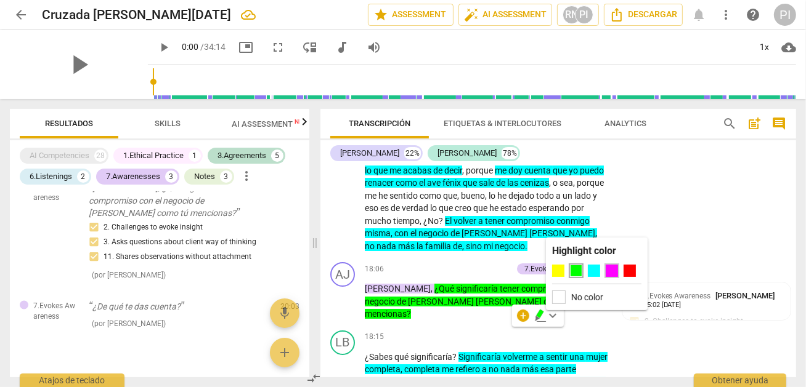
click at [609, 269] on div at bounding box center [611, 271] width 12 height 12
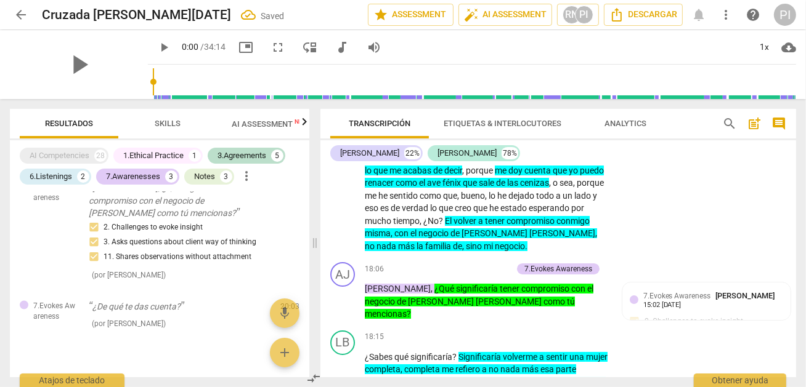
click at [645, 258] on div "LB play_arrow pause 16:28 + Add competency keyboard_arrow_right Es que fíjate q…" at bounding box center [558, 148] width 476 height 220
click at [498, 344] on div "18:15 + Add competency keyboard_arrow_right" at bounding box center [490, 338] width 251 height 14
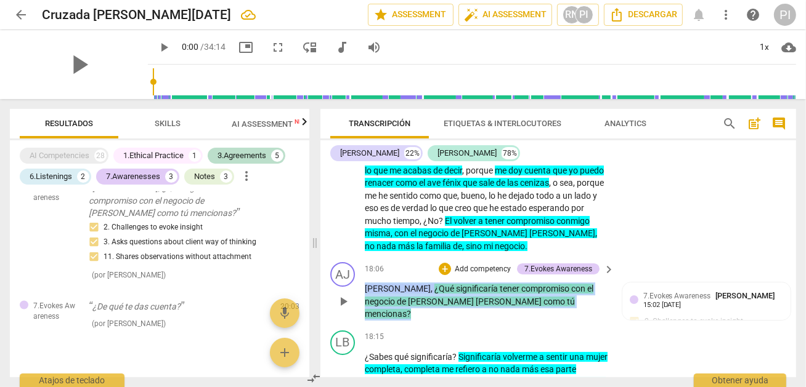
drag, startPoint x: 365, startPoint y: 315, endPoint x: 553, endPoint y: 334, distance: 189.4
click at [553, 321] on p "[PERSON_NAME] , ¿Qué significaría tener compromiso con el negocio de [PERSON_NA…" at bounding box center [486, 302] width 243 height 38
click at [536, 317] on icon "button" at bounding box center [540, 316] width 12 height 15
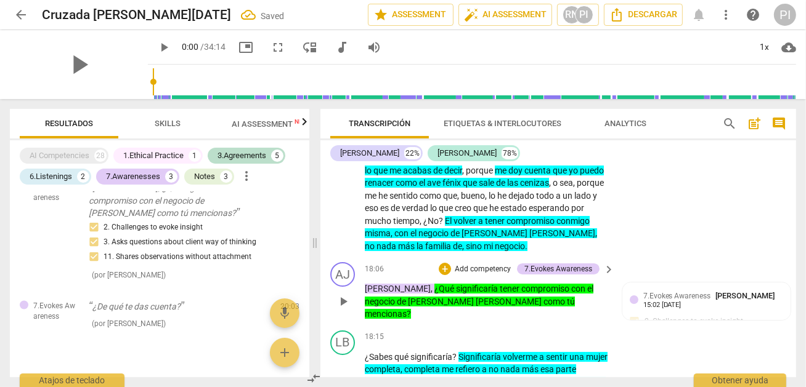
click at [561, 326] on div "AJ play_arrow pause 18:06 + Add competency 7.Evokes Awareness keyboard_arrow_ri…" at bounding box center [558, 291] width 476 height 68
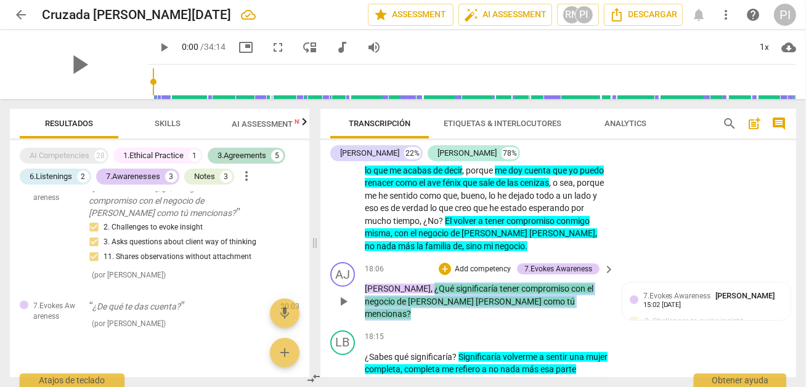
drag, startPoint x: 391, startPoint y: 317, endPoint x: 556, endPoint y: 335, distance: 166.0
click at [556, 321] on p "[PERSON_NAME] , ¿Qué significaría tener compromiso con el negocio de [PERSON_NA…" at bounding box center [486, 302] width 243 height 38
click at [552, 314] on span "keyboard_arrow_down" at bounding box center [552, 316] width 15 height 15
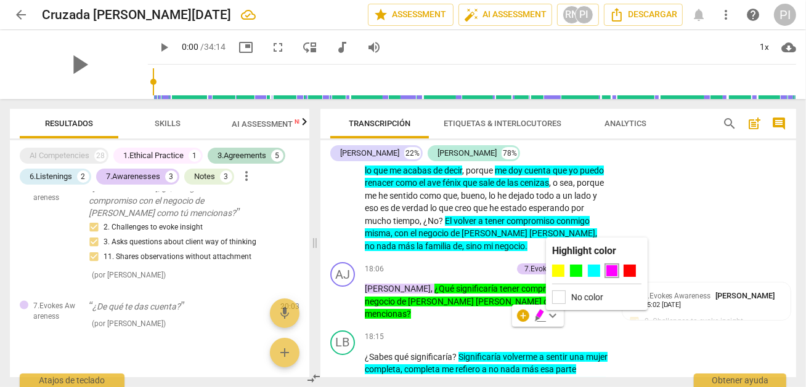
click at [610, 269] on div at bounding box center [611, 271] width 12 height 12
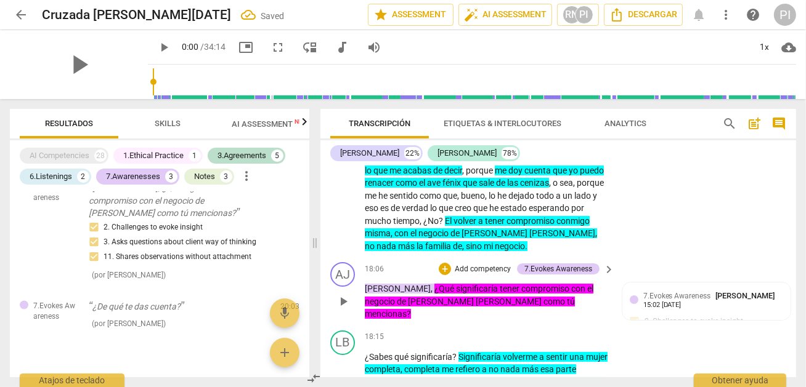
click at [556, 321] on p "[PERSON_NAME] , ¿Qué significaría tener compromiso con el negocio de [PERSON_NA…" at bounding box center [486, 302] width 243 height 38
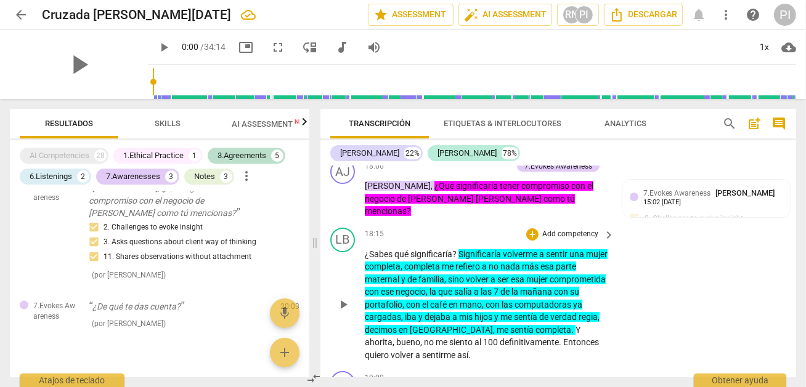
scroll to position [3883, 0]
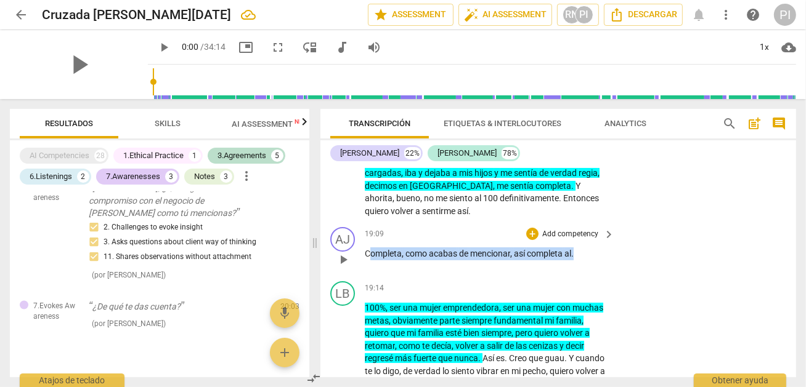
drag, startPoint x: 367, startPoint y: 272, endPoint x: 588, endPoint y: 270, distance: 220.5
click at [588, 261] on p "Completa , como acabas de mencionar , así completa al ." at bounding box center [486, 254] width 243 height 13
click at [599, 256] on icon "button" at bounding box center [601, 258] width 4 height 5
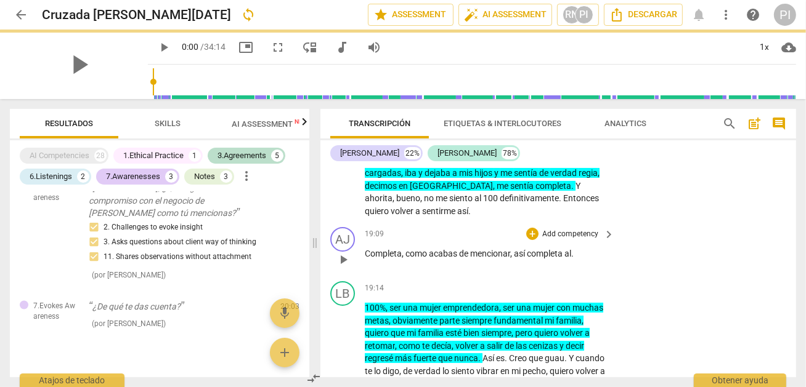
click at [604, 272] on div "19:09 + Add competency keyboard_arrow_right Completa , como acabas de mencionar…" at bounding box center [490, 249] width 251 height 44
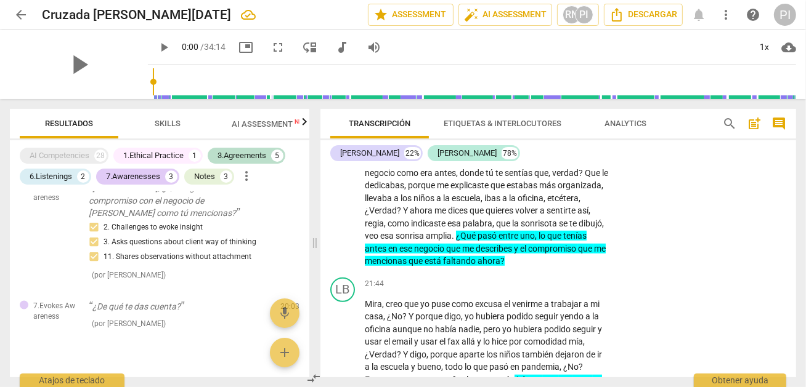
scroll to position [4372, 0]
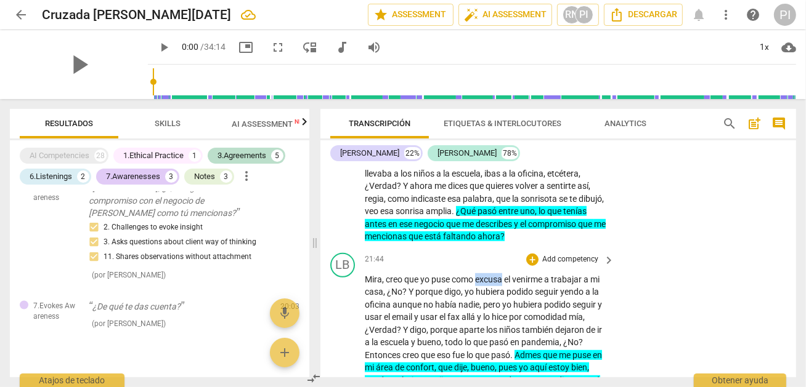
drag, startPoint x: 476, startPoint y: 294, endPoint x: 502, endPoint y: 294, distance: 25.9
click at [502, 285] on span "excusa" at bounding box center [489, 280] width 29 height 10
click at [546, 277] on span "keyboard_arrow_down" at bounding box center [545, 279] width 15 height 15
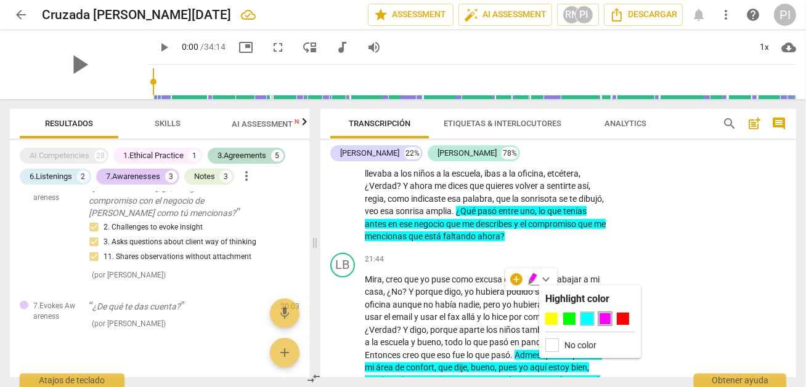
click at [589, 321] on div at bounding box center [587, 319] width 12 height 12
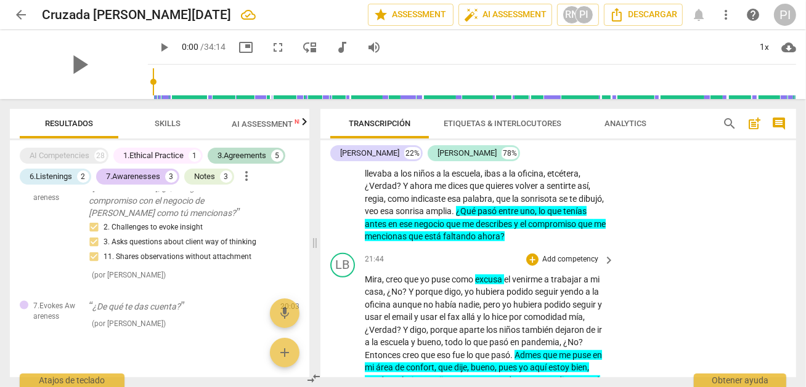
click at [492, 347] on span "pasó" at bounding box center [499, 343] width 21 height 10
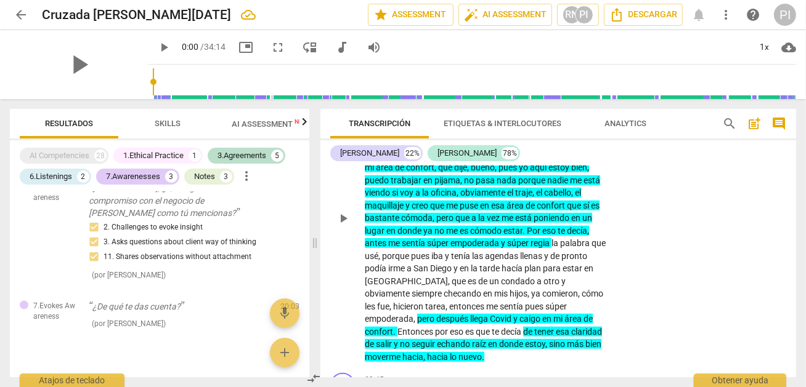
scroll to position [4716, 0]
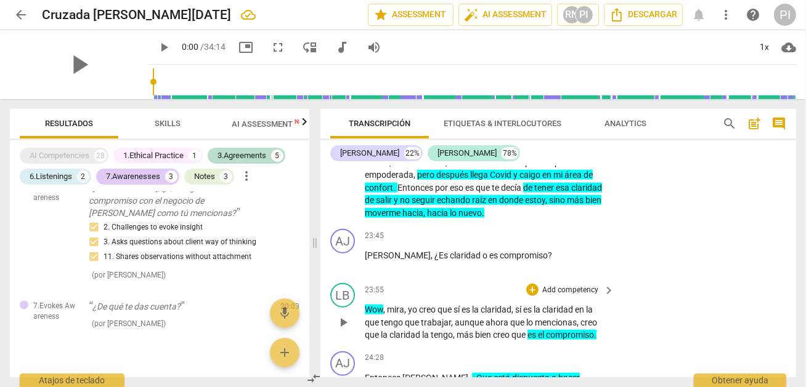
click at [439, 340] on span "tengo" at bounding box center [442, 335] width 22 height 10
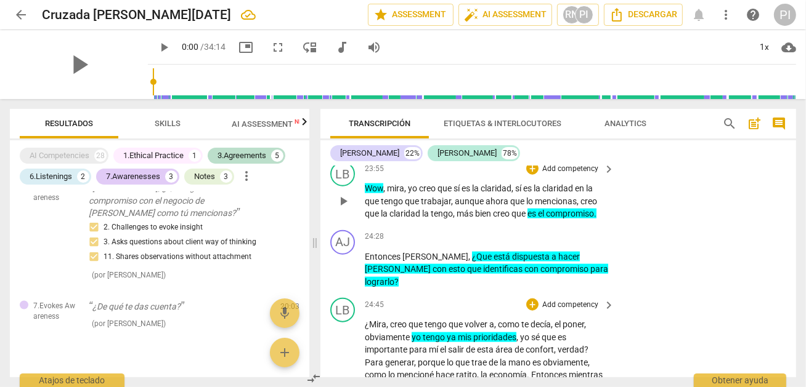
click at [451, 348] on span "salir" at bounding box center [457, 350] width 18 height 10
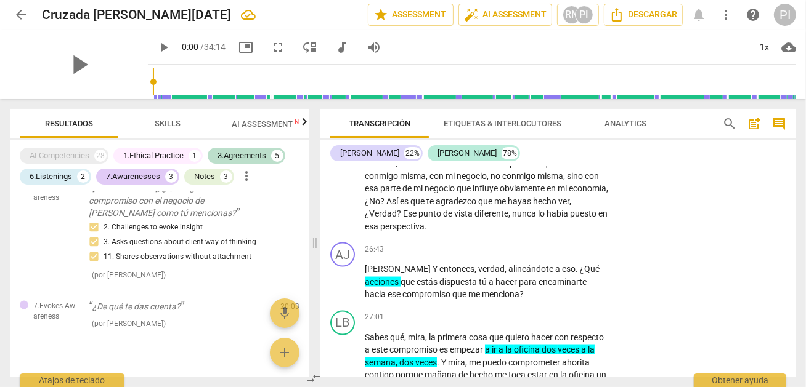
scroll to position [4893, 0]
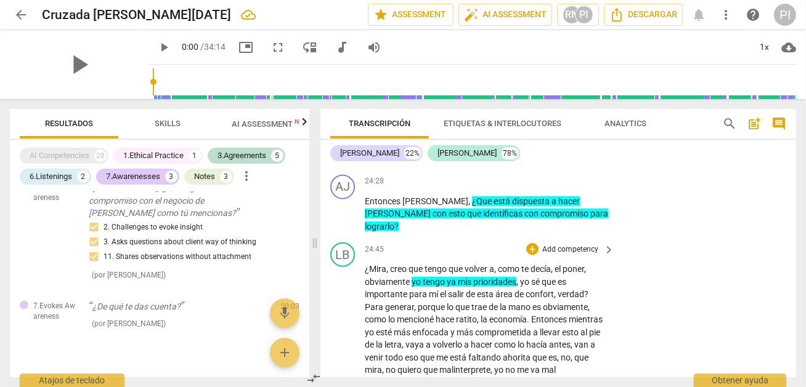
click at [442, 371] on span "malinterprete" at bounding box center [464, 370] width 51 height 10
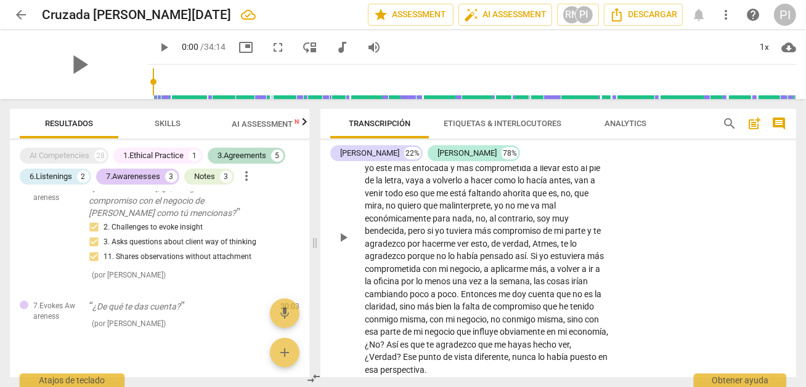
scroll to position [5201, 0]
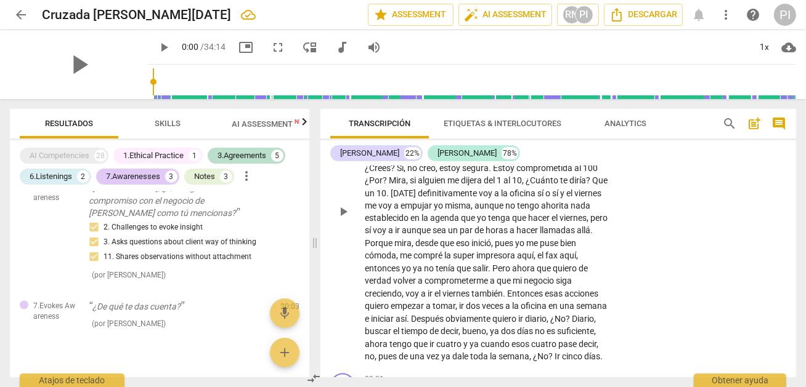
scroll to position [5615, 0]
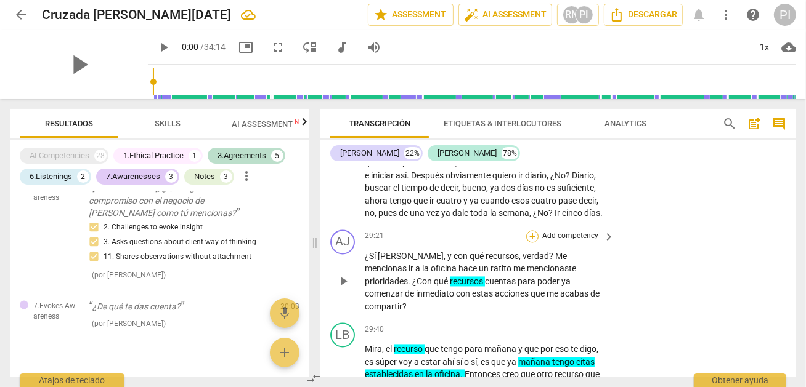
click at [535, 243] on div "+" at bounding box center [532, 237] width 12 height 12
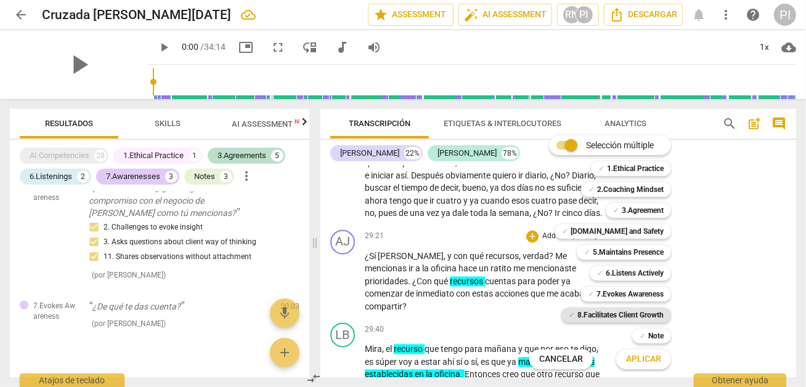
click at [636, 317] on b "8.Facilitates Client Growth" at bounding box center [620, 315] width 86 height 15
click at [645, 358] on span "Aplicar" at bounding box center [643, 360] width 35 height 12
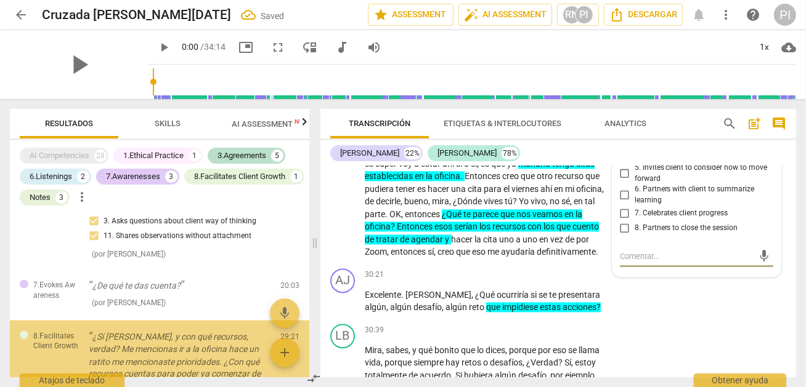
scroll to position [1731, 0]
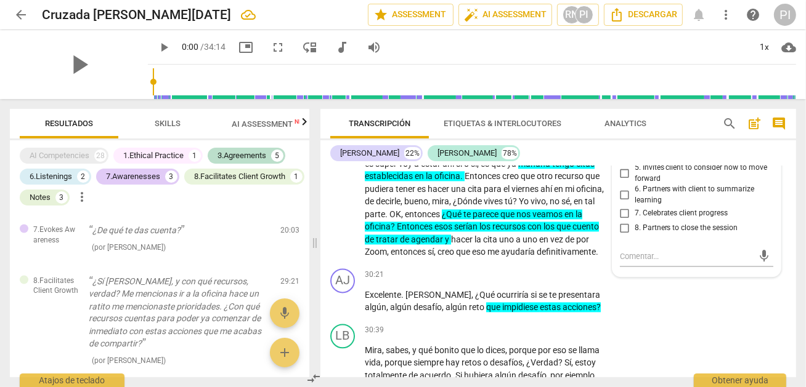
click at [702, 234] on span "8. Partners to close the session" at bounding box center [685, 228] width 103 height 11
click at [634, 236] on input "8. Partners to close the session" at bounding box center [625, 228] width 20 height 15
click at [623, 236] on input "8. Partners to close the session" at bounding box center [625, 228] width 20 height 15
click at [618, 236] on input "8. Partners to close the session" at bounding box center [625, 228] width 20 height 15
checkbox input "false"
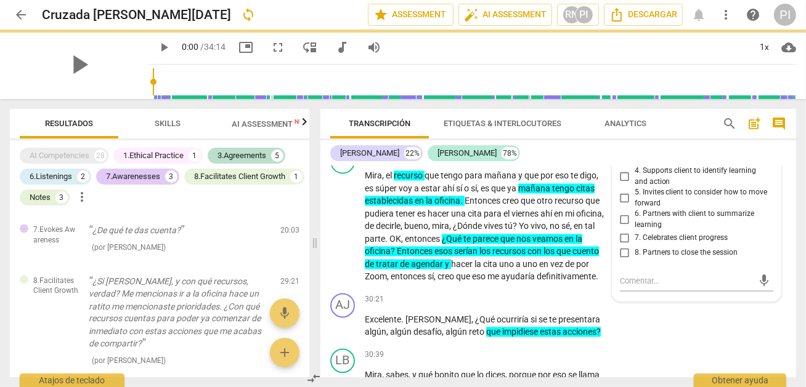
scroll to position [5765, 0]
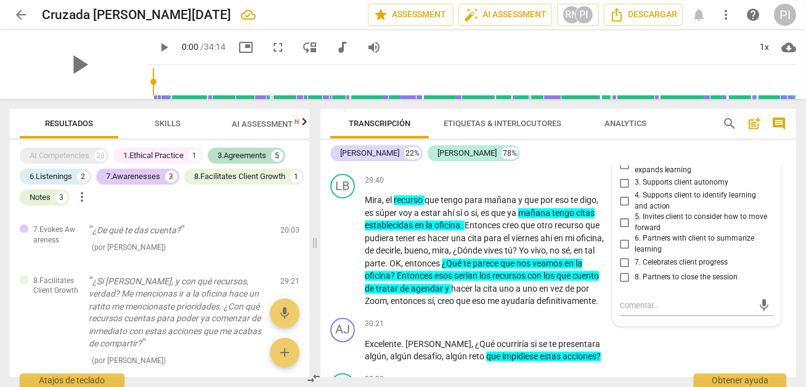
click at [623, 209] on input "4. Supports client to identify learning and action" at bounding box center [625, 201] width 20 height 15
checkbox input "true"
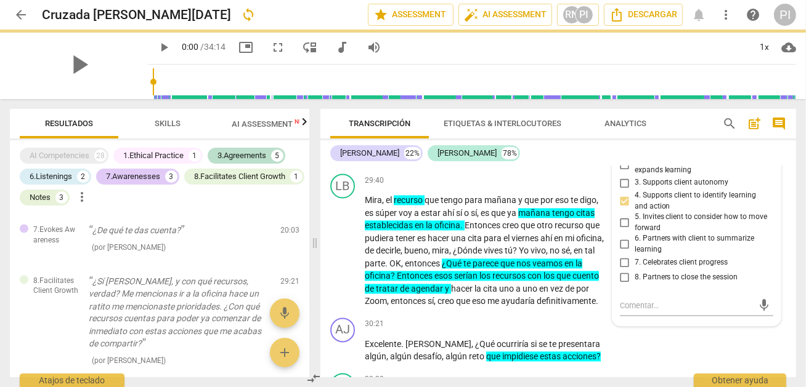
click at [620, 190] on input "3. Supports client autonomy" at bounding box center [625, 183] width 20 height 15
checkbox input "true"
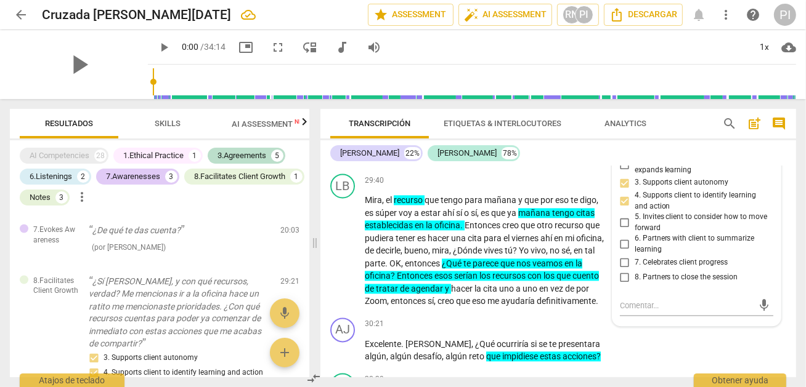
scroll to position [5740, 0]
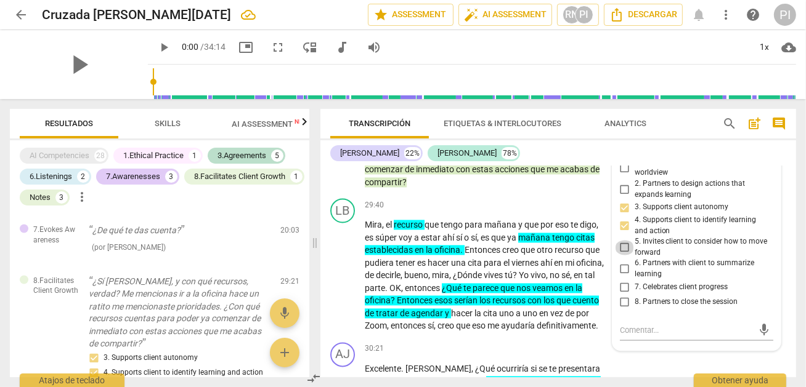
click at [624, 255] on input "5. Invites client to consider how to move forward" at bounding box center [625, 247] width 20 height 15
checkbox input "true"
click at [482, 333] on p "Mira , el recurso que tengo para [DATE] y que por eso te digo , es súper voy a …" at bounding box center [486, 276] width 243 height 114
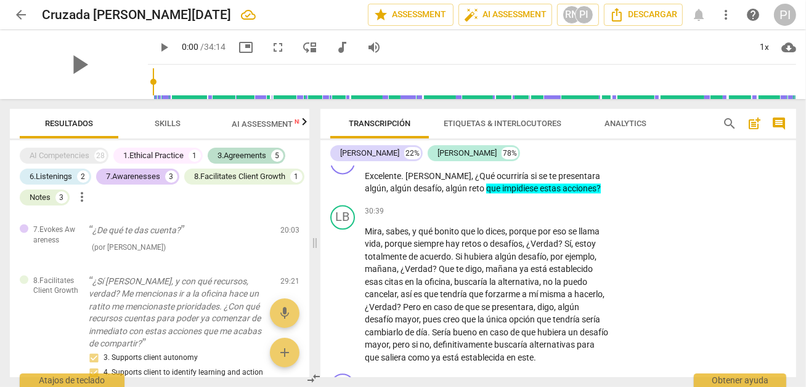
scroll to position [6077, 0]
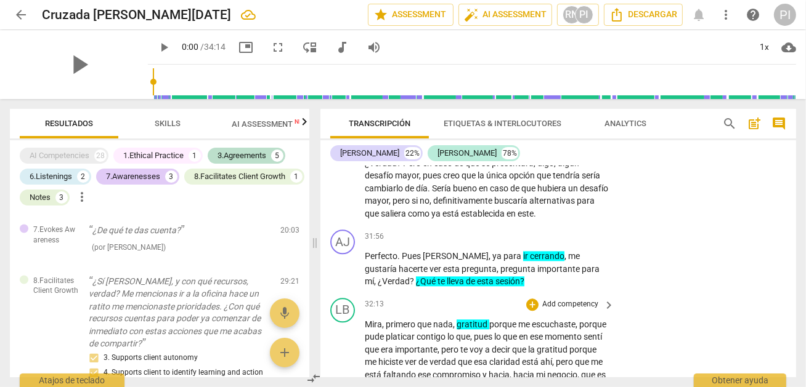
click at [503, 342] on span "lo" at bounding box center [498, 337] width 9 height 10
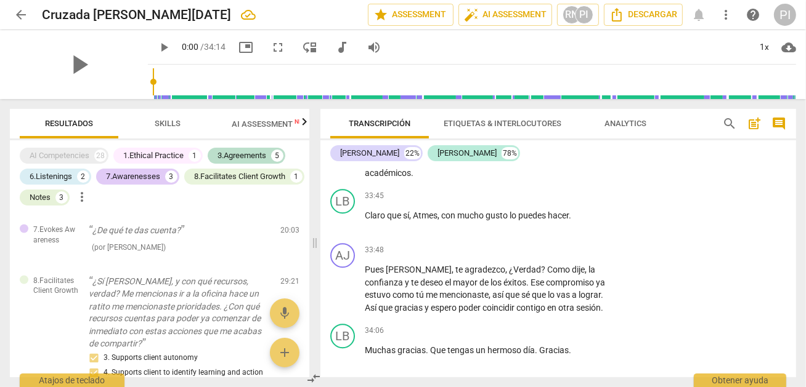
scroll to position [6595, 0]
